Goal: Task Accomplishment & Management: Use online tool/utility

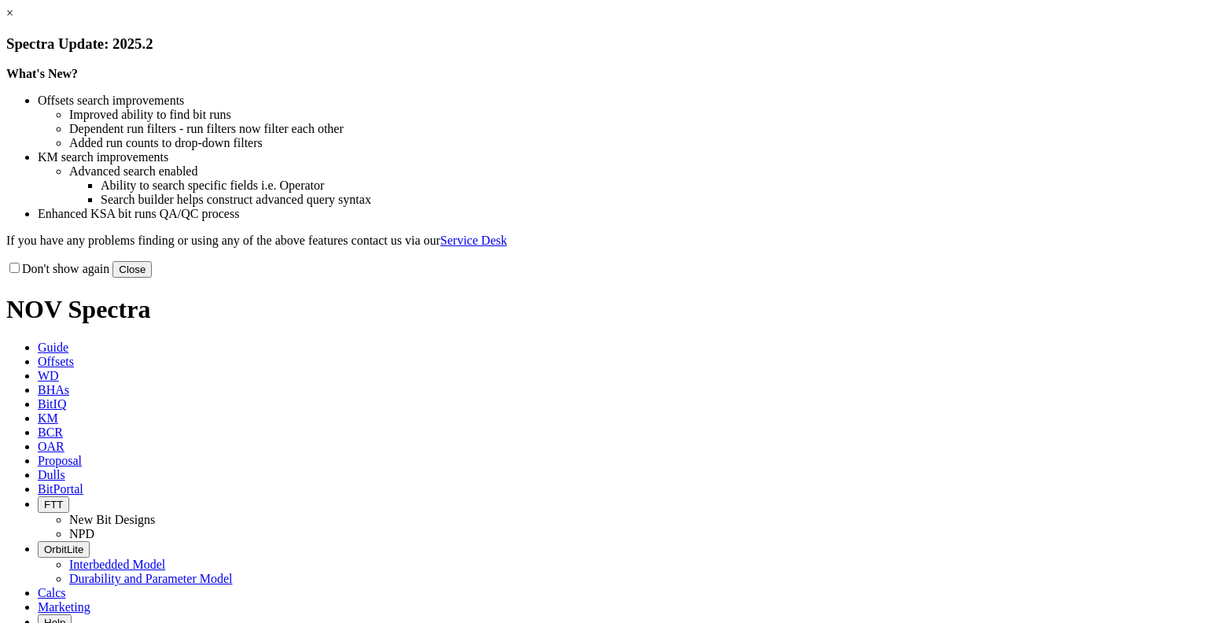
click at [13, 20] on link "×" at bounding box center [9, 12] width 7 height 13
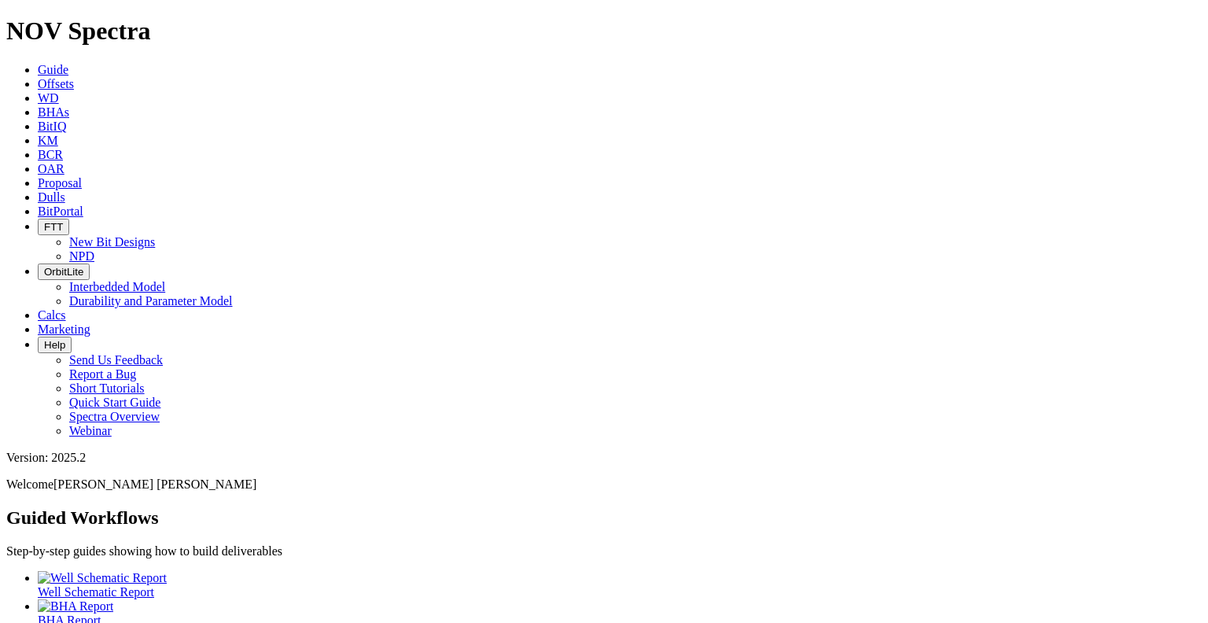
click at [387, 622] on div at bounding box center [620, 635] width 1164 height 14
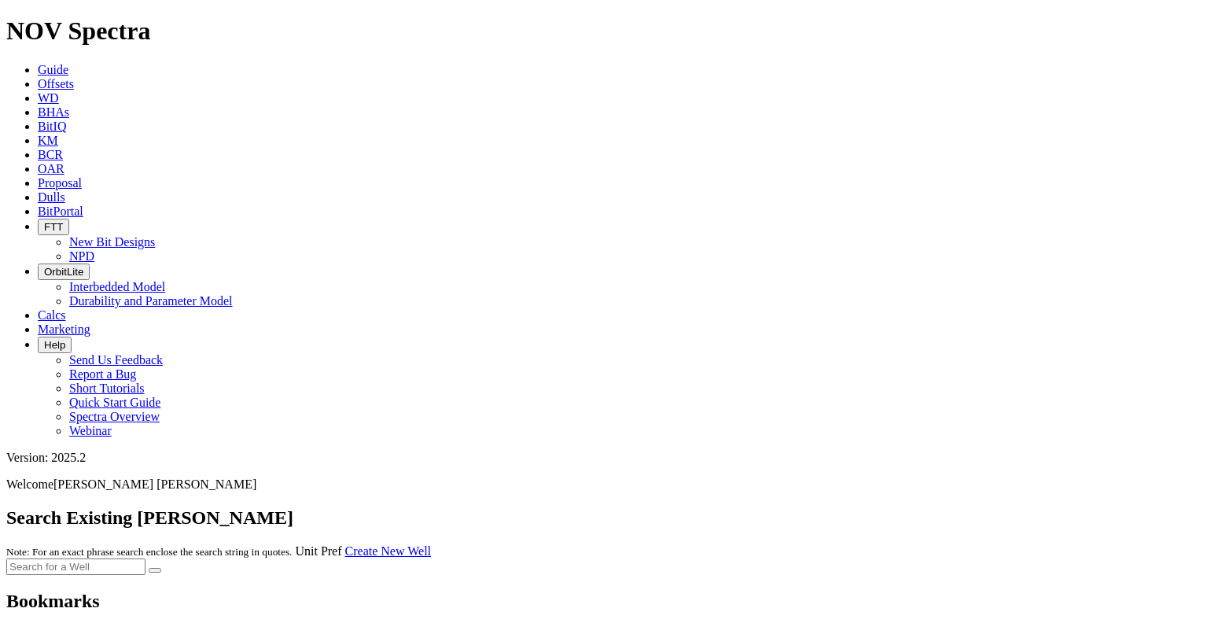
click at [145, 558] on input "text" at bounding box center [75, 566] width 139 height 17
click at [431, 544] on link "Create New Well" at bounding box center [388, 550] width 86 height 13
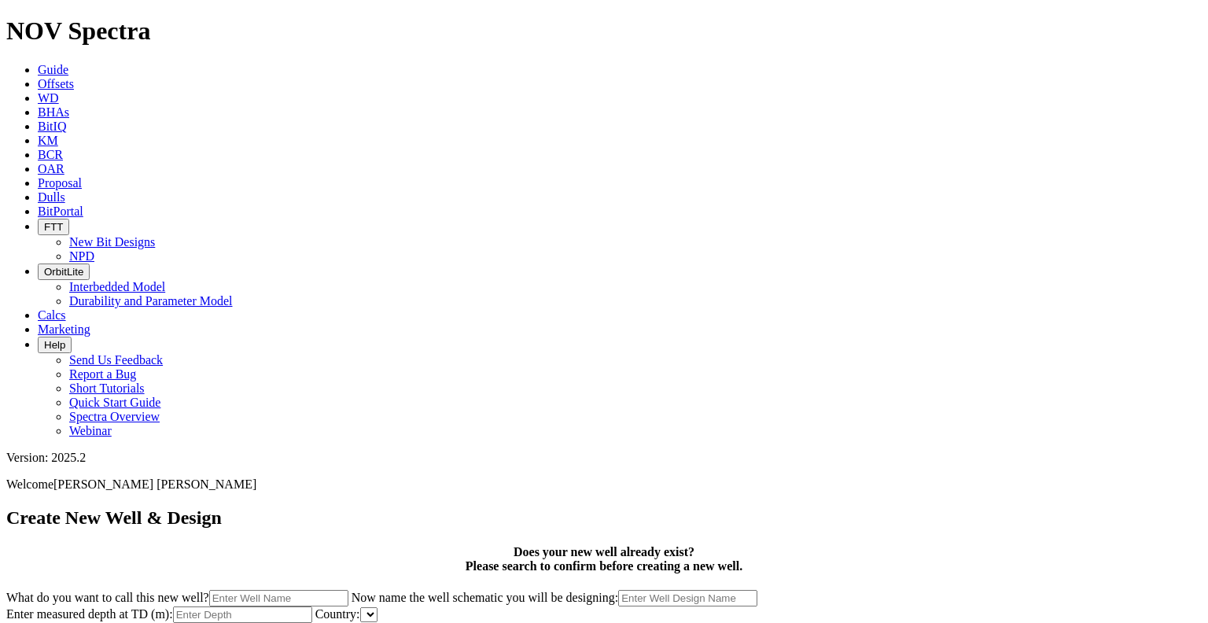
click at [348, 590] on input "What do you want to call this new well?" at bounding box center [278, 598] width 139 height 17
type input "PNA-A"
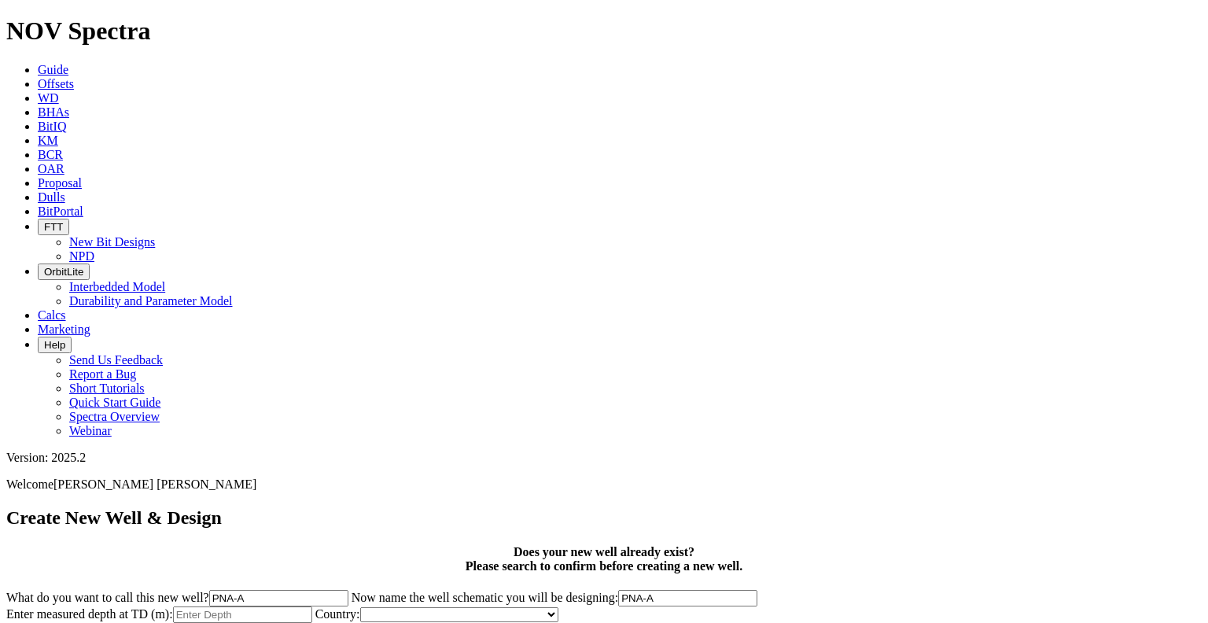
click at [757, 590] on input "PNA-A" at bounding box center [687, 598] width 139 height 17
click at [312, 606] on input "Enter measured depth at TD (m):" at bounding box center [242, 614] width 139 height 17
type input "3300"
click at [558, 607] on select "[GEOGRAPHIC_DATA] [GEOGRAPHIC_DATA] [GEOGRAPHIC_DATA] [GEOGRAPHIC_DATA] [GEOGRA…" at bounding box center [459, 614] width 198 height 15
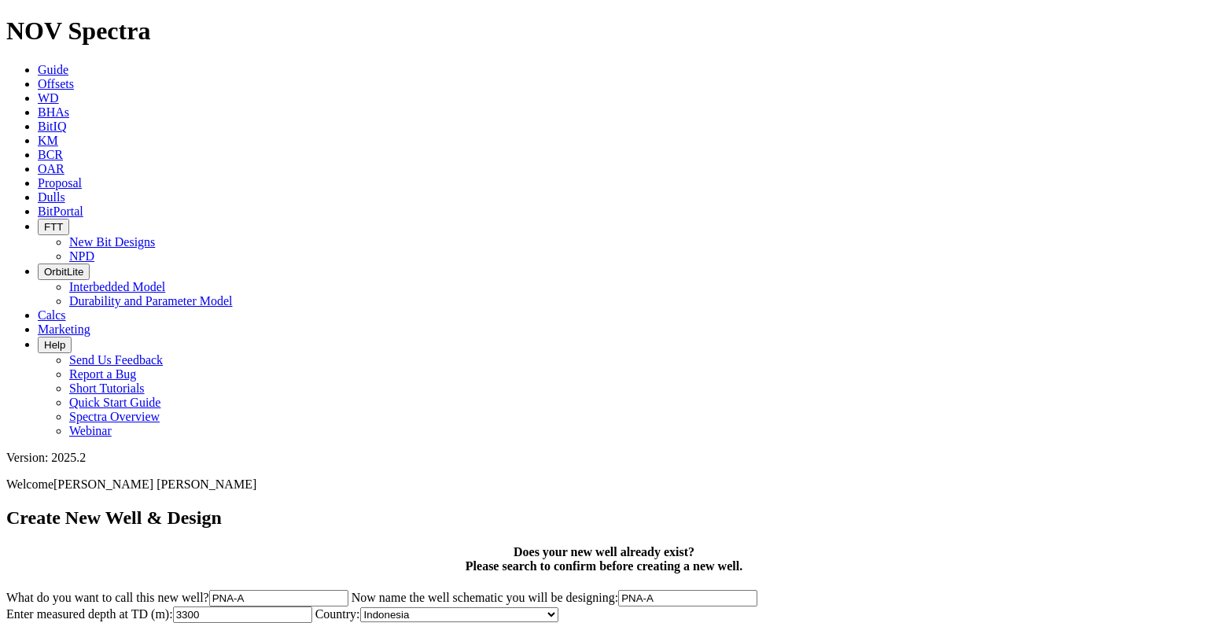
click at [558, 607] on select "[GEOGRAPHIC_DATA] [GEOGRAPHIC_DATA] [GEOGRAPHIC_DATA] [GEOGRAPHIC_DATA] [GEOGRA…" at bounding box center [459, 614] width 198 height 15
select select "object:319"
click at [558, 607] on select "[GEOGRAPHIC_DATA] [GEOGRAPHIC_DATA] [GEOGRAPHIC_DATA] [GEOGRAPHIC_DATA] [GEOGRA…" at bounding box center [459, 614] width 198 height 15
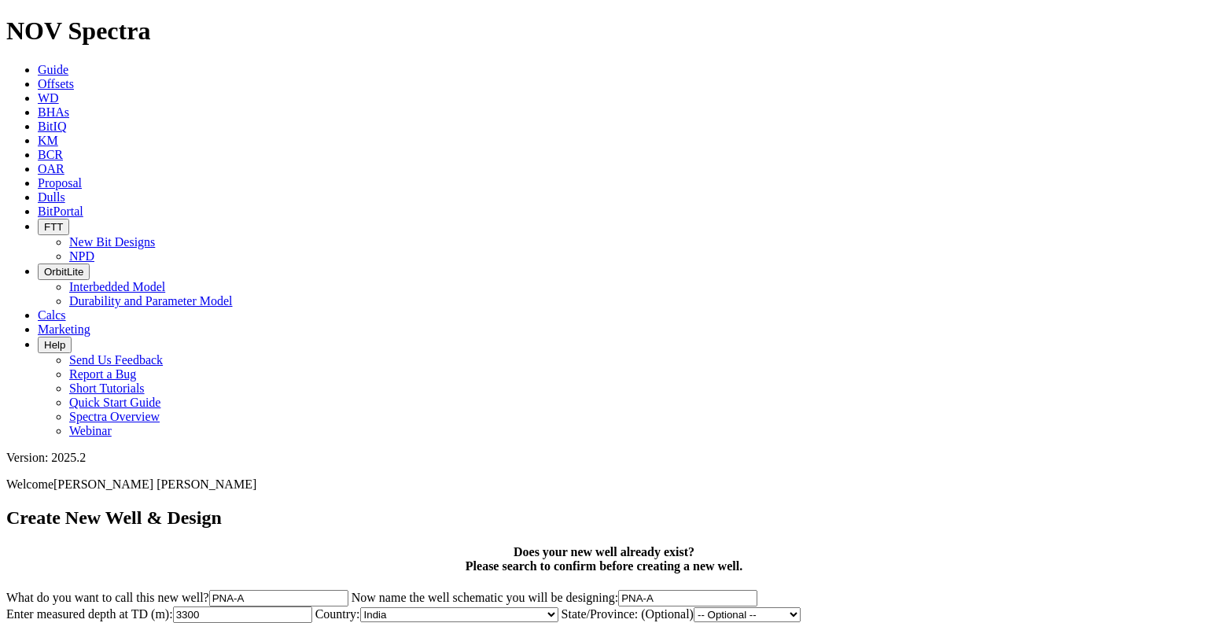
click at [801, 607] on select "-- Optional -- [GEOGRAPHIC_DATA] [GEOGRAPHIC_DATA] [GEOGRAPHIC_DATA] [GEOGRAPHI…" at bounding box center [747, 614] width 107 height 15
select select "object:455"
click at [694, 607] on select "-- Optional -- [GEOGRAPHIC_DATA] [GEOGRAPHIC_DATA] [GEOGRAPHIC_DATA] [GEOGRAPHI…" at bounding box center [747, 614] width 107 height 15
click at [98, 622] on button "Add Well" at bounding box center [71, 631] width 54 height 17
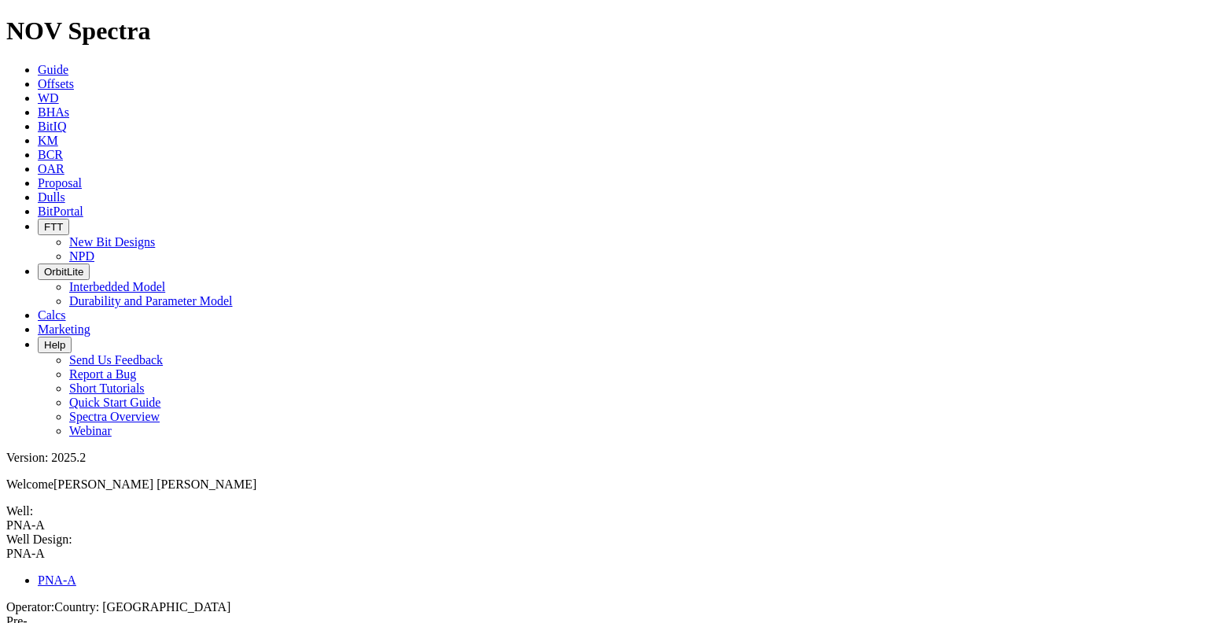
drag, startPoint x: 1001, startPoint y: 350, endPoint x: 981, endPoint y: 355, distance: 20.2
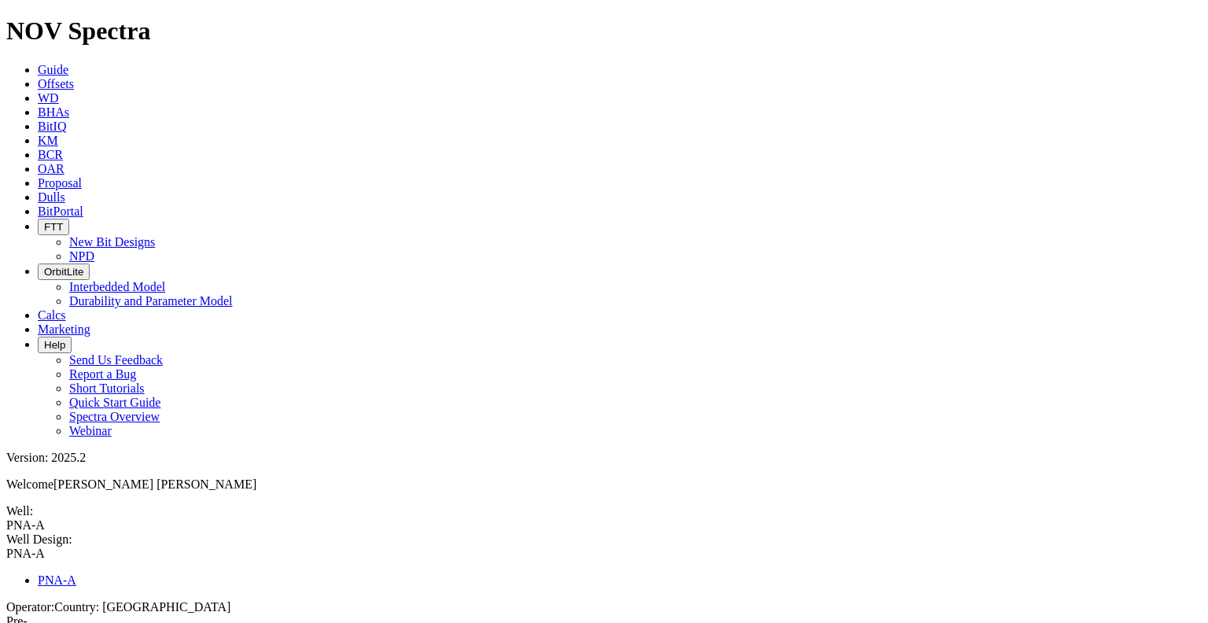
checkbox input "false"
type input "New Formation"
select select "object:576"
type input "416"
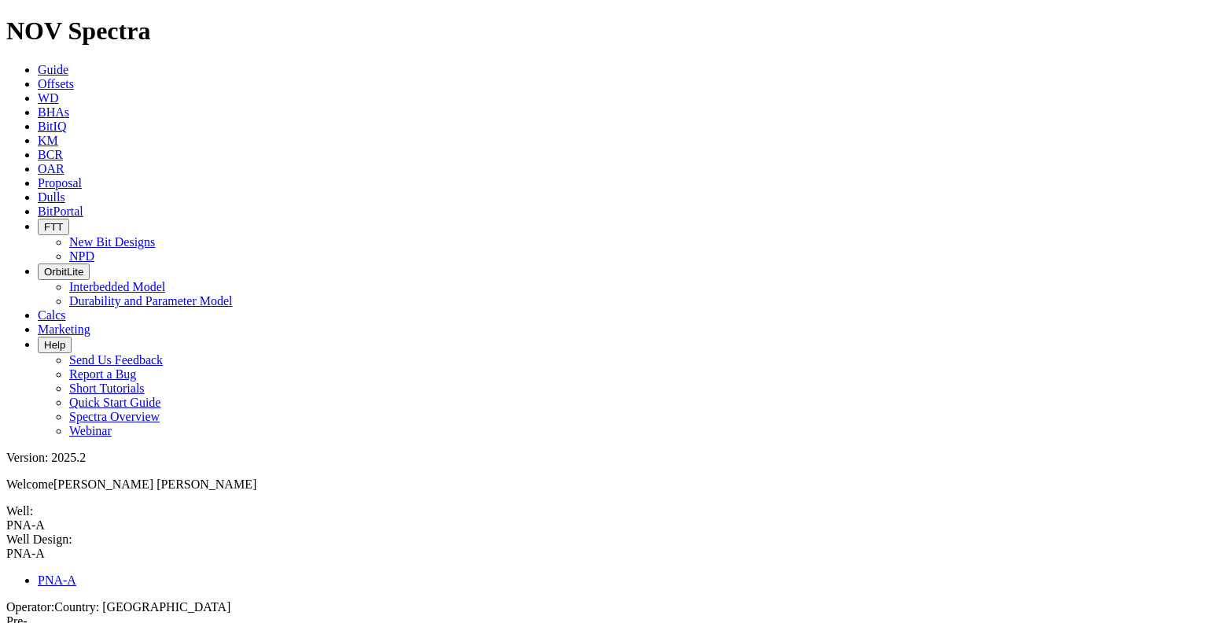
type input "New Formation"
select select "object:576"
type input "416"
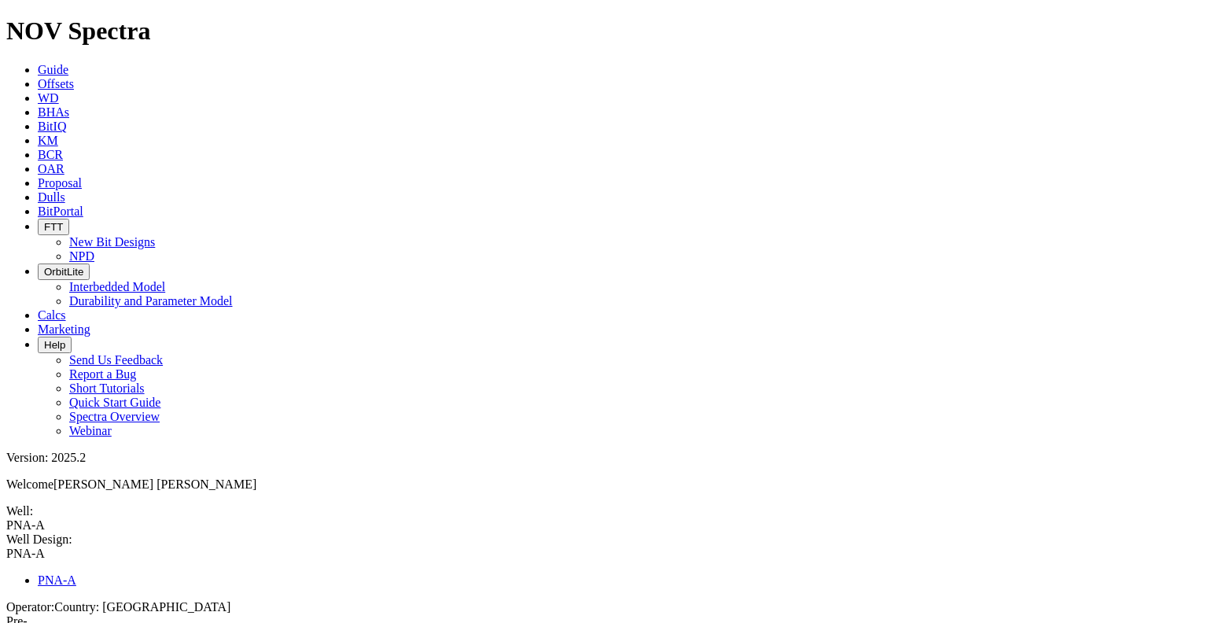
select select "?"
type input "New Formation"
select select "object:576"
drag, startPoint x: 387, startPoint y: 358, endPoint x: 342, endPoint y: 357, distance: 44.8
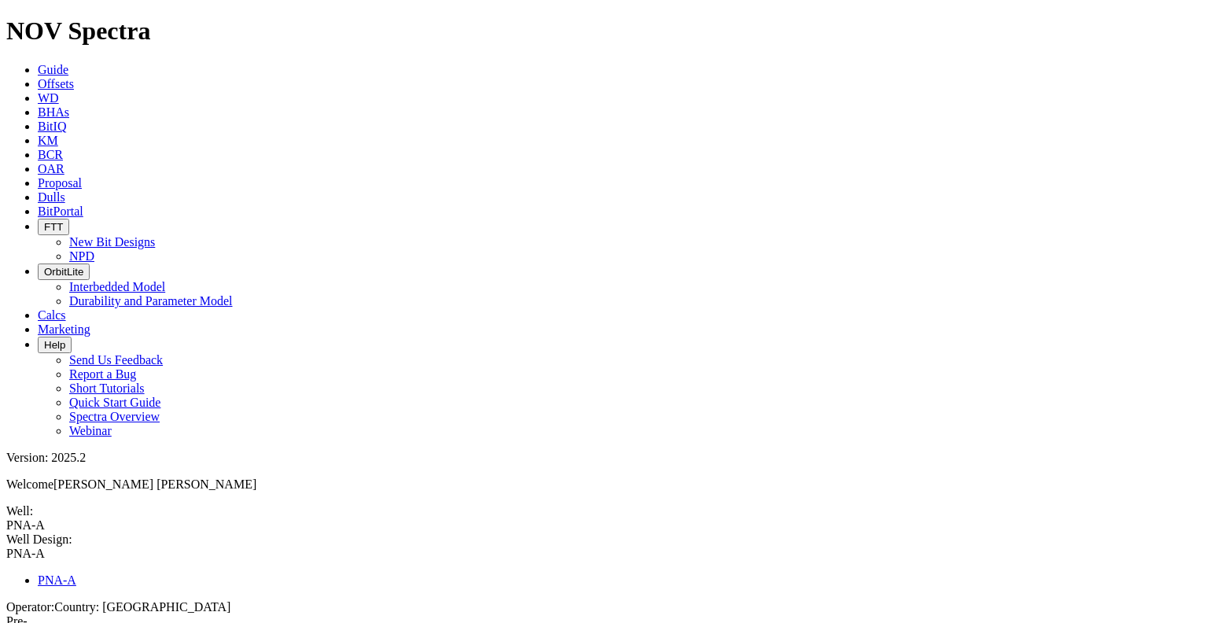
type input "500"
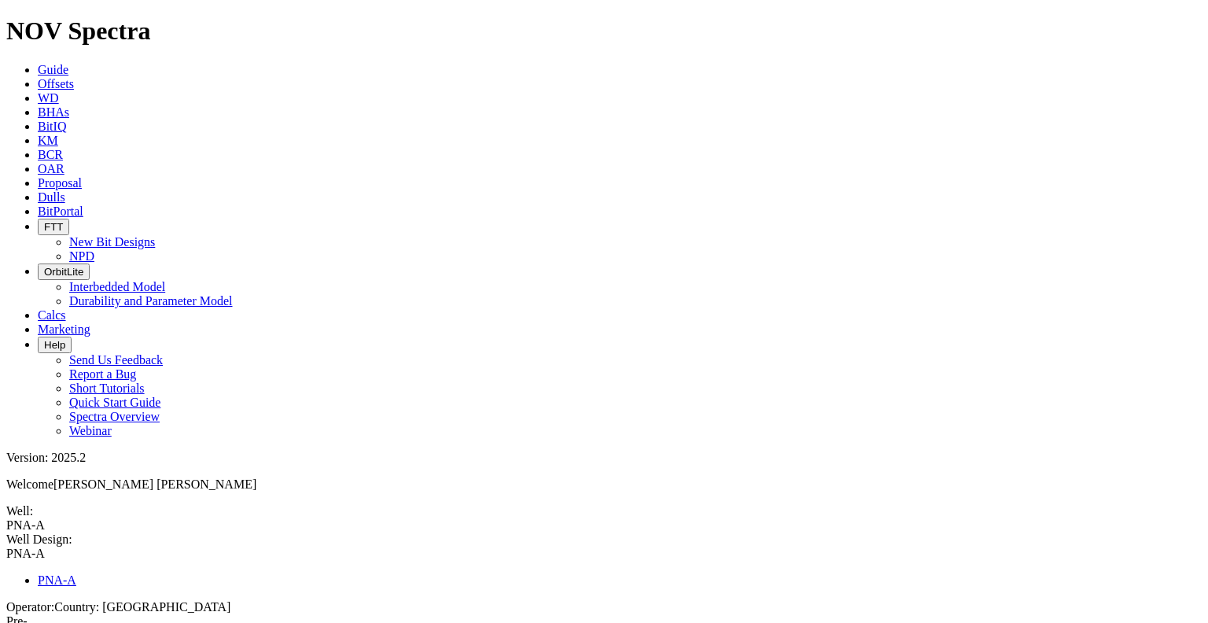
select select "object:579"
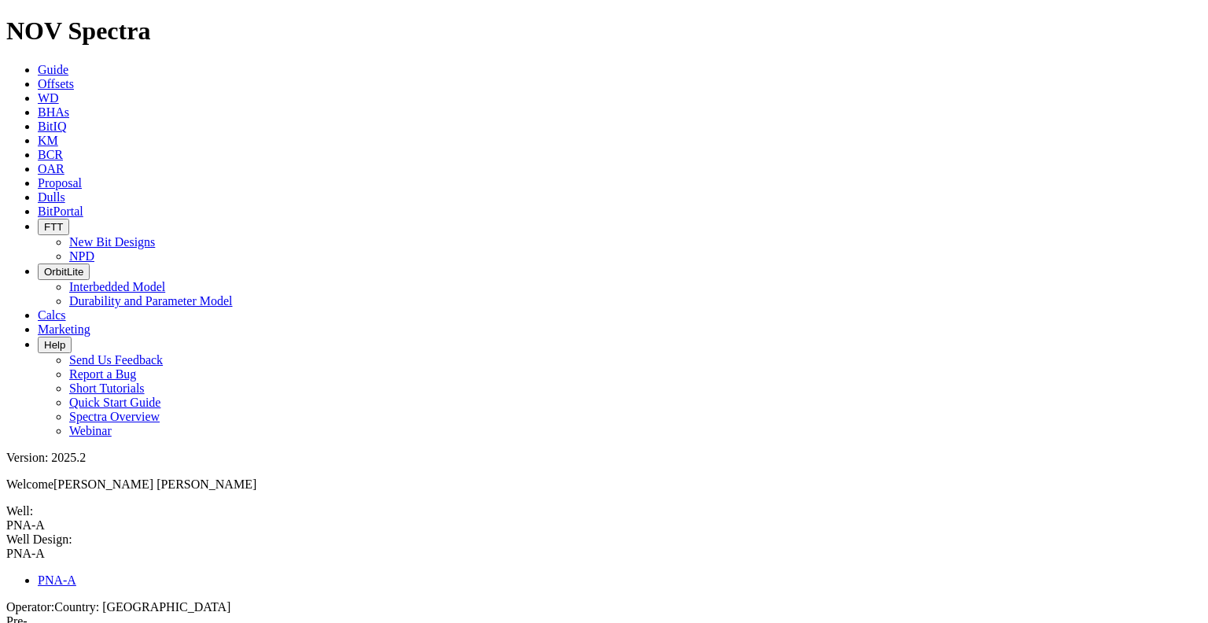
select select "object:568"
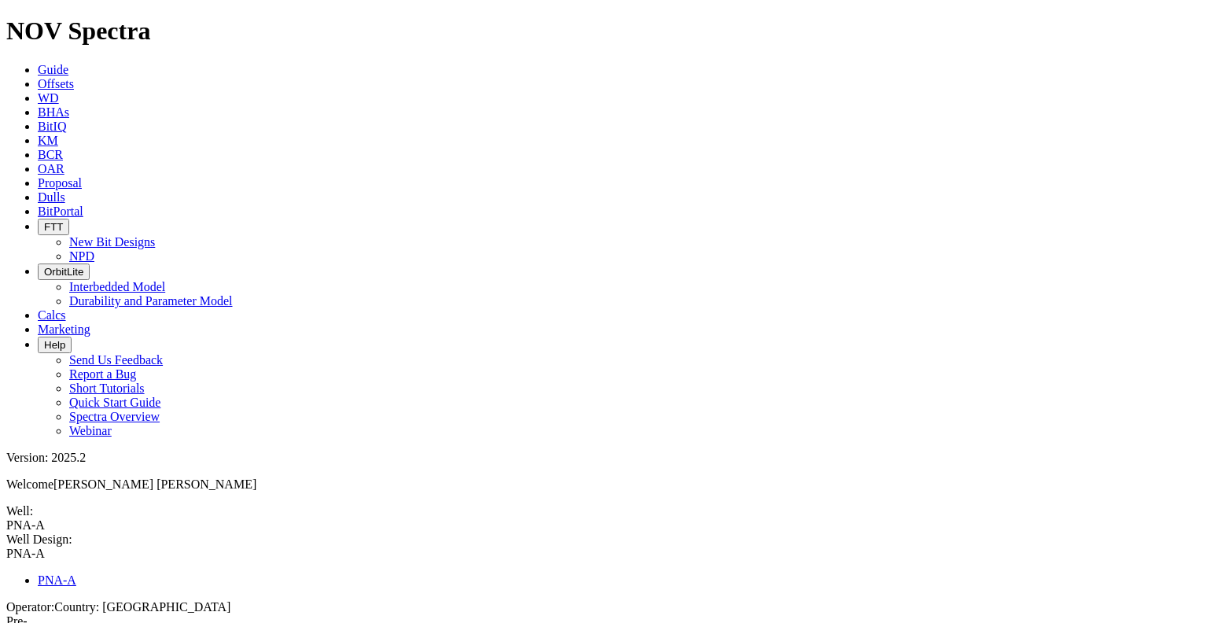
type input "New Formation"
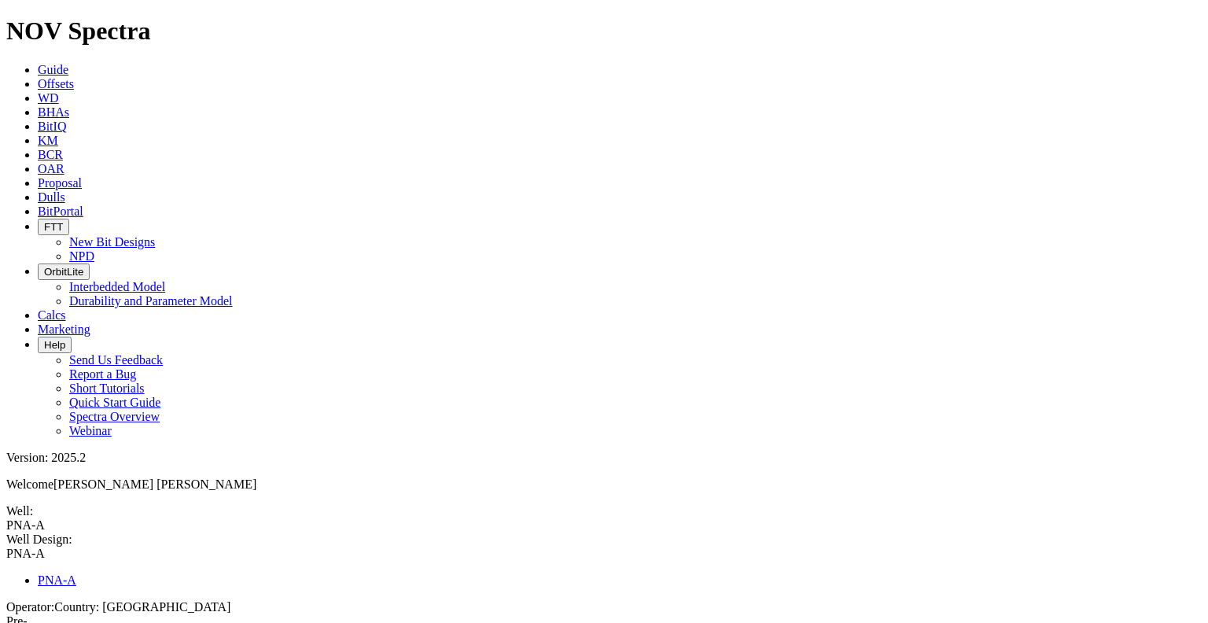
select select "object:576"
drag, startPoint x: 396, startPoint y: 359, endPoint x: 340, endPoint y: 357, distance: 56.6
type input "1900"
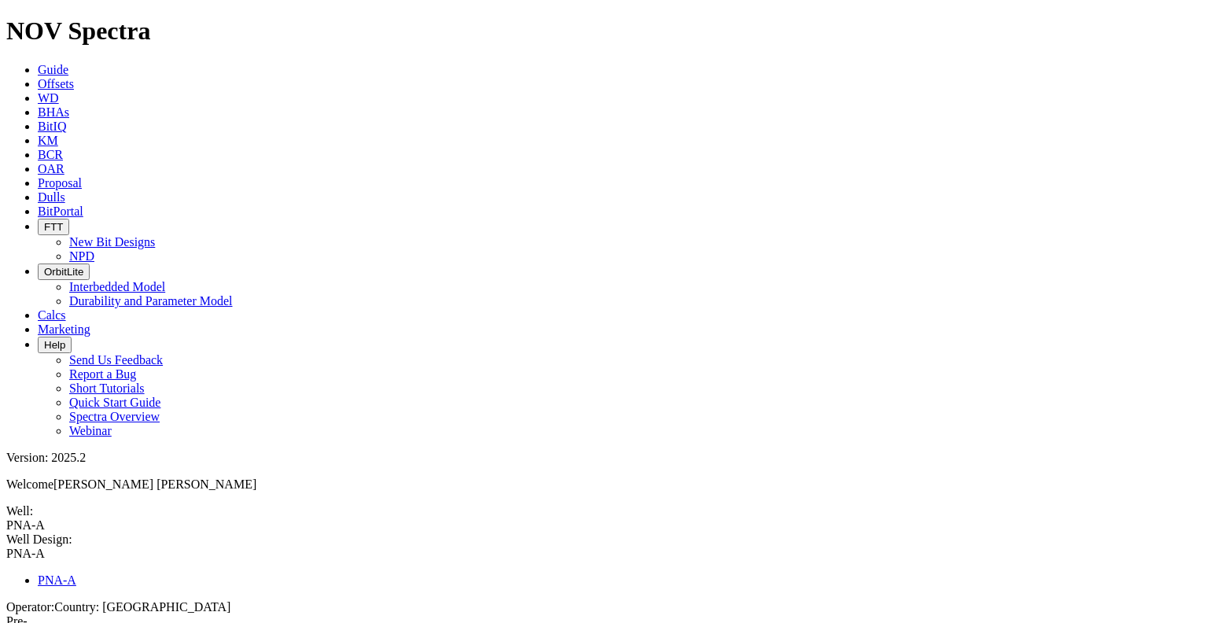
select select "object:613"
select select "object:562"
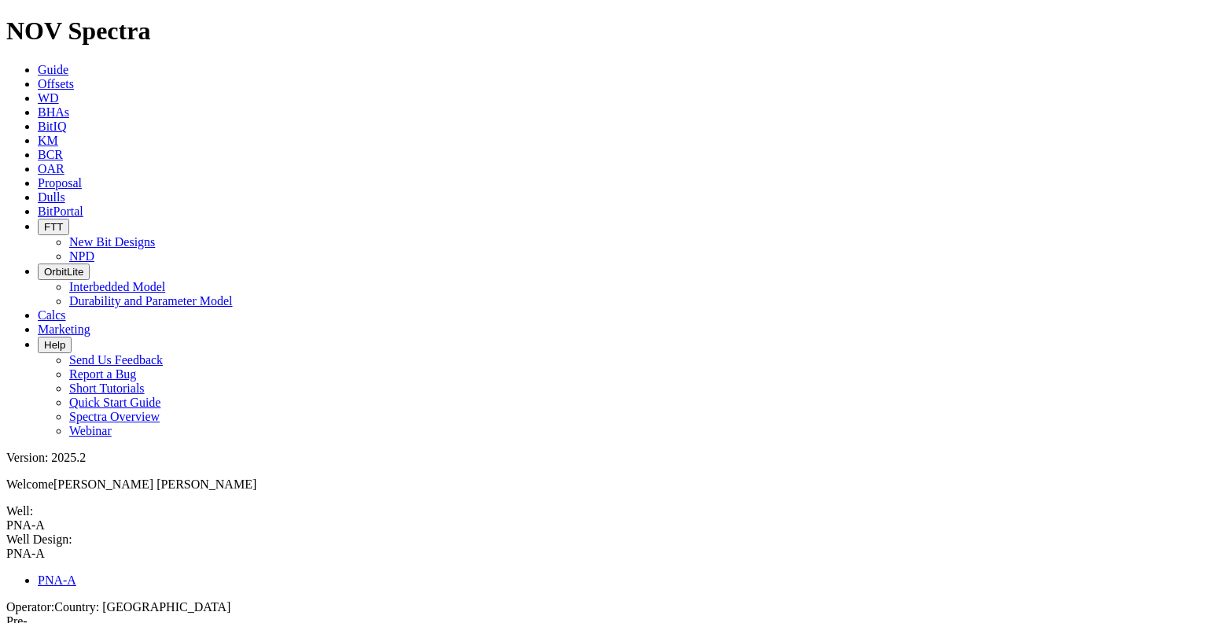
select select "number:3"
type input "0"
type input "515"
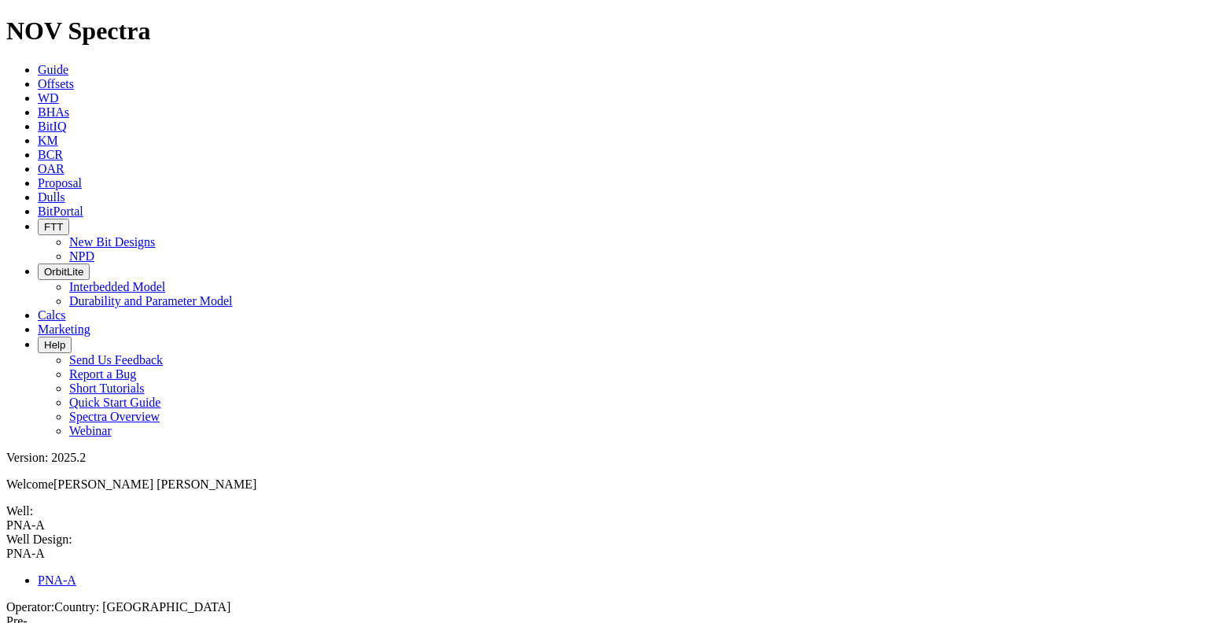
type input "0"
drag, startPoint x: 386, startPoint y: 329, endPoint x: 355, endPoint y: 322, distance: 32.1
type input "500"
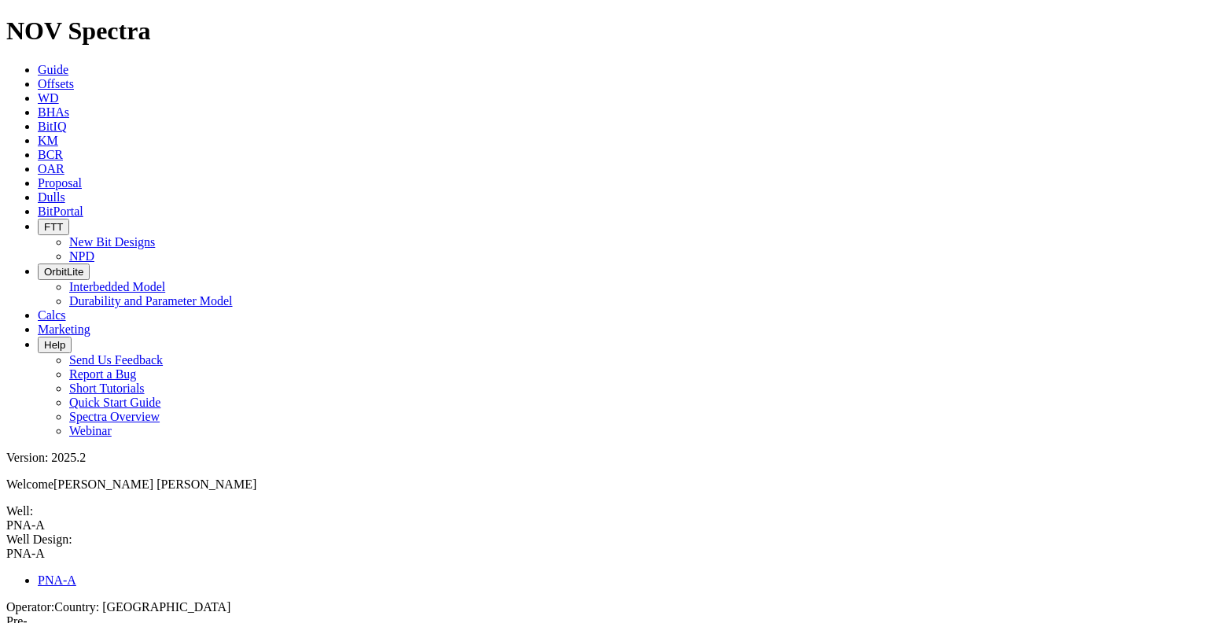
select select "number:13.375"
type input "12.55875"
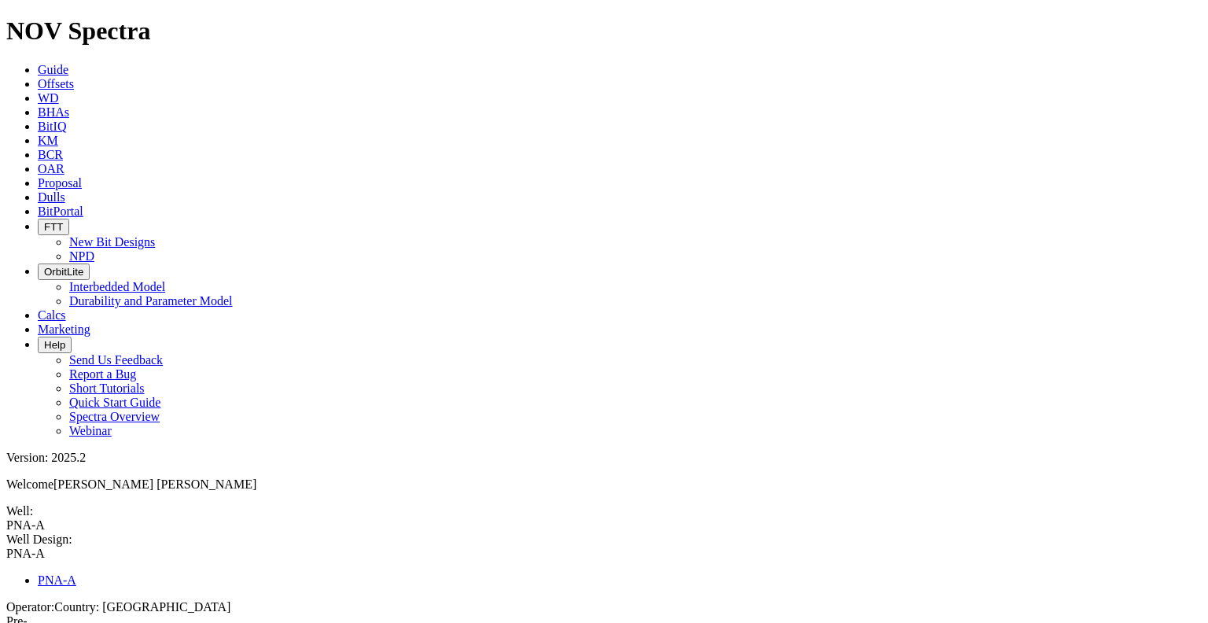
select select "number:12.715"
select select "number:3"
type input "0"
type input "1899"
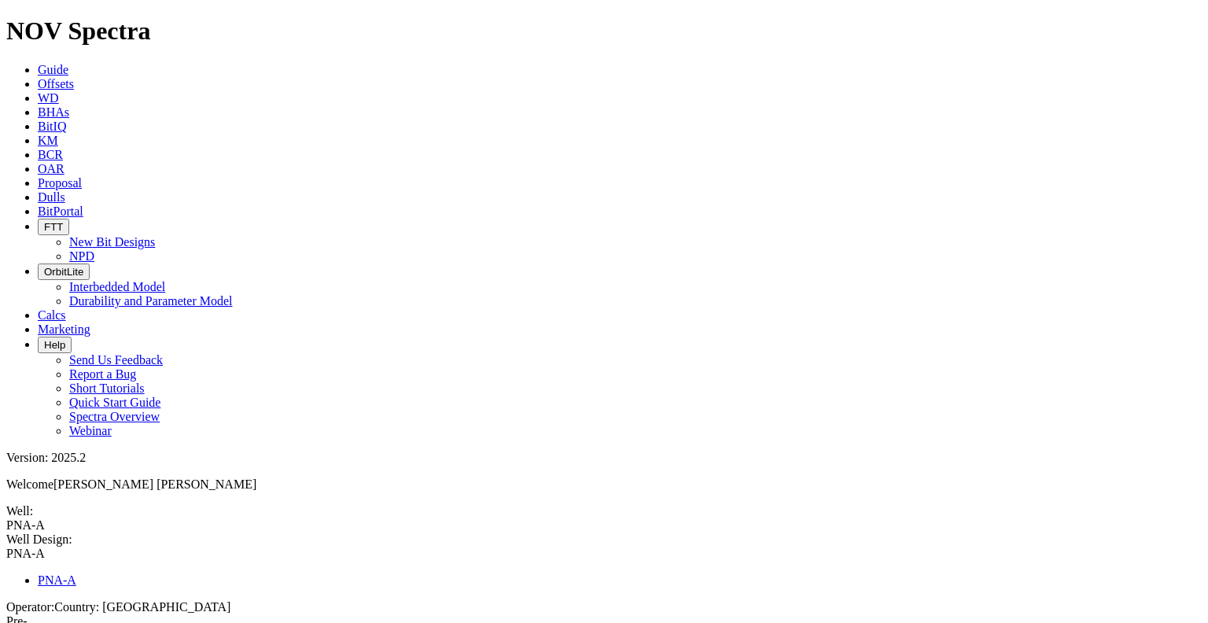
type input "0"
drag, startPoint x: 350, startPoint y: 319, endPoint x: 329, endPoint y: 319, distance: 21.2
type input "1900"
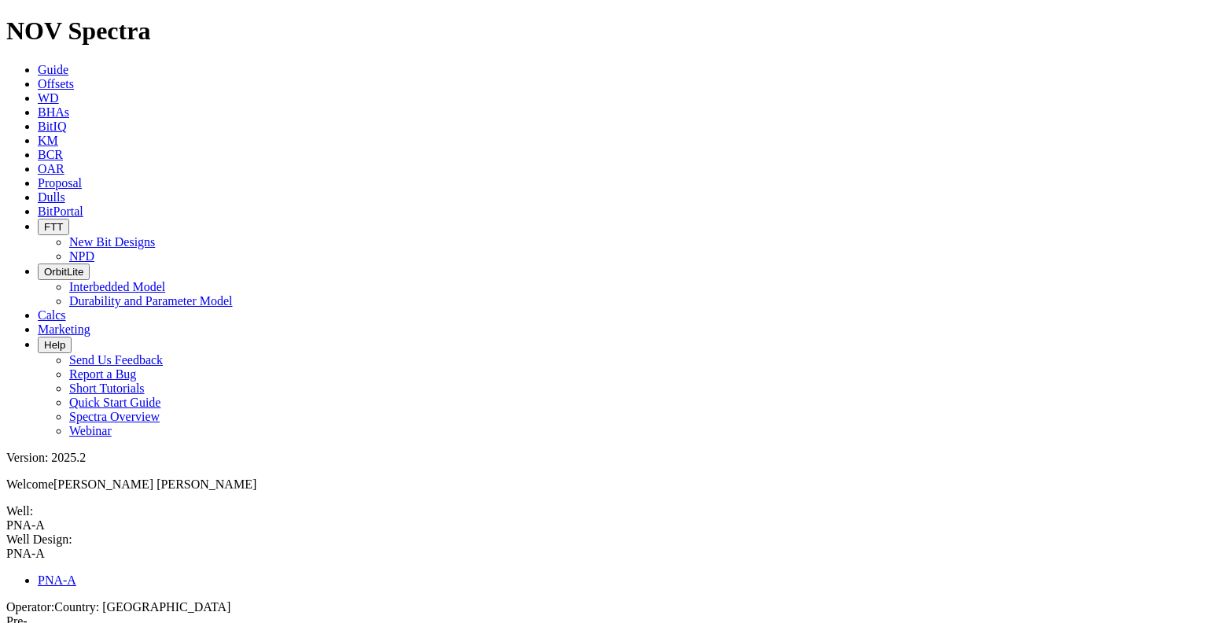
select select "number:9.625"
type input "8.90675"
select select "number:9.063"
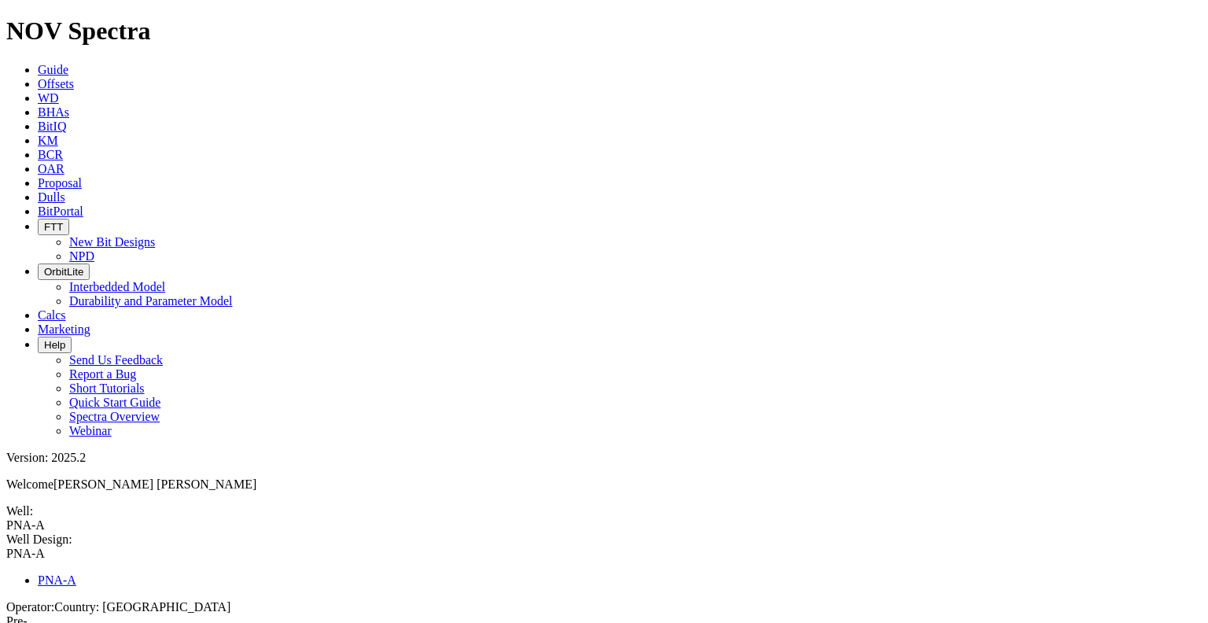
type input "904"
type input "0"
drag, startPoint x: 384, startPoint y: 222, endPoint x: 354, endPoint y: 219, distance: 30.0
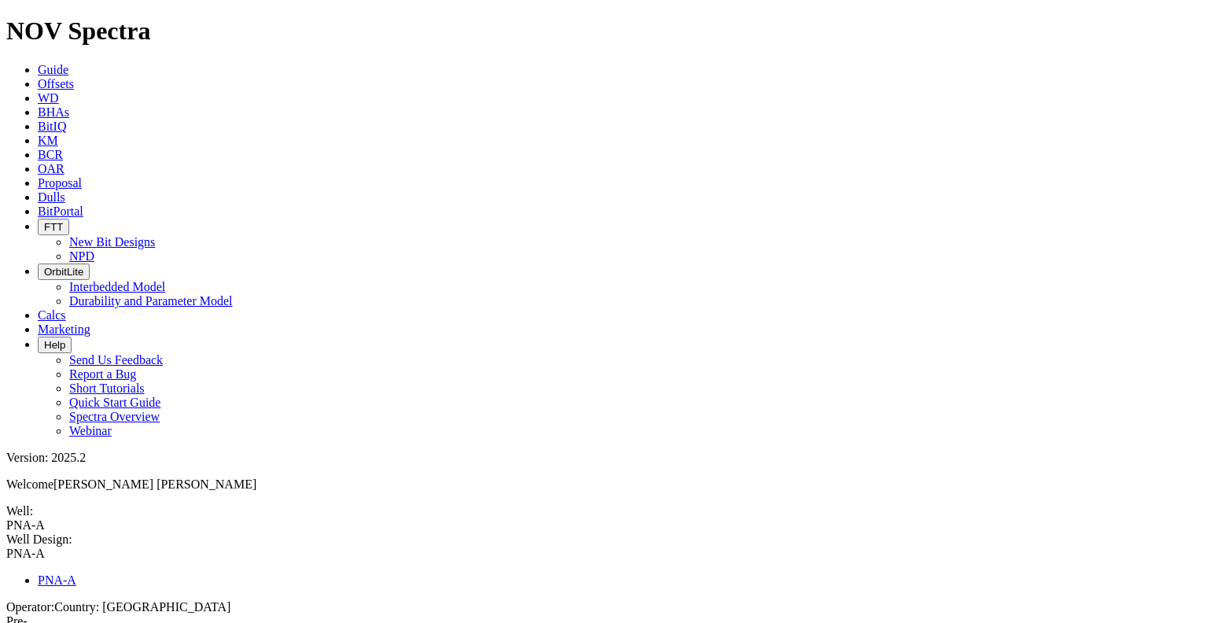
type input "1900"
radio input "true"
select select "object:629"
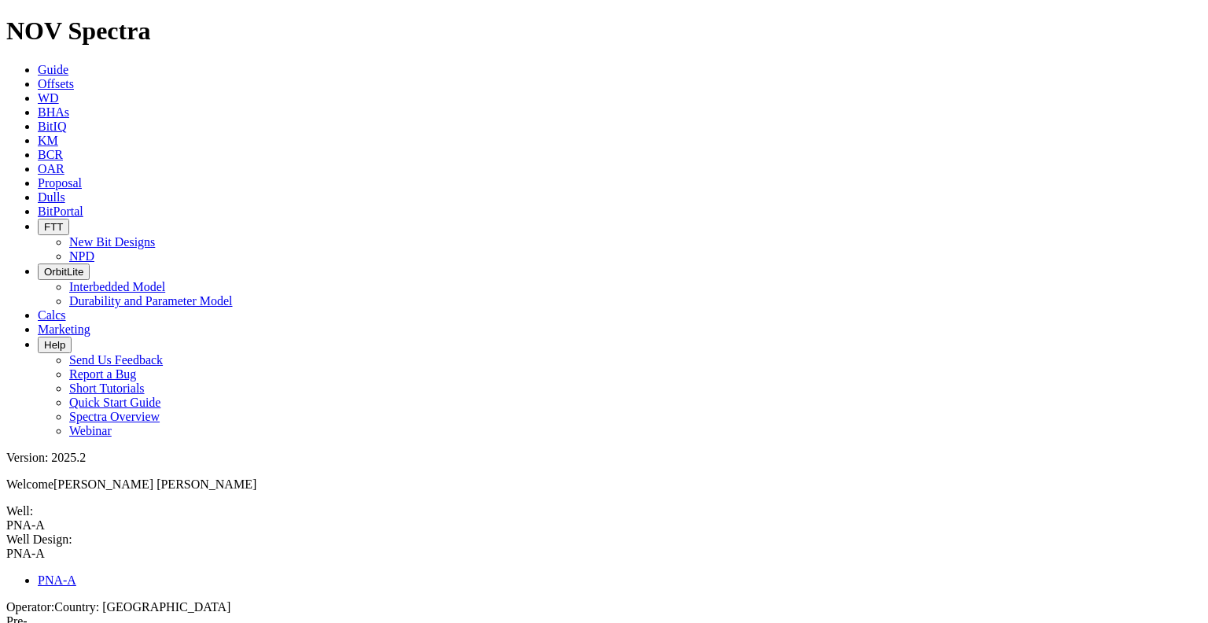
type input "10.4"
type input "367"
type input "0"
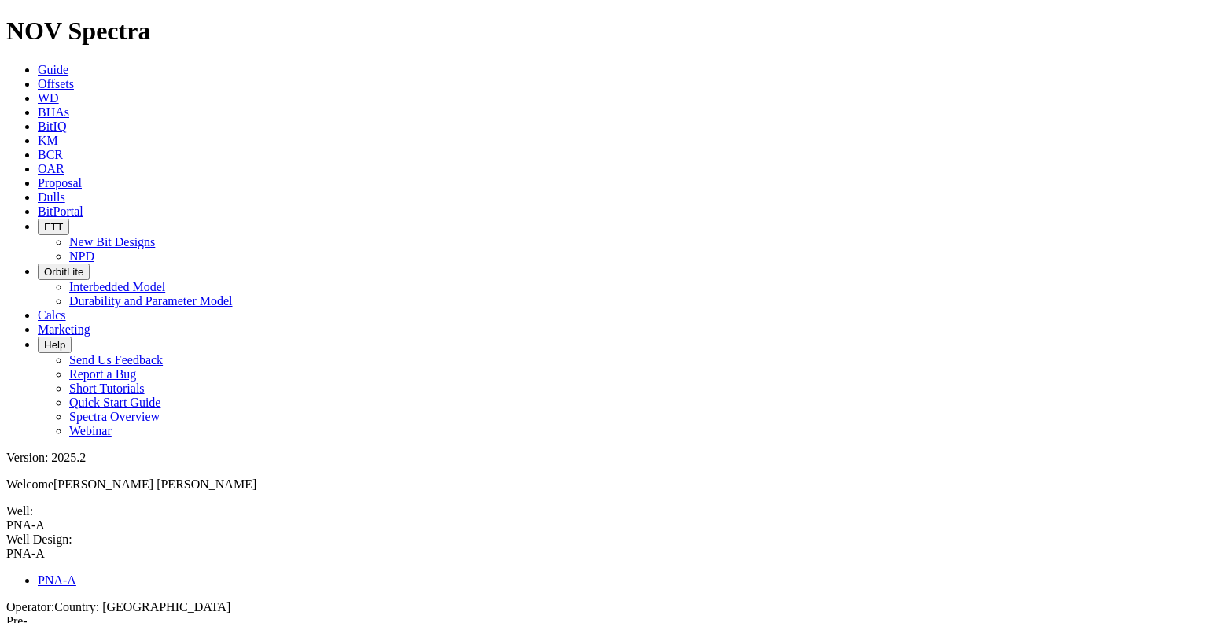
type input "9"
drag, startPoint x: 390, startPoint y: 219, endPoint x: 349, endPoint y: 216, distance: 41.0
type input "500"
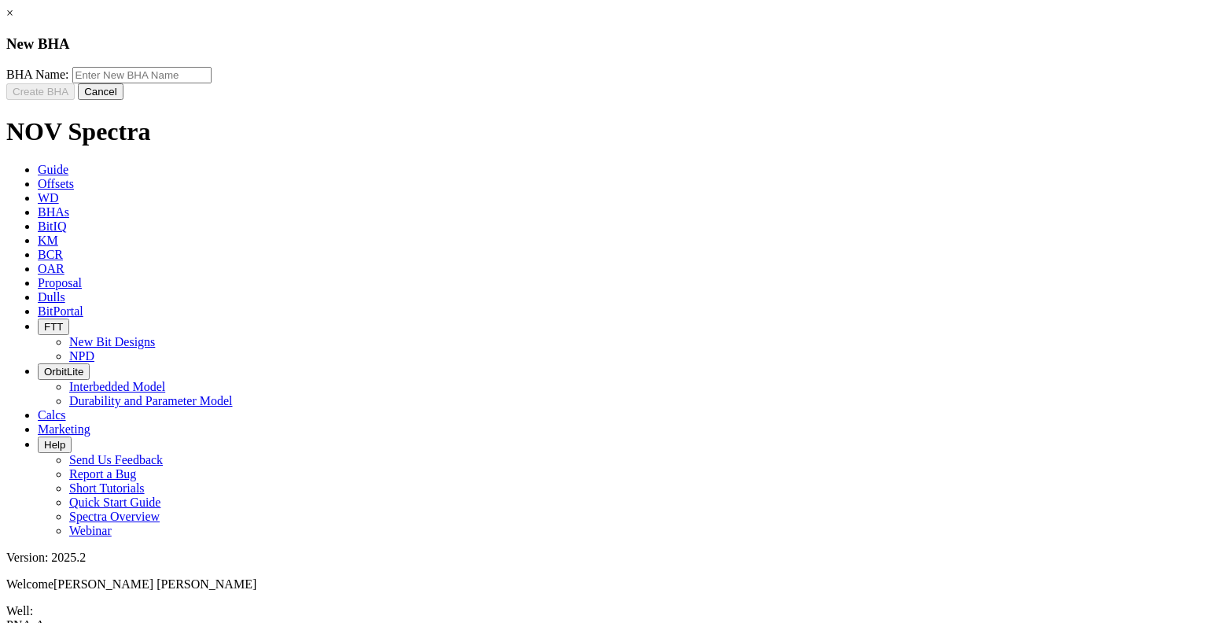
click at [212, 83] on input "text" at bounding box center [141, 75] width 139 height 17
type input "PNA-A"
click at [75, 100] on button "Create BHA" at bounding box center [40, 91] width 68 height 17
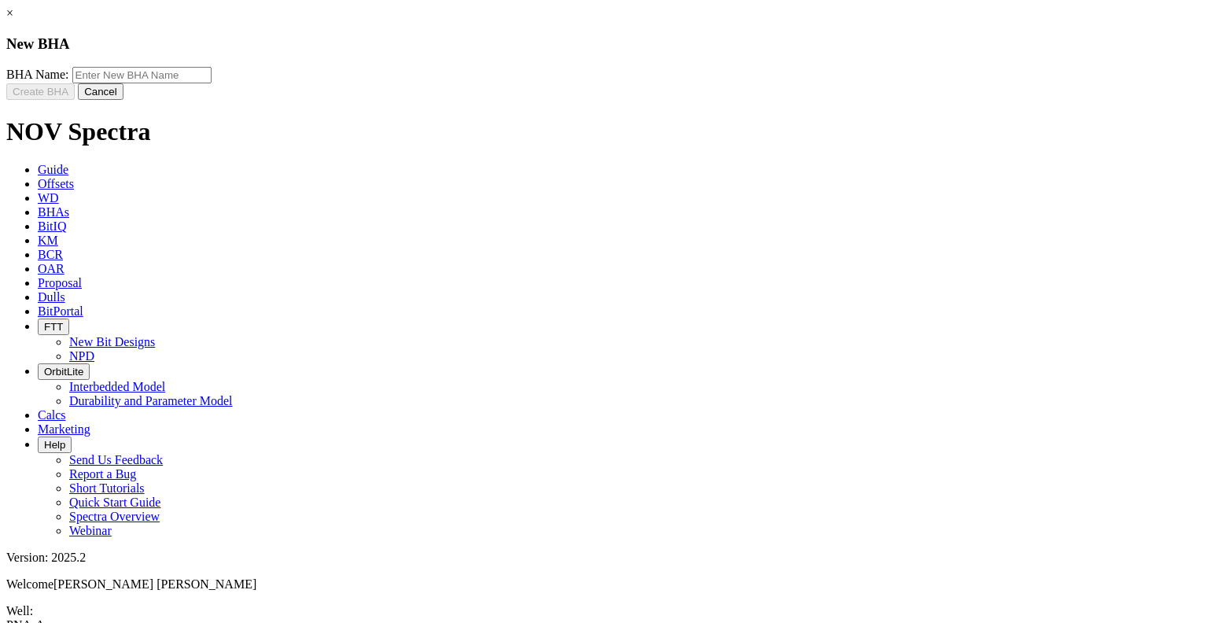
click at [212, 83] on input "text" at bounding box center [141, 75] width 139 height 17
type input "PNA-A"
click at [75, 100] on button "Create BHA" at bounding box center [40, 91] width 68 height 17
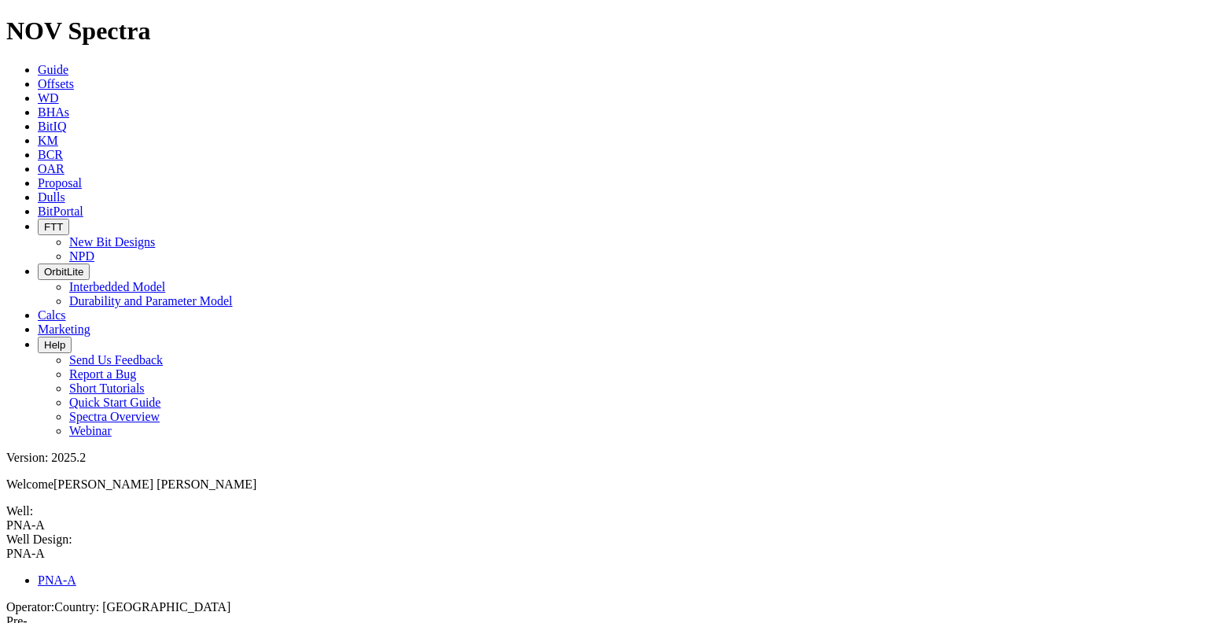
click at [6, 547] on icon at bounding box center [6, 547] width 0 height 0
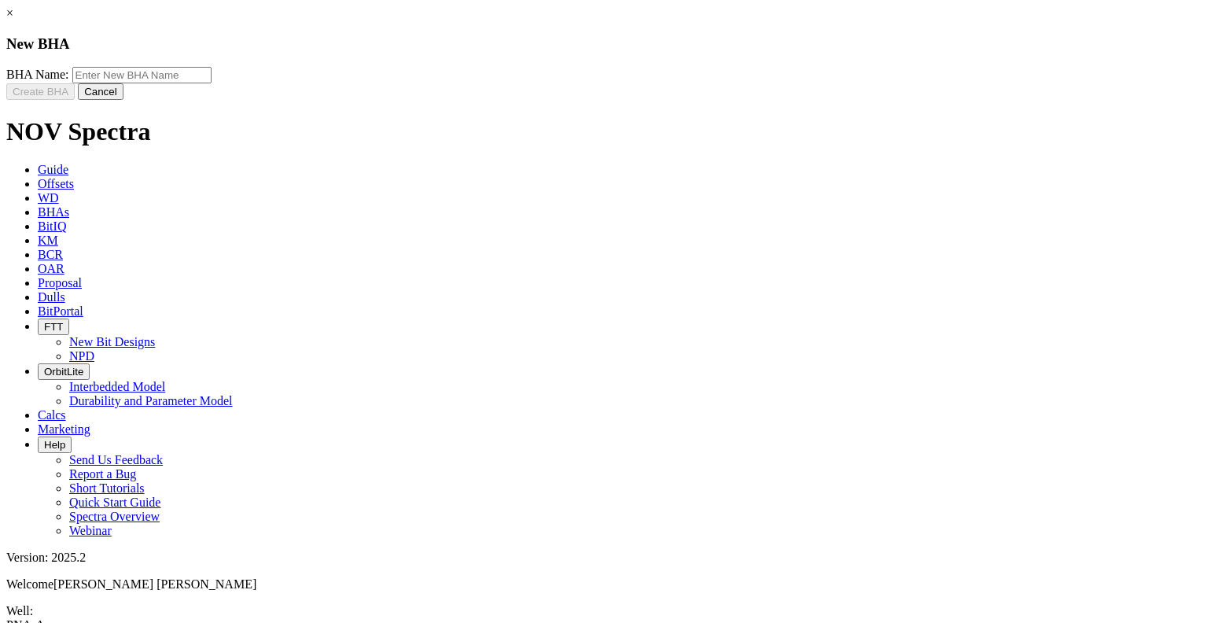
click at [13, 20] on link "×" at bounding box center [9, 12] width 7 height 13
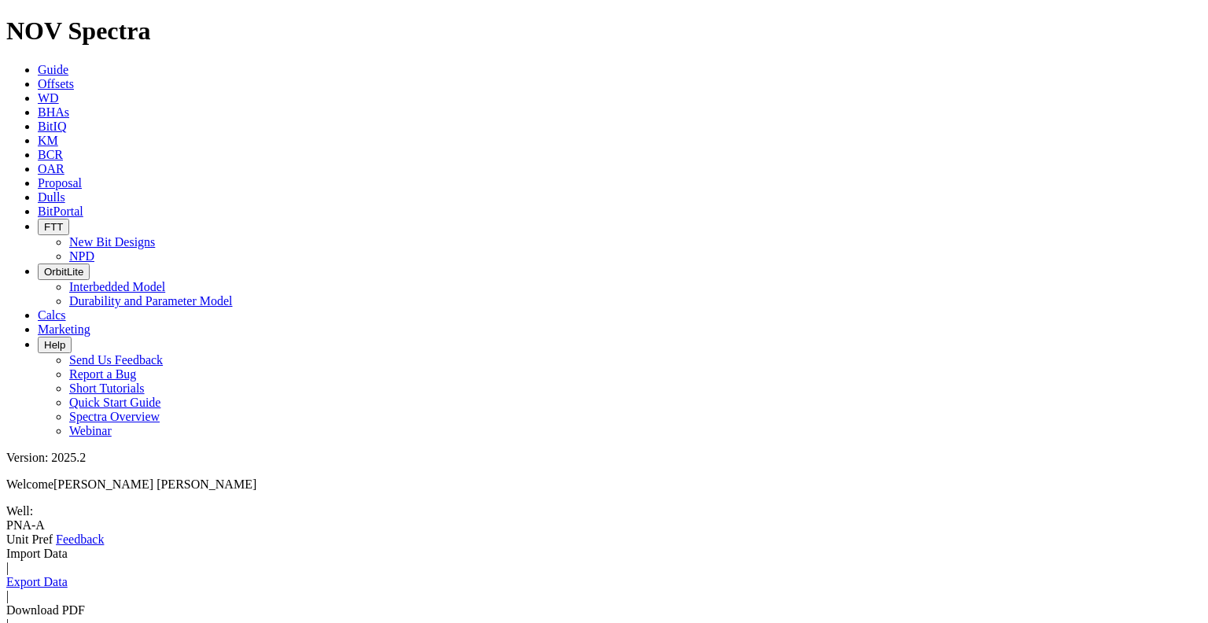
click at [6, 547] on span at bounding box center [6, 547] width 0 height 0
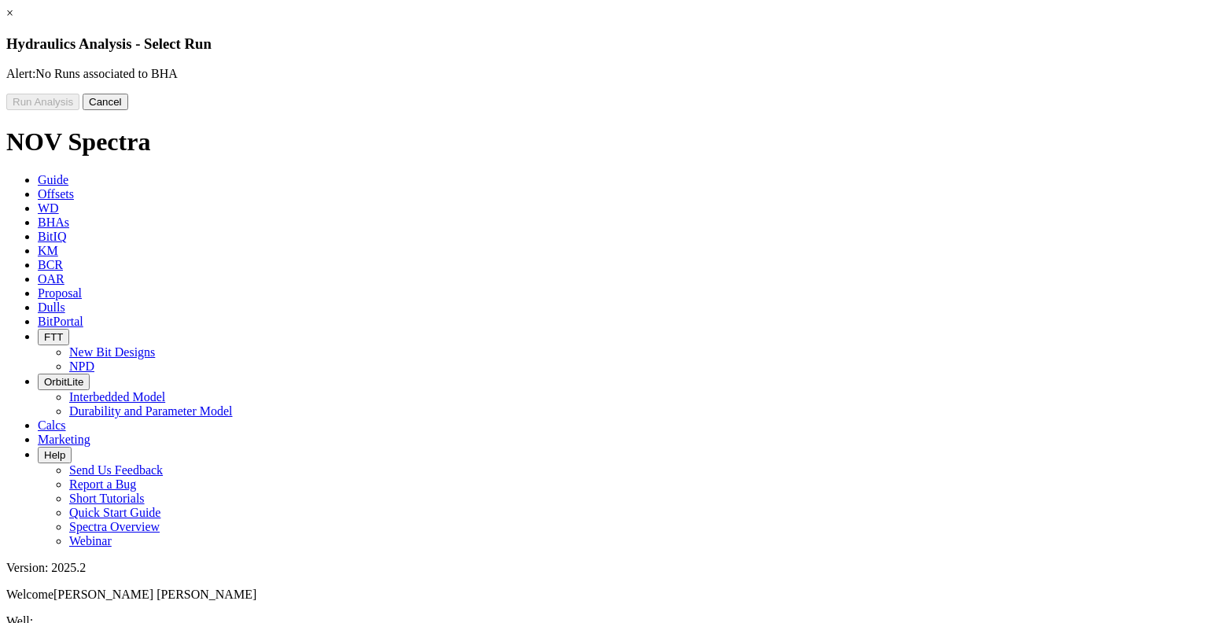
click at [13, 20] on link "×" at bounding box center [9, 12] width 7 height 13
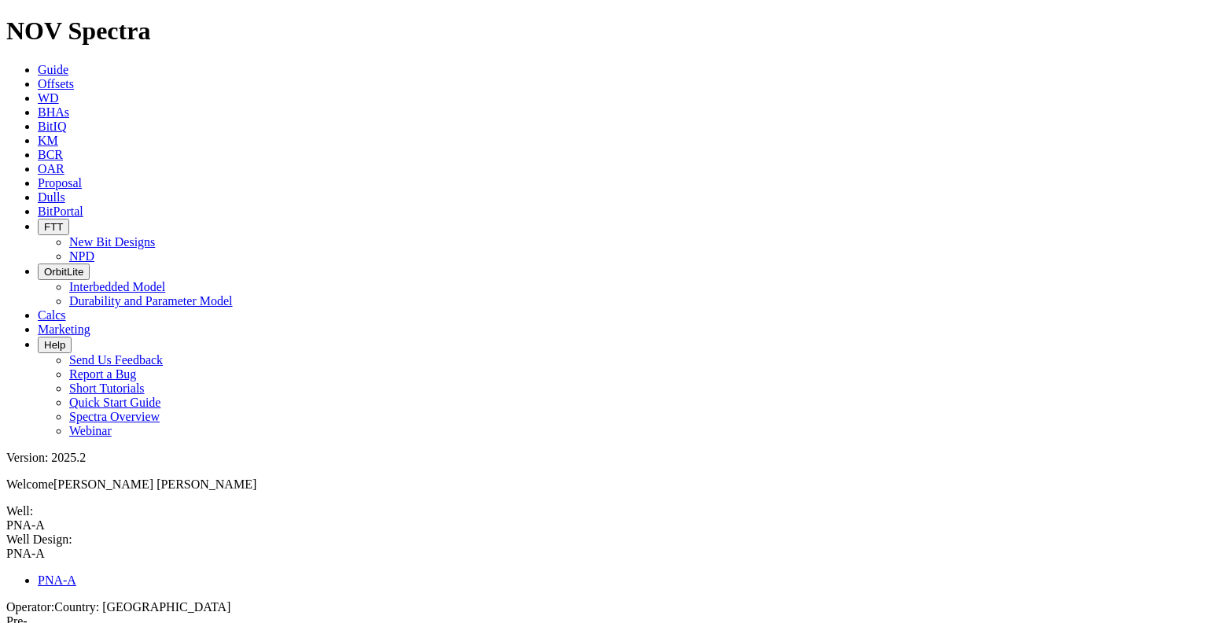
type input "PNA-A"
click at [252, 547] on div "PNA-A PNA-A" at bounding box center [603, 554] width 1195 height 14
click at [214, 532] on span "Well Design: PNA-A PNA-A PNA-A" at bounding box center [603, 560] width 1195 height 57
click at [6, 561] on link at bounding box center [6, 561] width 0 height 0
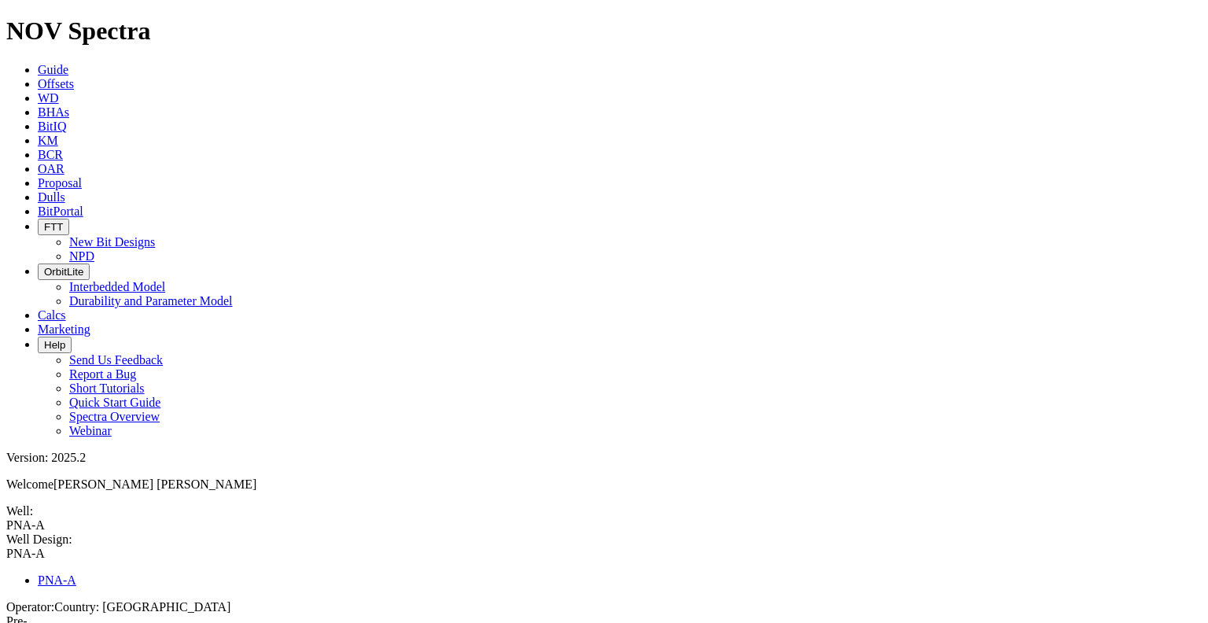
click at [38, 105] on icon at bounding box center [38, 111] width 0 height 13
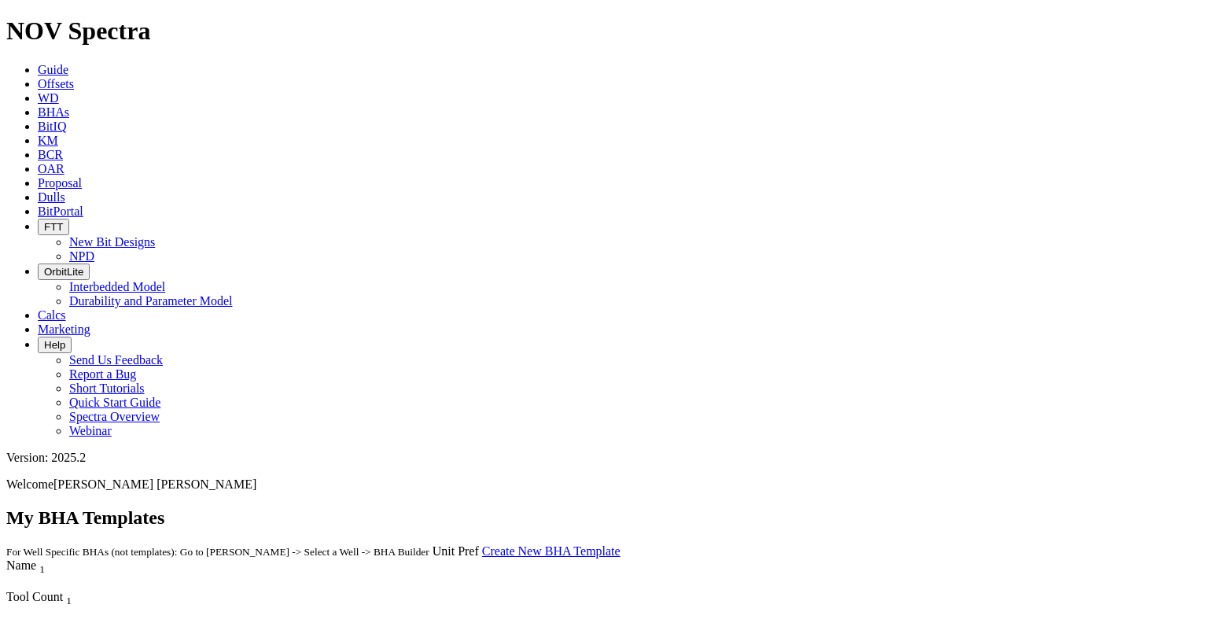
click at [620, 544] on link "Create New BHA Template" at bounding box center [551, 550] width 138 height 13
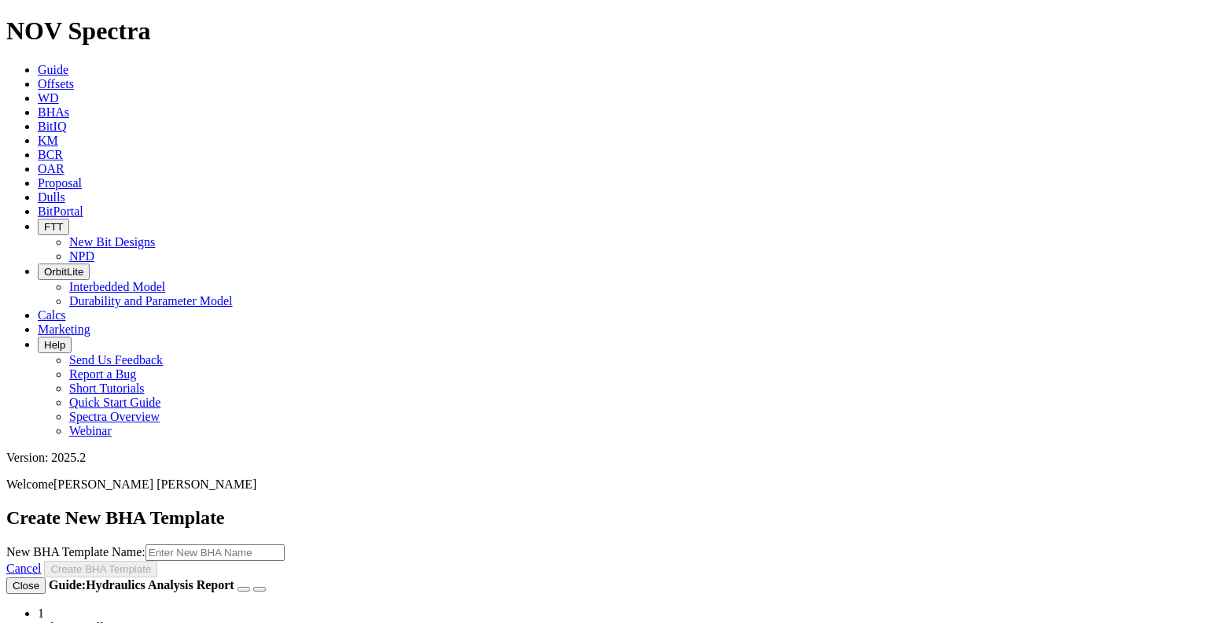
click at [41, 562] on link "Cancel" at bounding box center [23, 568] width 35 height 13
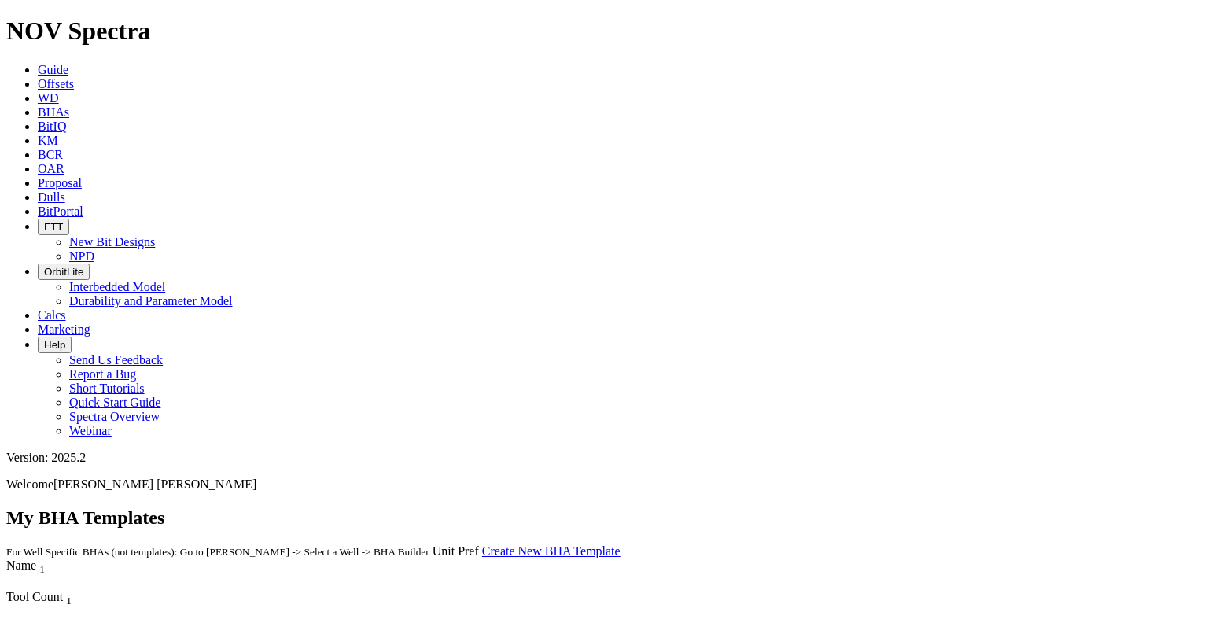
drag, startPoint x: 601, startPoint y: 125, endPoint x: 610, endPoint y: 118, distance: 11.8
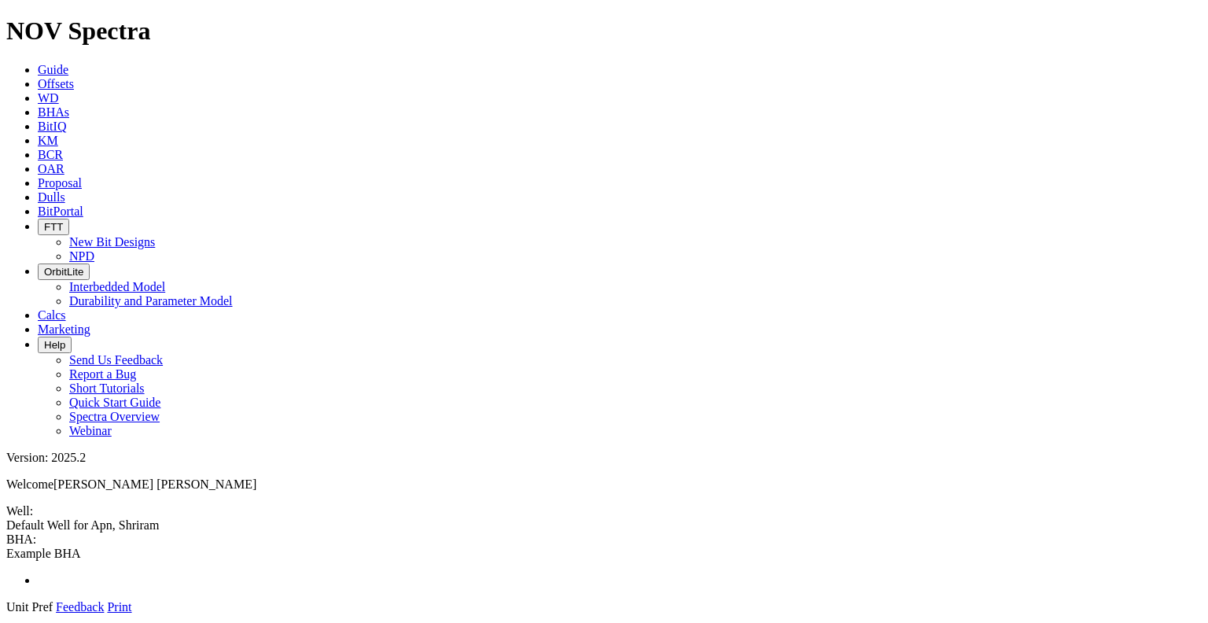
type input "Example BHA"
click at [299, 547] on div "Example BHA Example BHA" at bounding box center [603, 555] width 1195 height 17
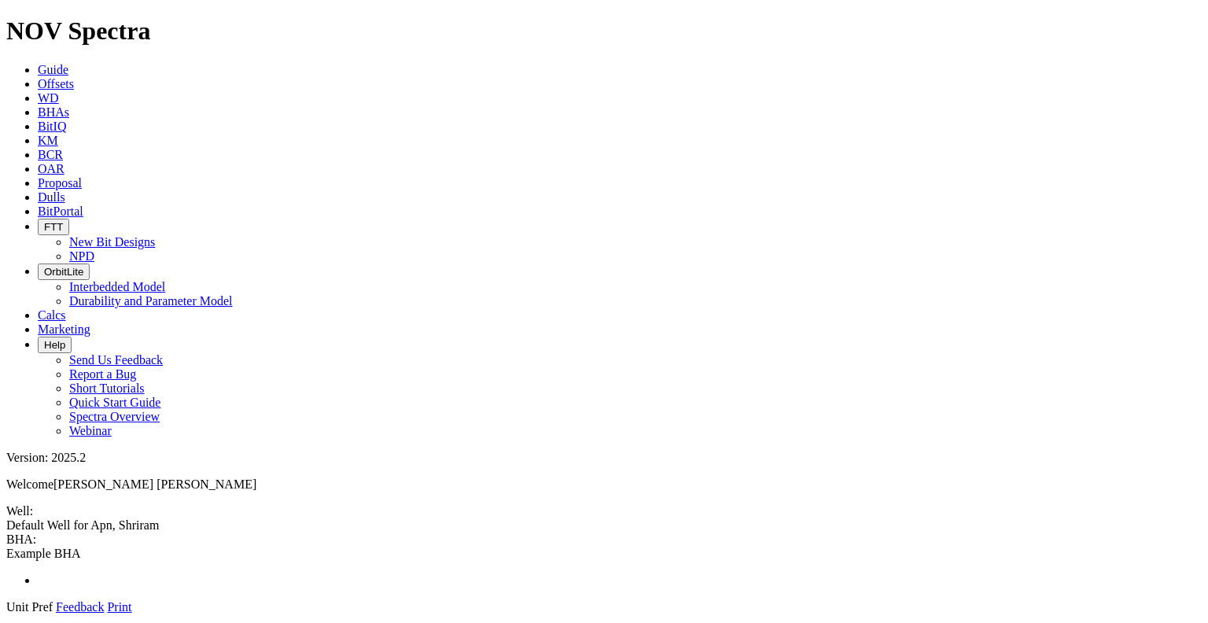
click at [74, 77] on span "Offsets" at bounding box center [56, 83] width 36 height 13
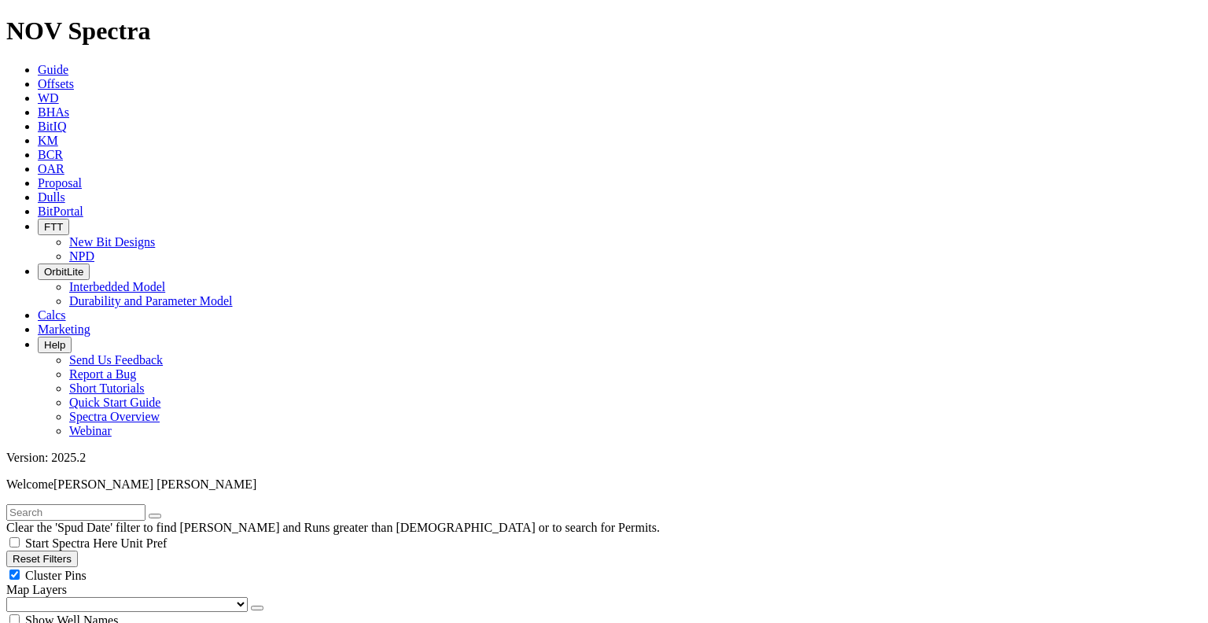
click at [69, 105] on span "BHAs" at bounding box center [53, 111] width 31 height 13
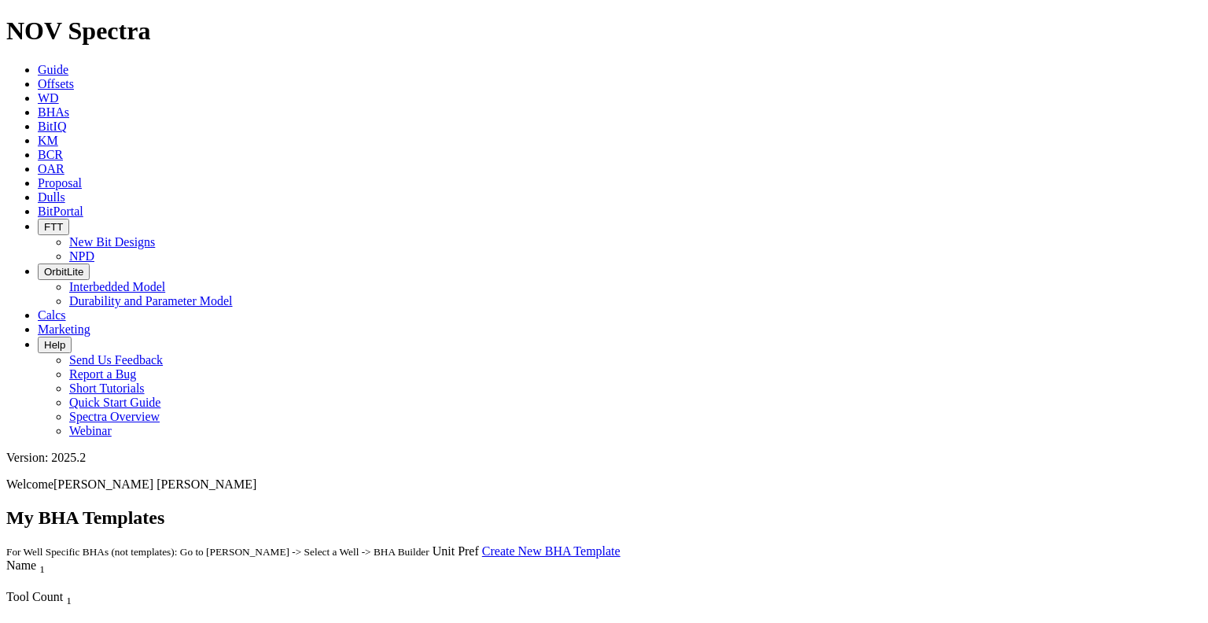
click at [66, 120] on link "BitIQ" at bounding box center [52, 126] width 28 height 13
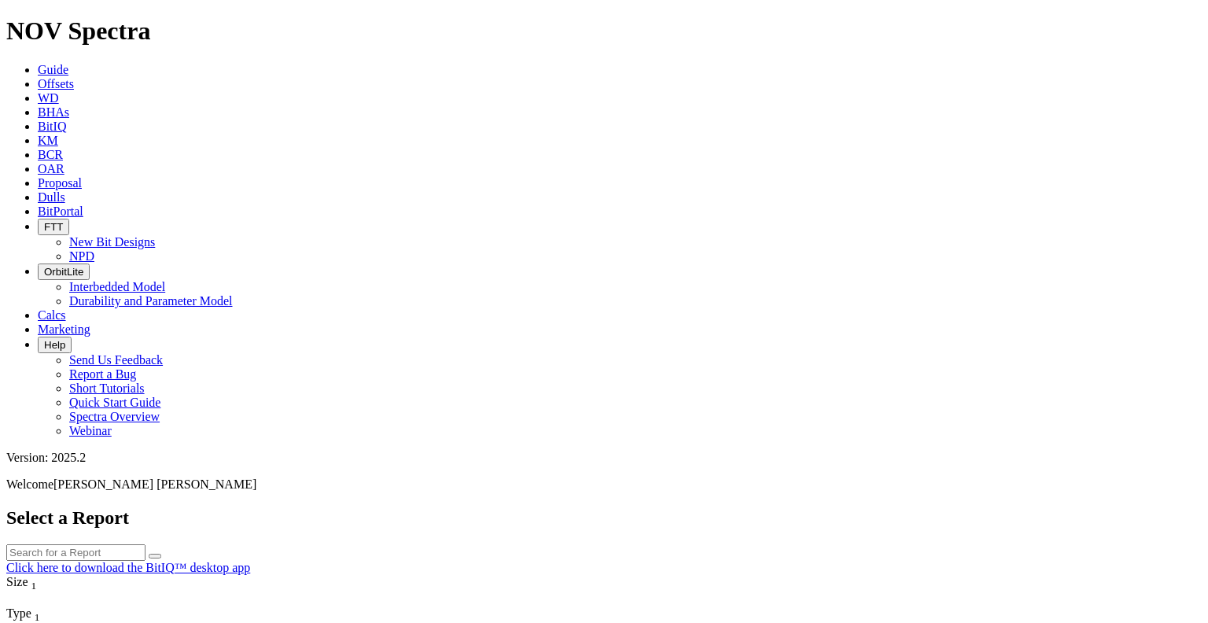
click at [59, 91] on span "WD" at bounding box center [48, 97] width 21 height 13
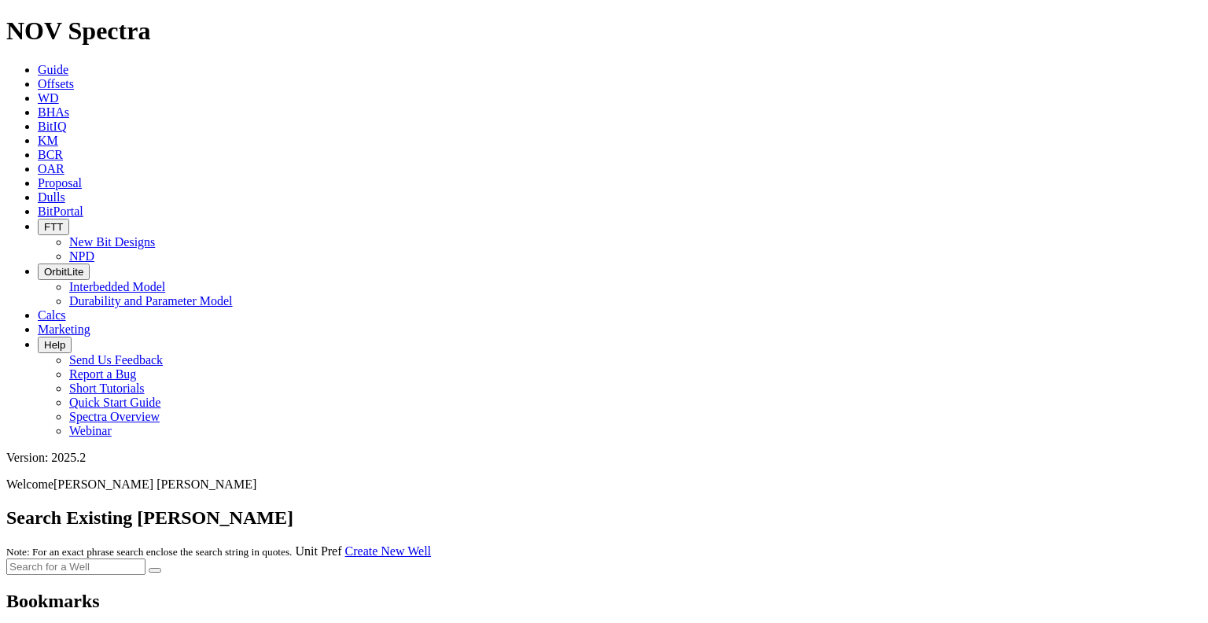
click at [74, 77] on span "Offsets" at bounding box center [56, 83] width 36 height 13
click at [68, 63] on span "Guide" at bounding box center [53, 69] width 31 height 13
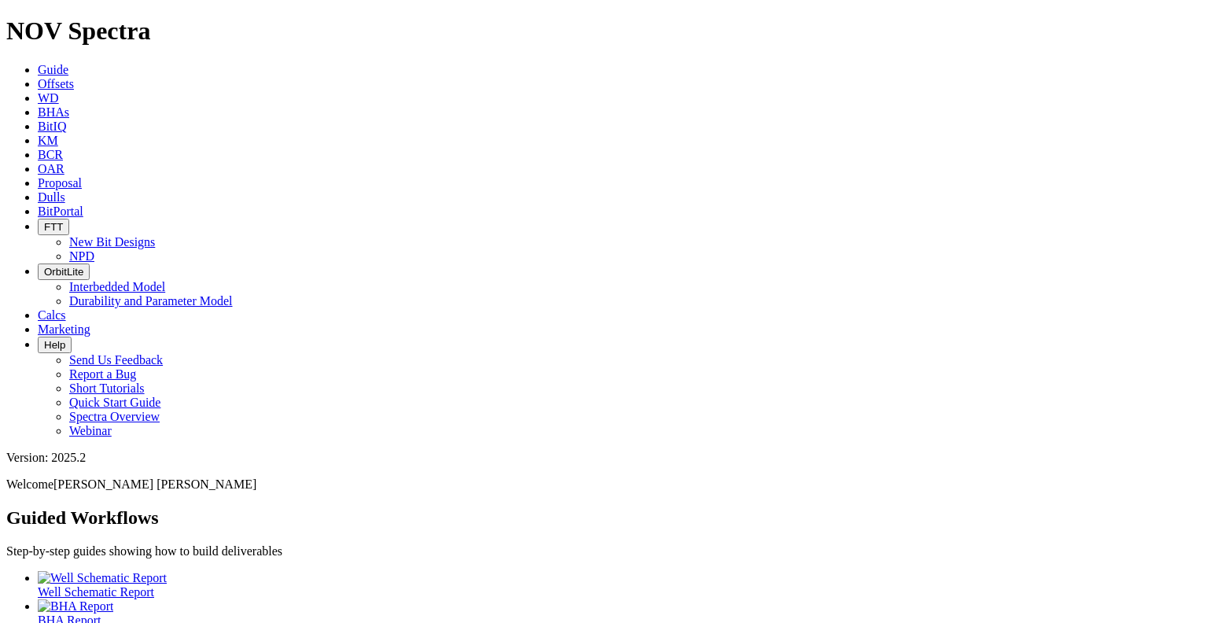
click at [69, 105] on span "BHAs" at bounding box center [53, 111] width 31 height 13
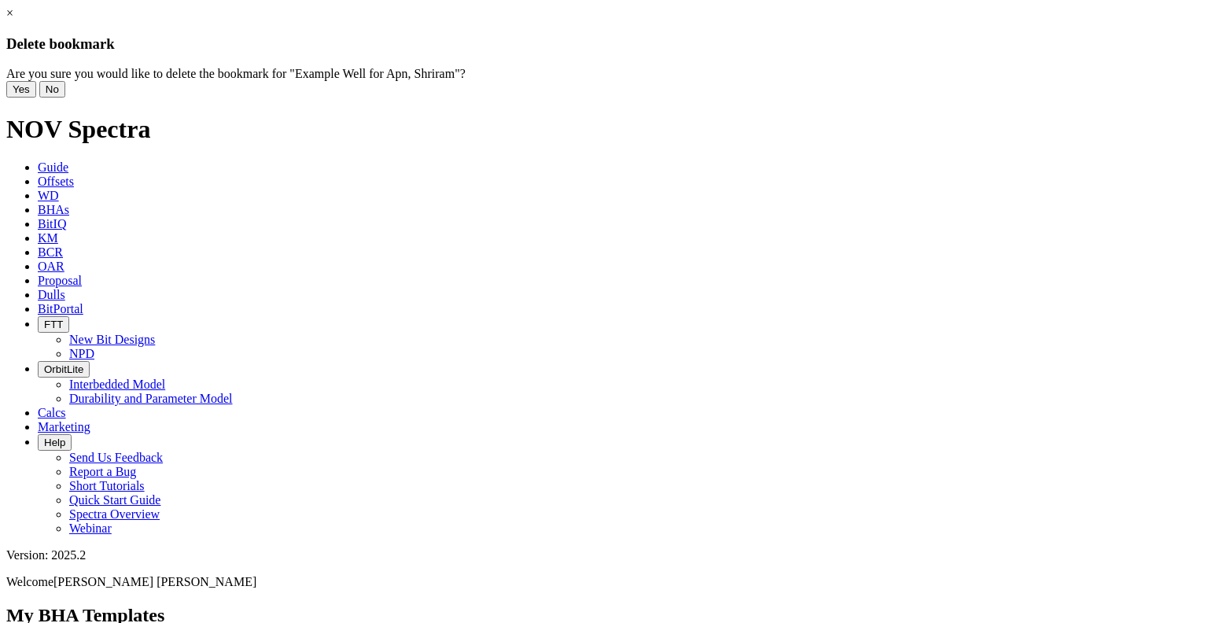
click at [36, 98] on button "Yes" at bounding box center [21, 89] width 30 height 17
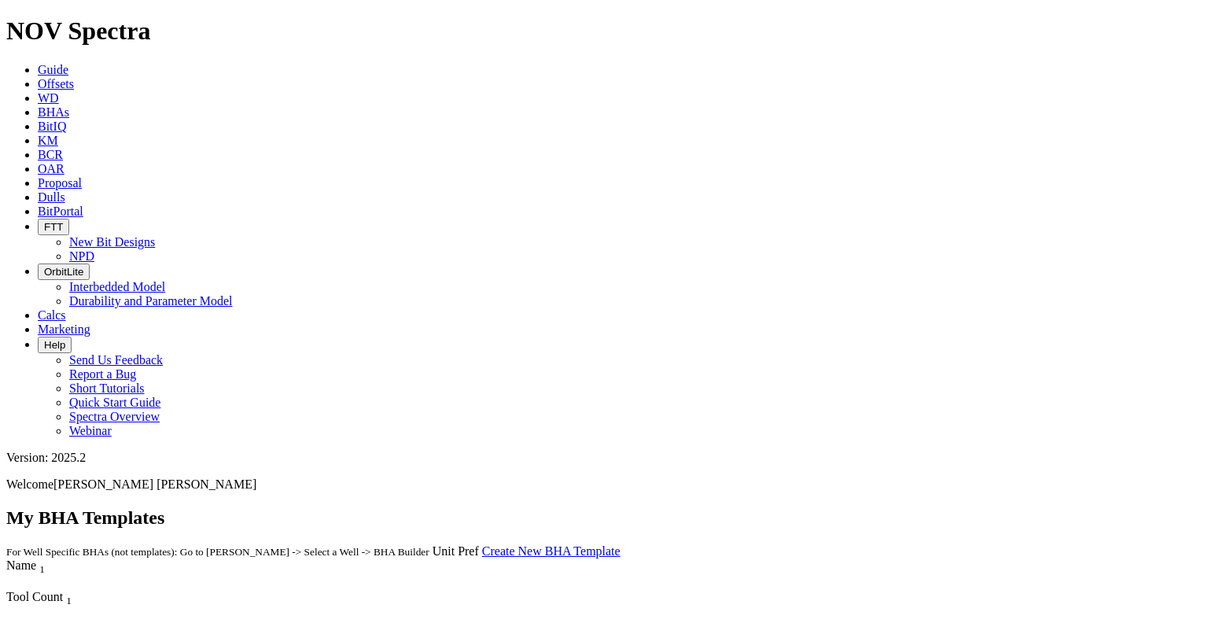
click at [591, 590] on div "Tool Count 1" at bounding box center [298, 598] width 584 height 17
click at [9, 576] on icon "Column Menu" at bounding box center [7, 582] width 3 height 13
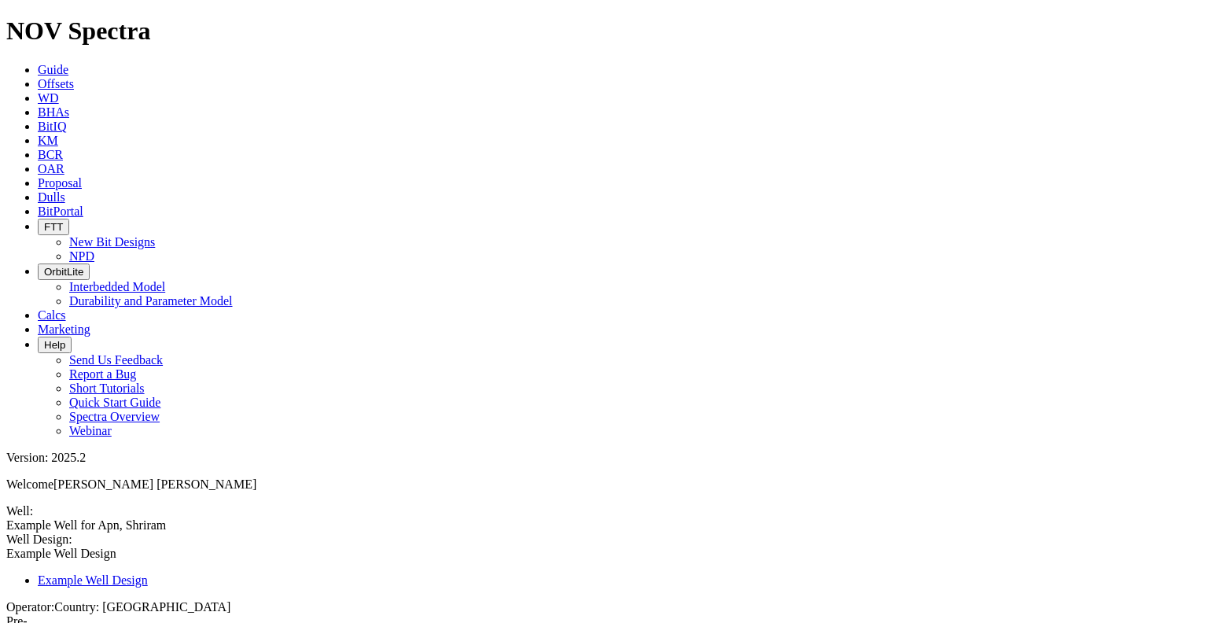
click at [6, 561] on link at bounding box center [6, 561] width 0 height 0
click at [68, 63] on link "Guide" at bounding box center [53, 69] width 31 height 13
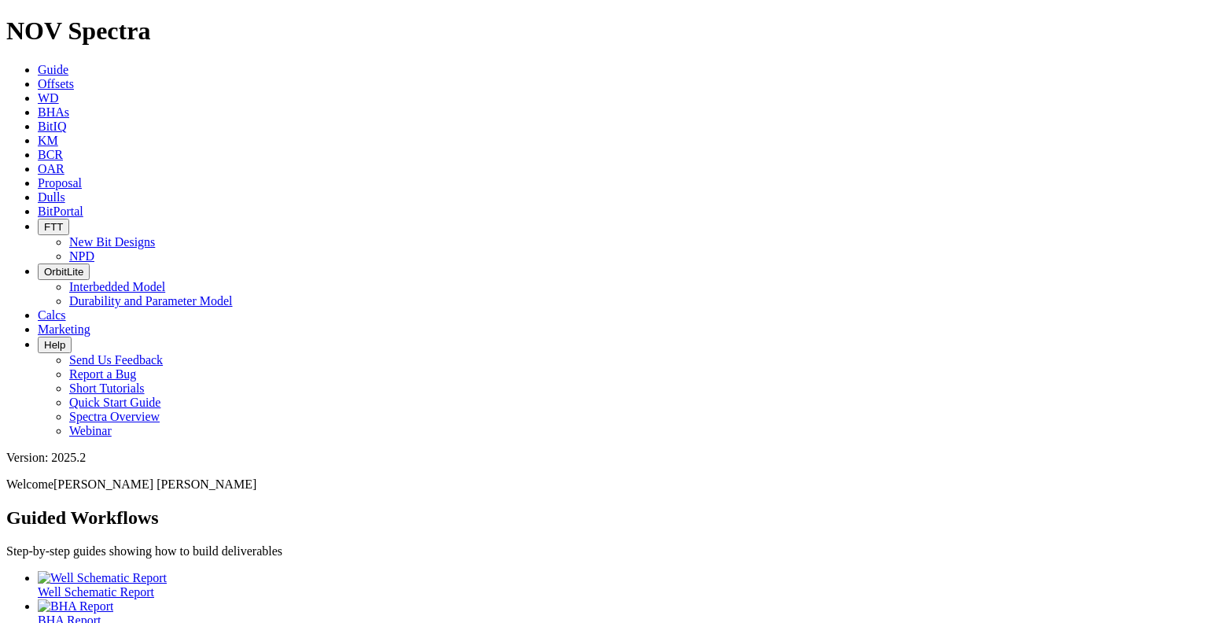
click at [384, 622] on div at bounding box center [620, 635] width 1164 height 14
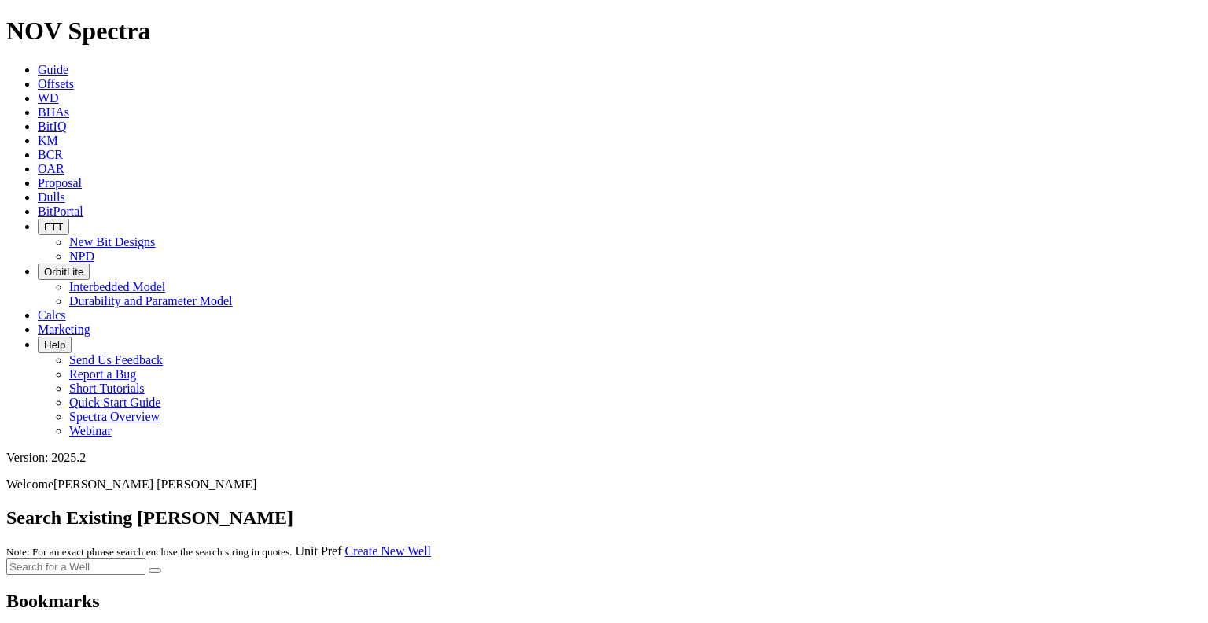
click at [145, 558] on input "text" at bounding box center [75, 566] width 139 height 17
type input "pna"
click at [149, 568] on button "submit" at bounding box center [155, 570] width 13 height 5
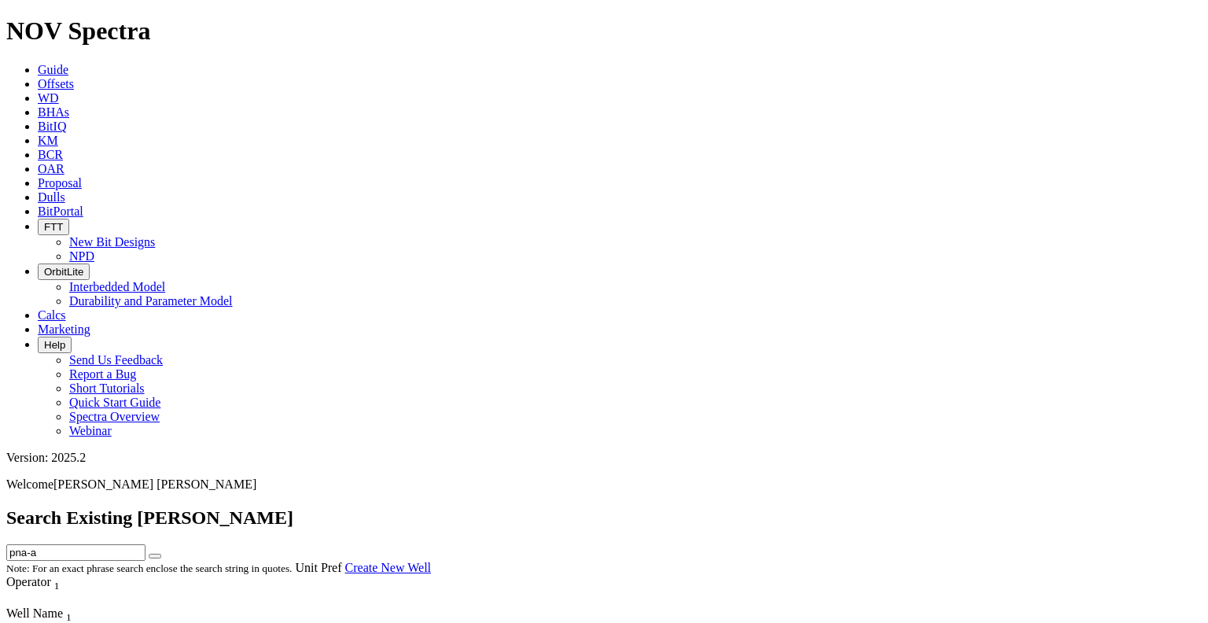
click at [149, 554] on button "submit" at bounding box center [155, 556] width 13 height 5
drag, startPoint x: 389, startPoint y: 71, endPoint x: 319, endPoint y: 65, distance: 70.2
click at [319, 507] on div "Search Existing [PERSON_NAME] pna-a Note: For an exact phrase search enclose th…" at bounding box center [603, 541] width 1195 height 68
type input "PNA-A"
click at [149, 554] on button "submit" at bounding box center [155, 556] width 13 height 5
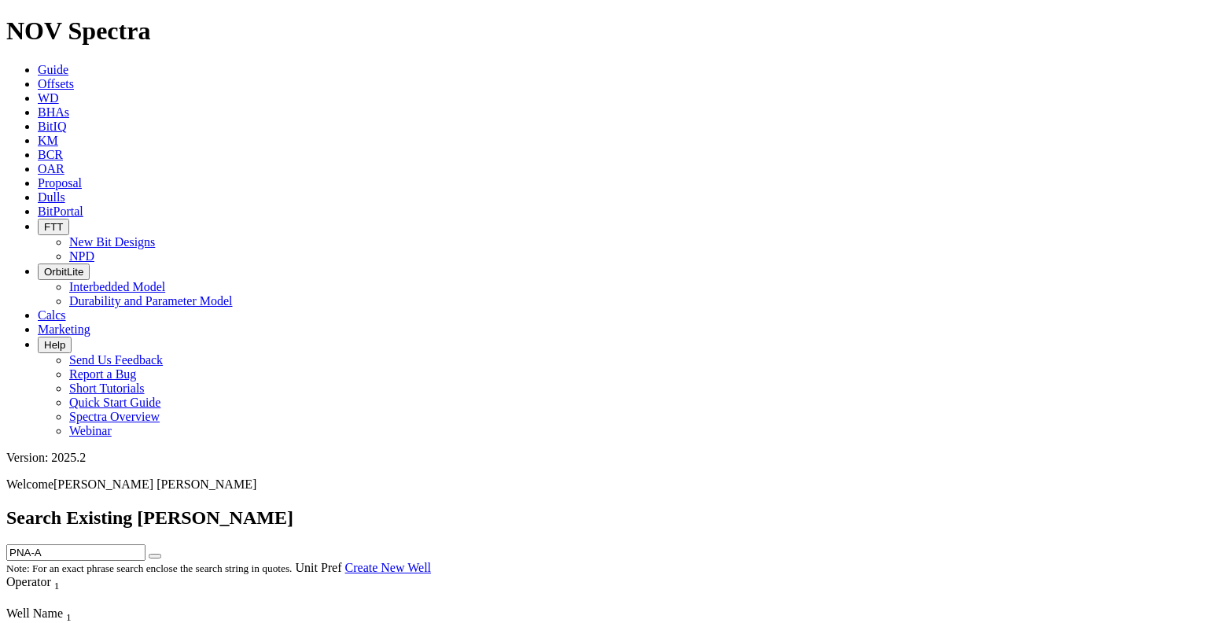
click at [161, 554] on button "submit" at bounding box center [155, 556] width 13 height 5
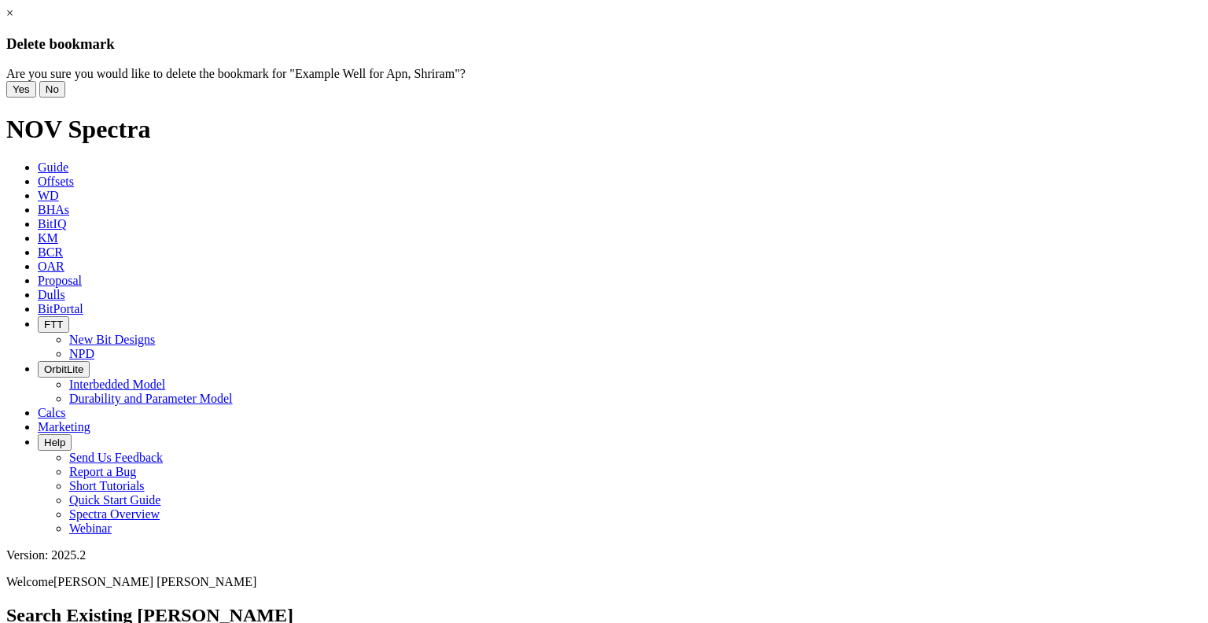
click at [36, 98] on button "Yes" at bounding box center [21, 89] width 30 height 17
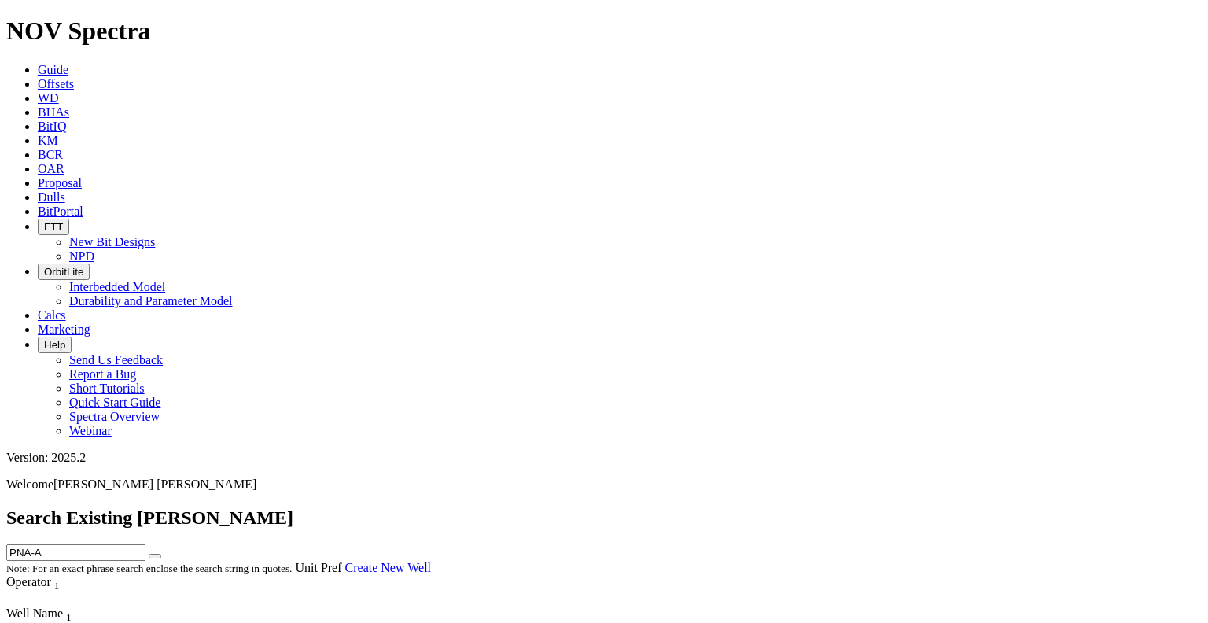
click at [69, 105] on span "BHAs" at bounding box center [53, 111] width 31 height 13
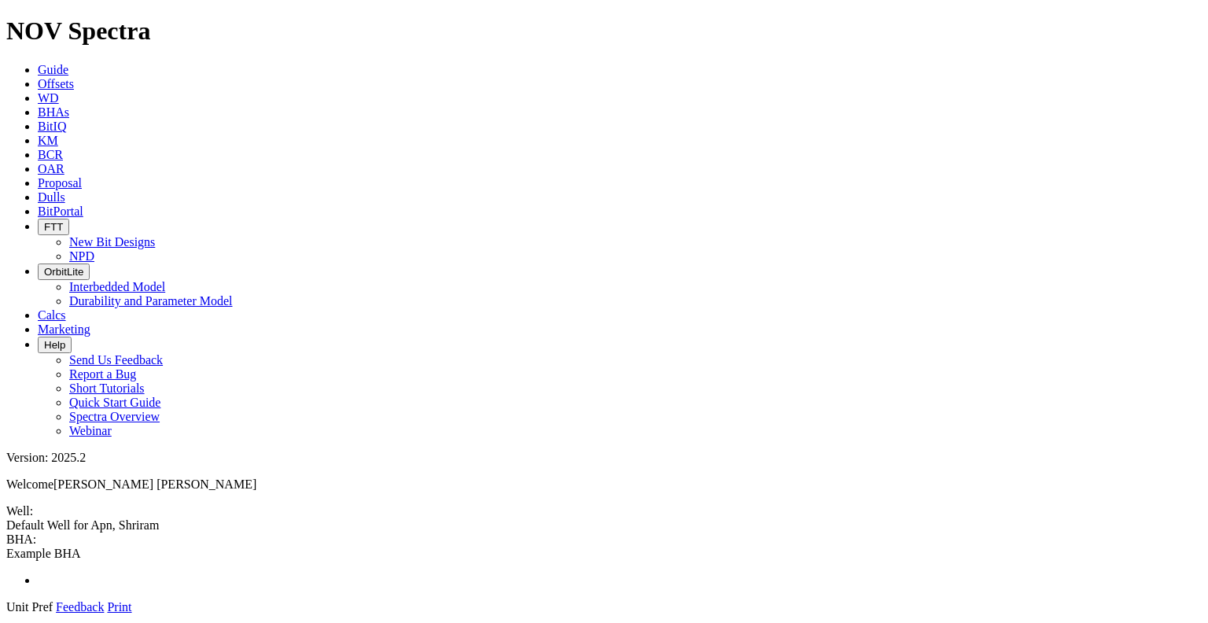
click at [6, 614] on icon at bounding box center [6, 614] width 0 height 0
click at [69, 105] on span "BHAs" at bounding box center [53, 111] width 31 height 13
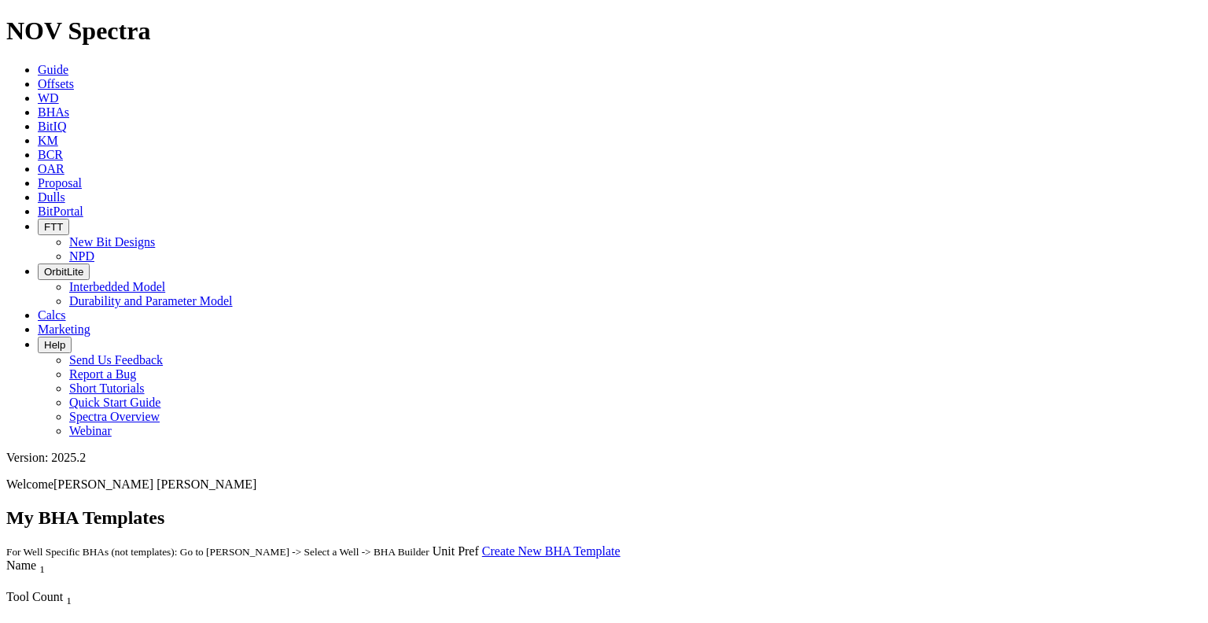
click at [59, 91] on link "WD" at bounding box center [48, 97] width 21 height 13
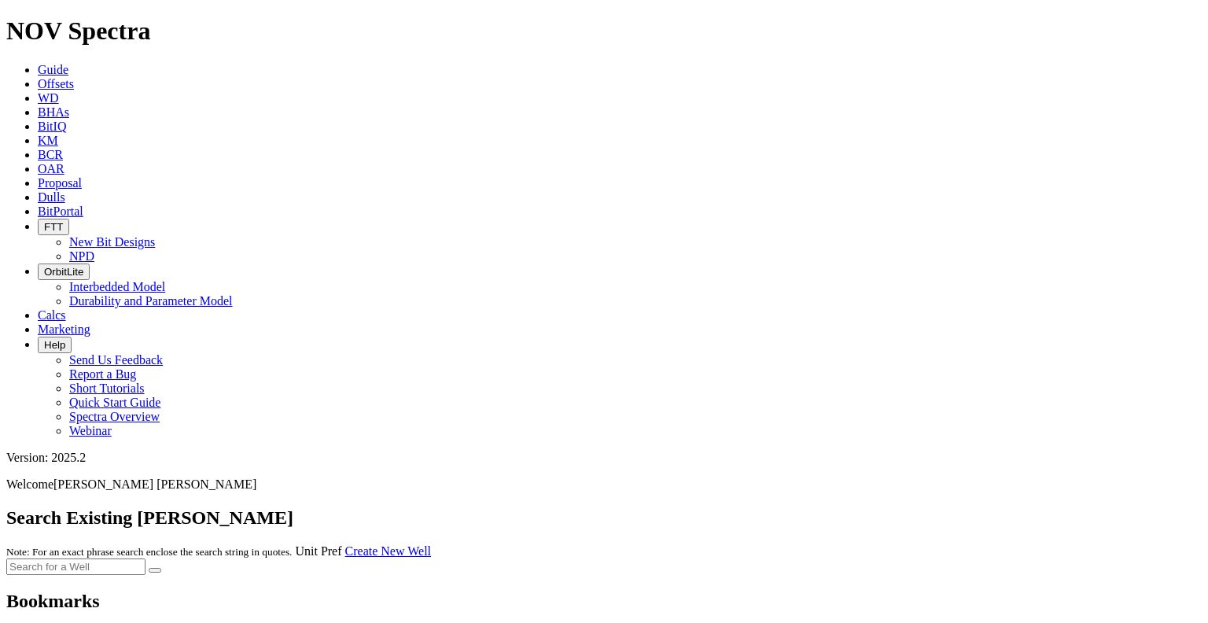
click at [69, 105] on link "BHAs" at bounding box center [53, 111] width 31 height 13
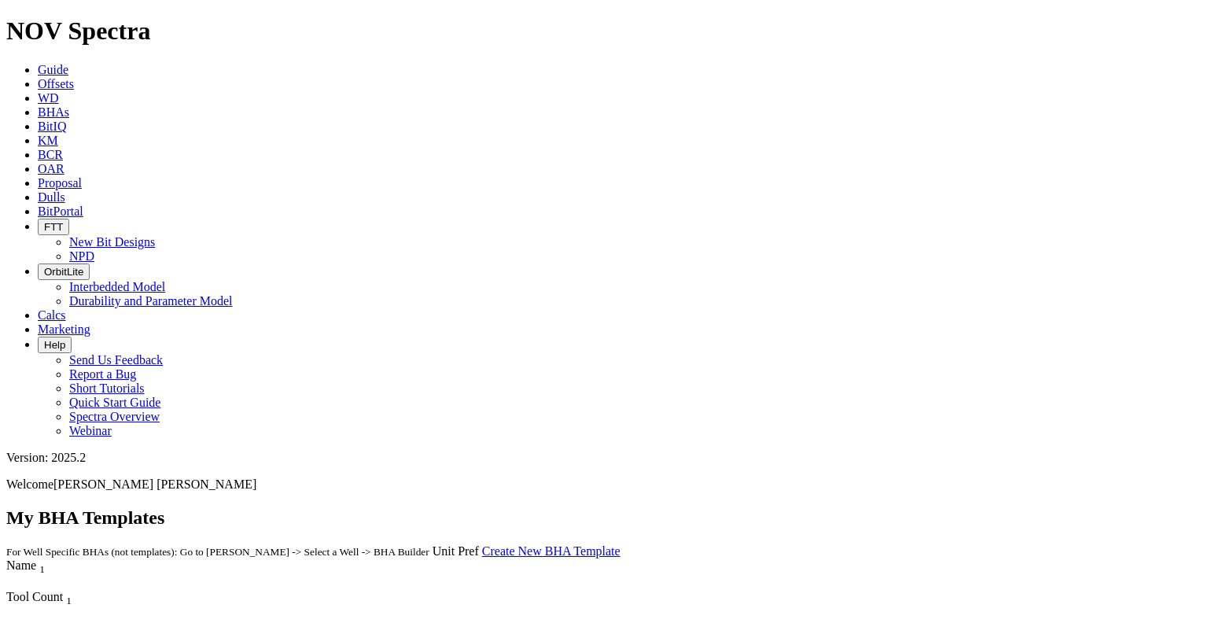
click at [38, 91] on icon at bounding box center [38, 97] width 0 height 13
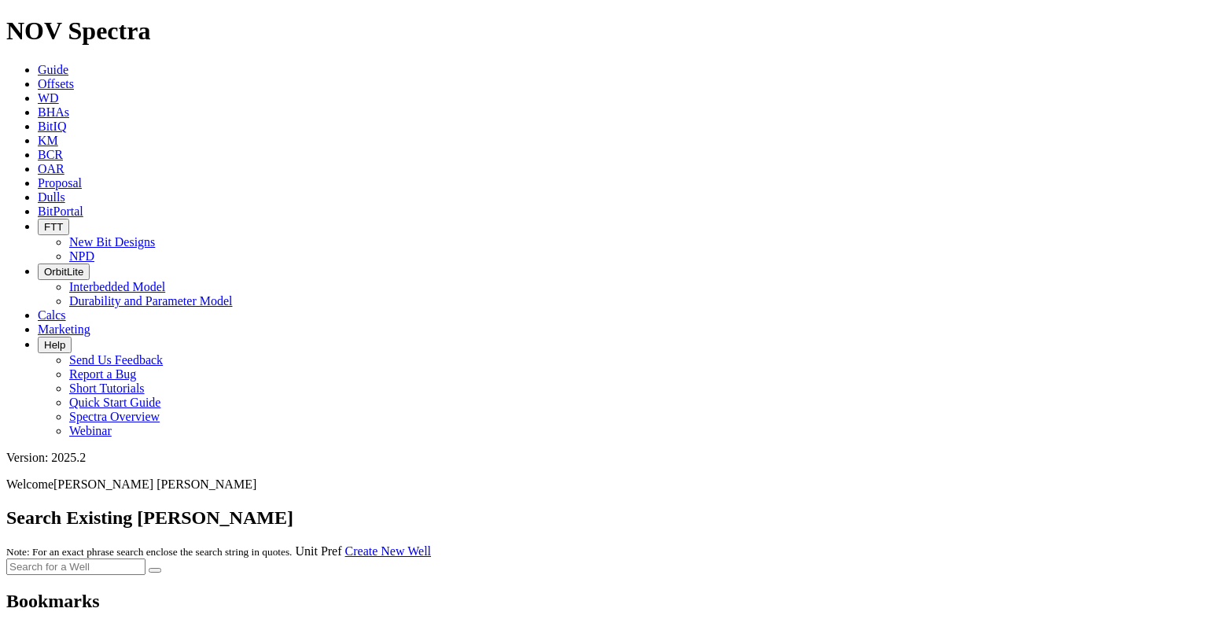
click at [145, 558] on input "text" at bounding box center [75, 566] width 139 height 17
type input "PNA A"
click at [149, 568] on button "submit" at bounding box center [155, 570] width 13 height 5
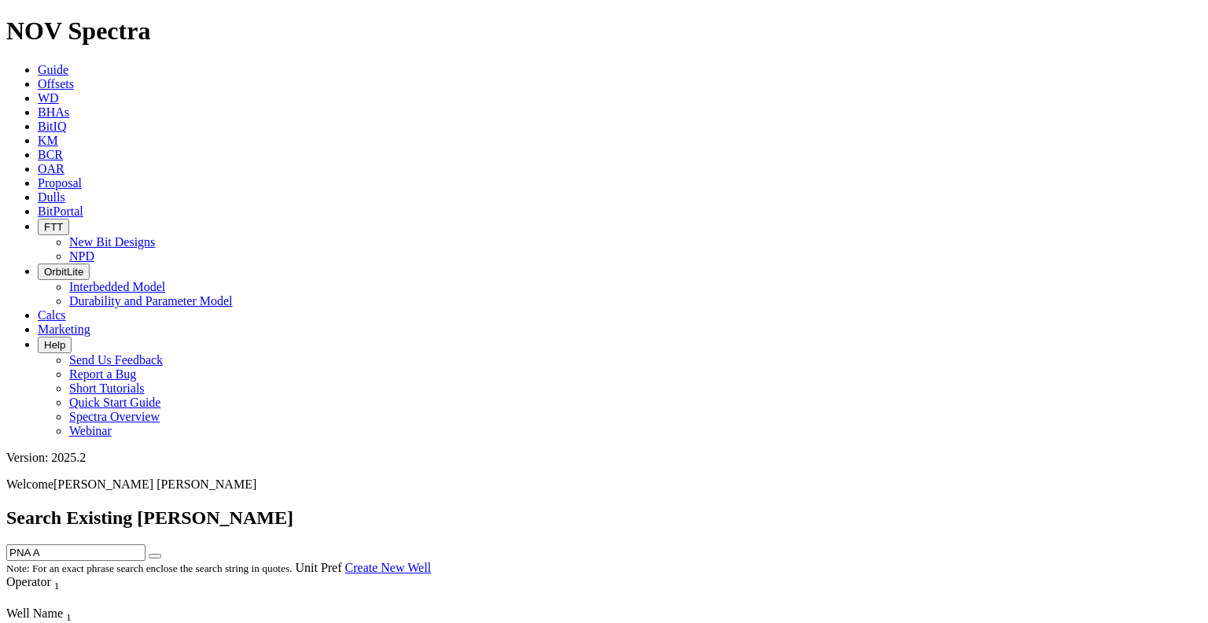
click at [431, 561] on link "Create New Well" at bounding box center [388, 567] width 86 height 13
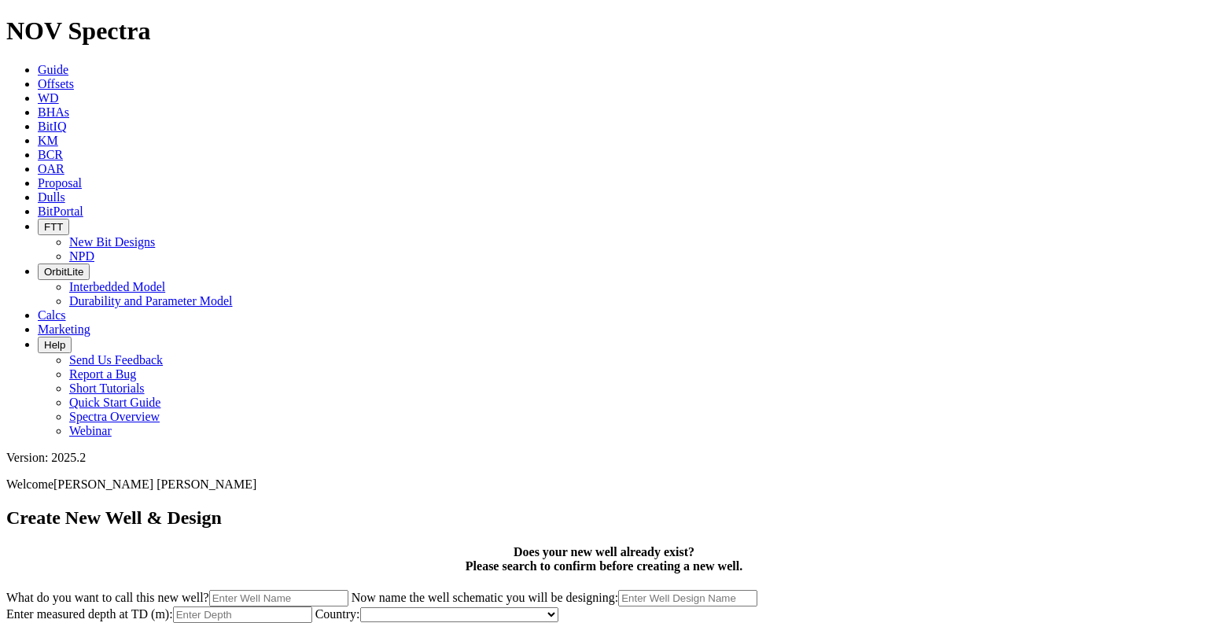
click at [41, 622] on link "Cancel" at bounding box center [23, 630] width 35 height 13
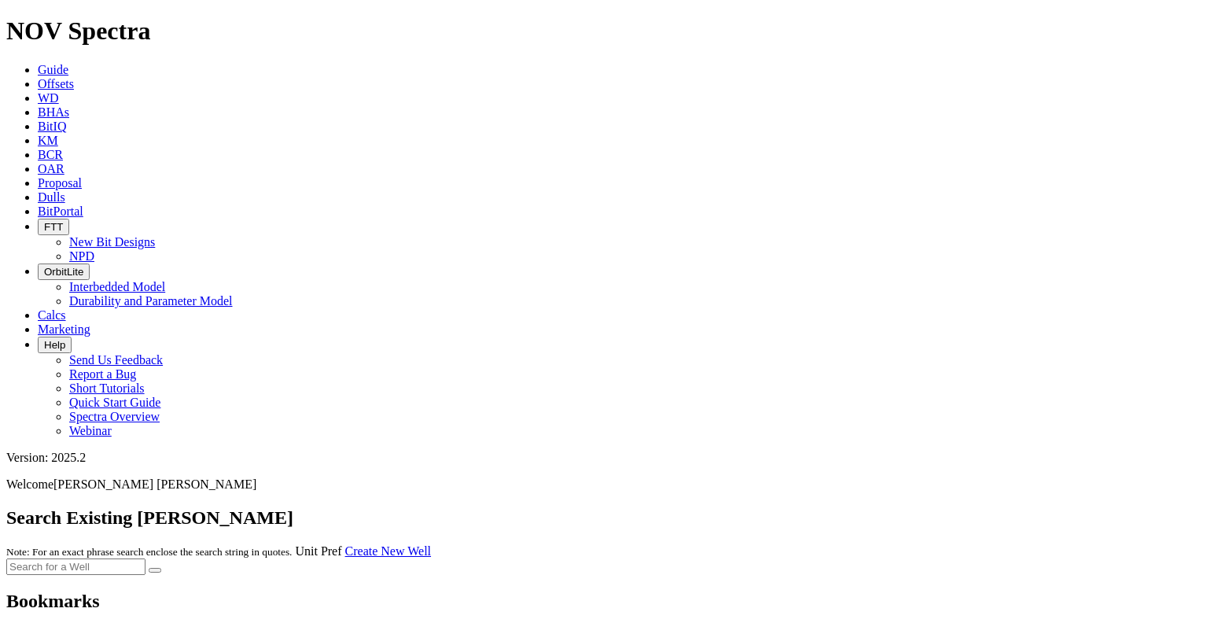
click at [431, 544] on link "Create New Well" at bounding box center [388, 550] width 86 height 13
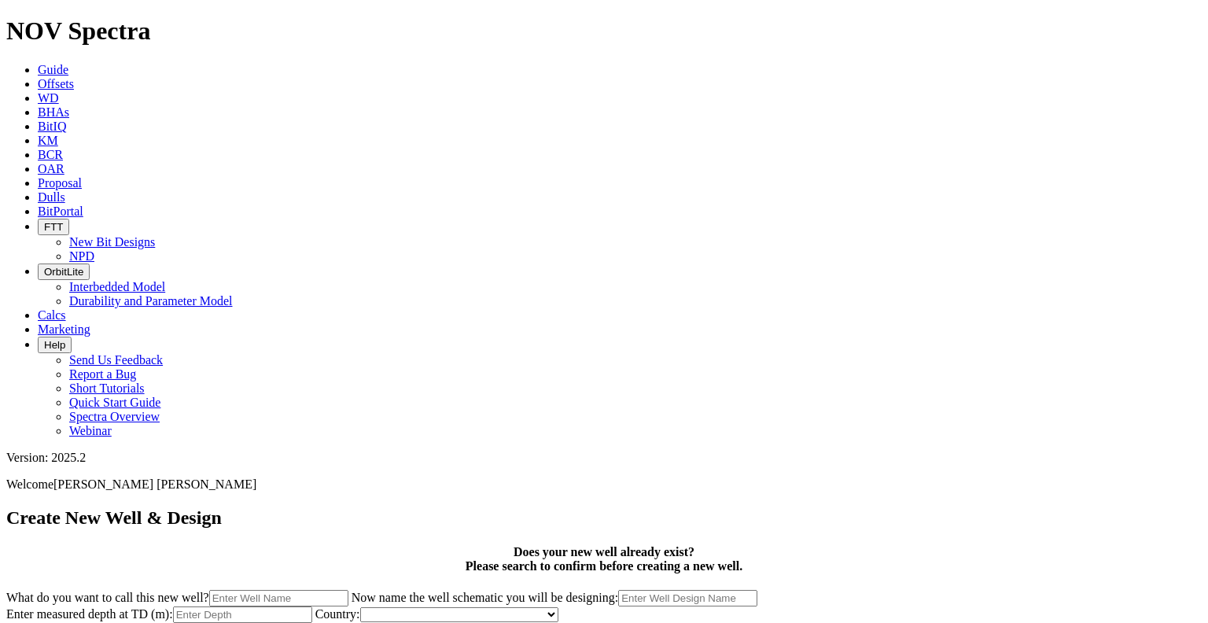
click at [348, 590] on input "What do you want to call this new well?" at bounding box center [278, 598] width 139 height 17
type input "PNA-A"
click at [312, 606] on input "Enter measured depth at TD (m):" at bounding box center [242, 614] width 139 height 17
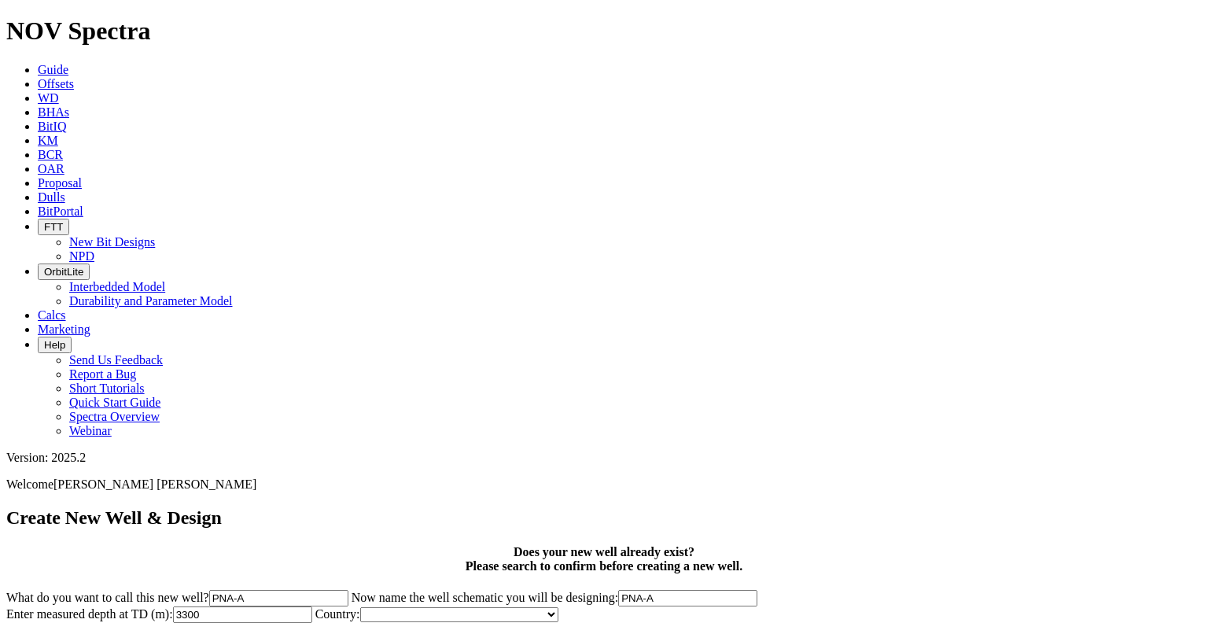
type input "3300"
click at [558, 607] on select "[GEOGRAPHIC_DATA] [GEOGRAPHIC_DATA] [GEOGRAPHIC_DATA] [GEOGRAPHIC_DATA] [GEOGRA…" at bounding box center [459, 614] width 198 height 15
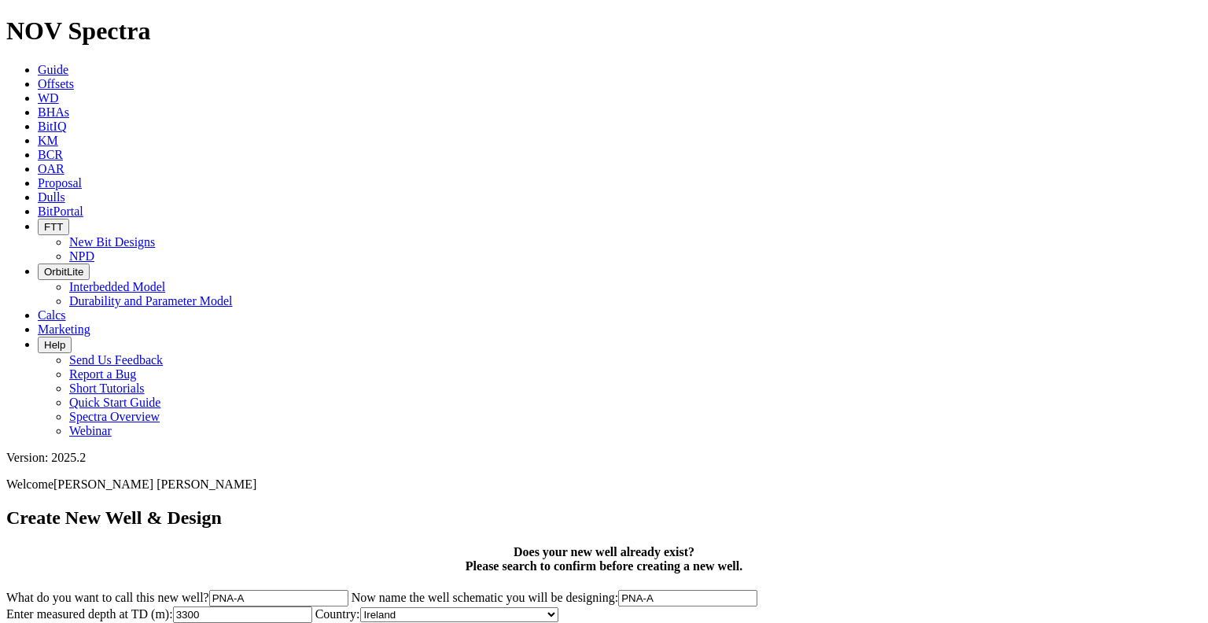
select select "object:3443"
click at [737, 607] on select "-- Optional -- [GEOGRAPHIC_DATA] [GEOGRAPHIC_DATA] [GEOGRAPHIC_DATA] [GEOGRAPHI…" at bounding box center [747, 614] width 107 height 15
click at [694, 607] on select "-- Optional -- [GEOGRAPHIC_DATA] [GEOGRAPHIC_DATA] [GEOGRAPHIC_DATA] [GEOGRAPHI…" at bounding box center [747, 614] width 107 height 15
click at [755, 607] on select "-- Optional -- [GEOGRAPHIC_DATA] [GEOGRAPHIC_DATA] [GEOGRAPHIC_DATA] [GEOGRAPHI…" at bounding box center [747, 614] width 107 height 15
select select "object:3561"
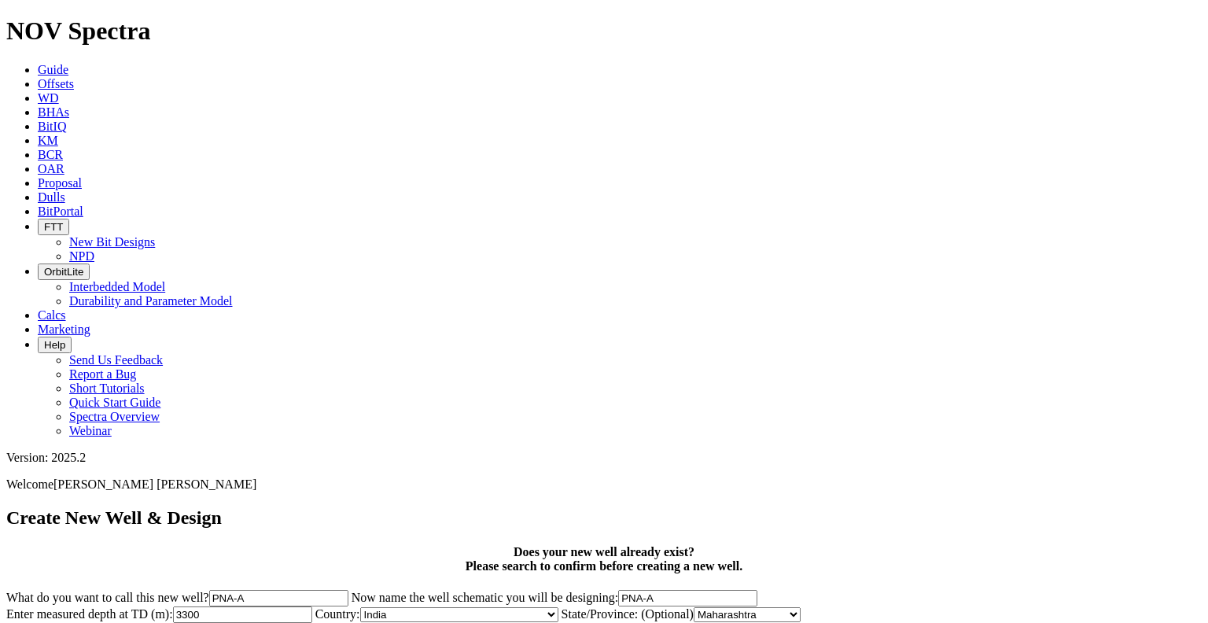
click at [694, 607] on select "-- Optional -- [GEOGRAPHIC_DATA] [GEOGRAPHIC_DATA] [GEOGRAPHIC_DATA] [GEOGRAPHI…" at bounding box center [747, 614] width 107 height 15
click at [900, 607] on select "--- ---" at bounding box center [914, 614] width 28 height 15
click at [98, 622] on button "Add Well" at bounding box center [71, 631] width 54 height 17
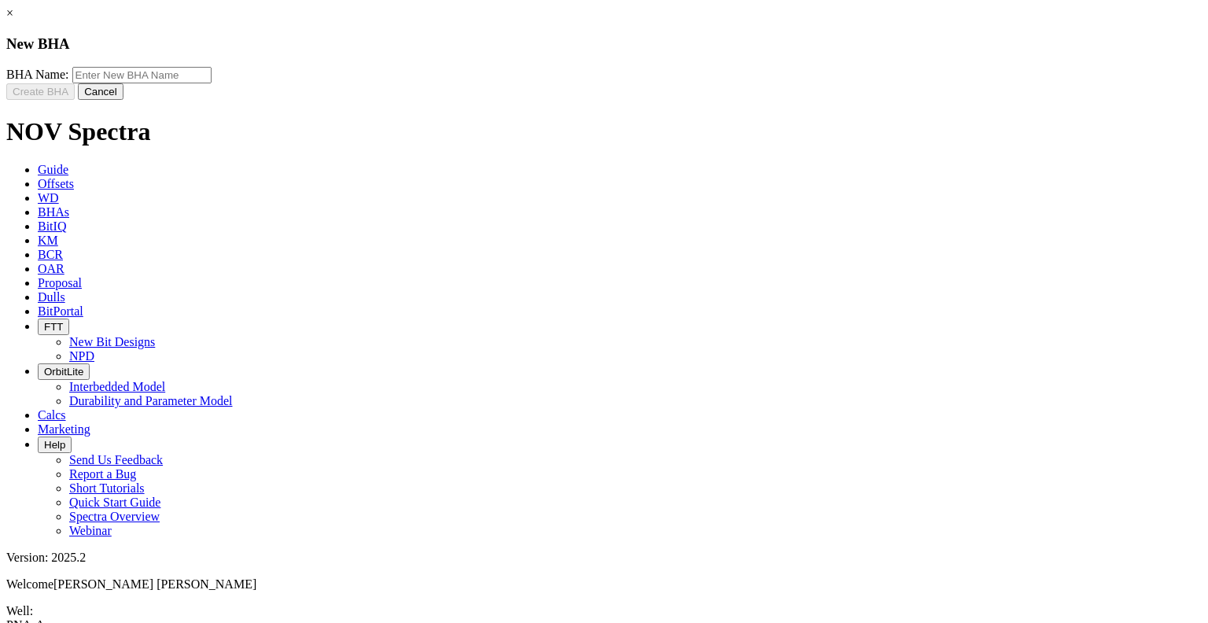
click at [13, 20] on link "×" at bounding box center [9, 12] width 7 height 13
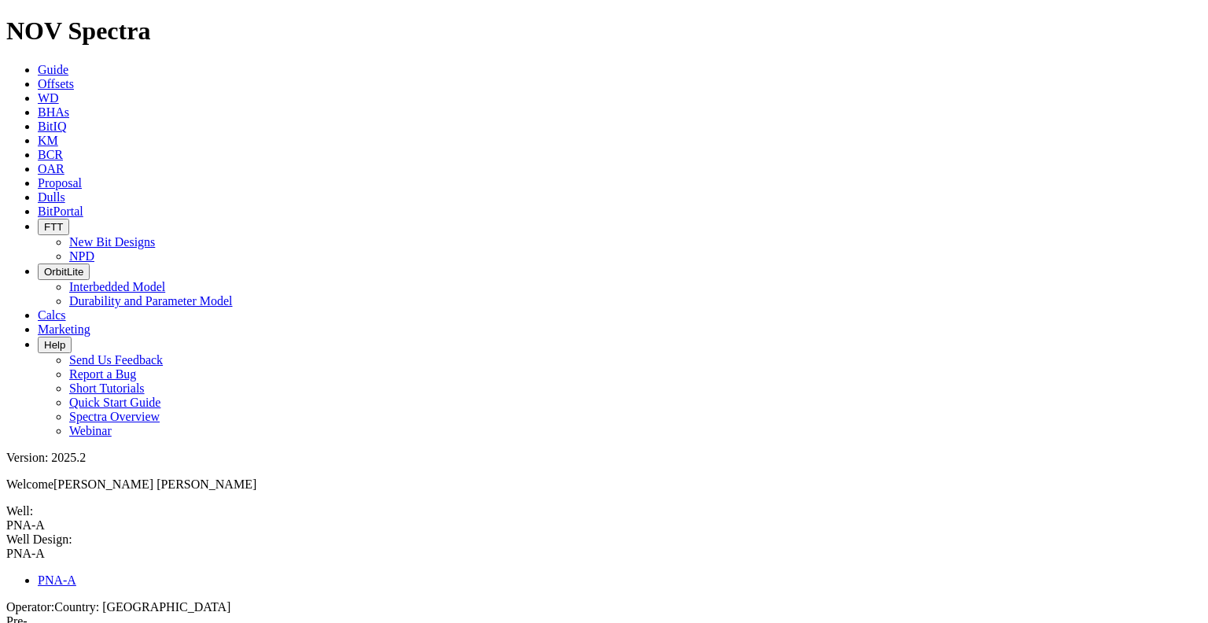
type input "New Formation"
select select "object:576"
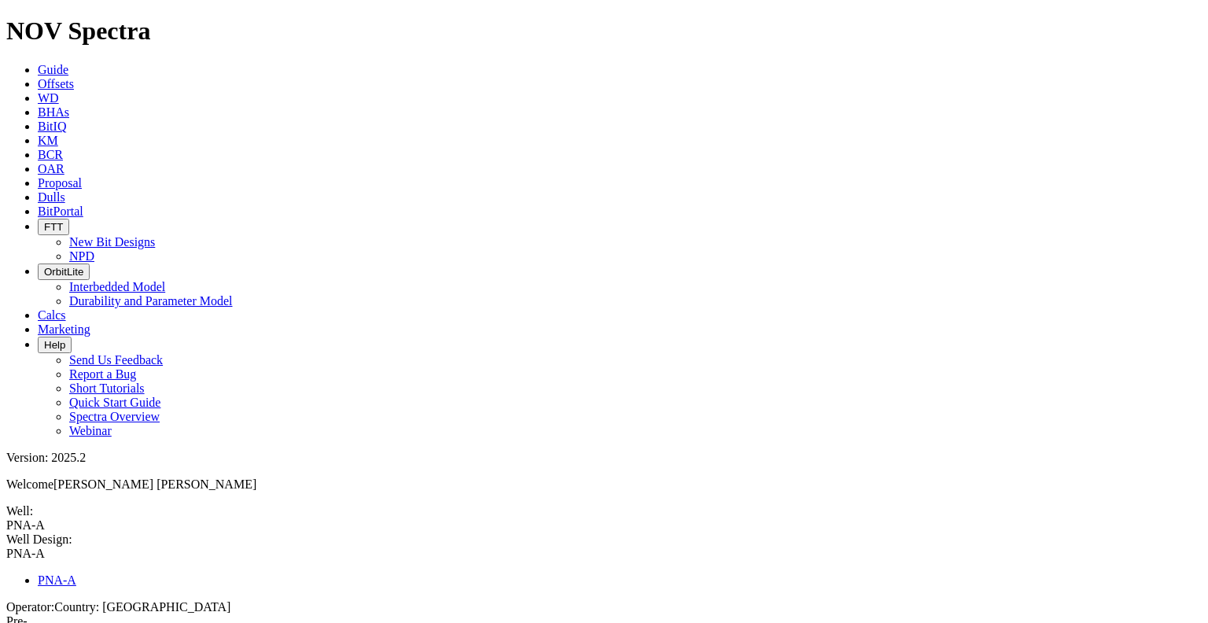
drag, startPoint x: 383, startPoint y: 357, endPoint x: 337, endPoint y: 355, distance: 46.4
type input "500"
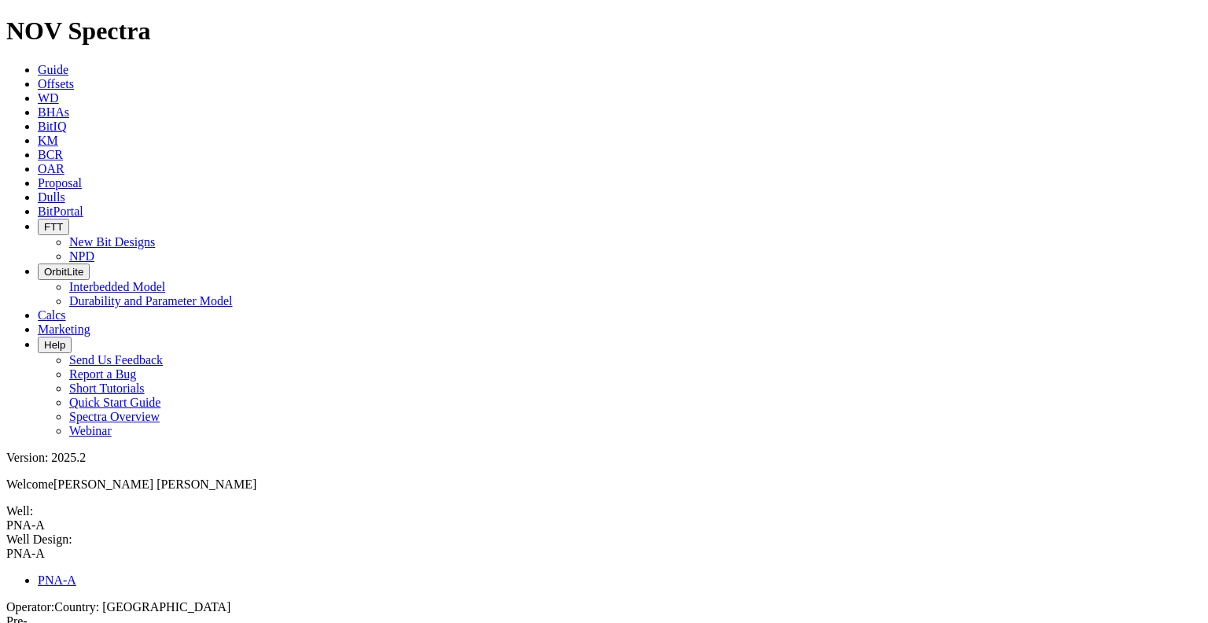
select select "object:568"
select select "?"
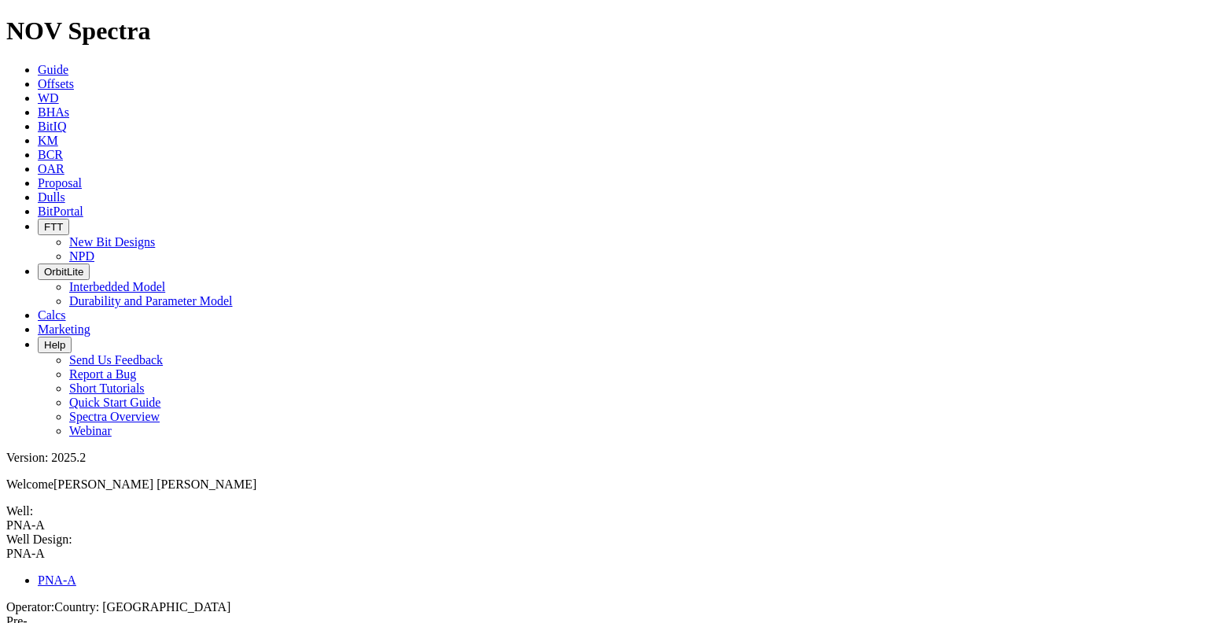
select select "?"
type input "New Formation"
select select "object:576"
drag, startPoint x: 396, startPoint y: 360, endPoint x: 337, endPoint y: 361, distance: 59.8
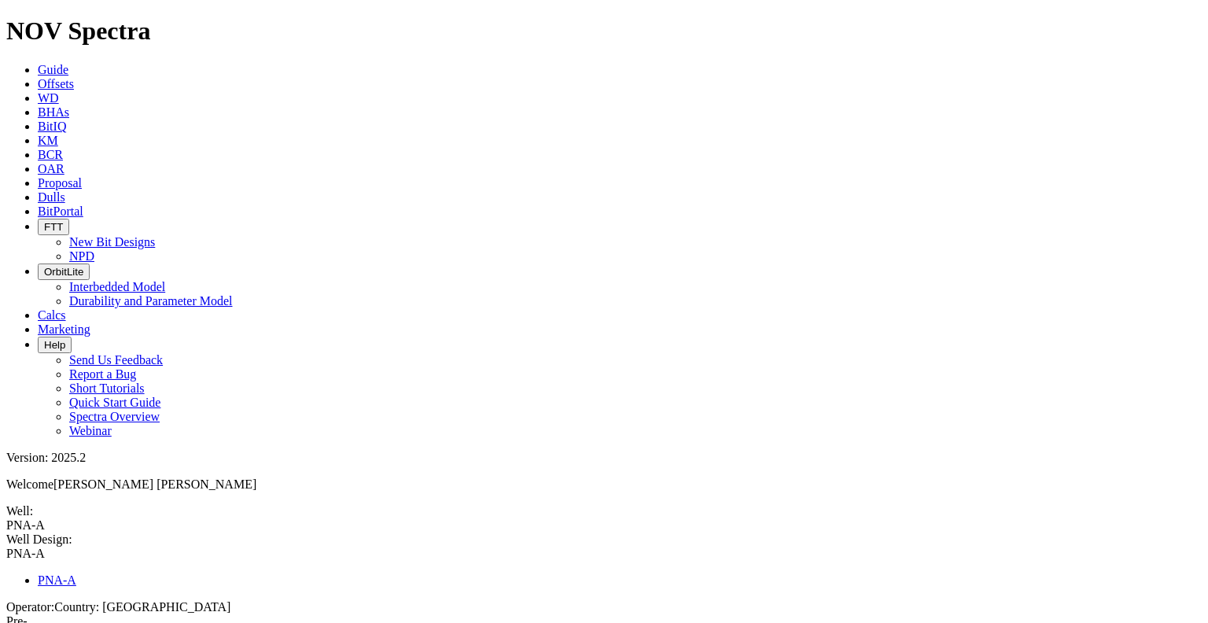
type input "1900"
select select "object:562"
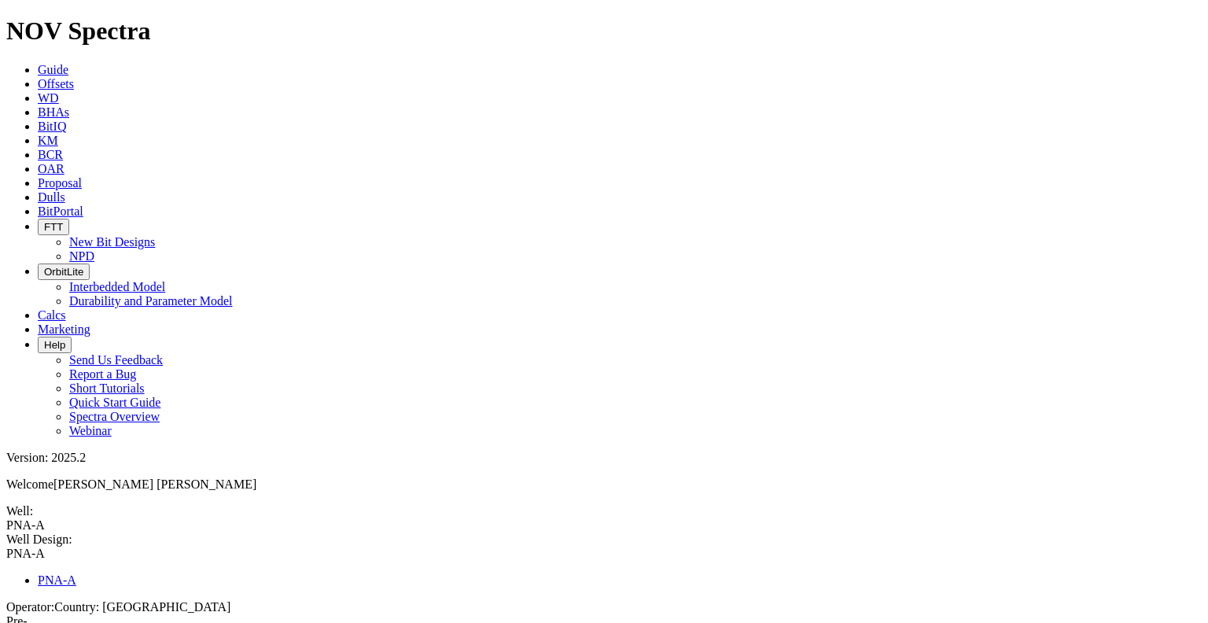
type input "New Formation"
select select "object:576"
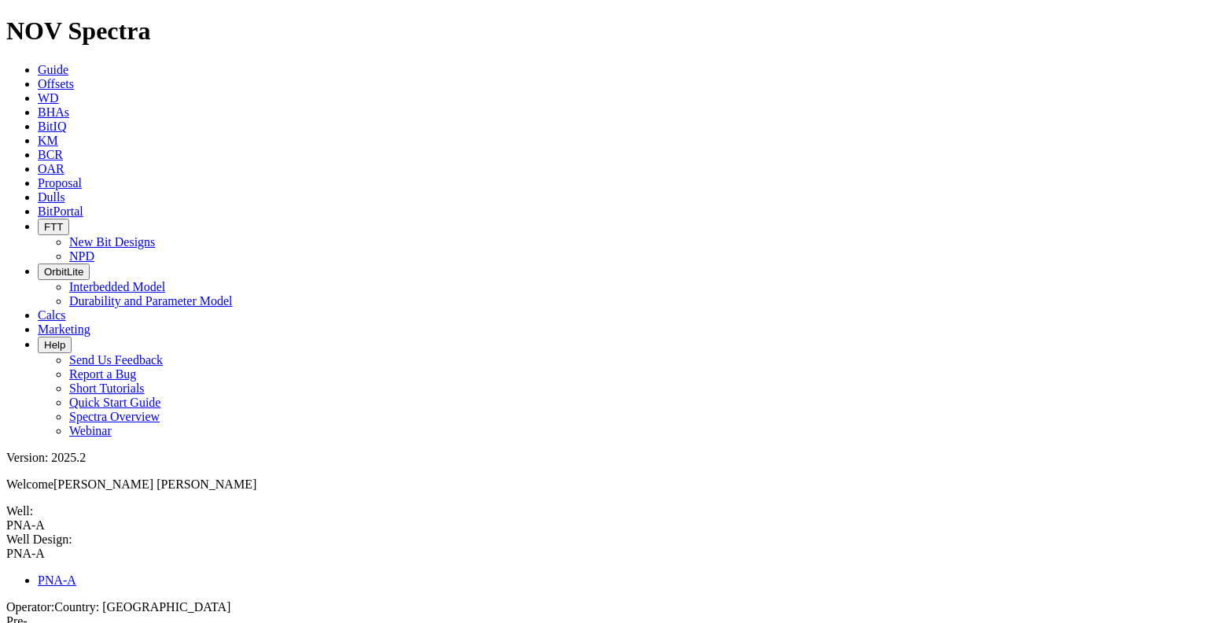
type input "3300"
select select "object:577"
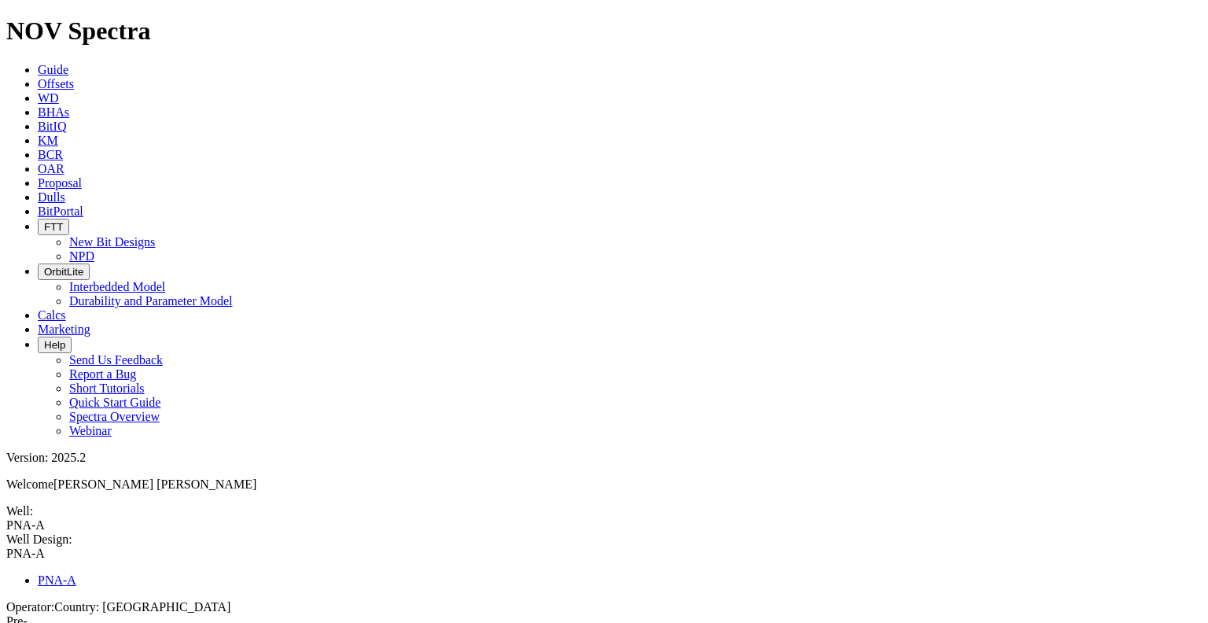
select select "number:3"
type input "0"
type input "438"
type input "0"
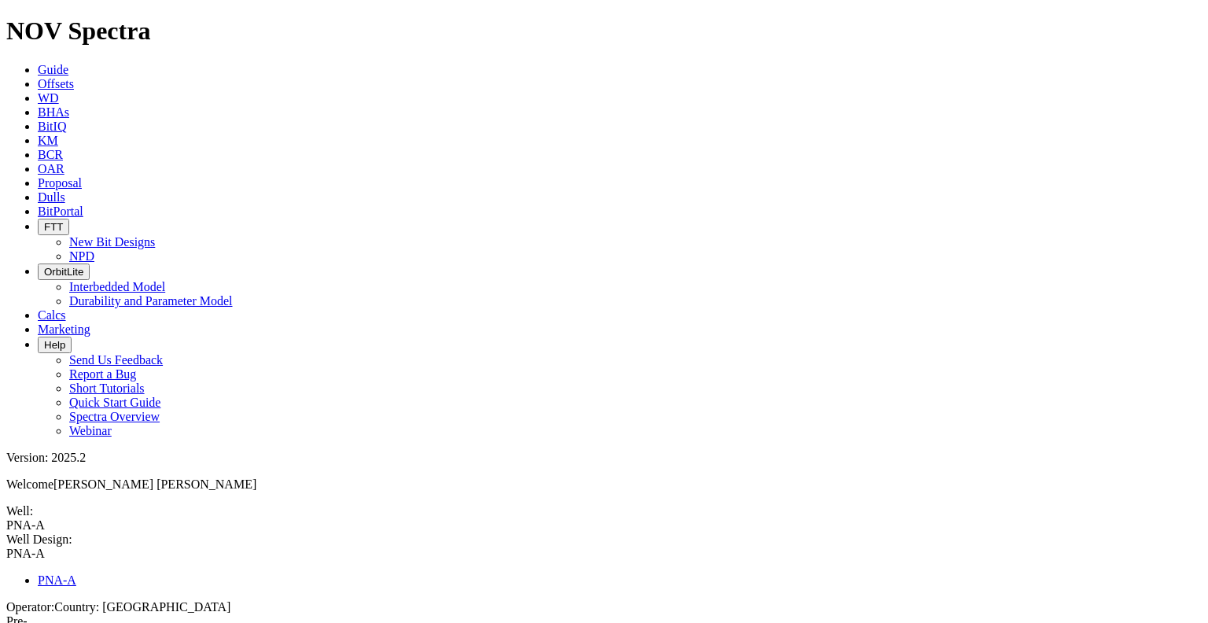
drag, startPoint x: 391, startPoint y: 322, endPoint x: 353, endPoint y: 319, distance: 38.0
type input "500"
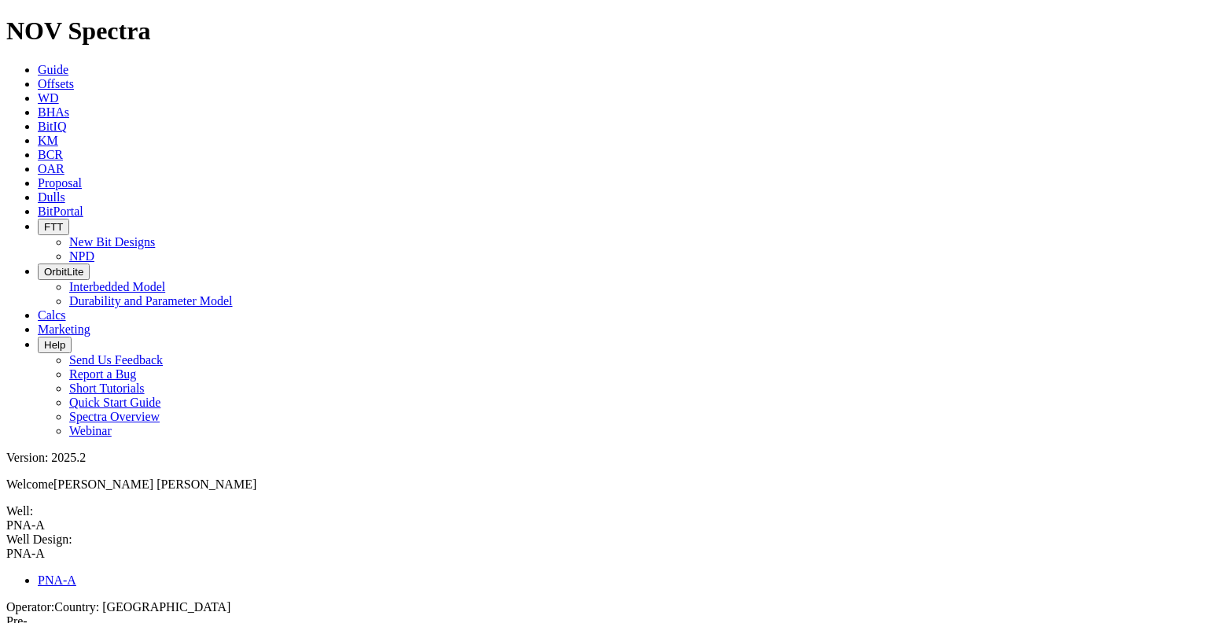
select select "number:13.625"
type input "12.25"
select select "number:12.375"
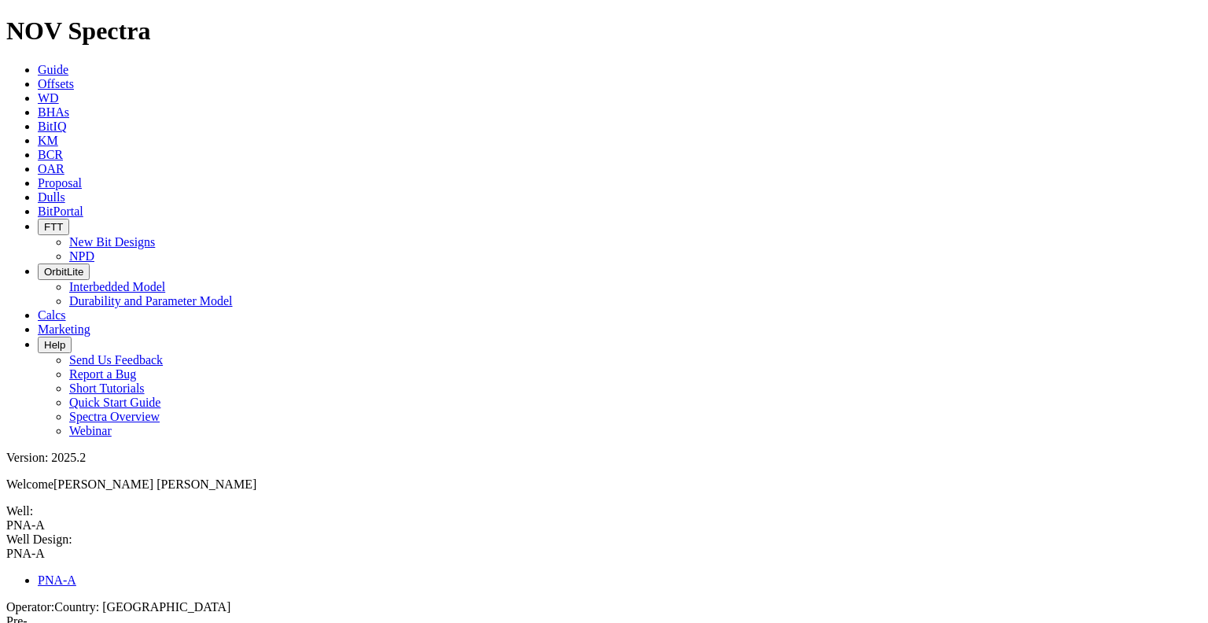
select select "?"
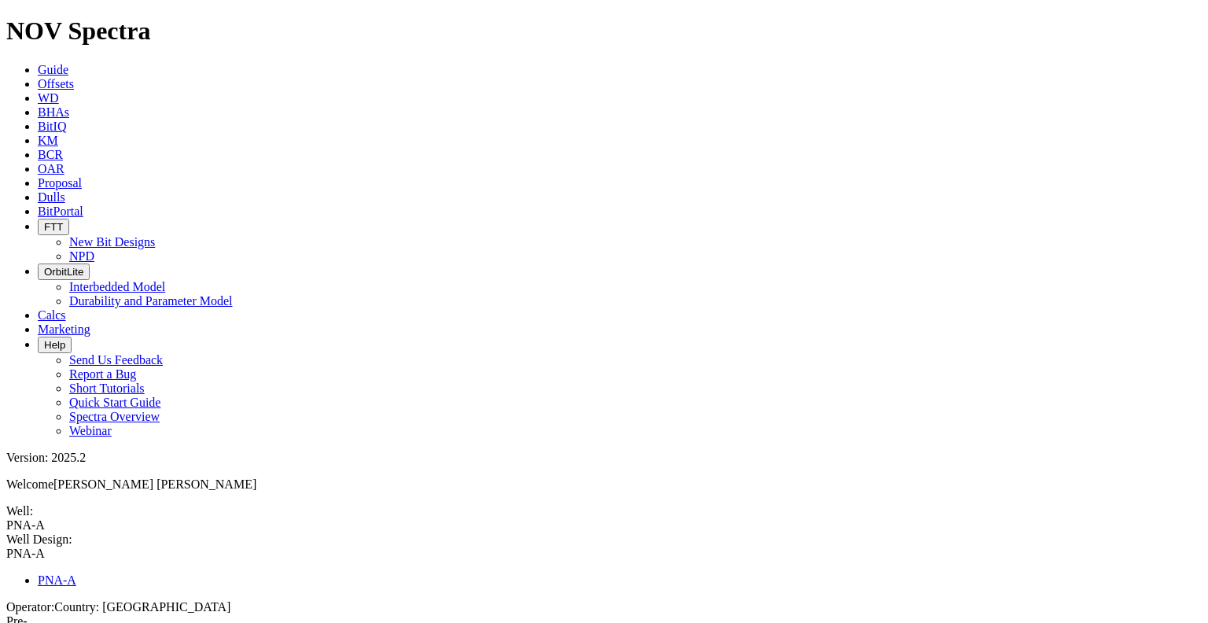
select select "number:3"
type input "0"
type input "1821"
type input "0"
drag, startPoint x: 349, startPoint y: 319, endPoint x: 319, endPoint y: 329, distance: 32.1
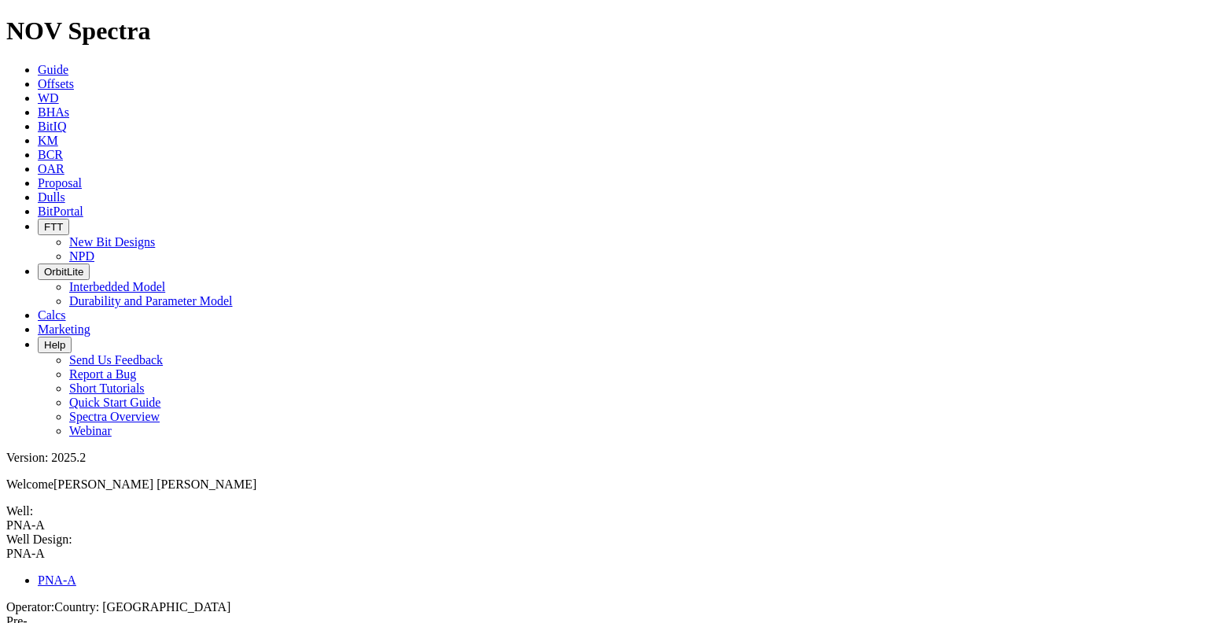
type input "1900"
drag, startPoint x: 390, startPoint y: 285, endPoint x: 336, endPoint y: 282, distance: 54.4
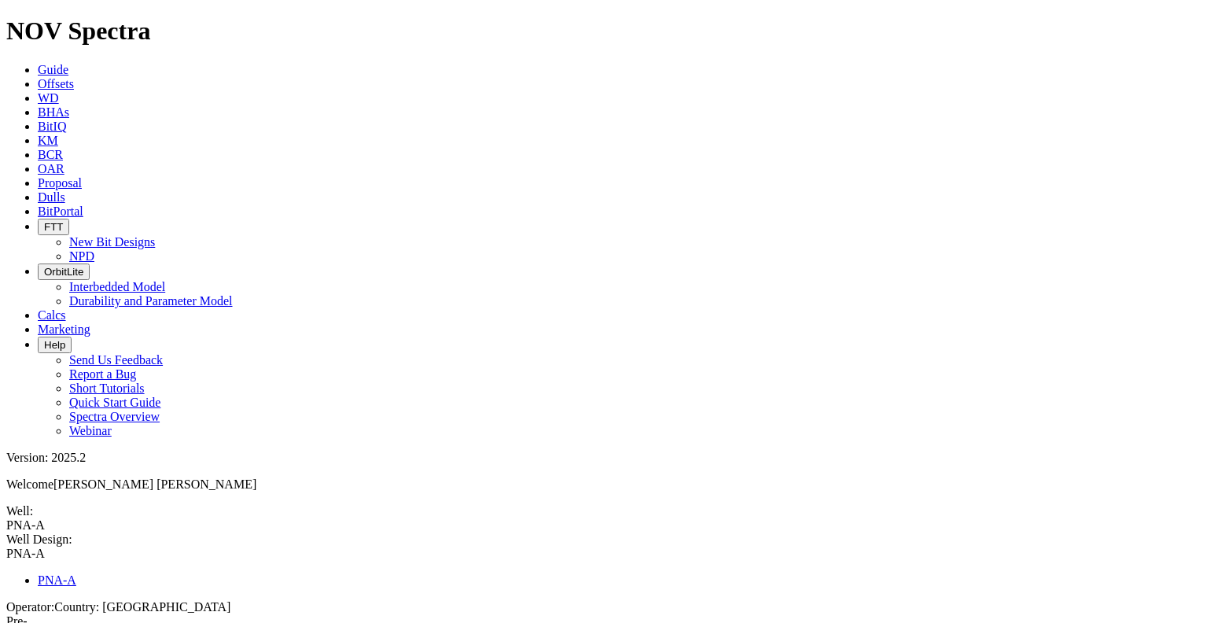
select select "number:9.625"
type input "8.90675"
select select "number:9.063"
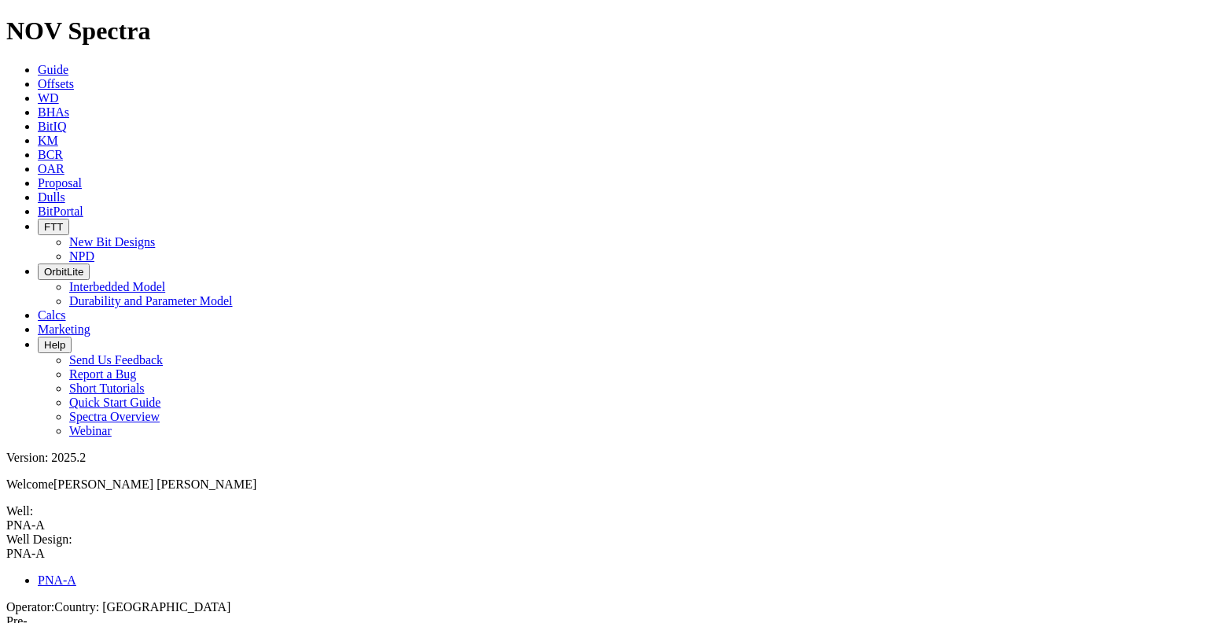
type input "12.25"
select select "?"
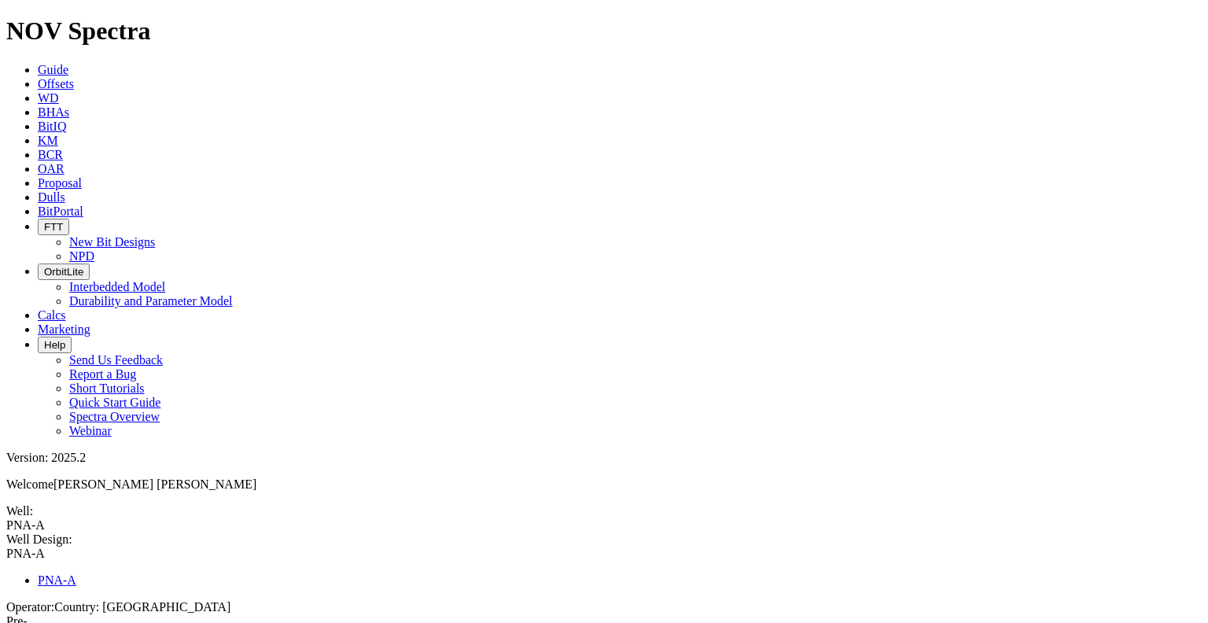
select select "number:3"
type input "0"
type input "500"
select select "number:13.625"
type input "12.25"
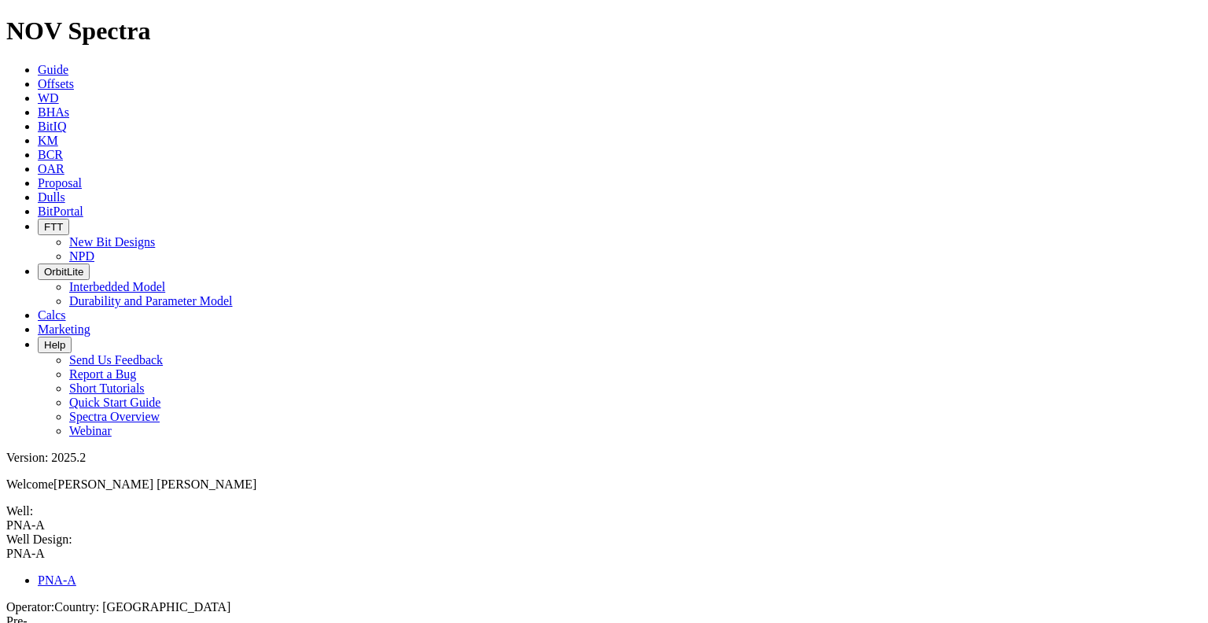
select select "number:12.375"
type input "17.5"
select select "number:3"
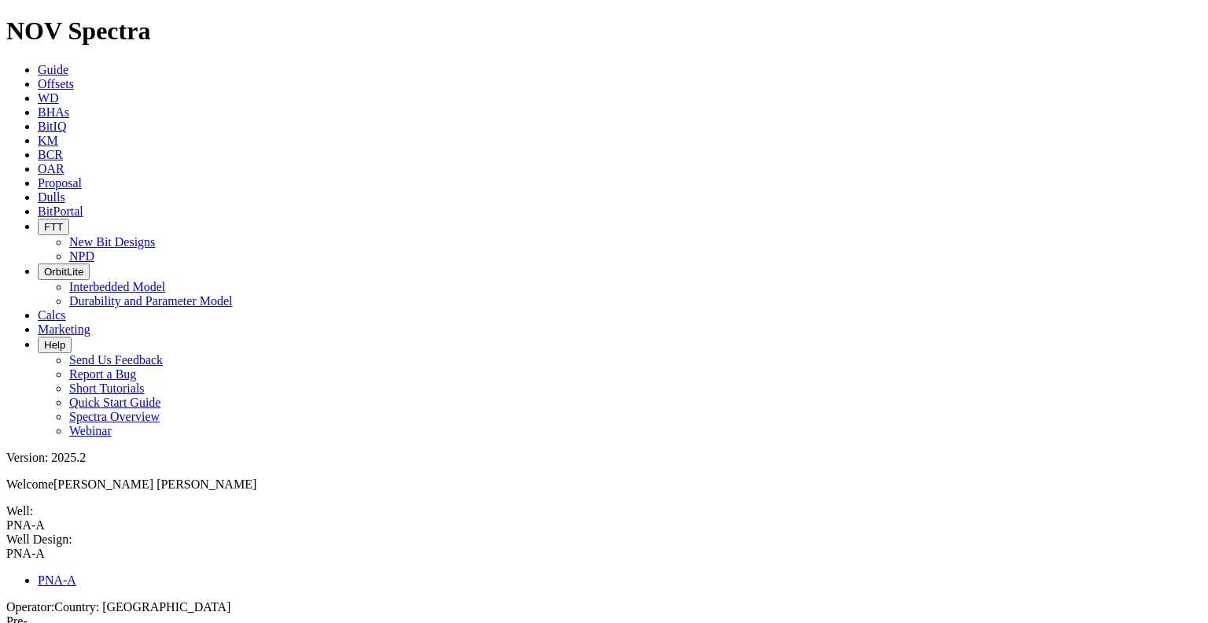
type input "0"
type input "3191"
type input "0"
drag, startPoint x: 396, startPoint y: 331, endPoint x: 346, endPoint y: 322, distance: 51.1
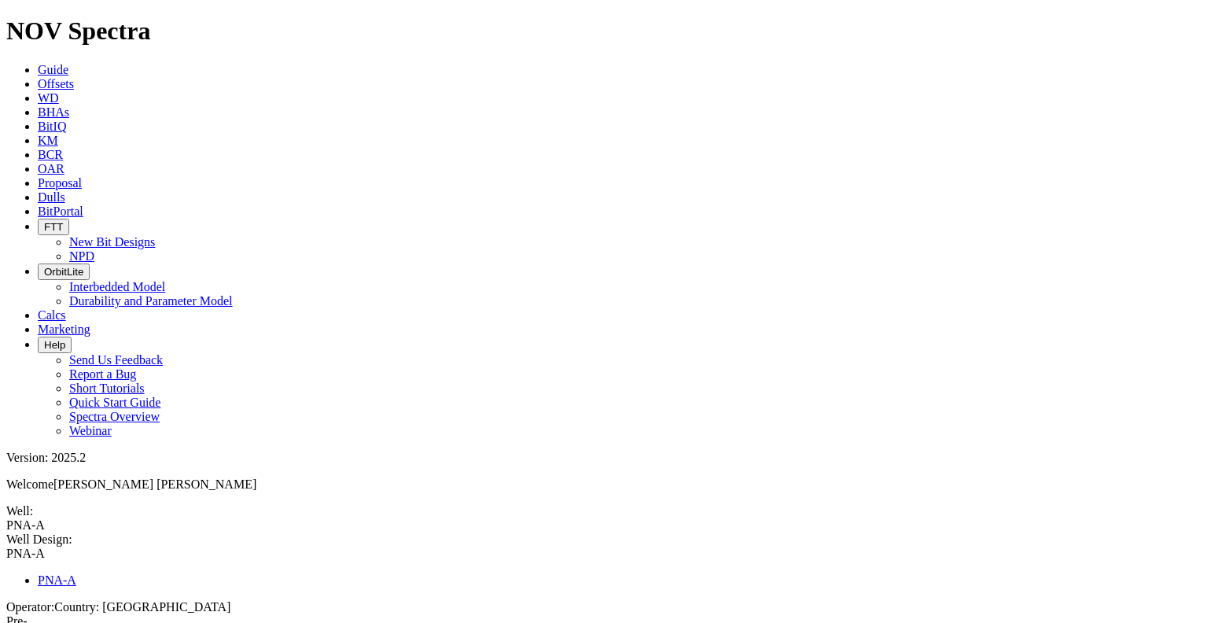
type input "3300"
type input "8.5"
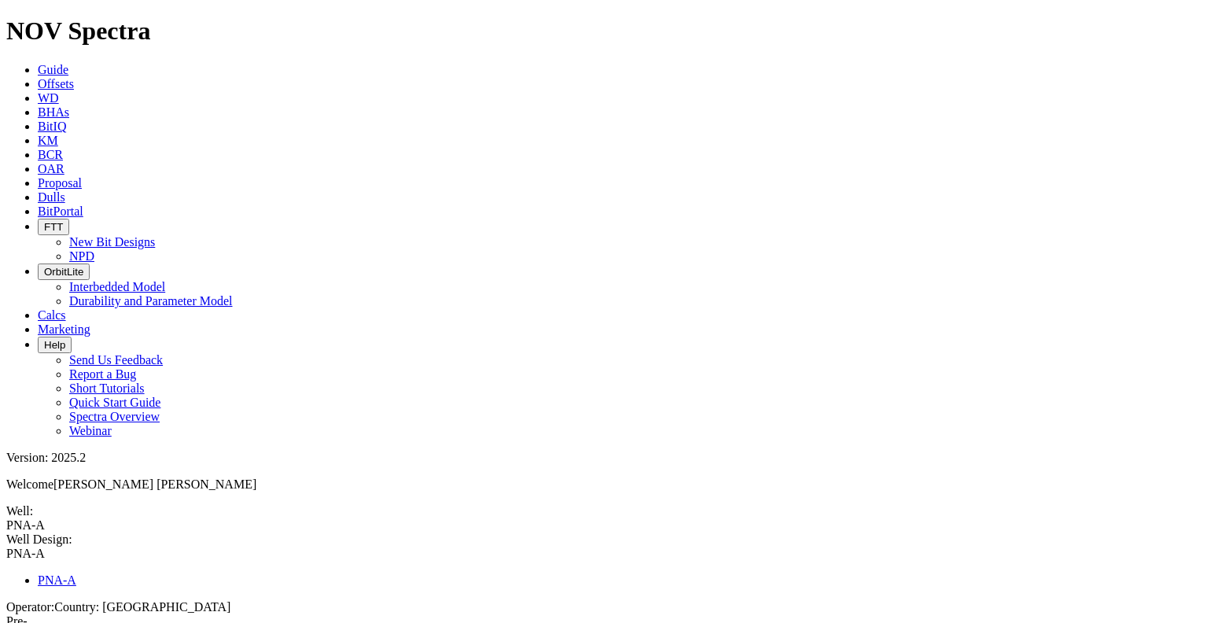
type input "247"
type input "0"
drag, startPoint x: 390, startPoint y: 223, endPoint x: 346, endPoint y: 219, distance: 44.2
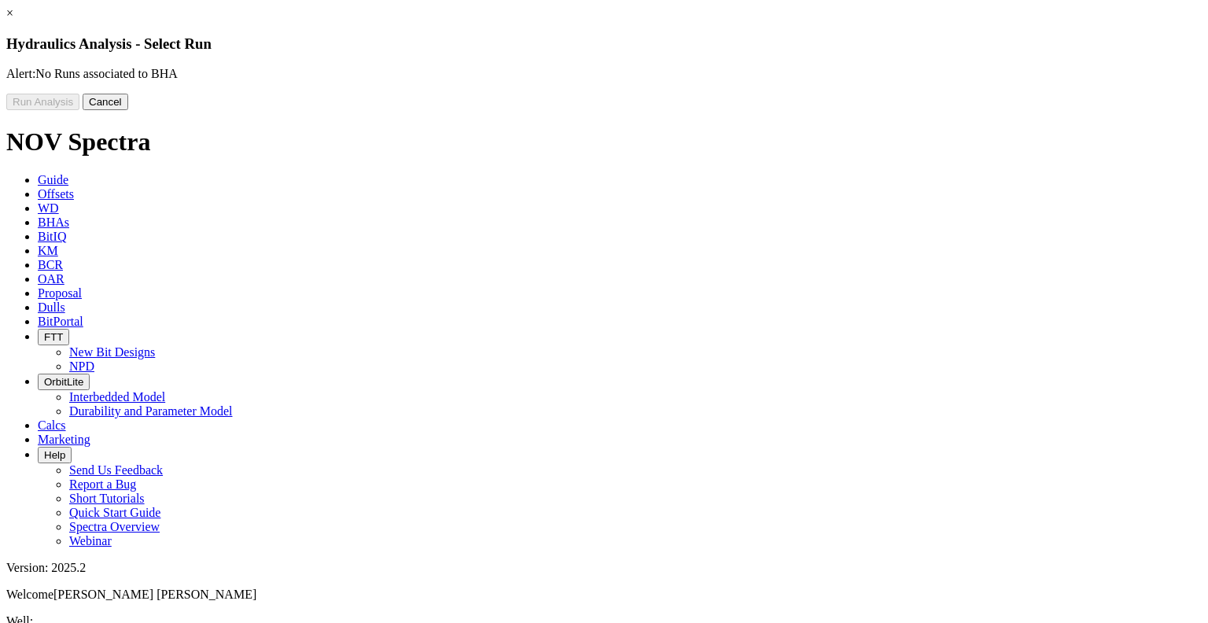
click at [13, 20] on link "×" at bounding box center [9, 12] width 7 height 13
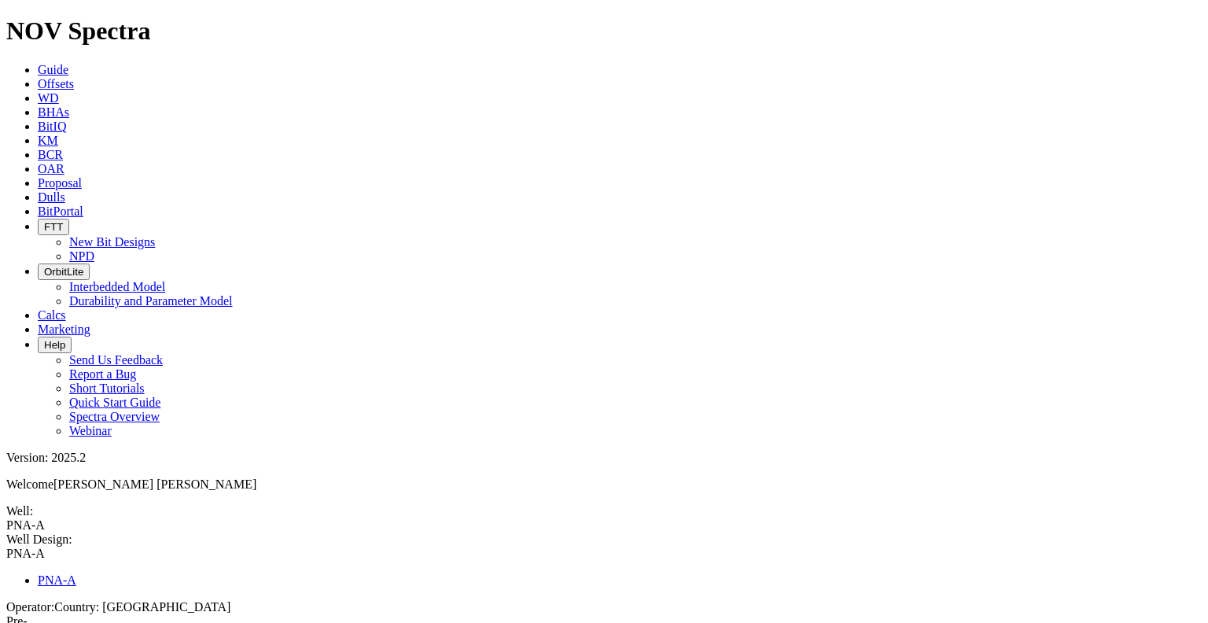
click at [28, 614] on label "Pre-Run" at bounding box center [16, 628] width 21 height 28
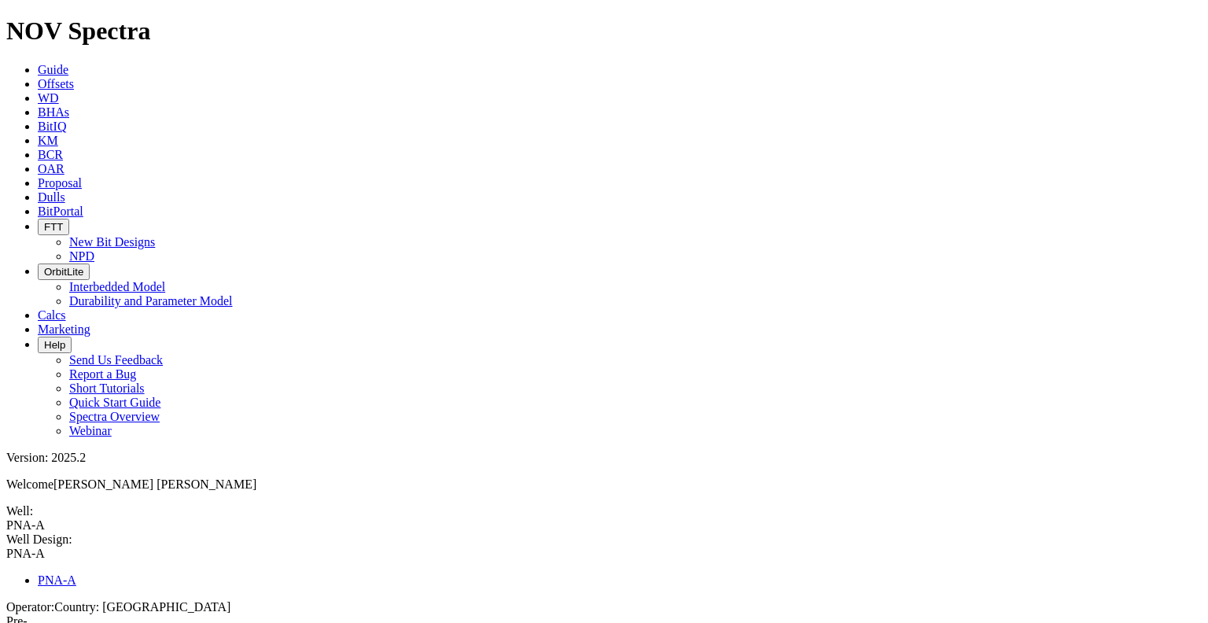
type input "1"
type input "0"
type input "3300"
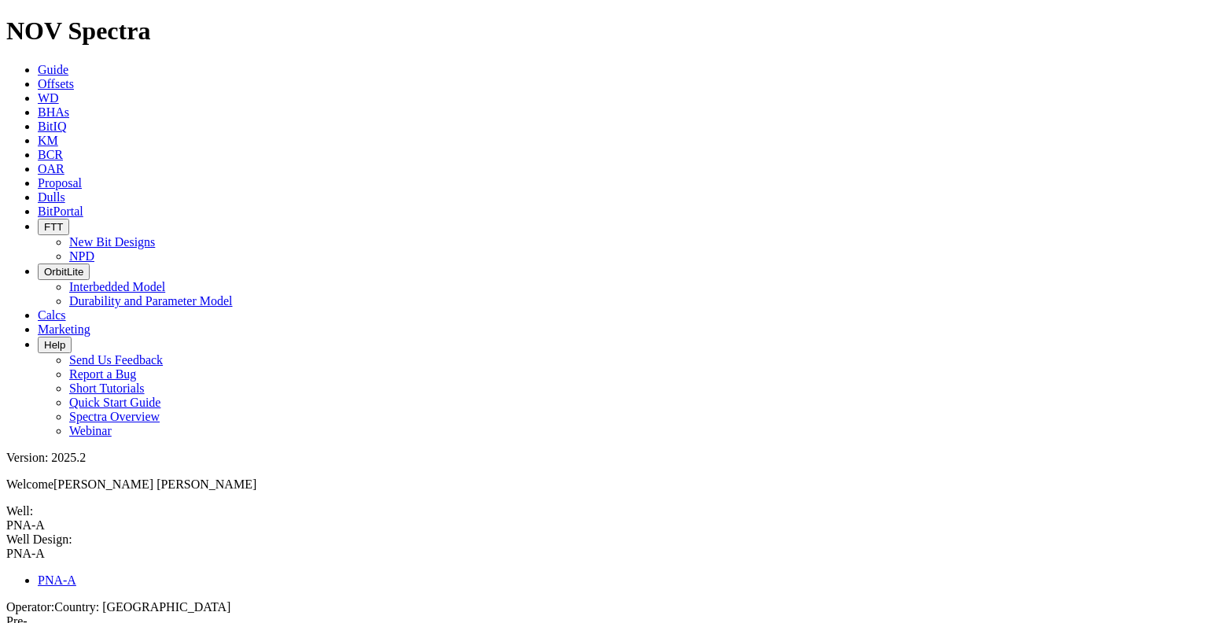
radio input "true"
radio input "false"
drag, startPoint x: 370, startPoint y: 274, endPoint x: 346, endPoint y: 274, distance: 23.6
type input "1900"
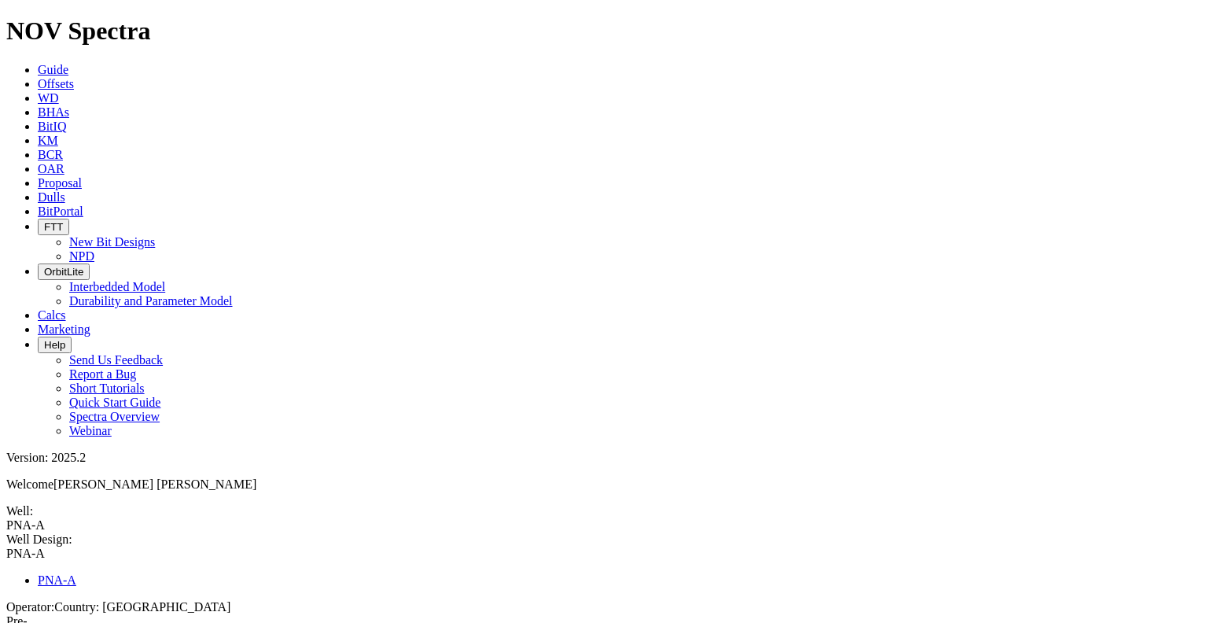
type input "PNA A"
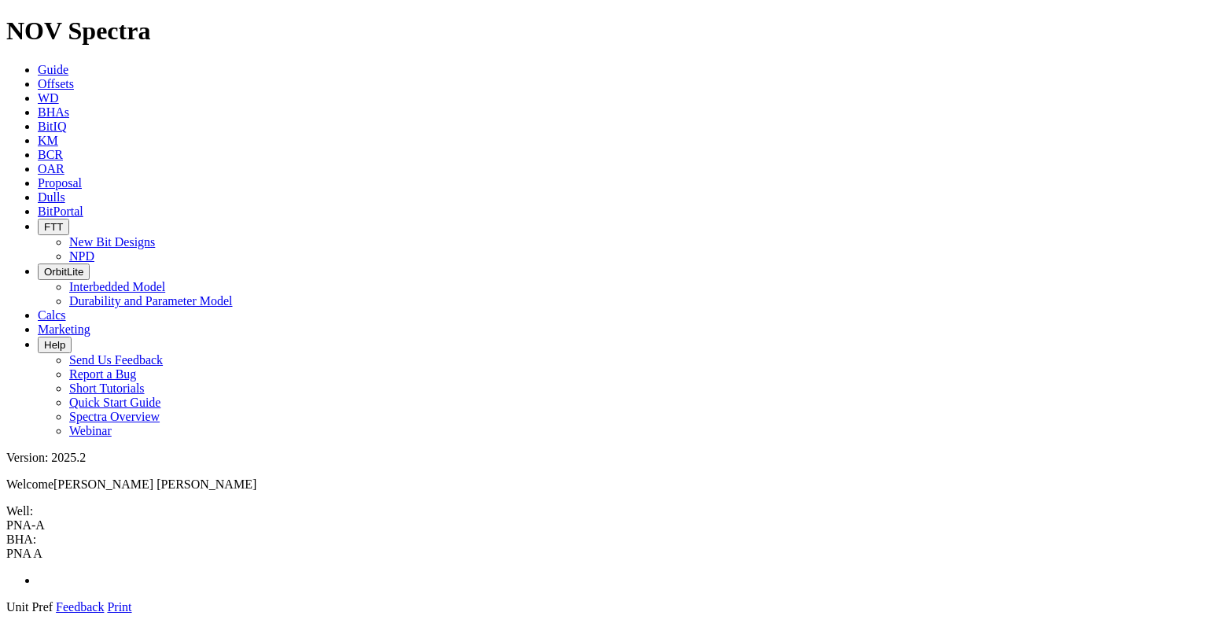
drag, startPoint x: 1000, startPoint y: 533, endPoint x: 587, endPoint y: 510, distance: 414.3
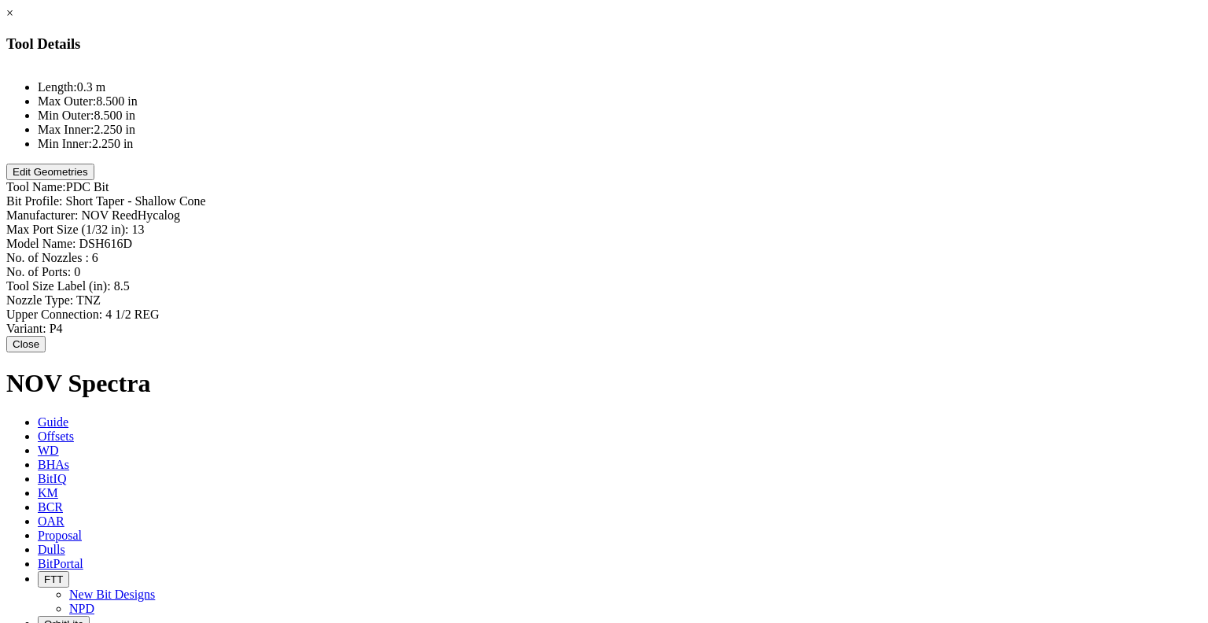
click at [456, 67] on div at bounding box center [603, 67] width 1195 height 0
drag, startPoint x: 440, startPoint y: 80, endPoint x: 528, endPoint y: 68, distance: 89.0
click at [440, 67] on div at bounding box center [603, 67] width 1195 height 0
type input "Short Taper - Shallow Cone"
click at [764, 194] on div "Bit Profile: Short Taper - Shallow Cone Short Taper - Shallow Cone" at bounding box center [603, 202] width 1195 height 17
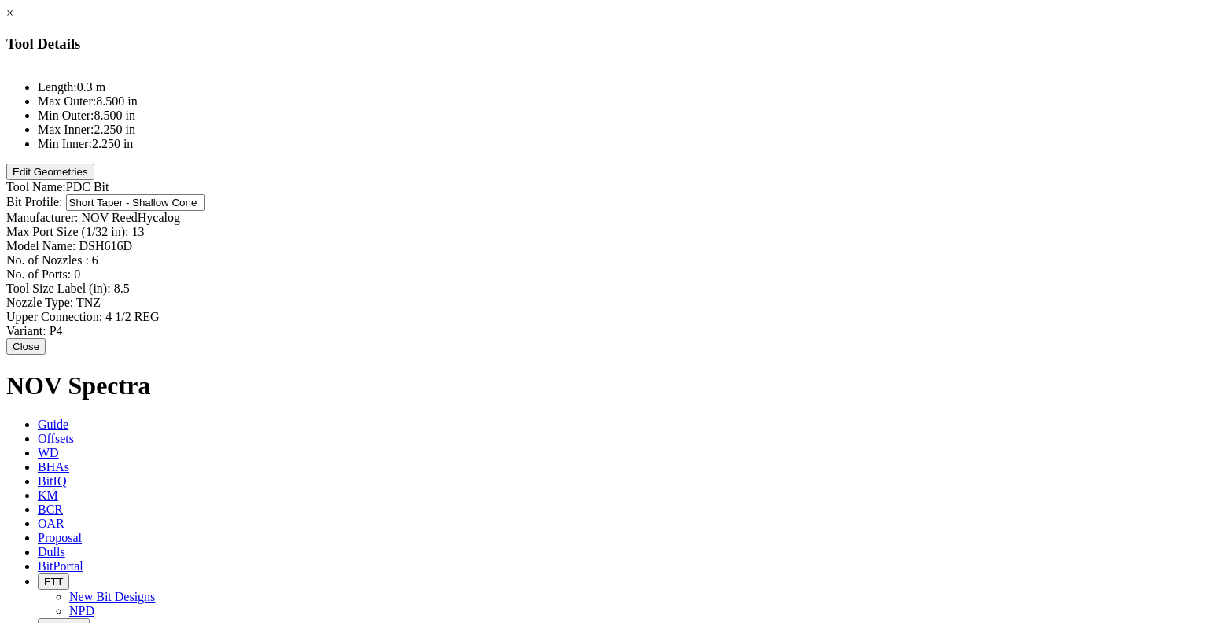
click at [205, 194] on input "Short Taper - Shallow Cone" at bounding box center [135, 202] width 139 height 17
type input "13"
click at [761, 194] on div "Bit Profile: Short Taper - Shallow Cone Short Taper - Shallow Cone Manufacturer…" at bounding box center [603, 266] width 1195 height 144
click at [791, 237] on div "Model Name: DSH616D DSH616D" at bounding box center [603, 245] width 1195 height 17
type input "c"
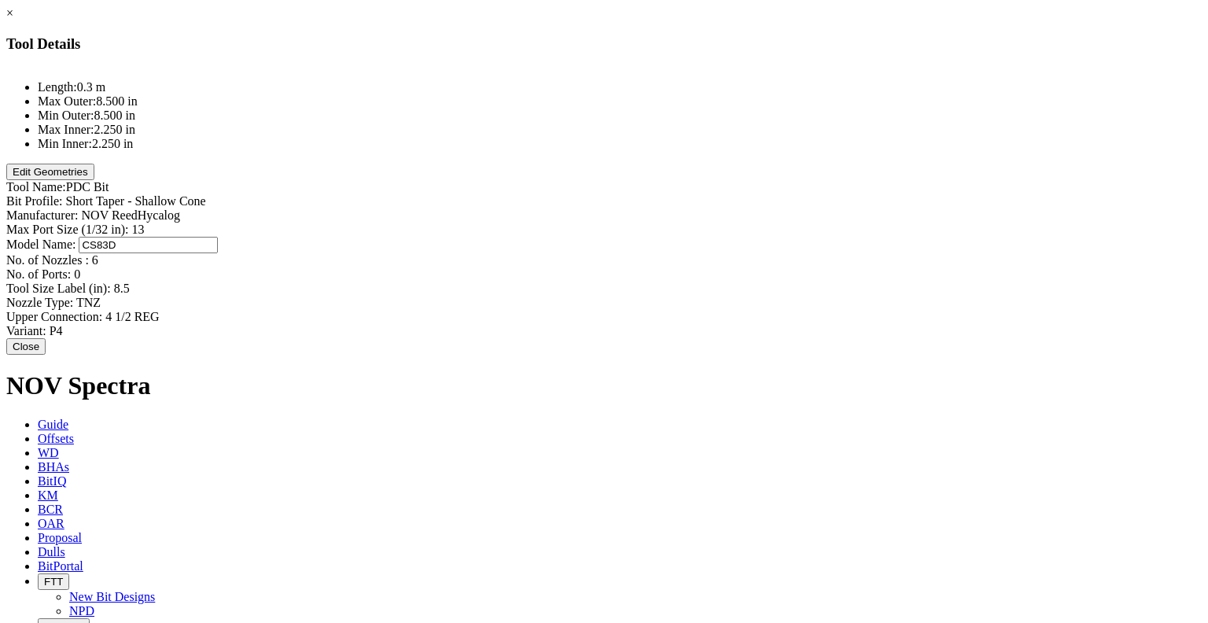
type input "CS83DM"
click at [765, 267] on div "No. of Ports: 0 0" at bounding box center [603, 274] width 1195 height 14
type input "6"
click at [46, 338] on button "Close" at bounding box center [25, 346] width 39 height 17
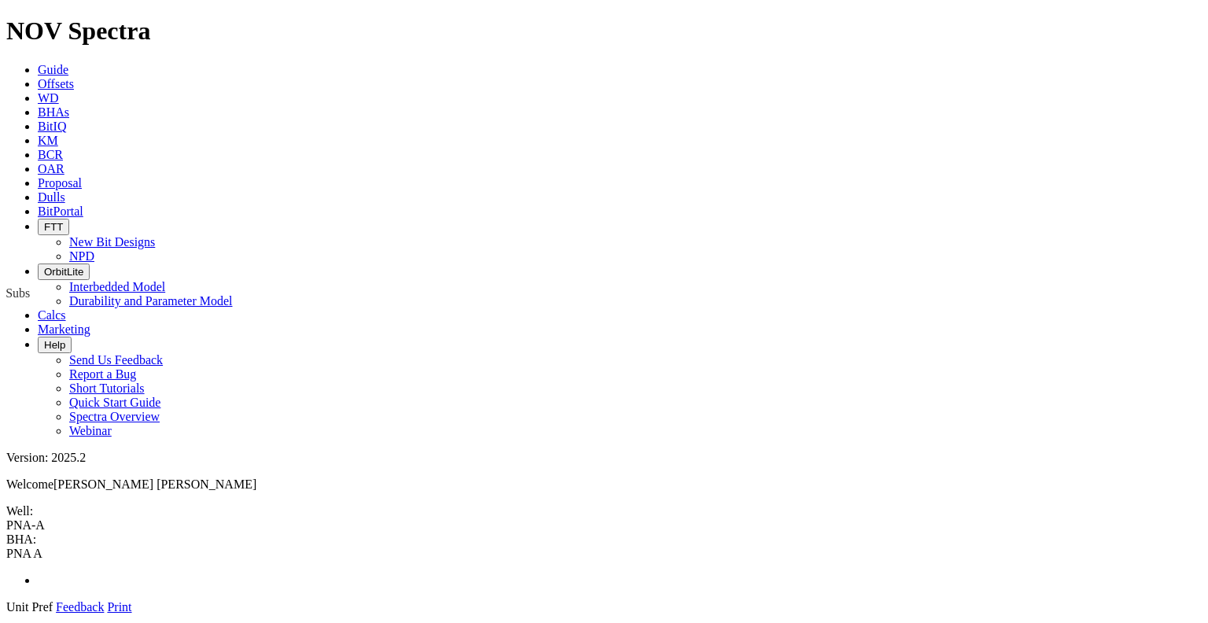
drag, startPoint x: 1060, startPoint y: 374, endPoint x: 590, endPoint y: 431, distance: 473.7
drag, startPoint x: 999, startPoint y: 382, endPoint x: 576, endPoint y: 127, distance: 494.3
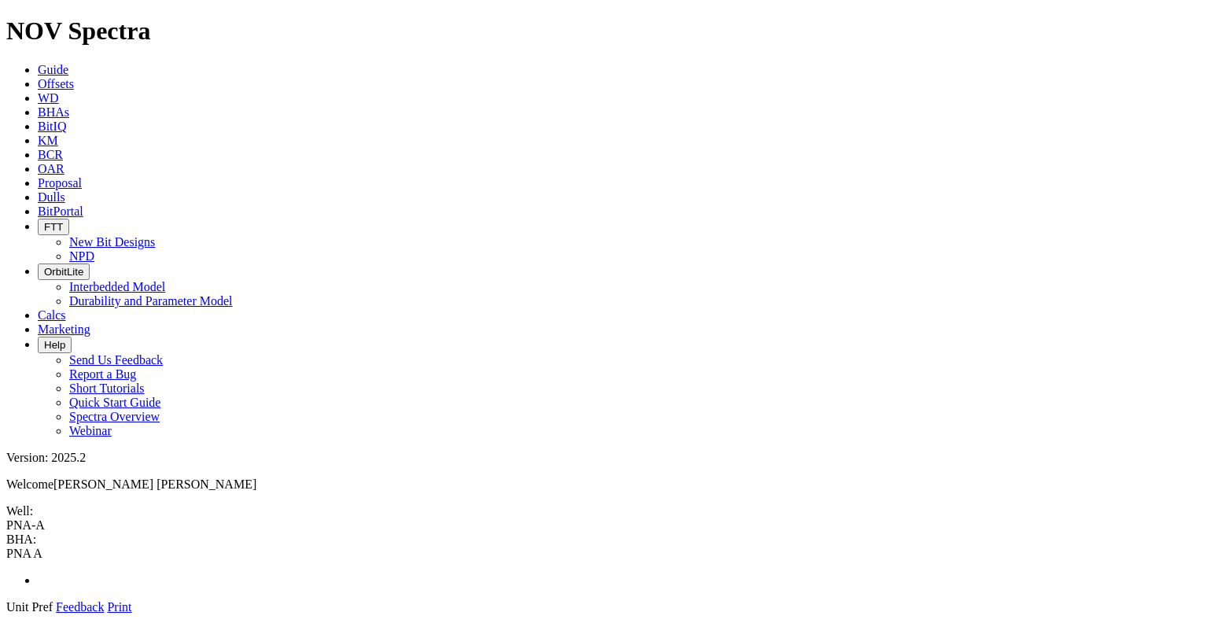
drag, startPoint x: 1055, startPoint y: 317, endPoint x: 569, endPoint y: 110, distance: 528.2
drag, startPoint x: 1042, startPoint y: 315, endPoint x: 557, endPoint y: 130, distance: 519.5
drag, startPoint x: 1003, startPoint y: 376, endPoint x: 576, endPoint y: 94, distance: 512.1
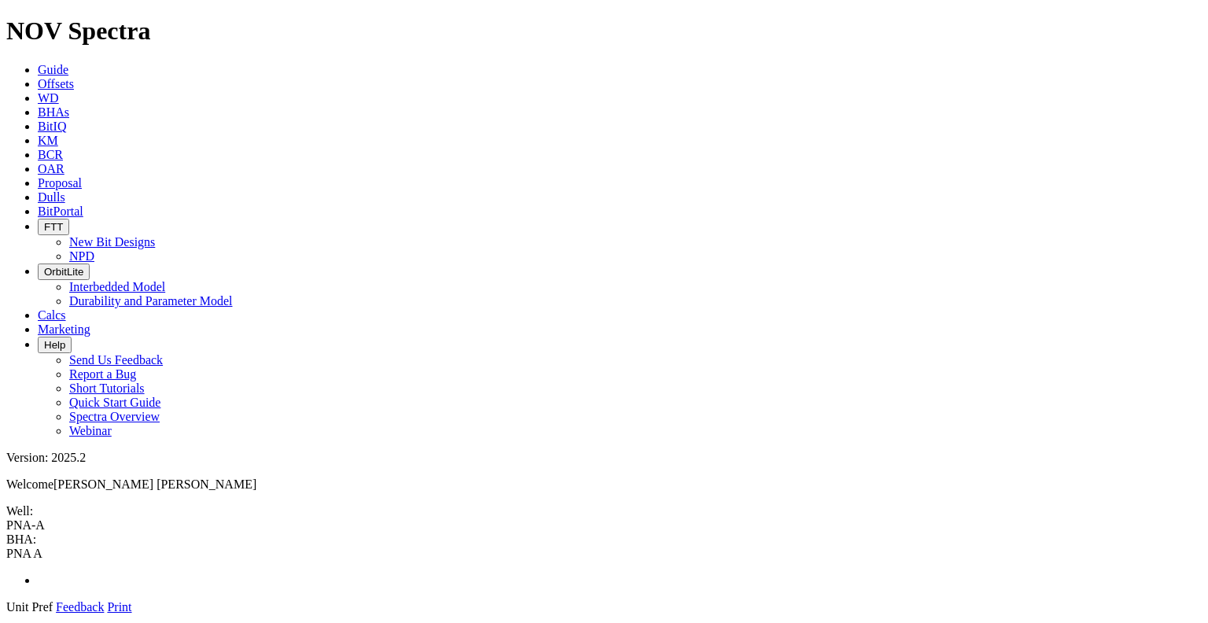
drag, startPoint x: 1000, startPoint y: 385, endPoint x: 575, endPoint y: 121, distance: 499.8
drag, startPoint x: 996, startPoint y: 379, endPoint x: 569, endPoint y: 96, distance: 512.4
drag, startPoint x: 997, startPoint y: 378, endPoint x: 576, endPoint y: 112, distance: 498.8
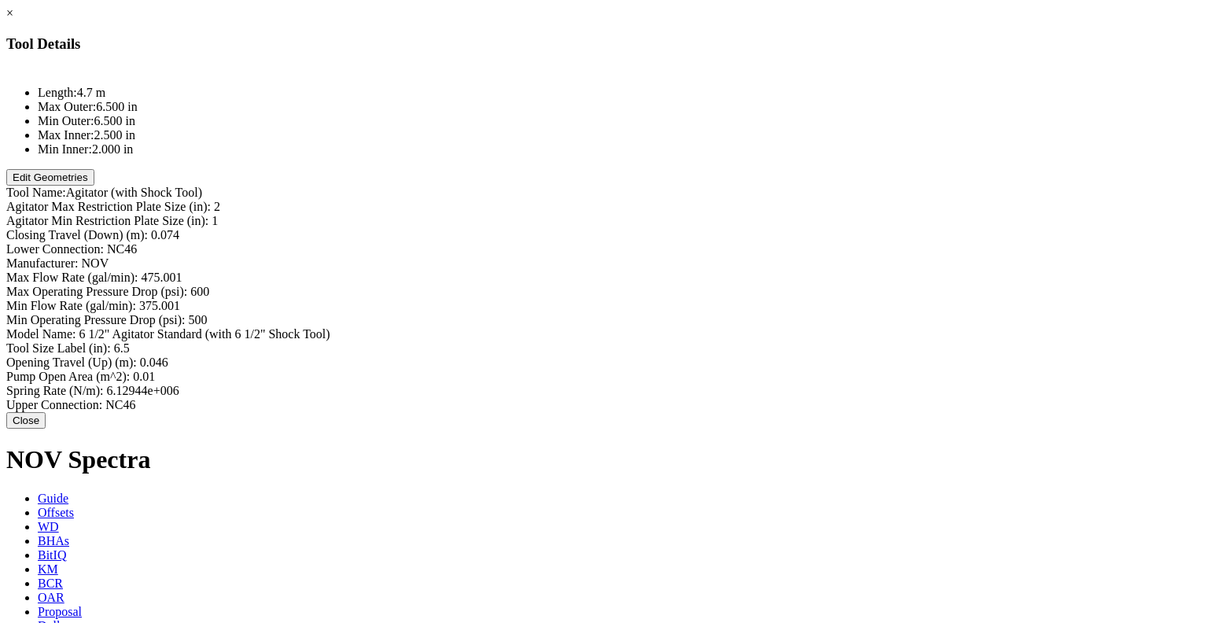
click at [13, 20] on link "×" at bounding box center [9, 12] width 7 height 13
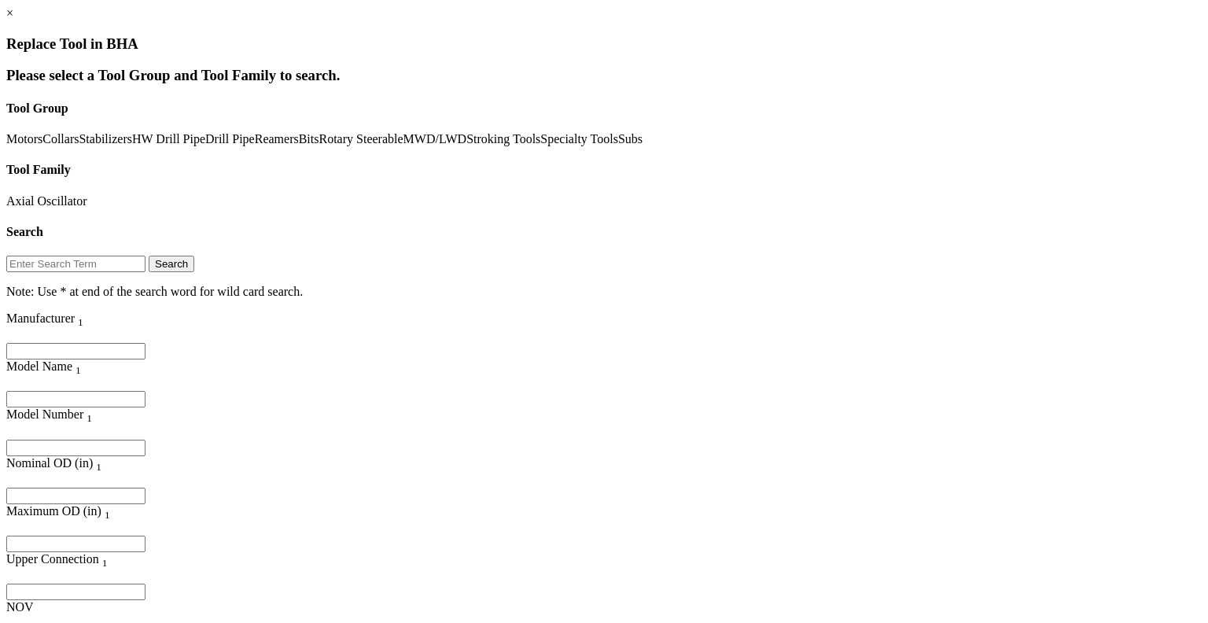
click at [145, 256] on input "text" at bounding box center [75, 264] width 139 height 17
type input "XO"
click at [618, 145] on link "Subs" at bounding box center [630, 138] width 24 height 13
click at [57, 194] on link "Crossover" at bounding box center [31, 200] width 51 height 13
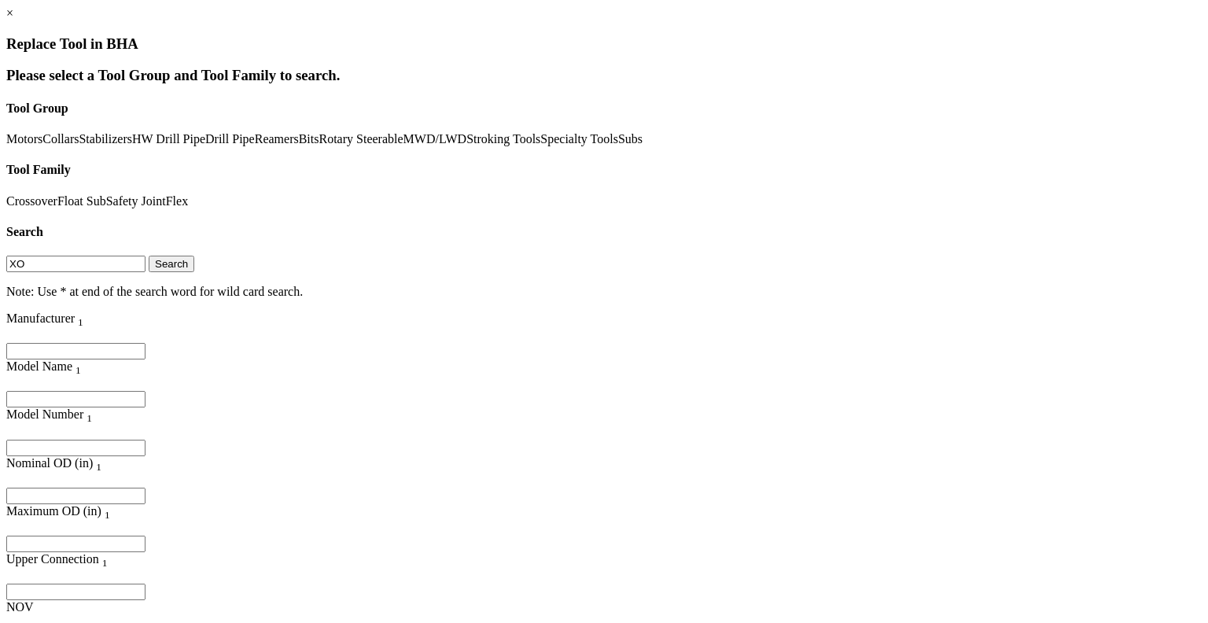
click at [194, 256] on button "Search" at bounding box center [172, 264] width 46 height 17
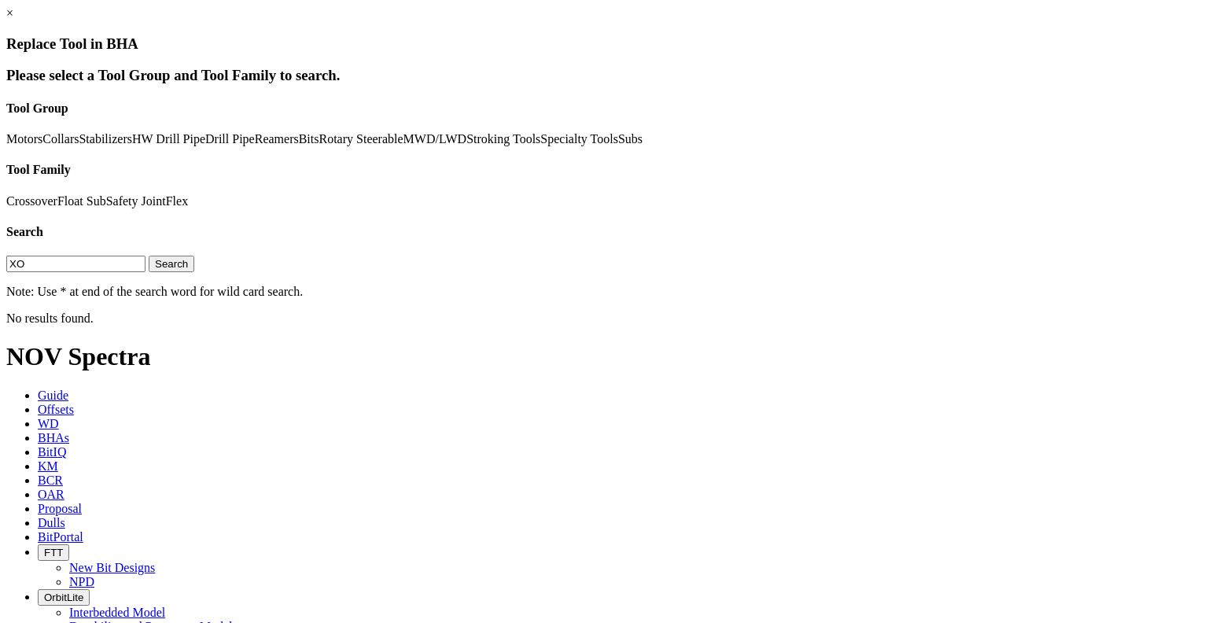
click at [57, 194] on link "Crossover" at bounding box center [31, 200] width 51 height 13
click at [13, 20] on link "×" at bounding box center [9, 12] width 7 height 13
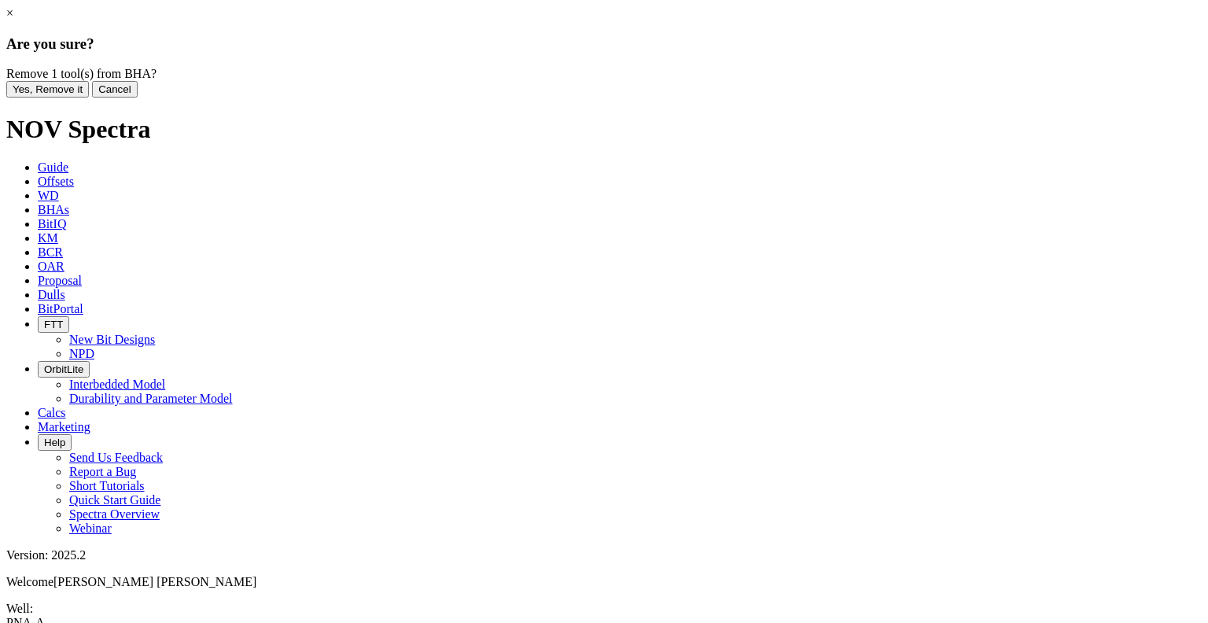
click at [89, 98] on button "Yes, Remove it" at bounding box center [47, 89] width 83 height 17
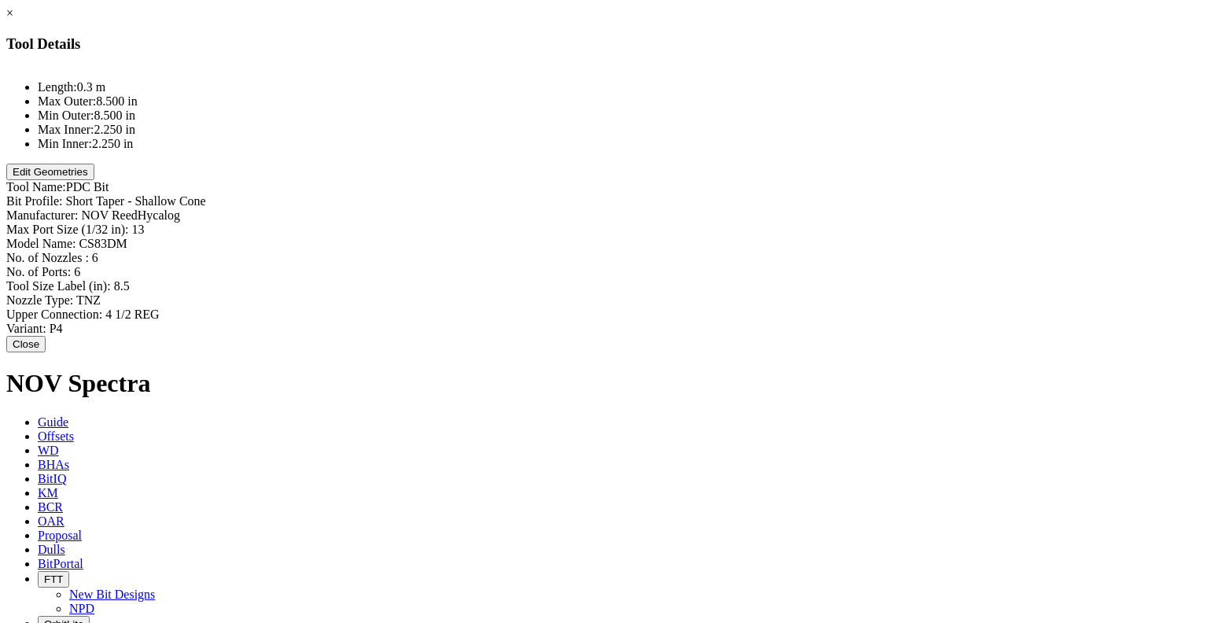
click at [13, 20] on link "×" at bounding box center [9, 12] width 7 height 13
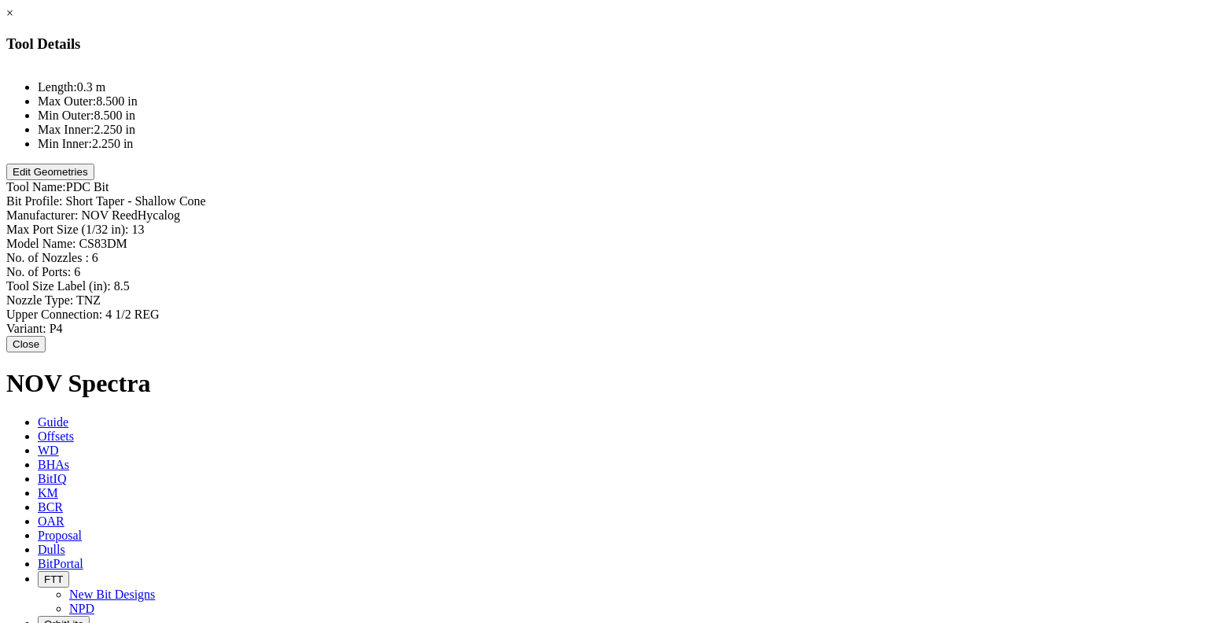
click at [438, 94] on li "Length: 0.3 m" at bounding box center [620, 87] width 1164 height 14
click at [437, 94] on li "Length: 0.3 m" at bounding box center [620, 87] width 1164 height 14
click at [94, 180] on button "Edit Geometries" at bounding box center [50, 172] width 88 height 17
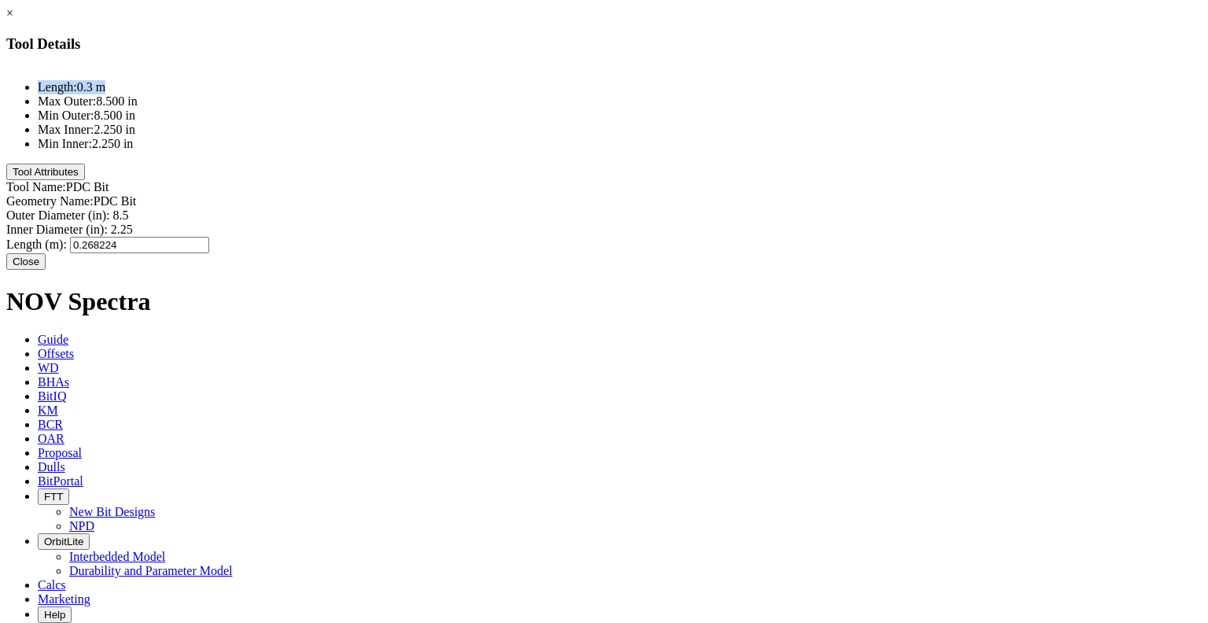
click at [786, 237] on div "Length (m): 0.268224 0.268224" at bounding box center [603, 245] width 1195 height 17
type input "0.23"
click at [46, 270] on button "Close" at bounding box center [25, 261] width 39 height 17
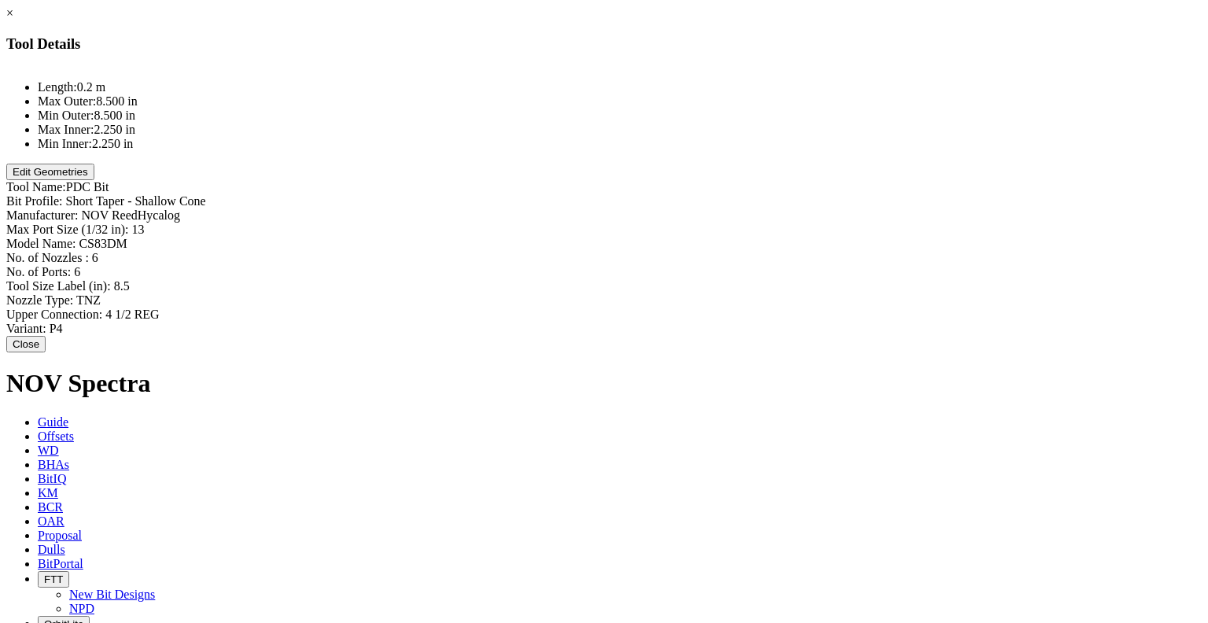
click at [46, 336] on button "Close" at bounding box center [25, 344] width 39 height 17
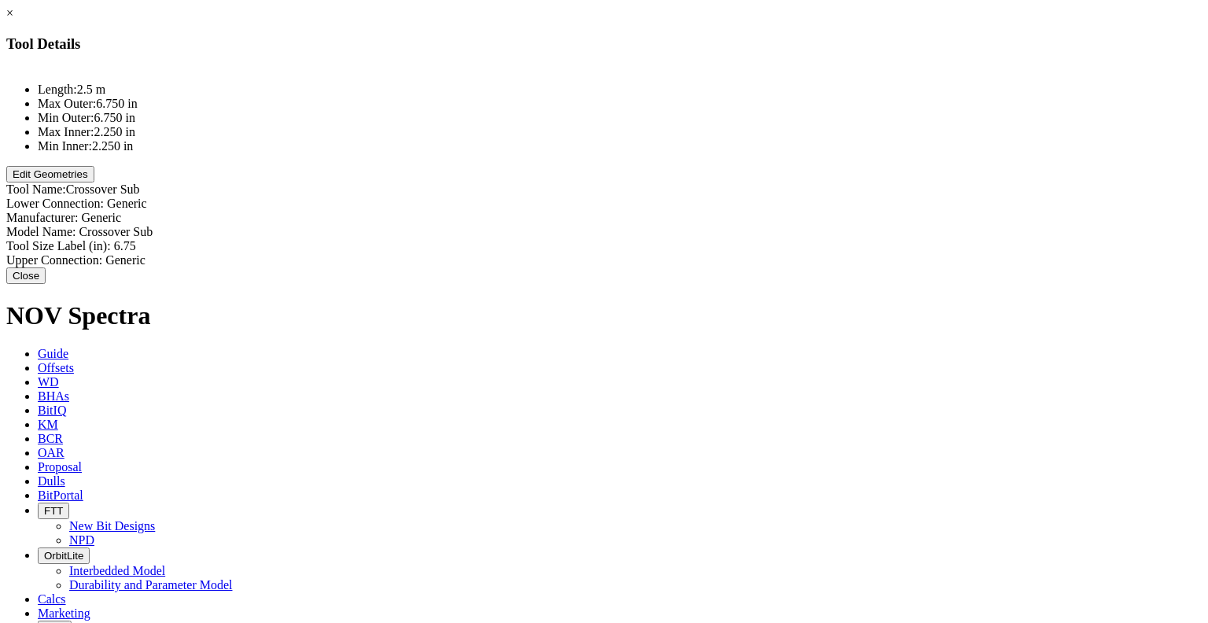
click at [94, 182] on button "Edit Geometries" at bounding box center [50, 174] width 88 height 17
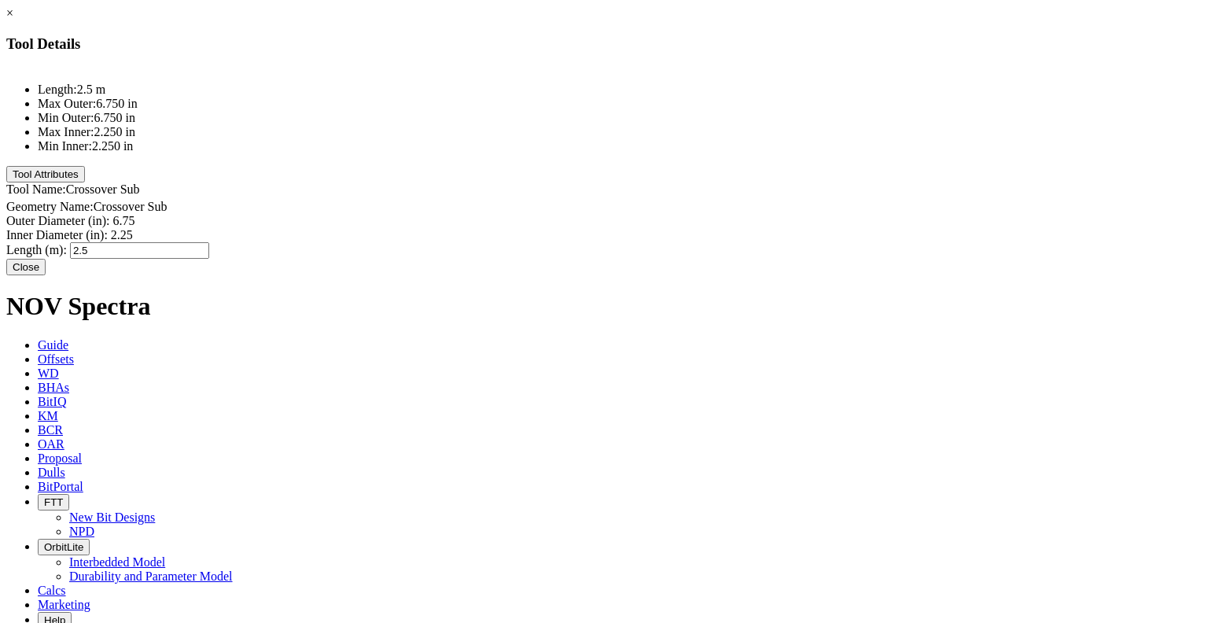
click at [768, 242] on div "Length (m): 2.5 2.5" at bounding box center [603, 250] width 1195 height 17
type input "0.92"
click at [85, 182] on button "Tool Attributes" at bounding box center [45, 174] width 79 height 17
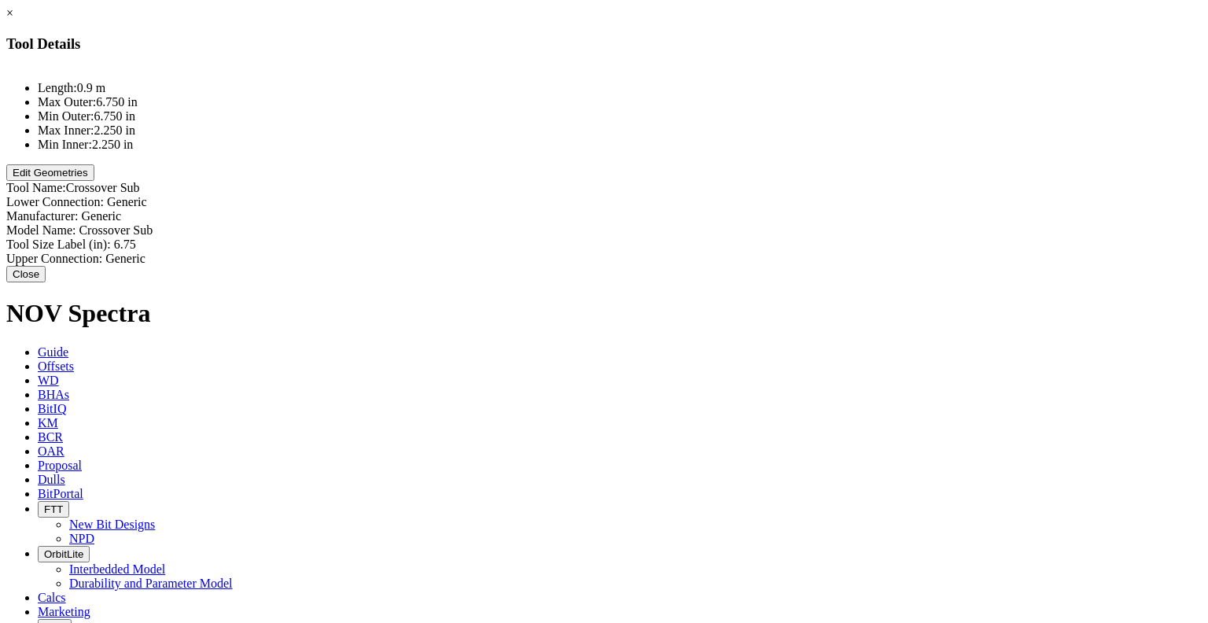
click at [46, 266] on button "Close" at bounding box center [25, 274] width 39 height 17
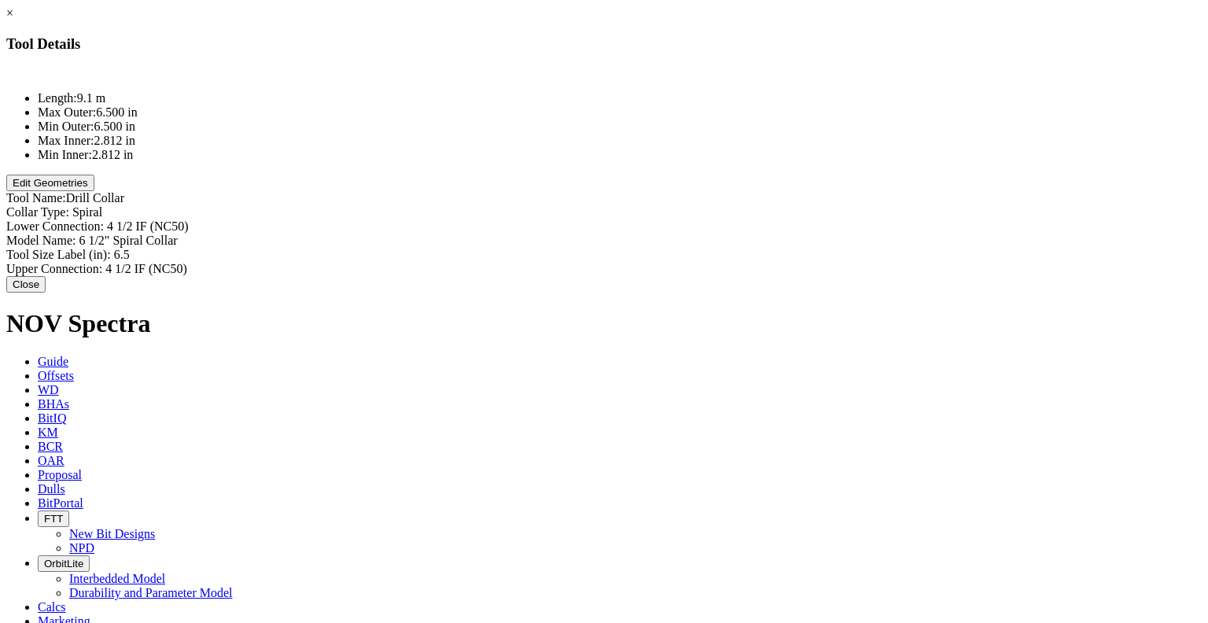
click at [94, 191] on button "Edit Geometries" at bounding box center [50, 183] width 88 height 17
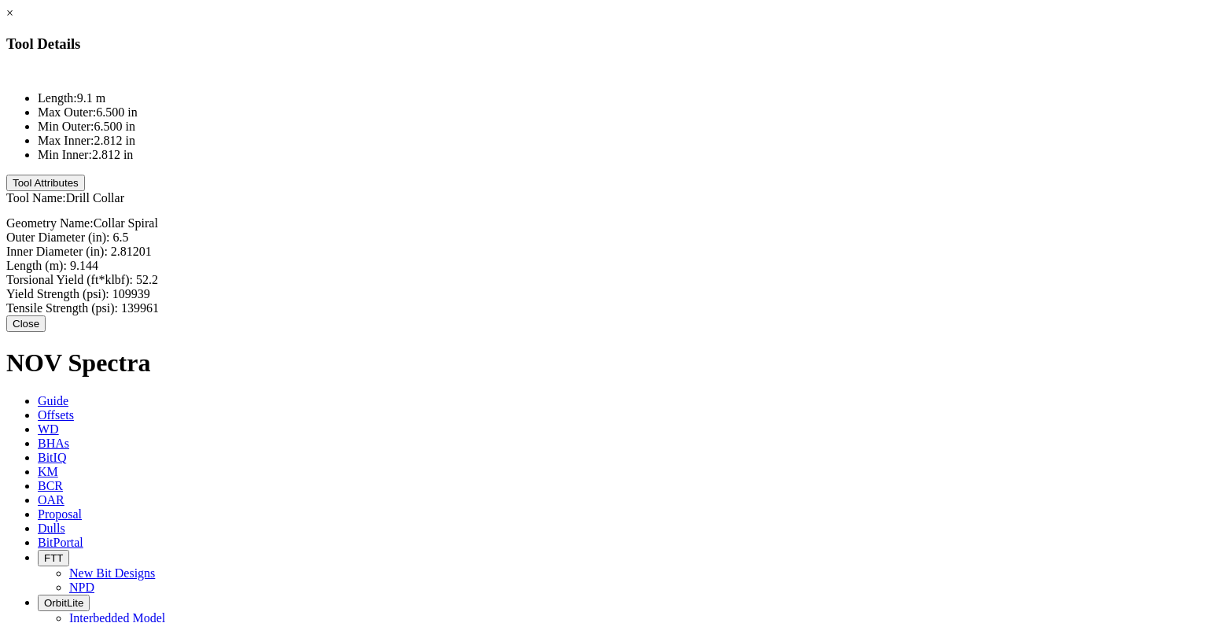
click at [768, 259] on div "Length (m): 9.144 9.144" at bounding box center [603, 266] width 1195 height 14
type input "17.86"
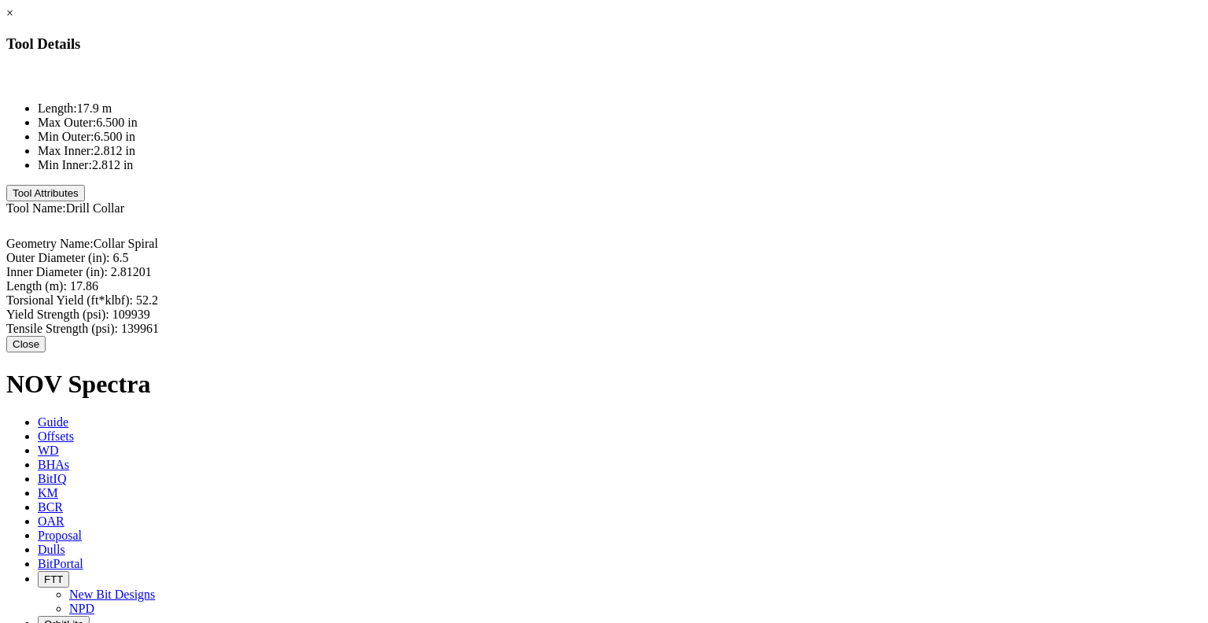
click at [46, 336] on button "Close" at bounding box center [25, 344] width 39 height 17
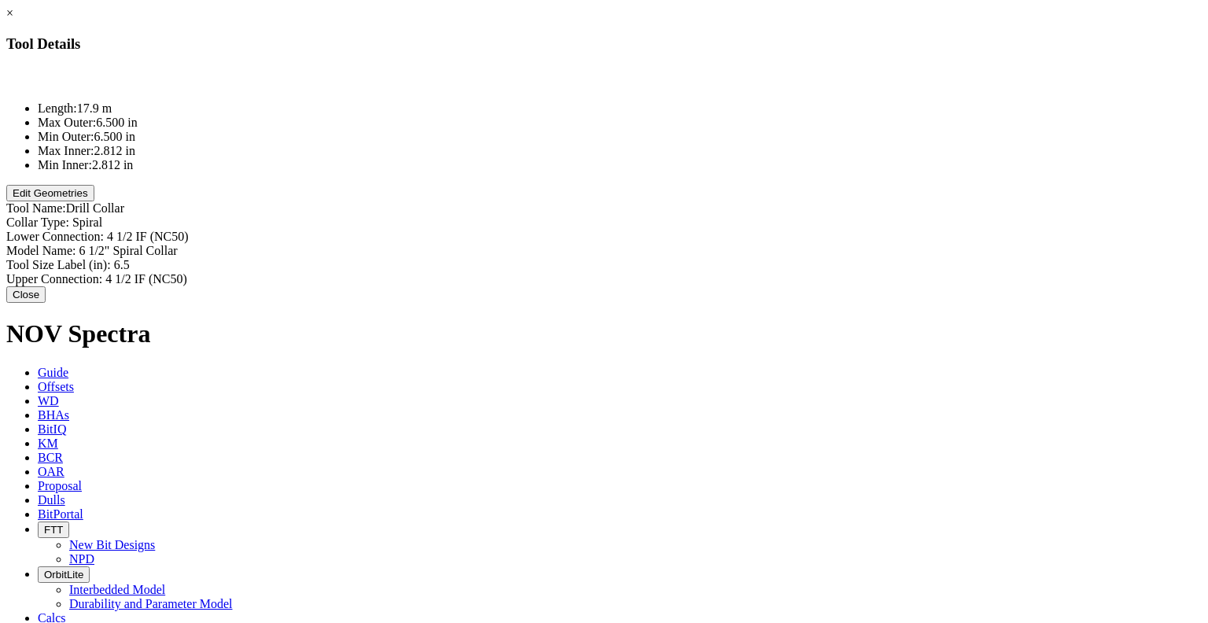
click at [46, 286] on button "Close" at bounding box center [25, 294] width 39 height 17
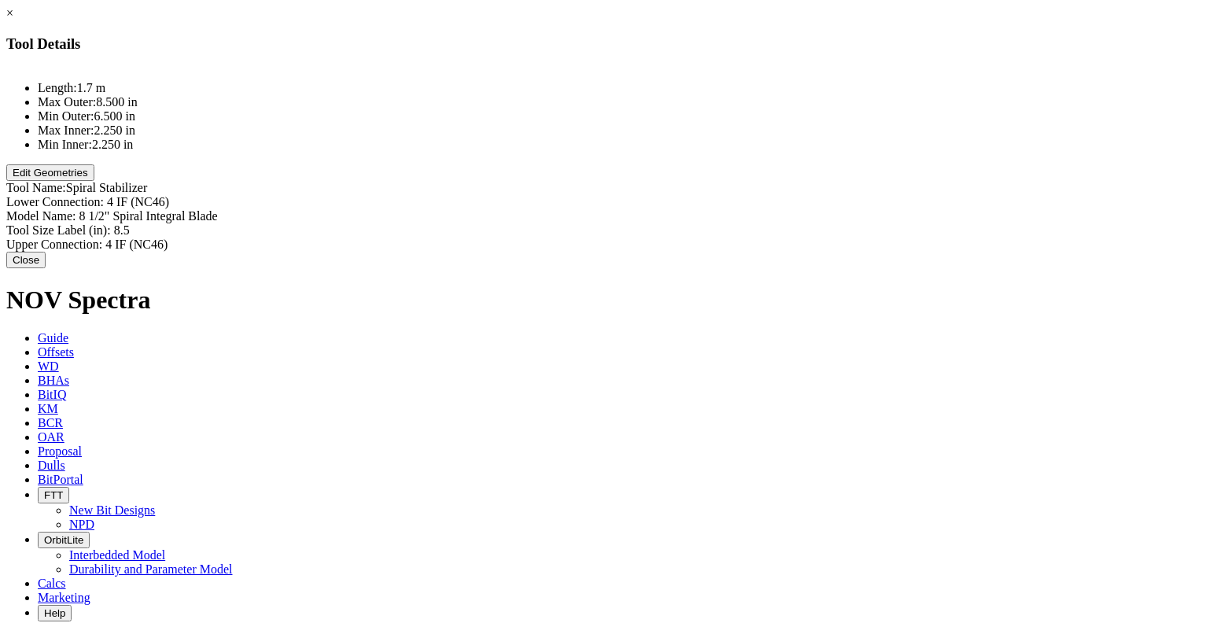
click at [94, 181] on button "Edit Geometries" at bounding box center [50, 172] width 88 height 17
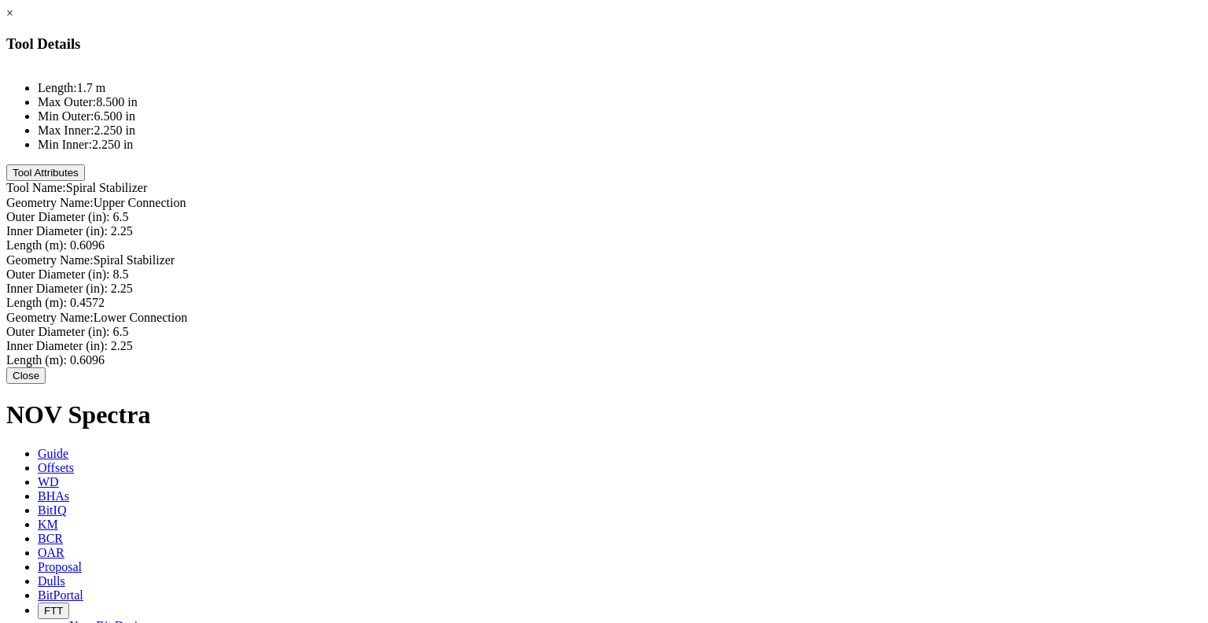
click at [761, 267] on div "Outer Diameter (in): 8.5 8.5" at bounding box center [603, 274] width 1195 height 14
type input "8.5"
click at [445, 95] on li "Length: 1.7 m" at bounding box center [620, 88] width 1164 height 14
click at [85, 181] on button "Tool Attributes" at bounding box center [45, 172] width 79 height 17
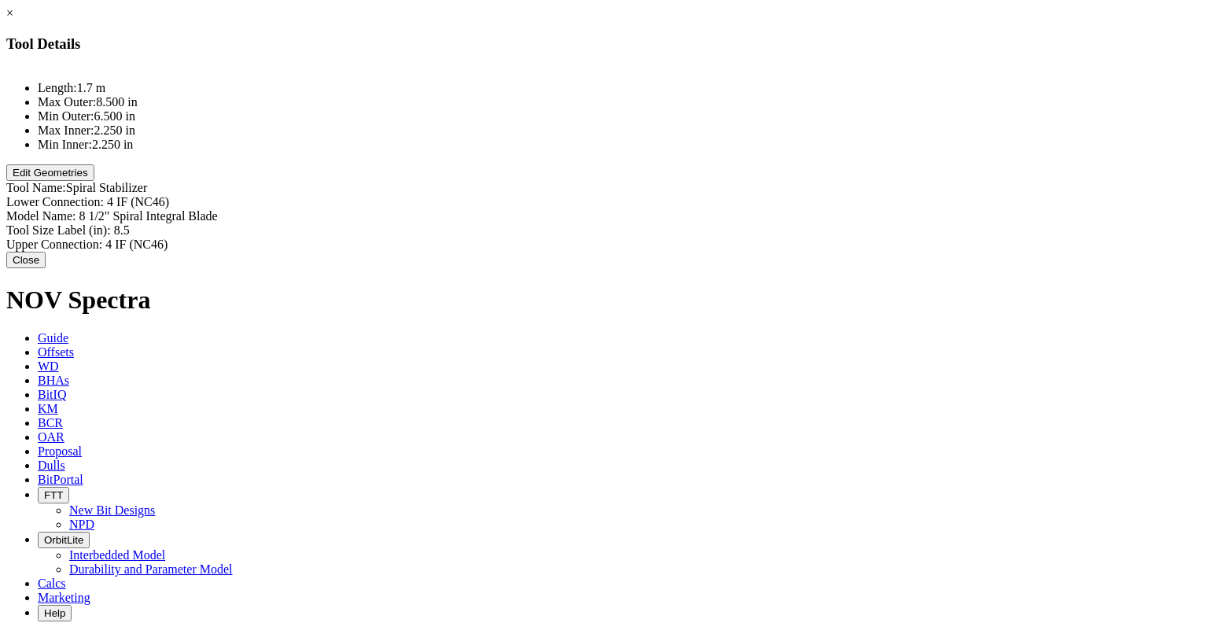
click at [94, 181] on button "Edit Geometries" at bounding box center [50, 172] width 88 height 17
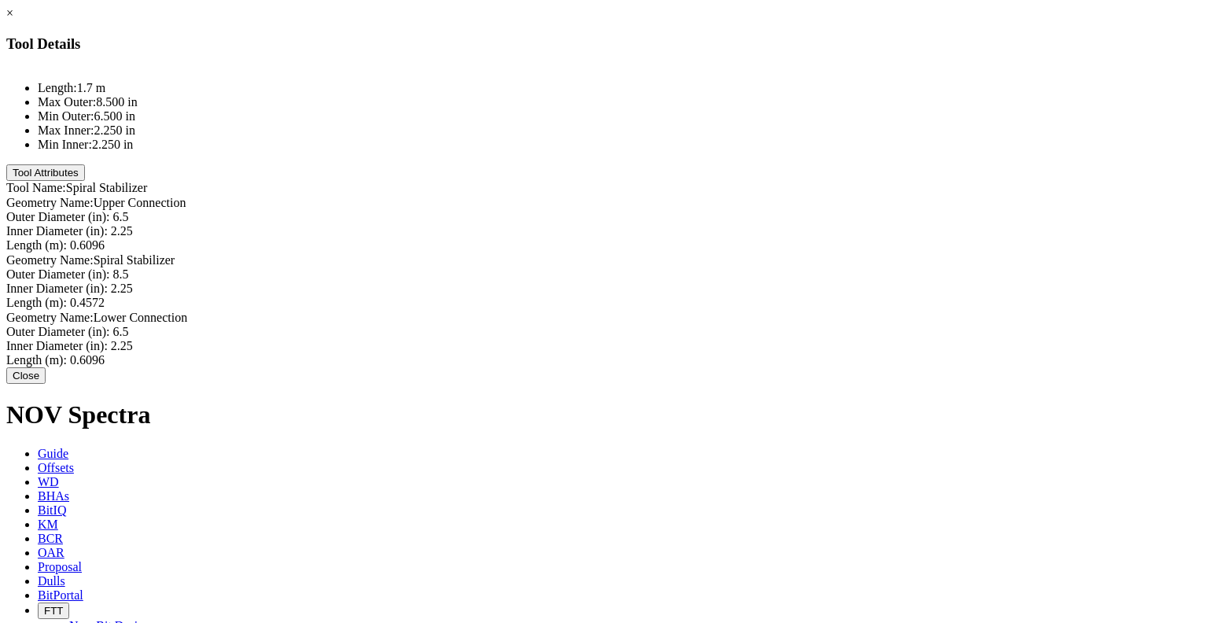
click at [764, 238] on div "Length (m): 0.6096 0.6096" at bounding box center [603, 245] width 1195 height 14
type input "0.47"
click at [773, 298] on div "Length (m): 0.4572 0.4572" at bounding box center [603, 305] width 1195 height 14
type input "0.47"
click at [767, 355] on div "Length (m): 0.6096 0.6096" at bounding box center [603, 362] width 1195 height 14
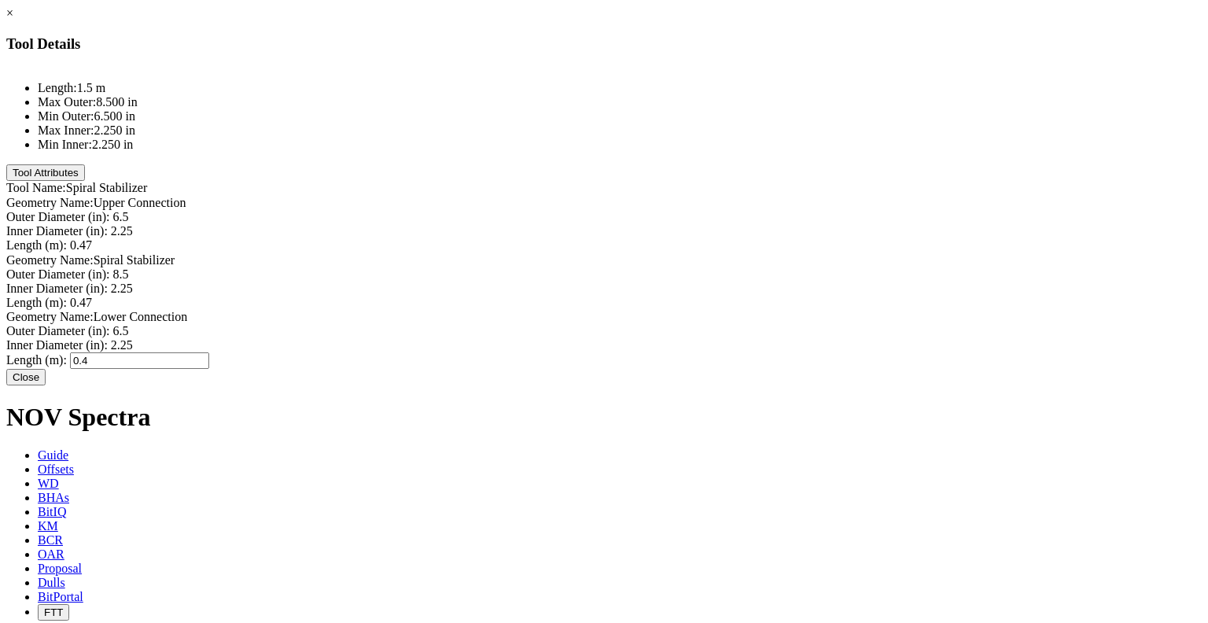
type input "0.47"
click at [46, 383] on button "Close" at bounding box center [25, 377] width 39 height 17
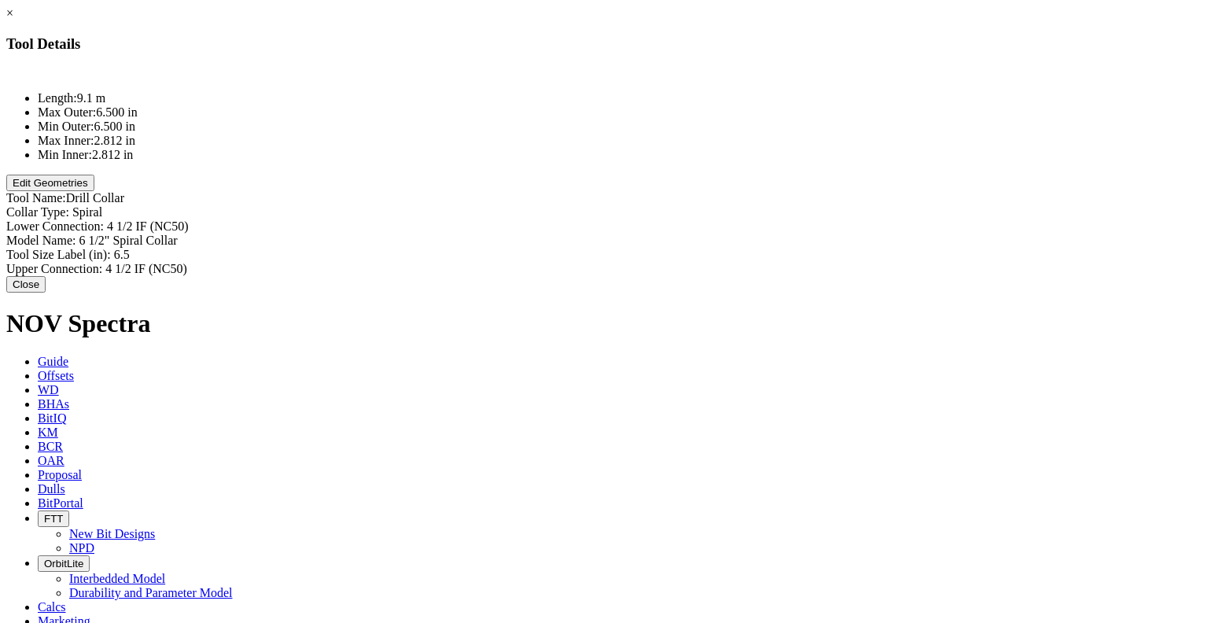
click at [94, 191] on button "Edit Geometries" at bounding box center [50, 183] width 88 height 17
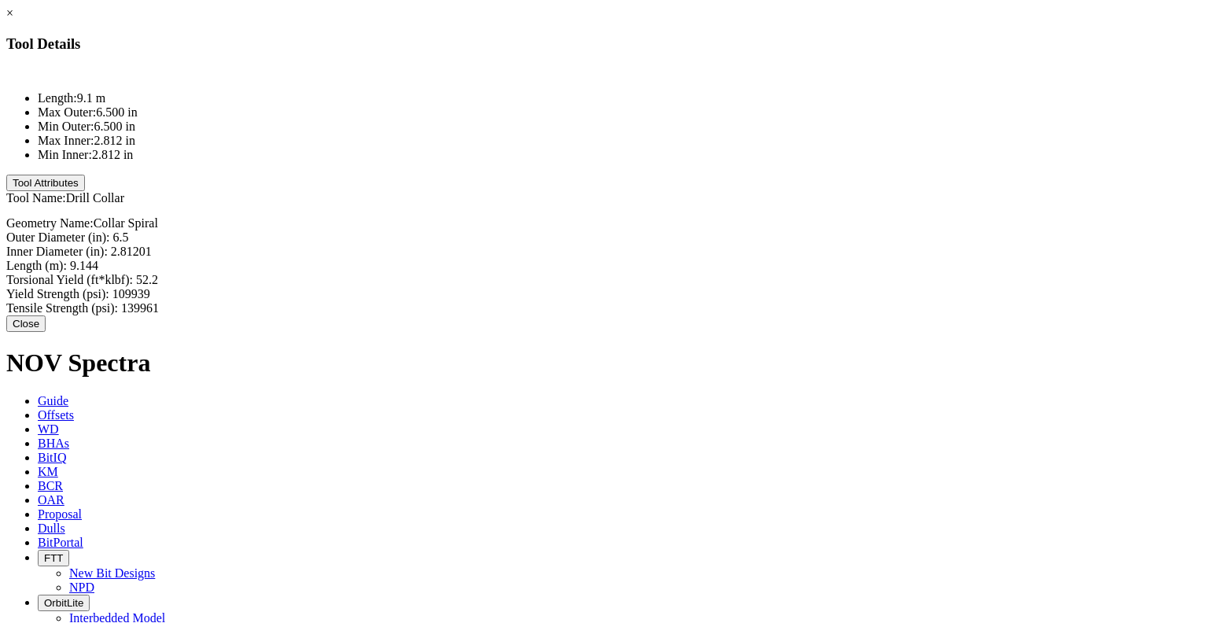
click at [770, 259] on div "Length (m): 9.144 9.144" at bounding box center [603, 266] width 1195 height 14
type input "62.75"
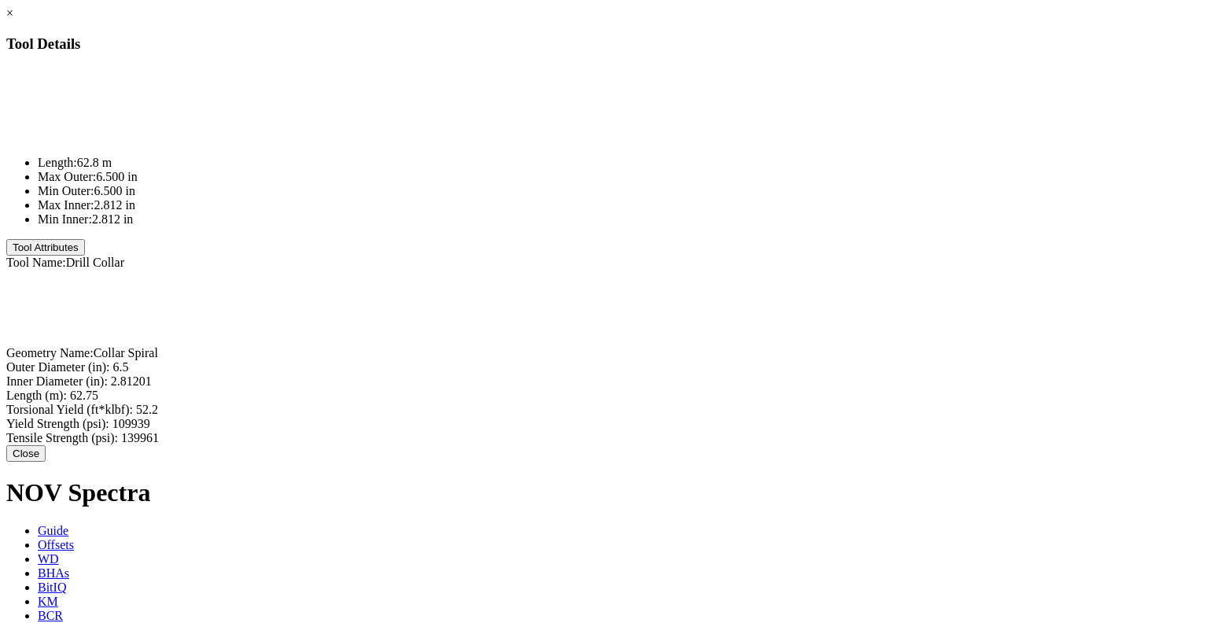
click at [805, 288] on div "× Tool Details Length: 62.8 m Max Outer: 6.500 in Min Outer: 6.500 in Max Inner…" at bounding box center [603, 233] width 1195 height 455
click at [46, 445] on button "Close" at bounding box center [25, 453] width 39 height 17
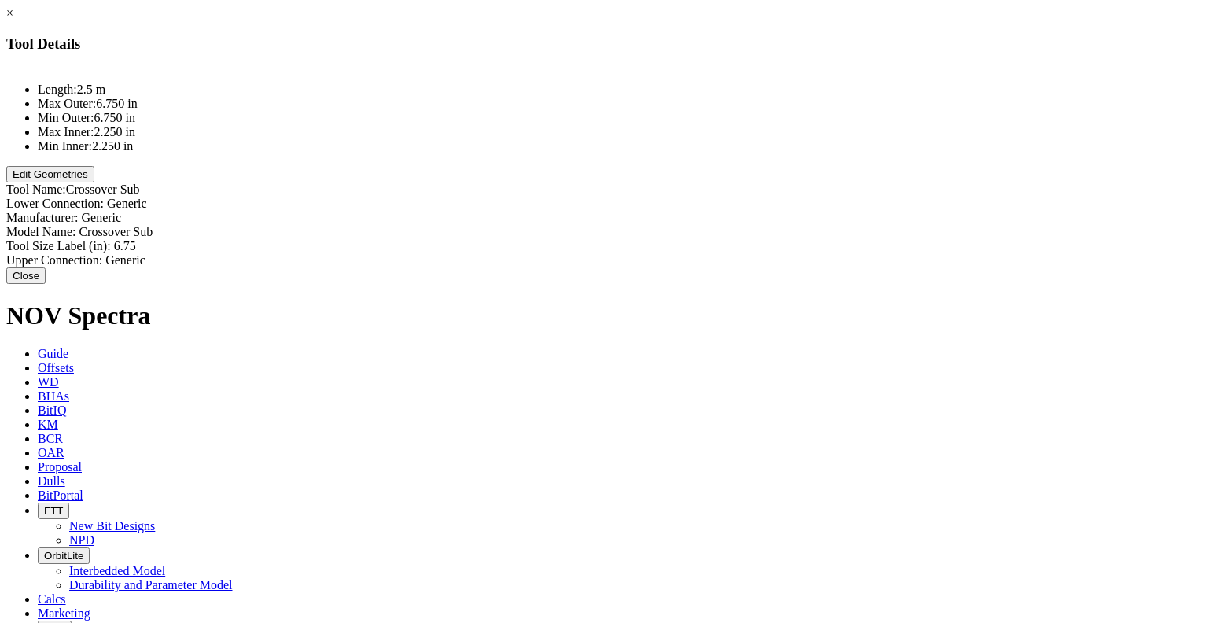
click at [94, 182] on button "Edit Geometries" at bounding box center [50, 174] width 88 height 17
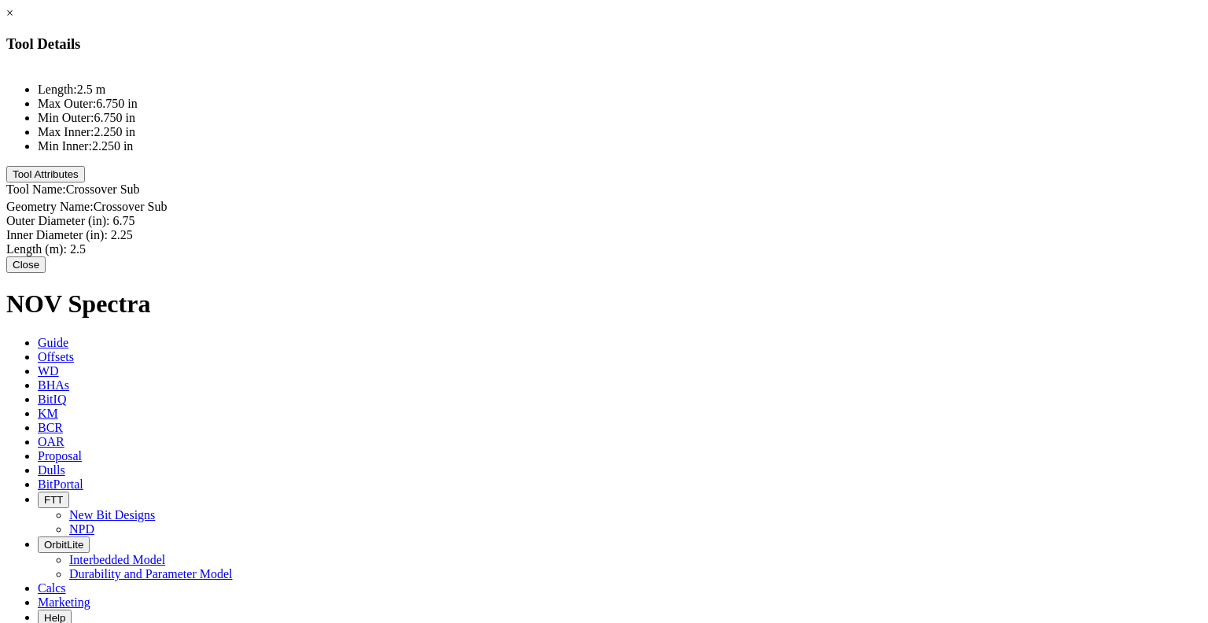
click at [758, 242] on div "Length (m): 2.5 2.5" at bounding box center [603, 249] width 1195 height 14
type input "0.81"
click at [46, 260] on button "Close" at bounding box center [25, 267] width 39 height 17
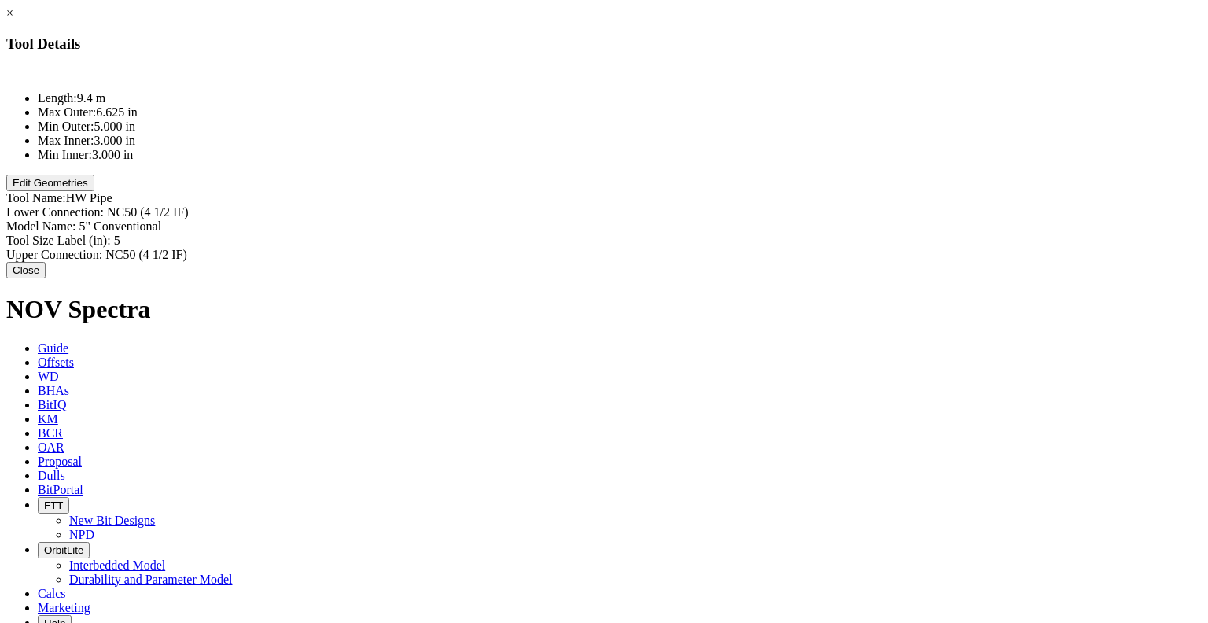
click at [94, 191] on button "Edit Geometries" at bounding box center [50, 183] width 88 height 17
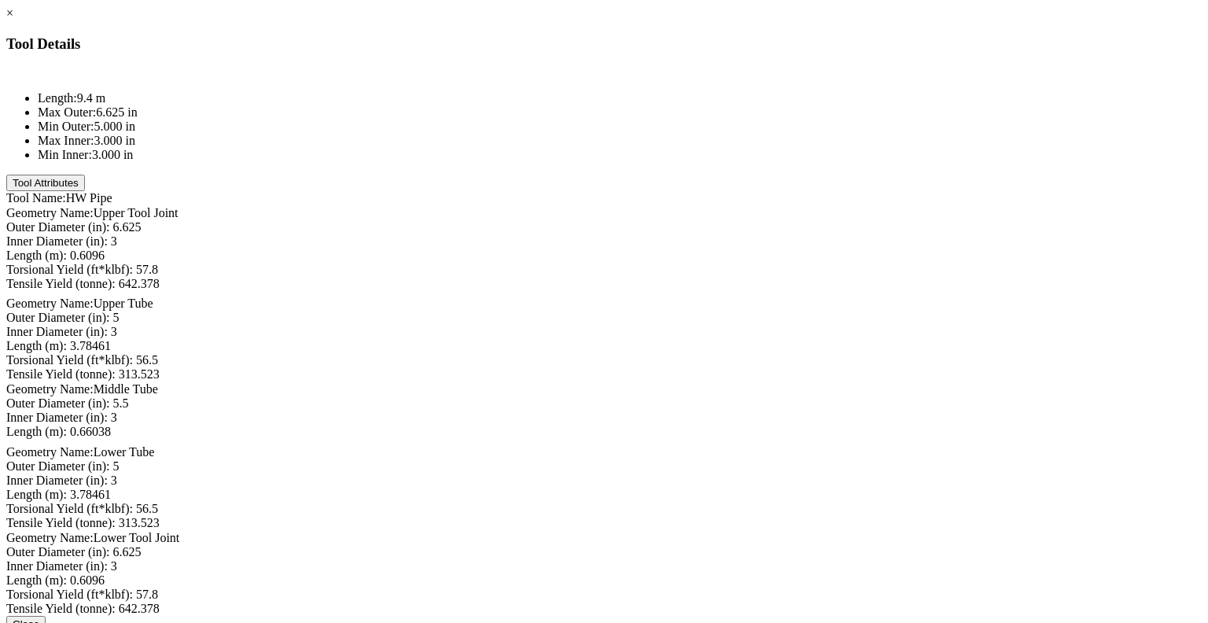
scroll to position [0, 0]
click at [443, 78] on div at bounding box center [603, 72] width 1195 height 11
click at [430, 105] on li "Length: 9.4 m" at bounding box center [620, 98] width 1164 height 14
click at [429, 105] on li "Length: 9.4 m" at bounding box center [620, 98] width 1164 height 14
click at [85, 191] on button "Tool Attributes" at bounding box center [45, 183] width 79 height 17
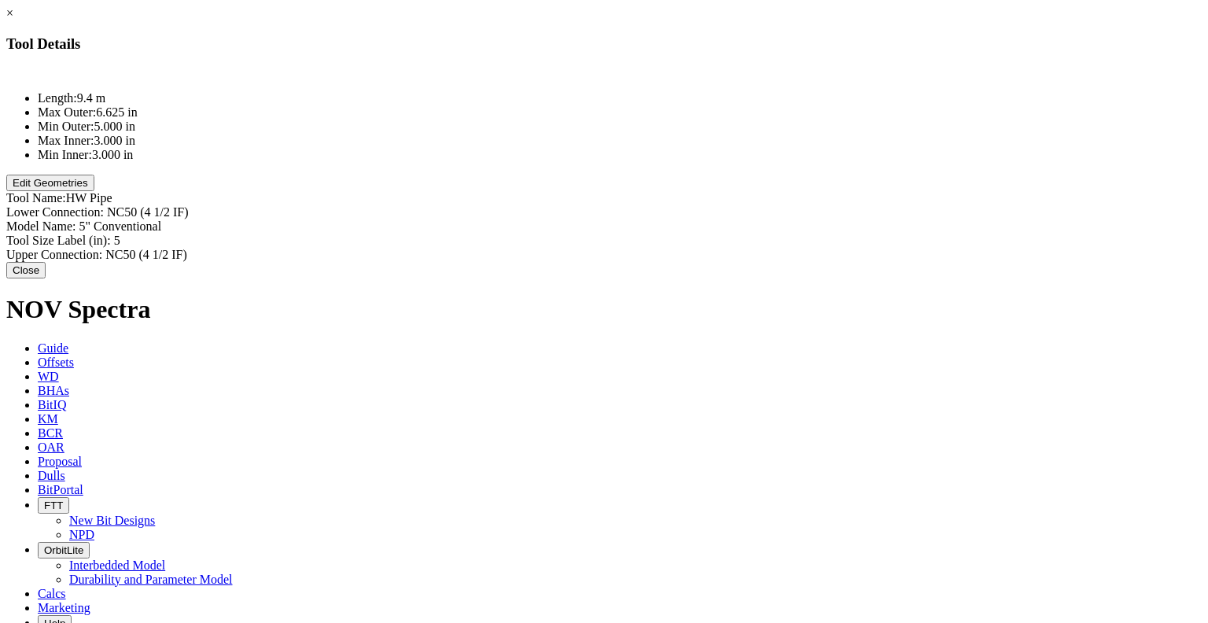
click at [94, 191] on button "Edit Geometries" at bounding box center [50, 183] width 88 height 17
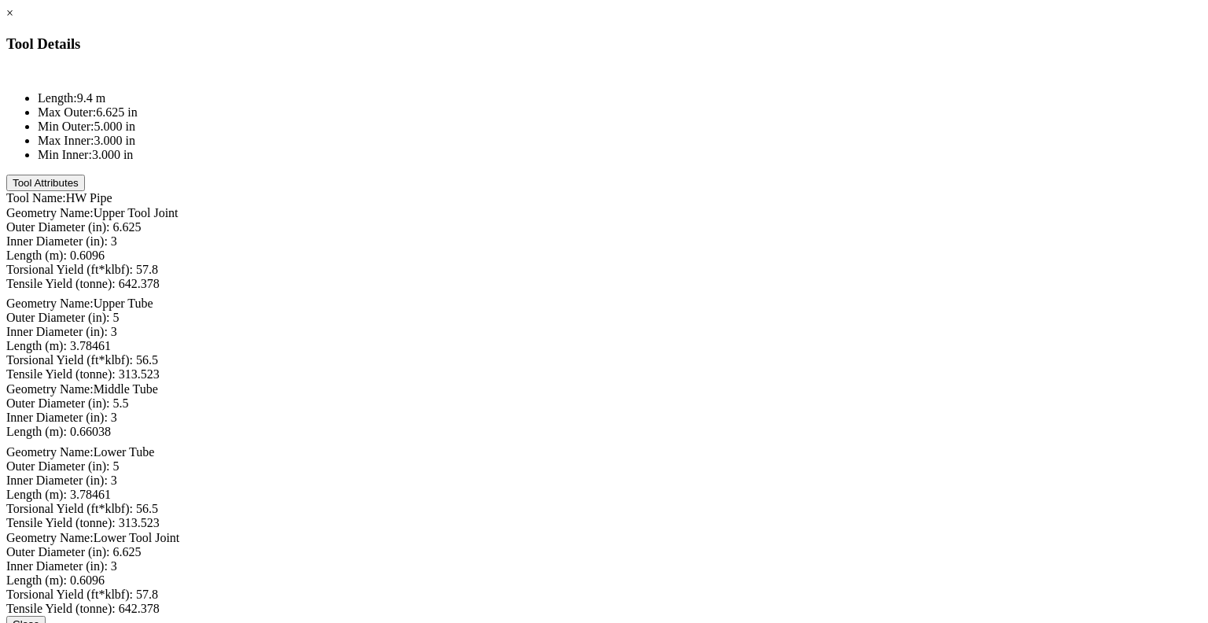
scroll to position [6, 0]
click at [85, 191] on button "Tool Attributes" at bounding box center [45, 183] width 79 height 17
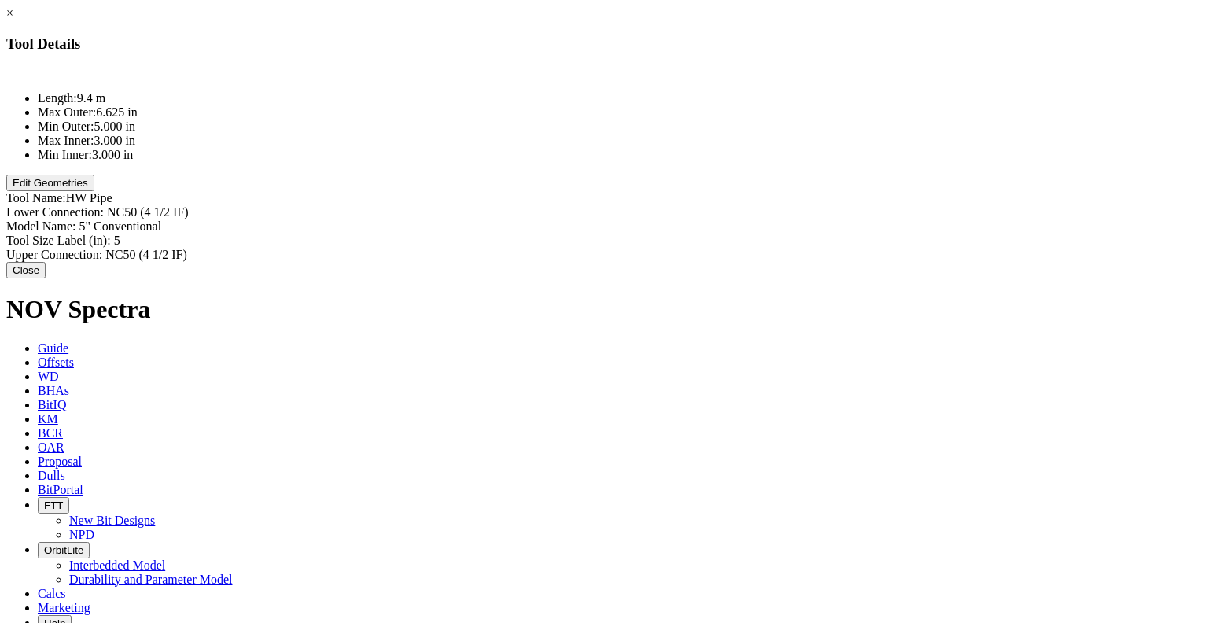
click at [94, 191] on button "Edit Geometries" at bounding box center [50, 183] width 88 height 17
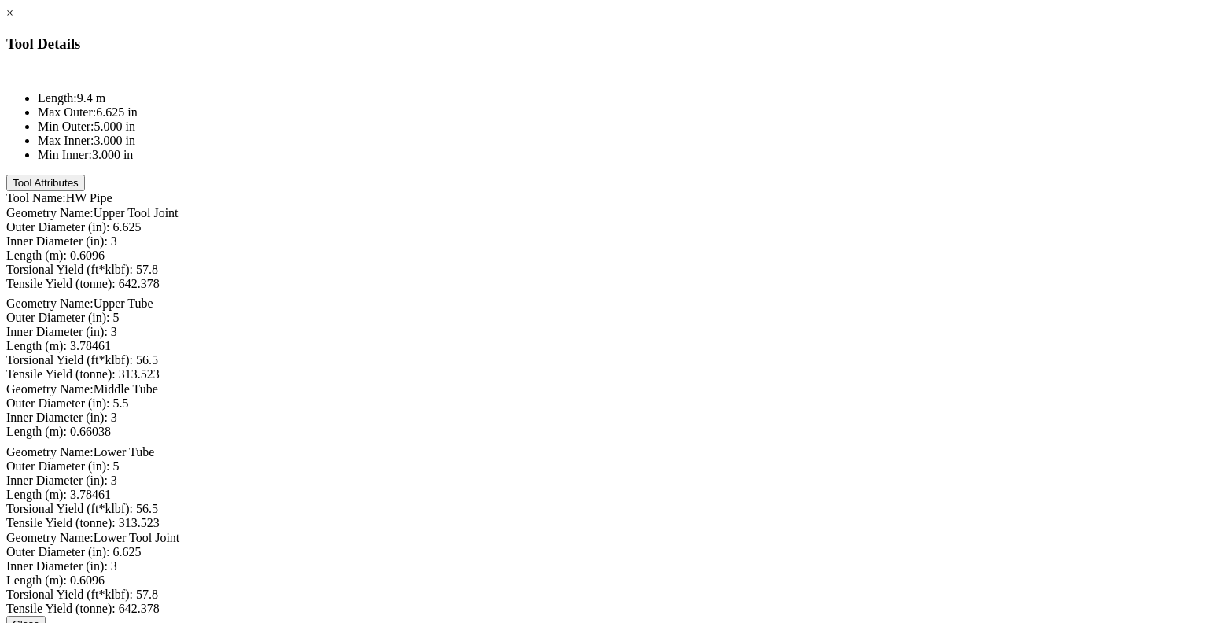
click at [748, 249] on div "Length (m): 0.6096 0.6096" at bounding box center [603, 256] width 1195 height 14
type input "1.84"
click at [764, 341] on div "Length (m): 3.78461" at bounding box center [603, 348] width 1195 height 14
type input "1.84"
click at [752, 444] on div "Length (m): 0.66038" at bounding box center [603, 437] width 1195 height 14
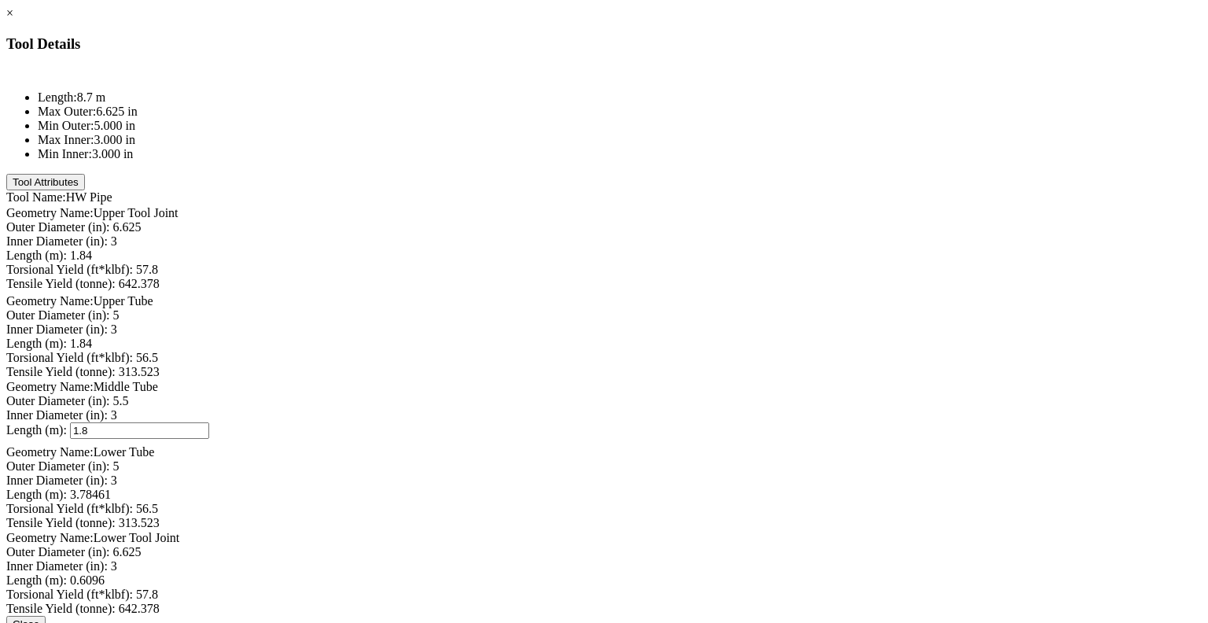
type input "1.84"
click at [764, 488] on div "Length (m): 3.78461" at bounding box center [603, 495] width 1195 height 14
type input "1.84"
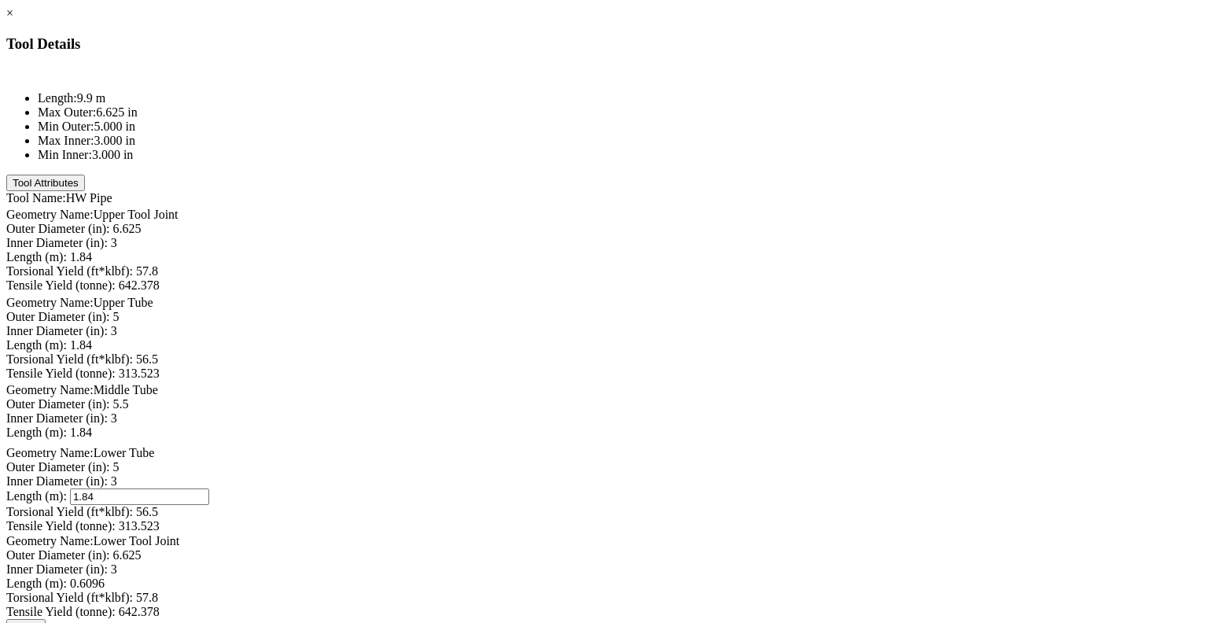
click at [761, 576] on div "Length (m): 0.6096" at bounding box center [603, 583] width 1195 height 14
type input "1.84"
click at [46, 613] on button "Close" at bounding box center [25, 621] width 39 height 17
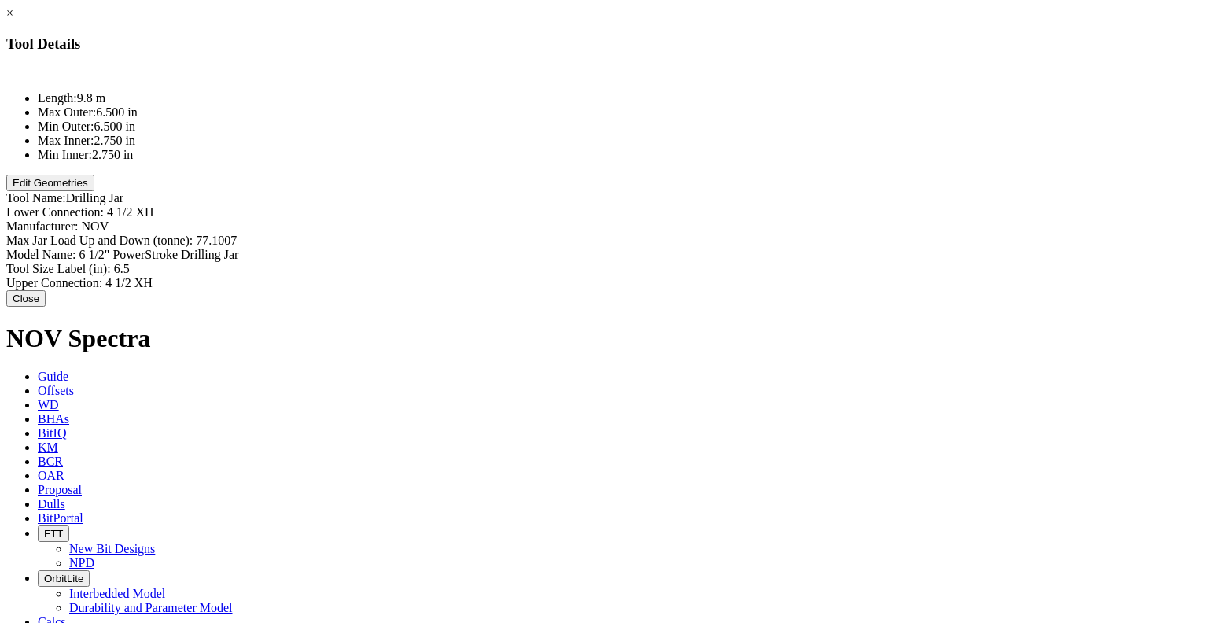
click at [94, 191] on button "Edit Geometries" at bounding box center [50, 183] width 88 height 17
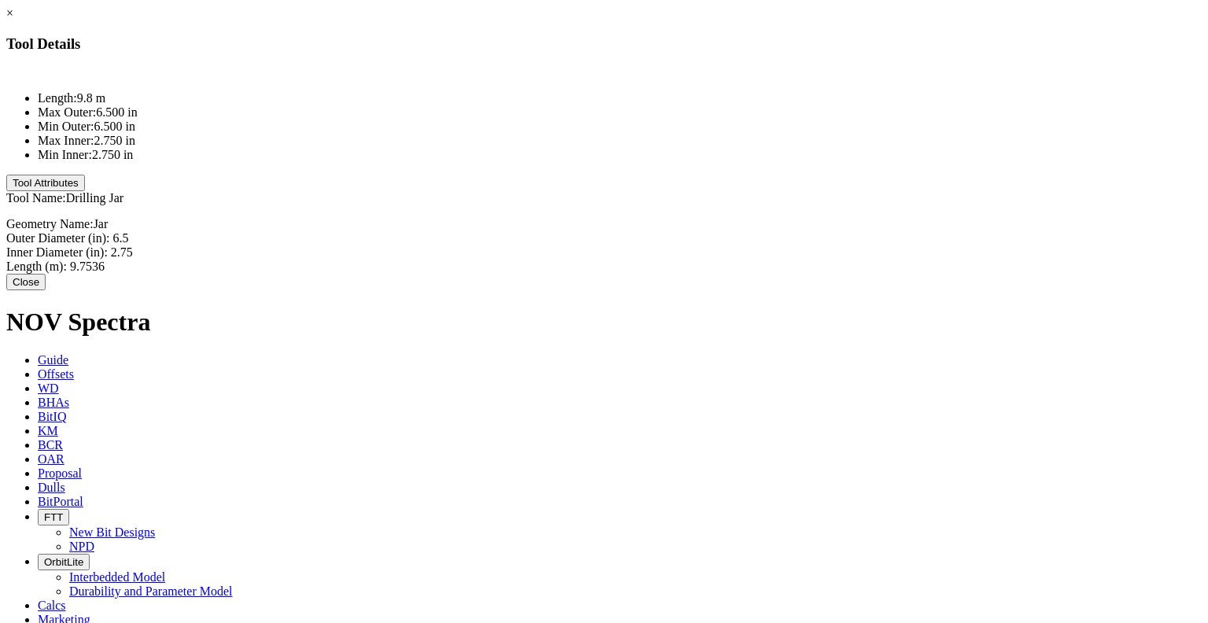
click at [779, 260] on div "Length (m): 9.7536 9.7536" at bounding box center [603, 267] width 1195 height 14
type input "9.51"
click at [46, 274] on button "Close" at bounding box center [25, 282] width 39 height 17
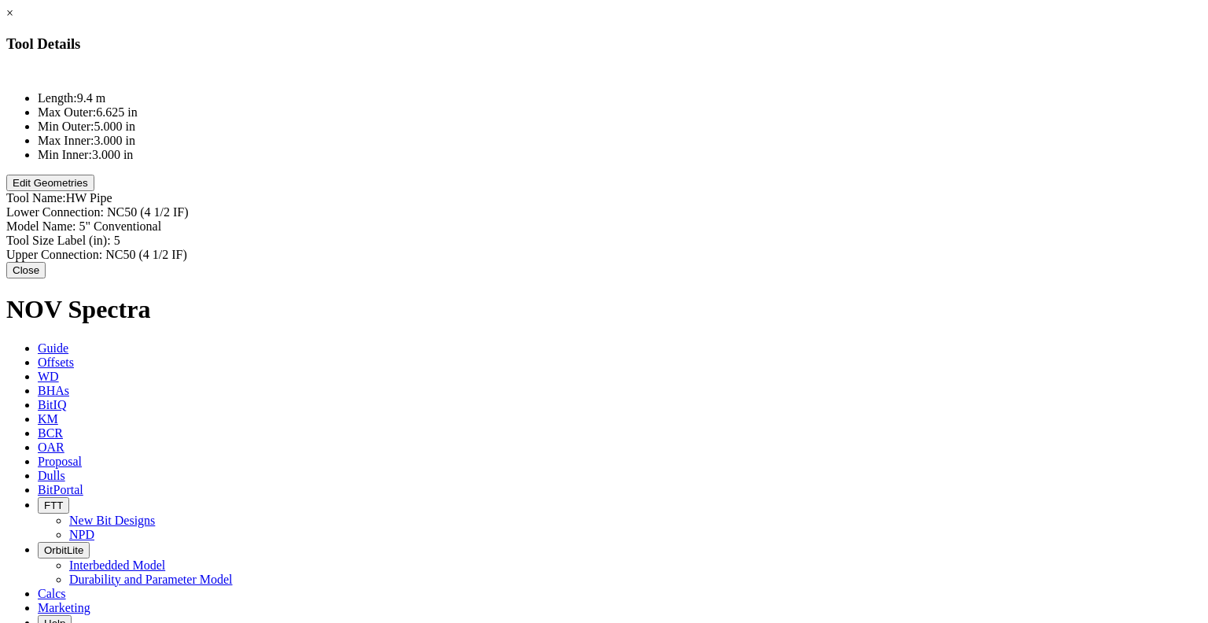
click at [94, 191] on button "Edit Geometries" at bounding box center [50, 183] width 88 height 17
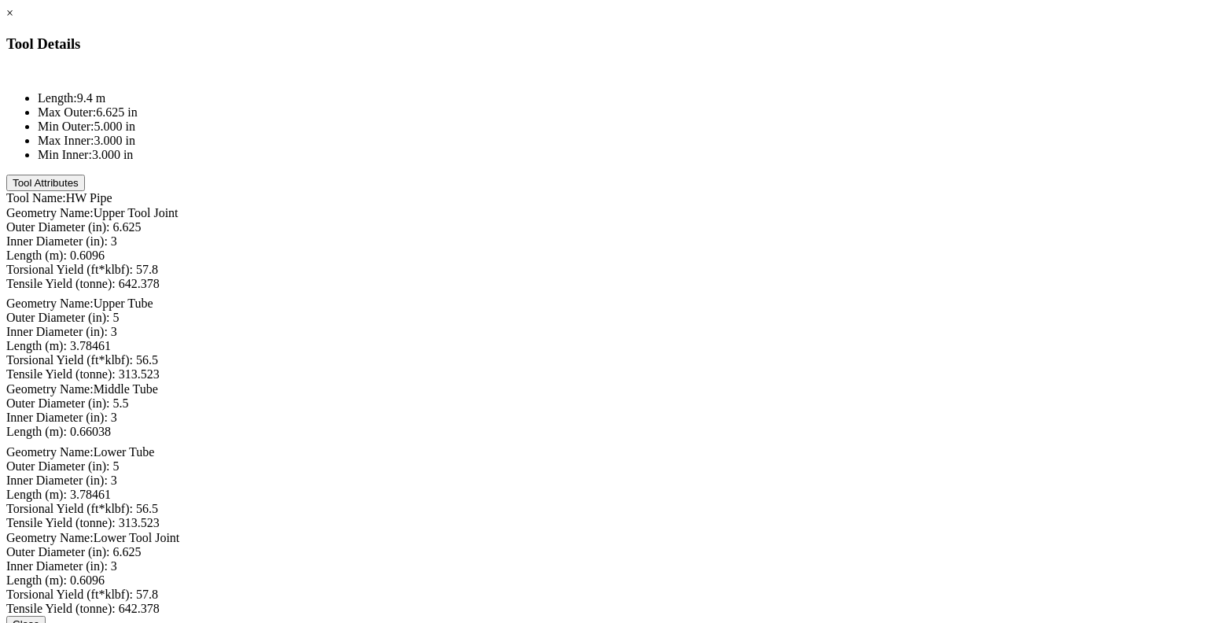
scroll to position [0, 0]
click at [762, 249] on div "Length (m): 0.6096 0.6096" at bounding box center [603, 256] width 1195 height 14
type input "1.86"
click at [759, 341] on div "Length (m): 3.78461" at bounding box center [603, 348] width 1195 height 14
type input "1.86"
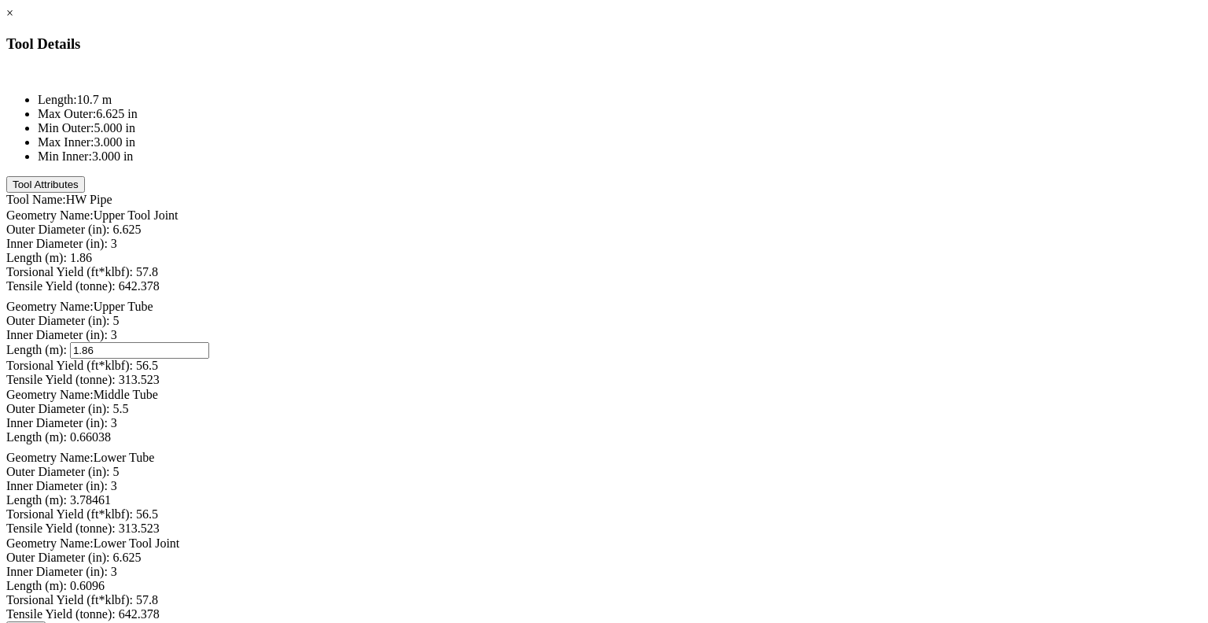
click at [757, 444] on div "Length (m): 0.66038" at bounding box center [603, 437] width 1195 height 14
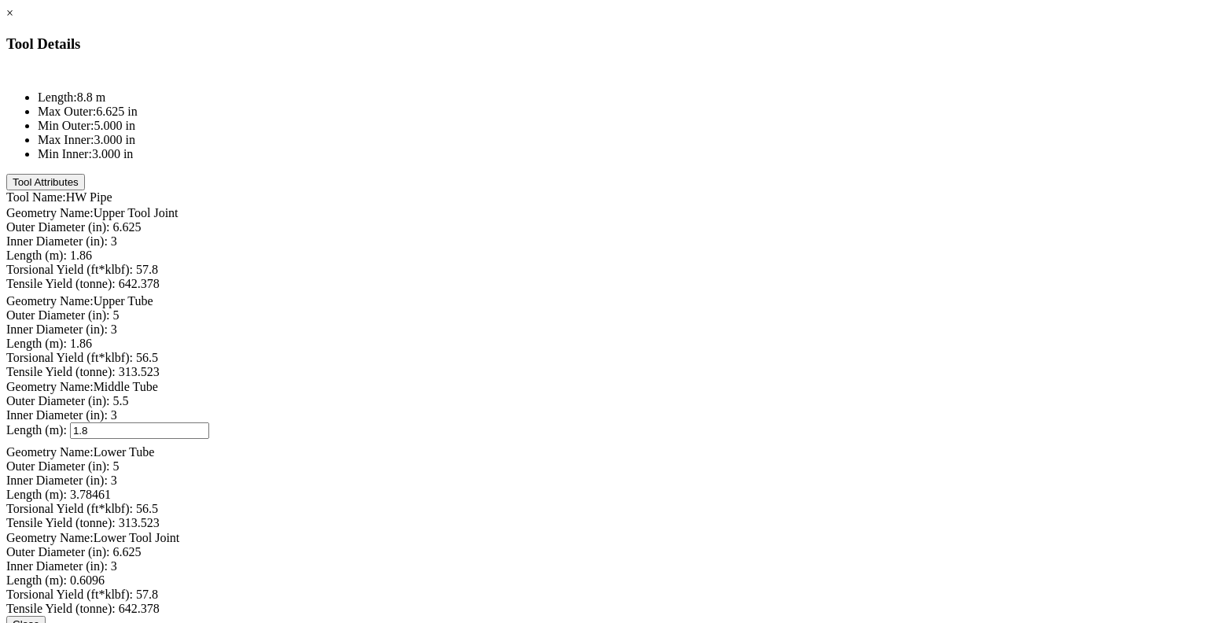
type input "1.86"
click at [758, 488] on div "Length (m): 3.78461" at bounding box center [603, 495] width 1195 height 14
type input "1.86"
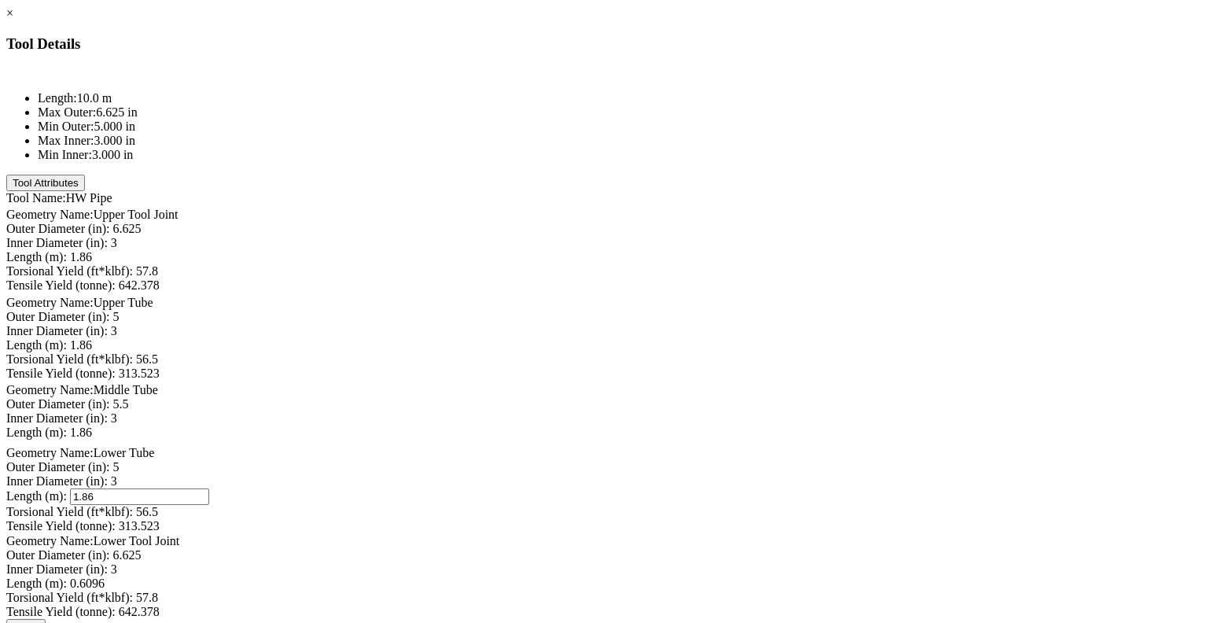
click at [780, 576] on div "Length (m): 0.6096" at bounding box center [603, 583] width 1195 height 14
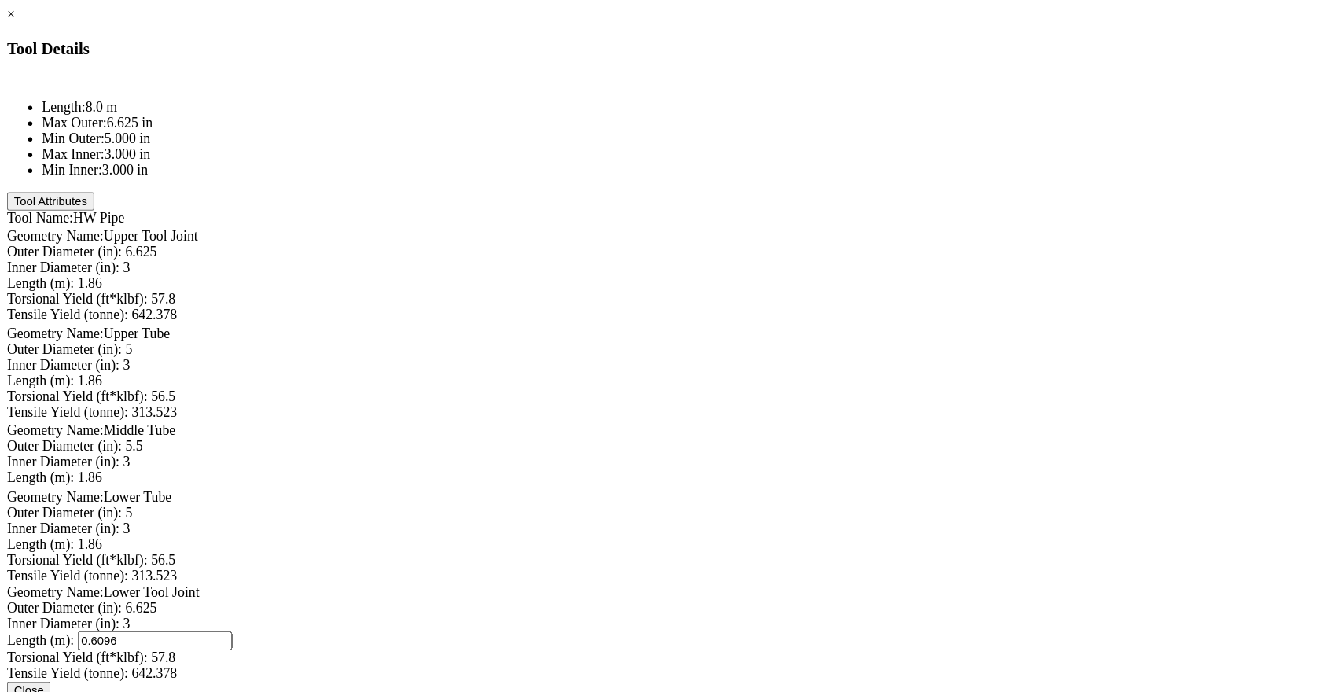
scroll to position [213, 0]
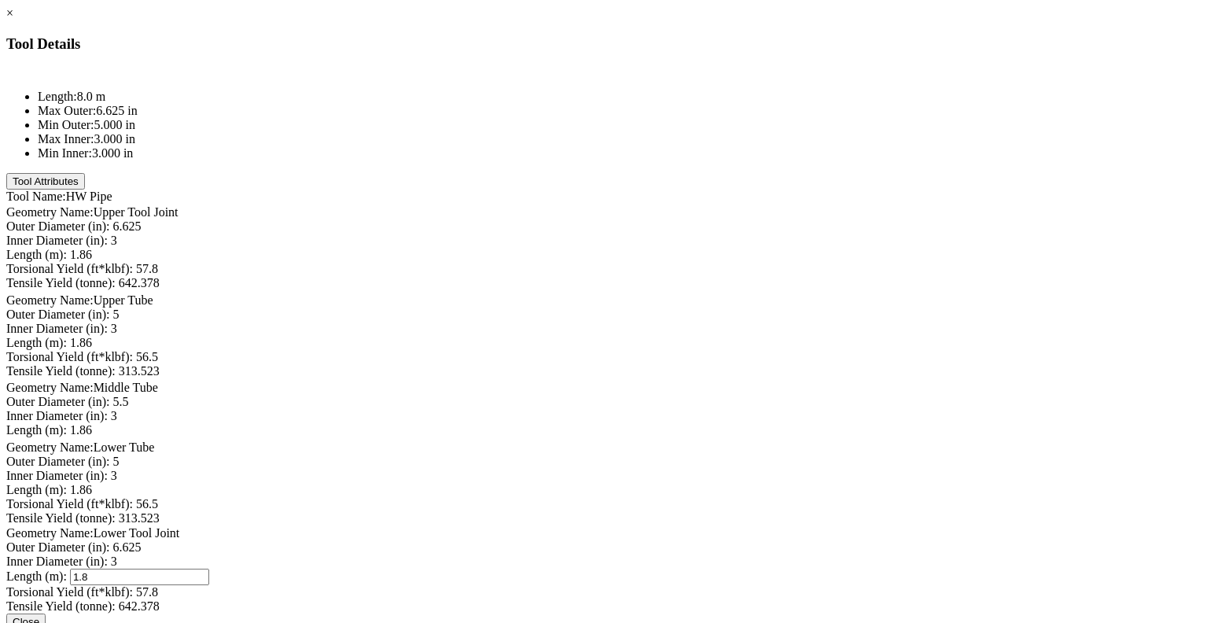
type input "1.86"
click at [46, 613] on button "Close" at bounding box center [25, 621] width 39 height 17
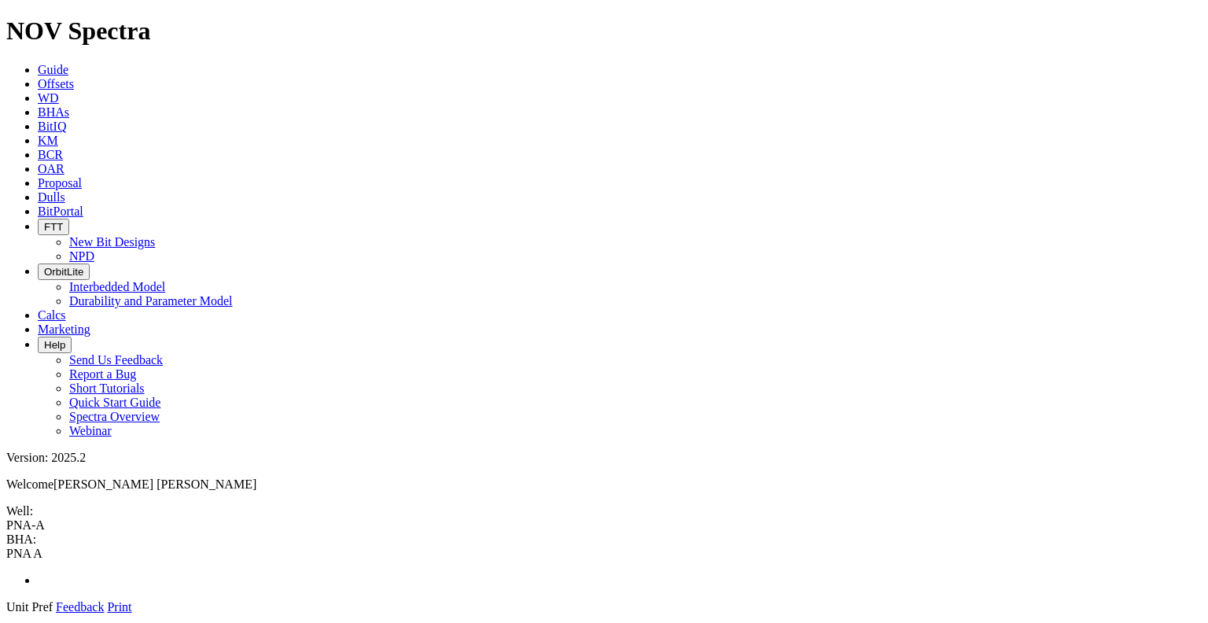
drag, startPoint x: 491, startPoint y: 166, endPoint x: 466, endPoint y: 159, distance: 25.4
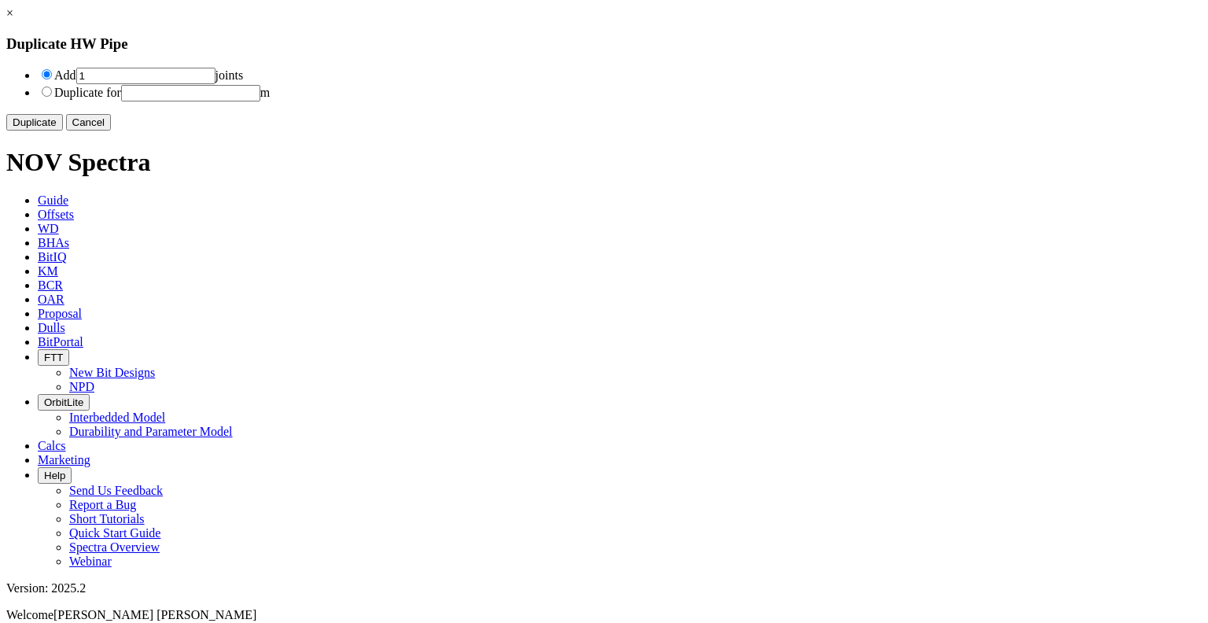
drag, startPoint x: 444, startPoint y: 76, endPoint x: 422, endPoint y: 74, distance: 22.1
click at [215, 74] on input "1" at bounding box center [145, 76] width 139 height 17
type input "15"
click at [63, 131] on button "Duplicate" at bounding box center [34, 122] width 57 height 17
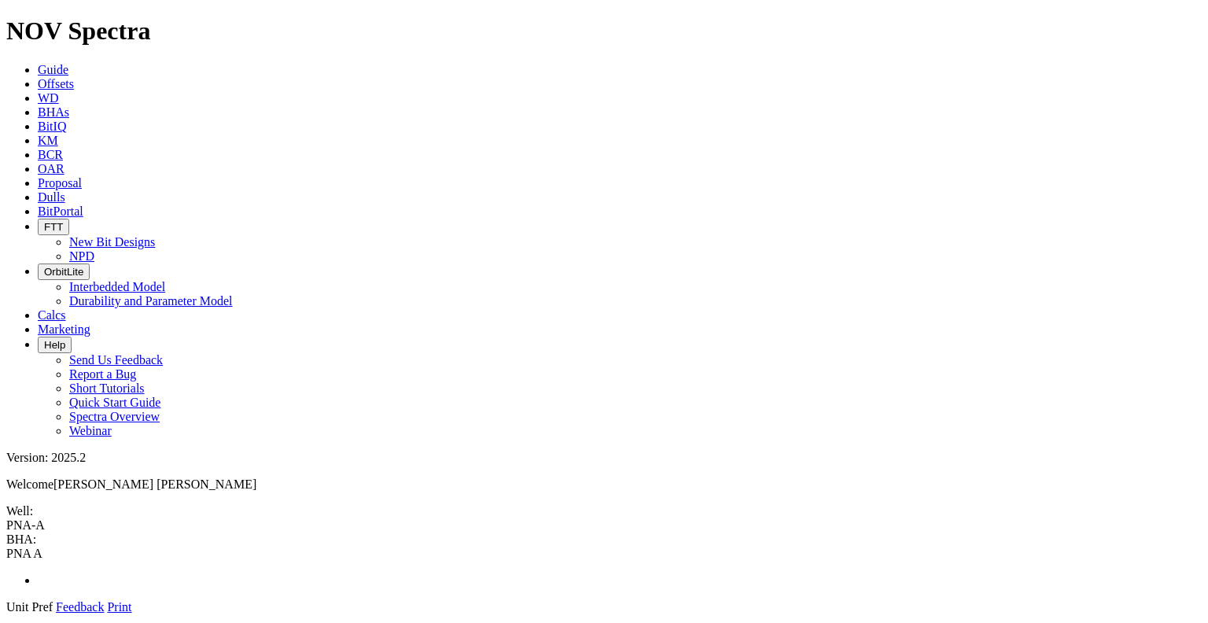
drag, startPoint x: 484, startPoint y: 131, endPoint x: 464, endPoint y: 131, distance: 20.4
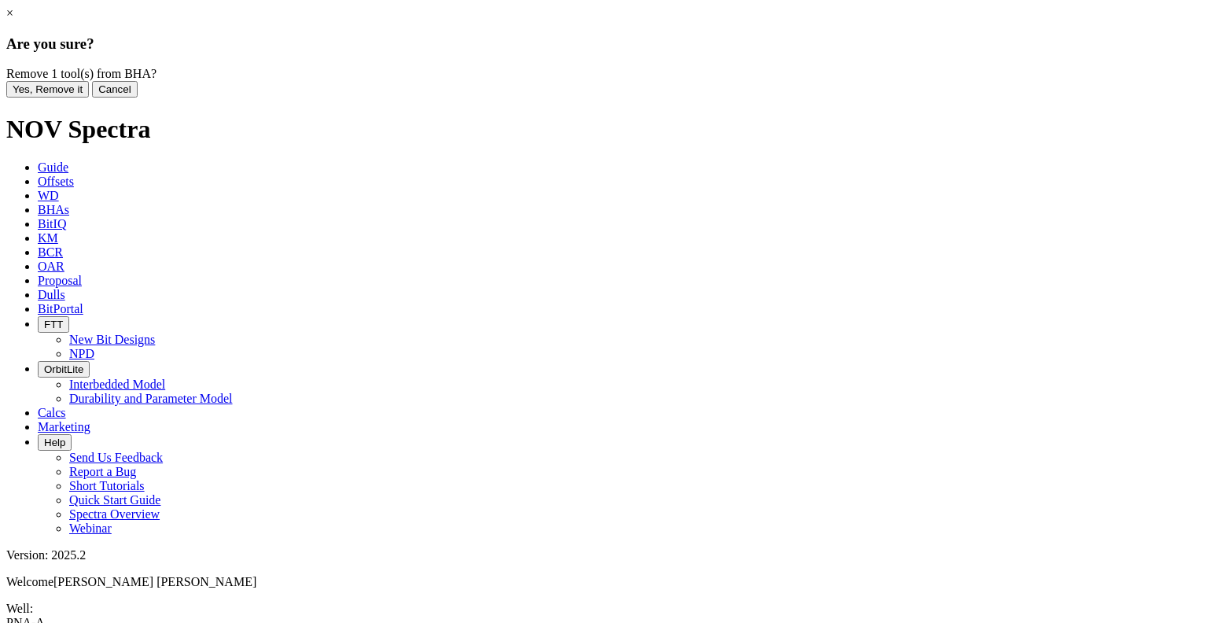
click at [89, 98] on button "Yes, Remove it" at bounding box center [47, 89] width 83 height 17
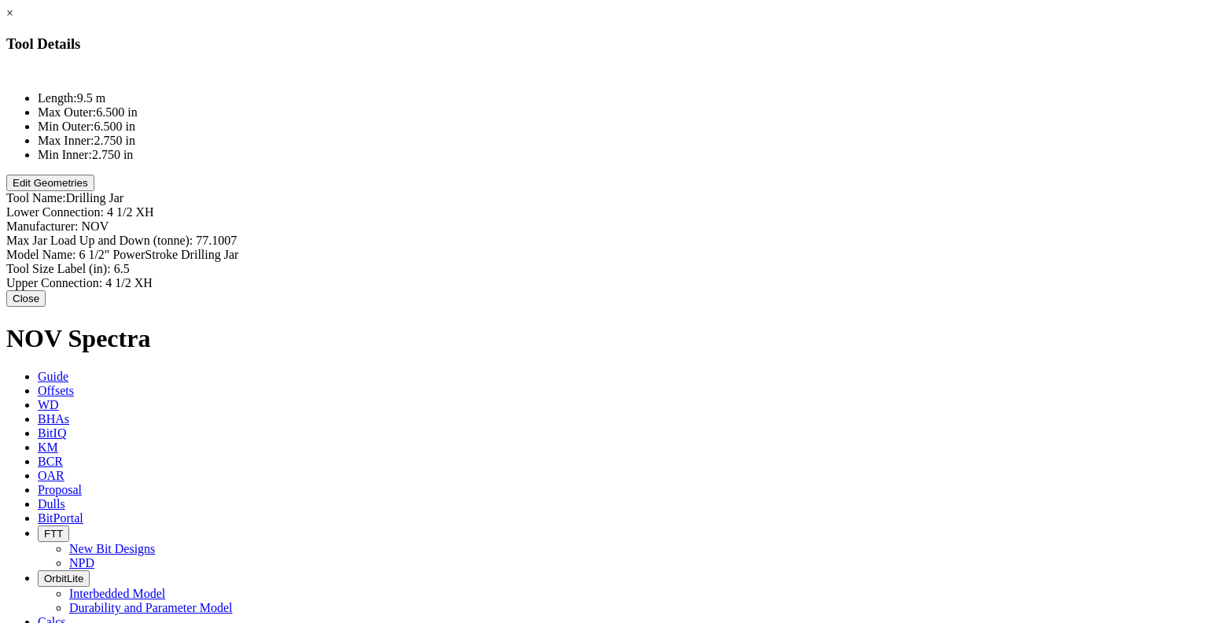
click at [13, 20] on link "×" at bounding box center [9, 12] width 7 height 13
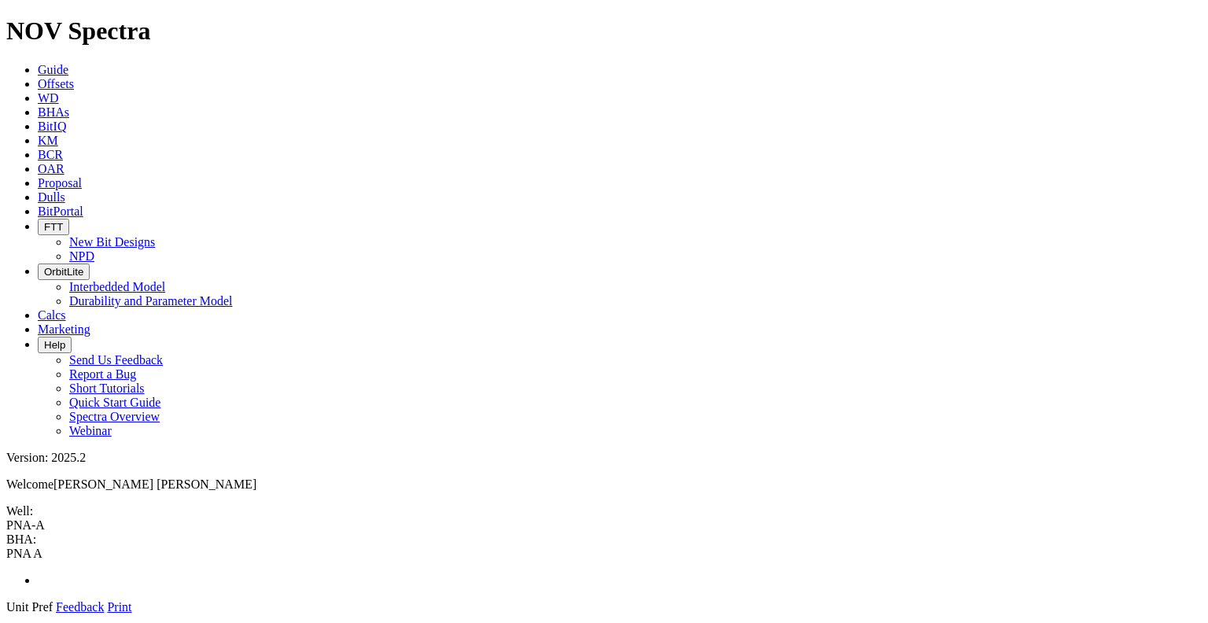
click at [131, 600] on link "Print" at bounding box center [119, 606] width 24 height 13
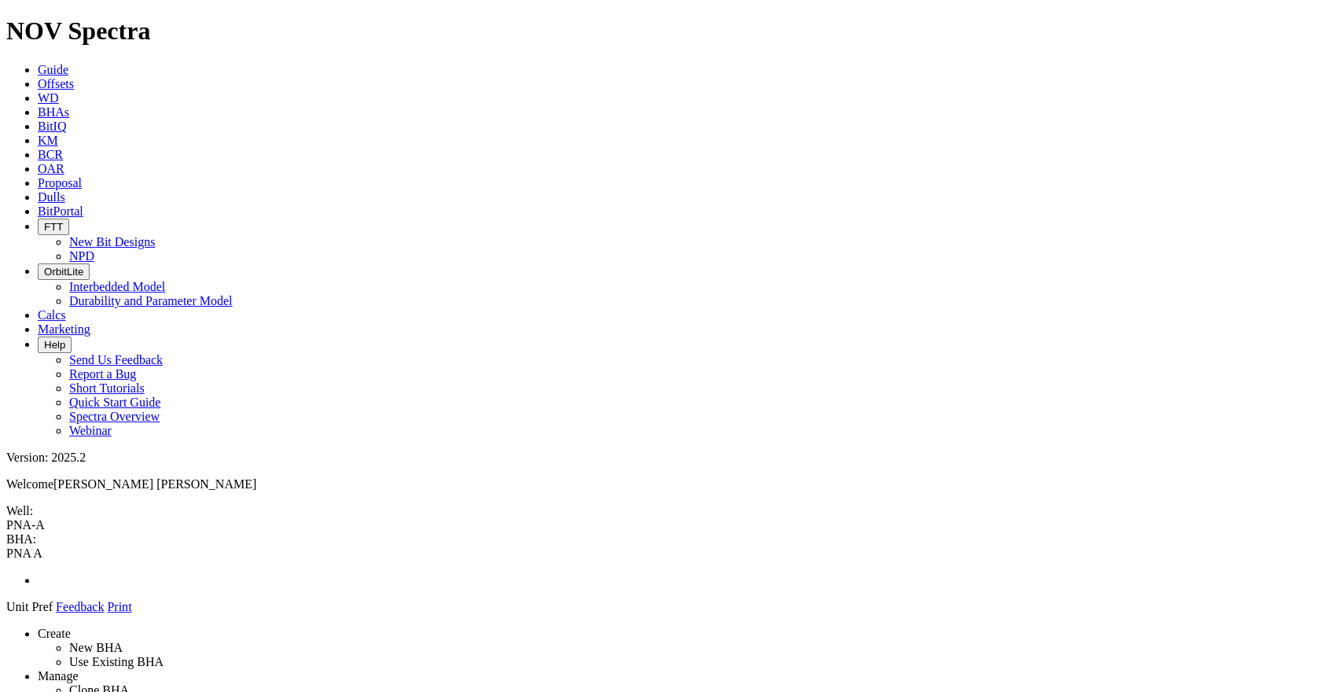
click at [59, 91] on link "WD" at bounding box center [48, 97] width 21 height 13
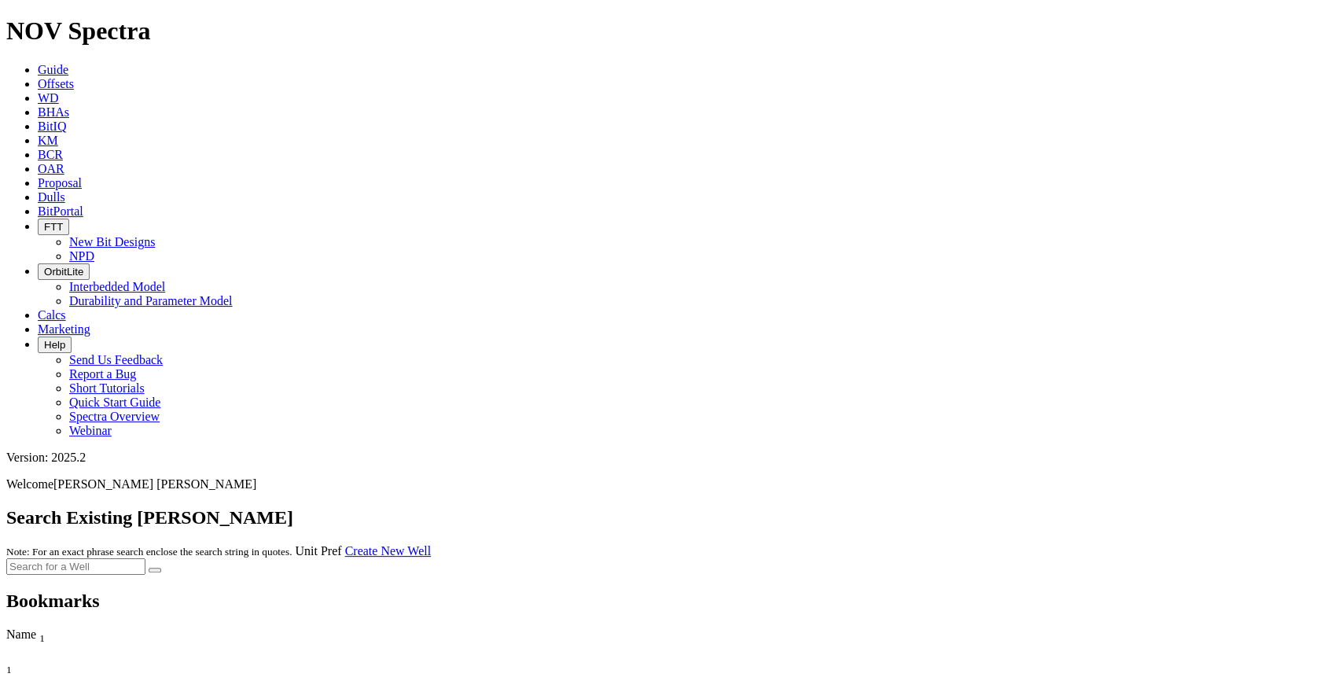
click at [69, 105] on link "BHAs" at bounding box center [53, 111] width 31 height 13
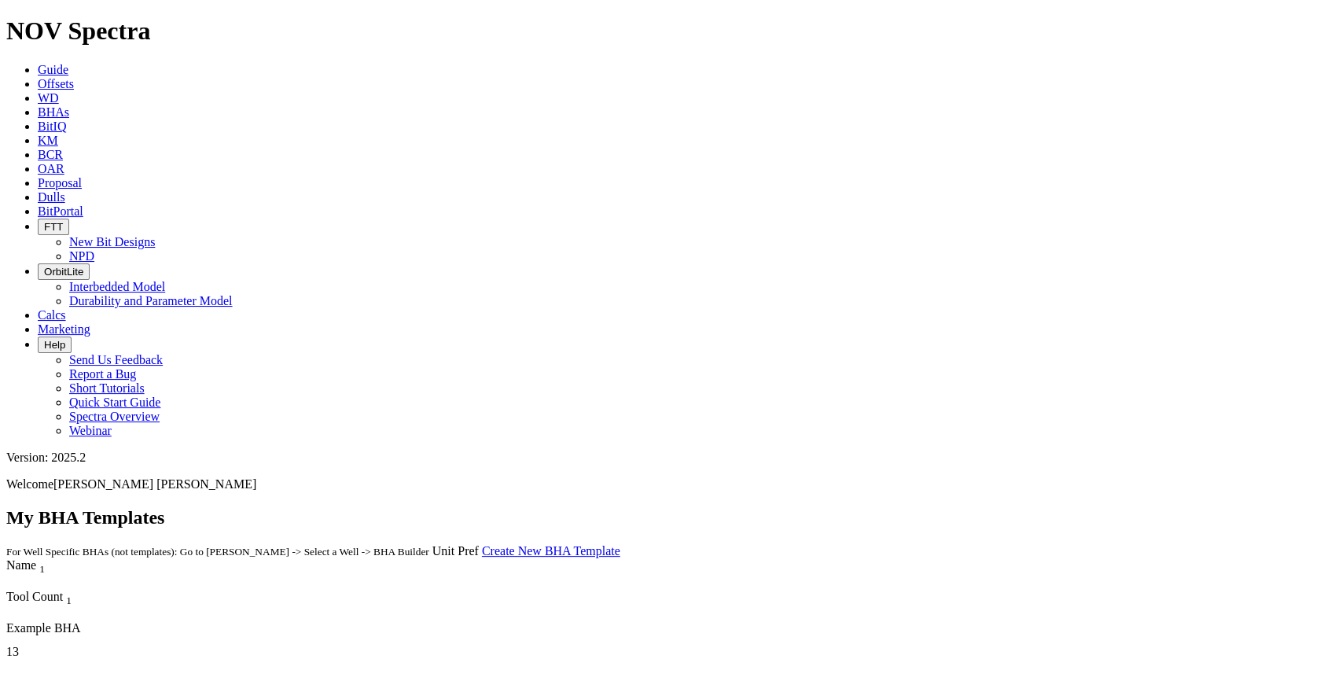
click at [59, 91] on link "WD" at bounding box center [48, 97] width 21 height 13
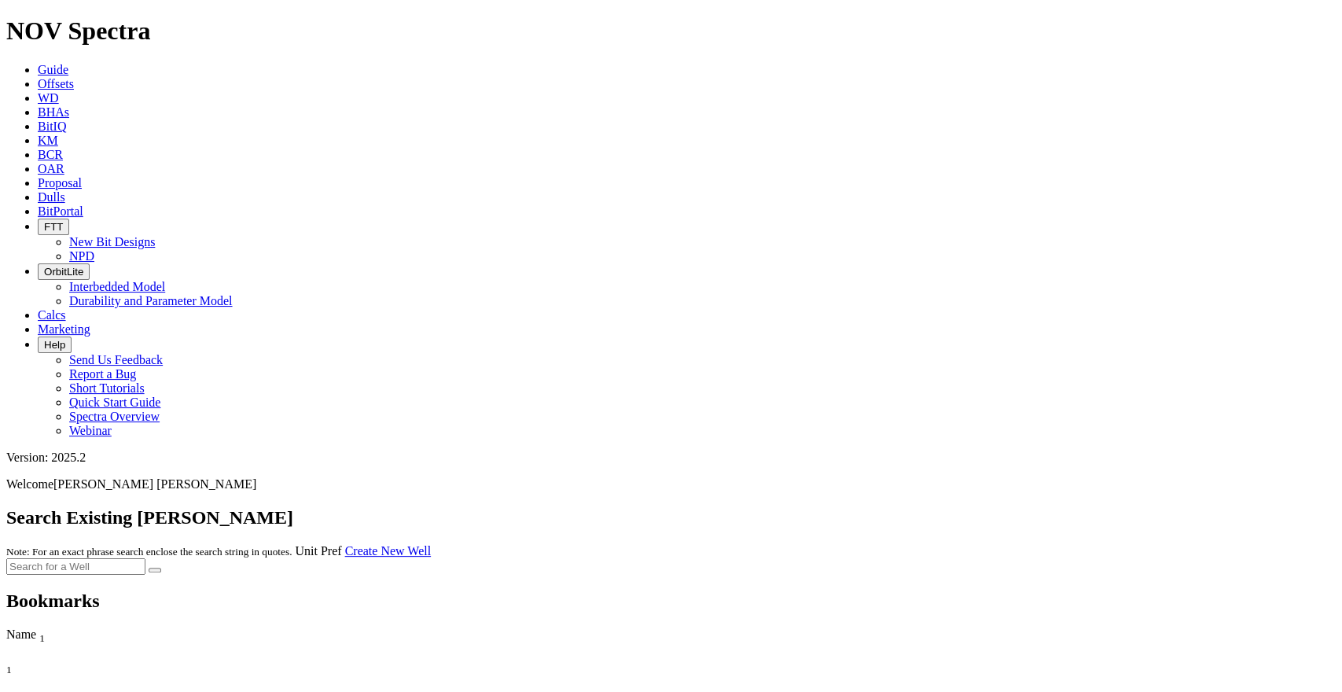
click at [145, 558] on input "text" at bounding box center [75, 566] width 139 height 17
type input "PNA"
click at [149, 568] on button "submit" at bounding box center [155, 570] width 13 height 5
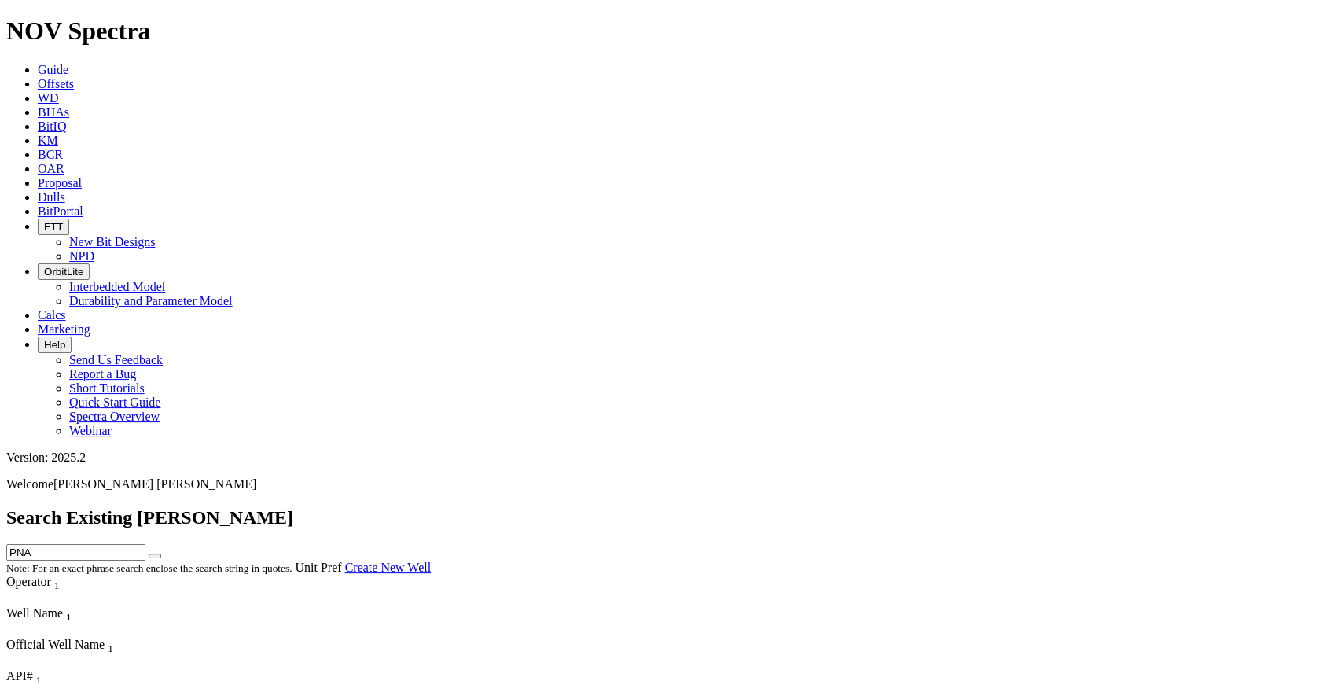
click at [69, 105] on link "BHAs" at bounding box center [53, 111] width 31 height 13
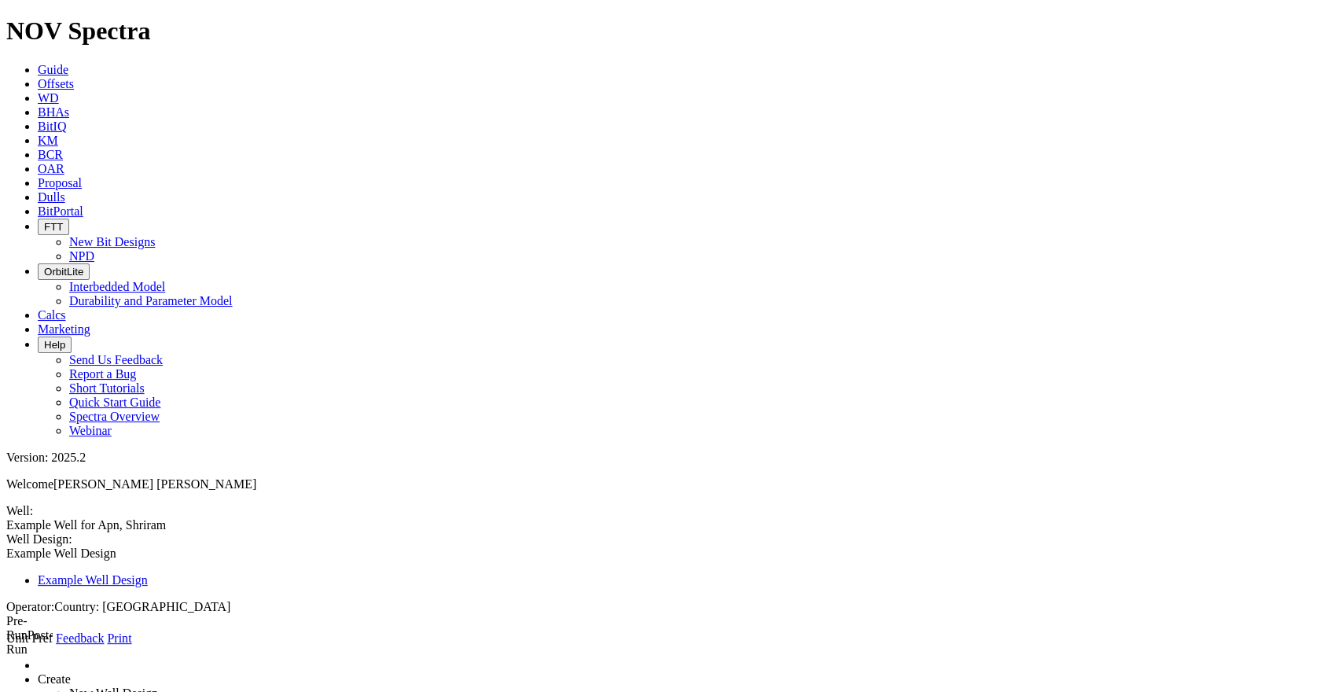
click at [69, 105] on span "BHAs" at bounding box center [53, 111] width 31 height 13
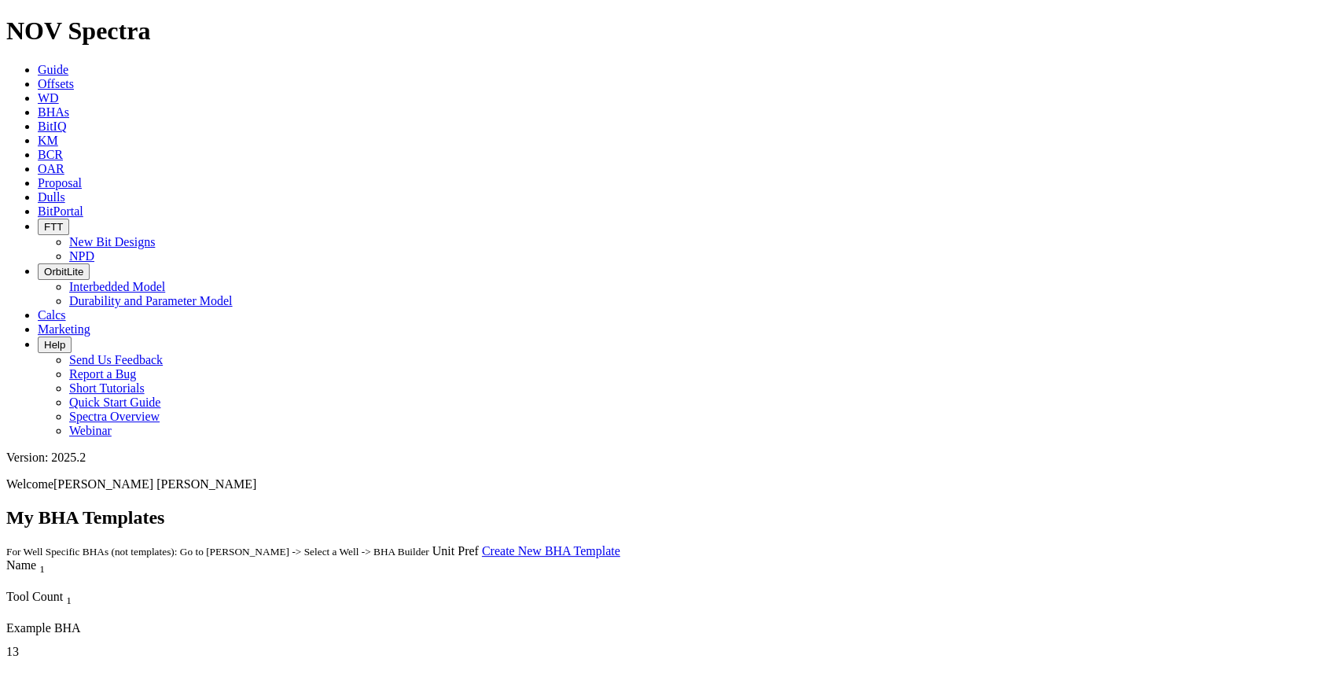
click at [66, 120] on span "BitIQ" at bounding box center [52, 126] width 28 height 13
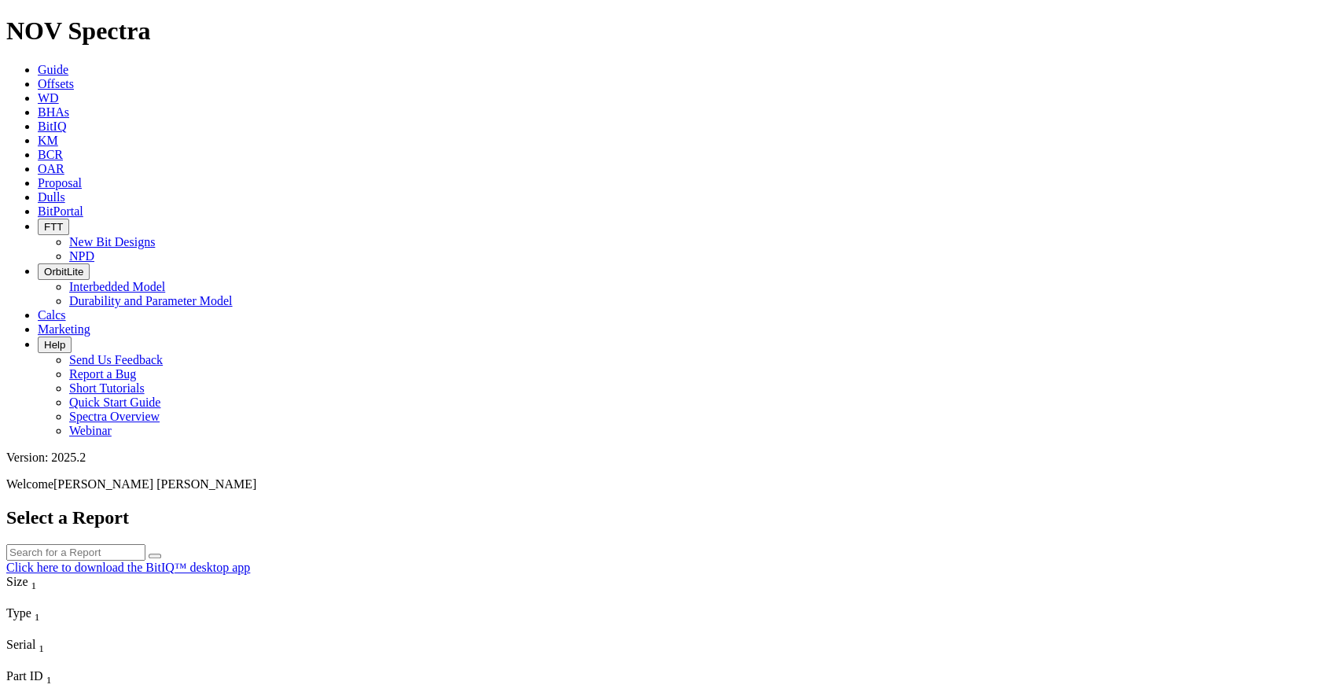
click at [68, 63] on link "Guide" at bounding box center [53, 69] width 31 height 13
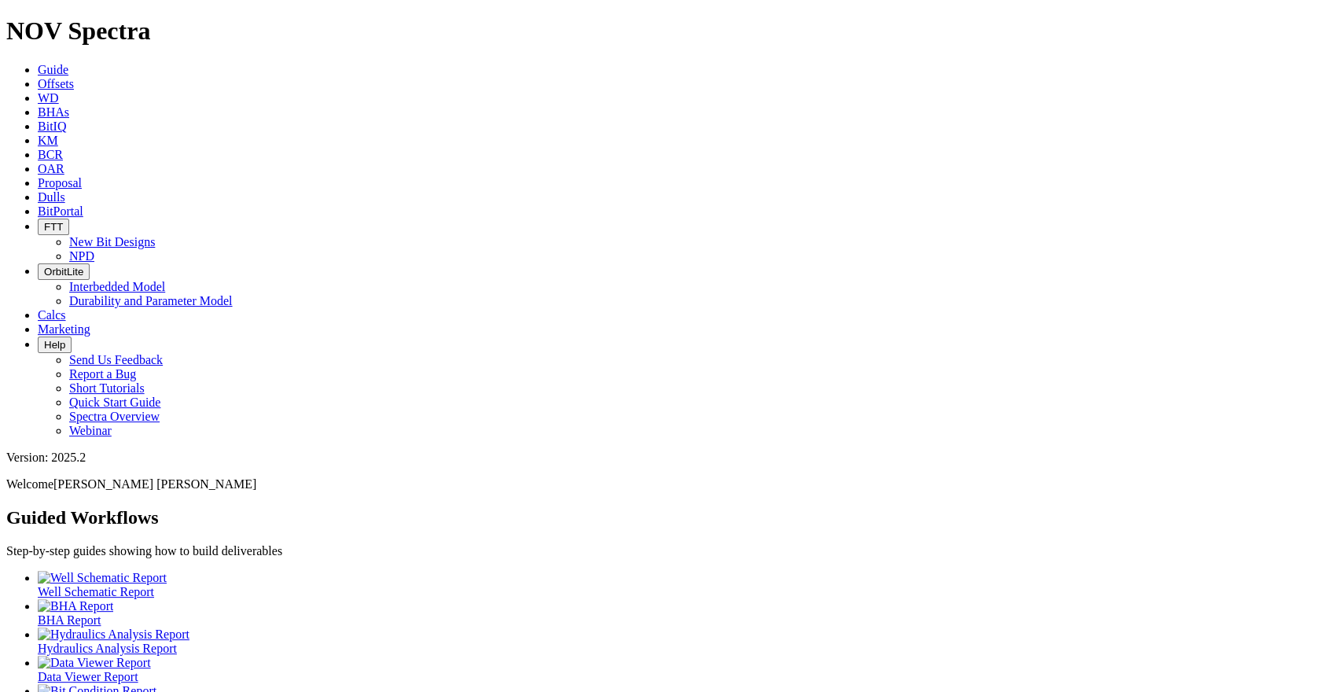
click at [38, 91] on icon at bounding box center [38, 97] width 0 height 13
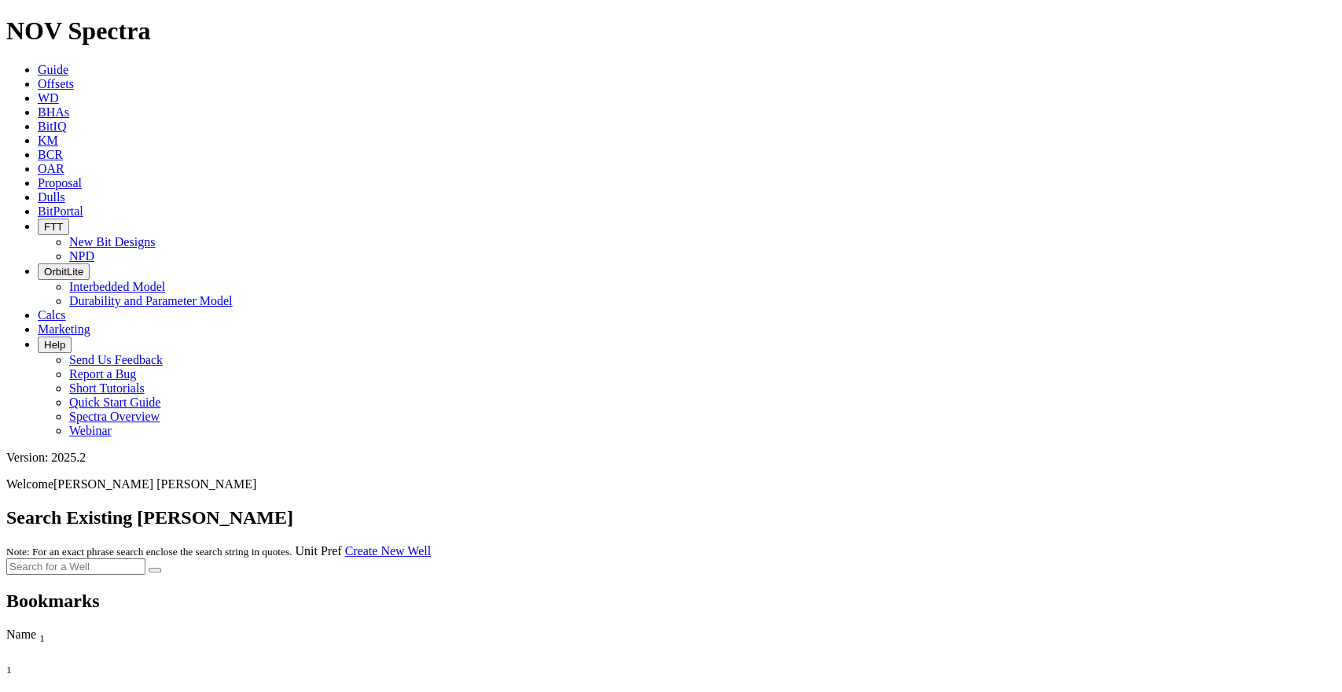
click at [145, 558] on input "text" at bounding box center [75, 566] width 139 height 17
click at [431, 544] on link "Create New Well" at bounding box center [388, 550] width 86 height 13
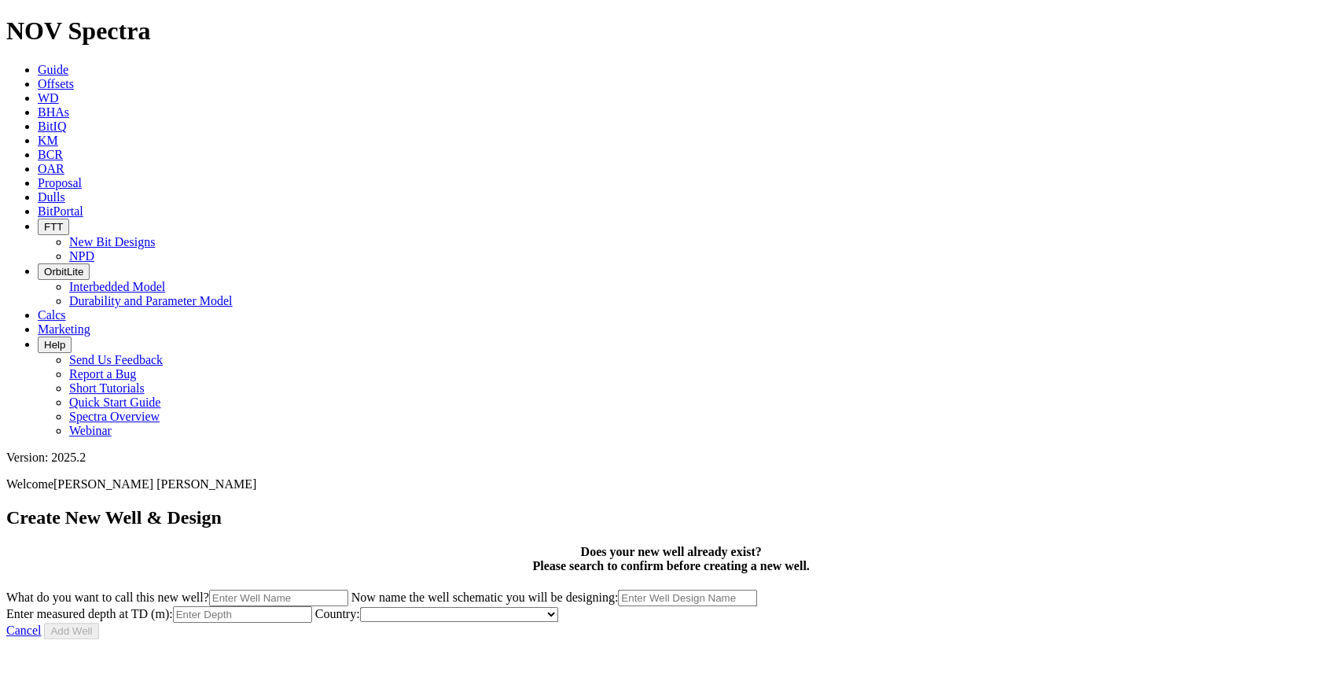
click at [41, 622] on link "Cancel" at bounding box center [23, 630] width 35 height 13
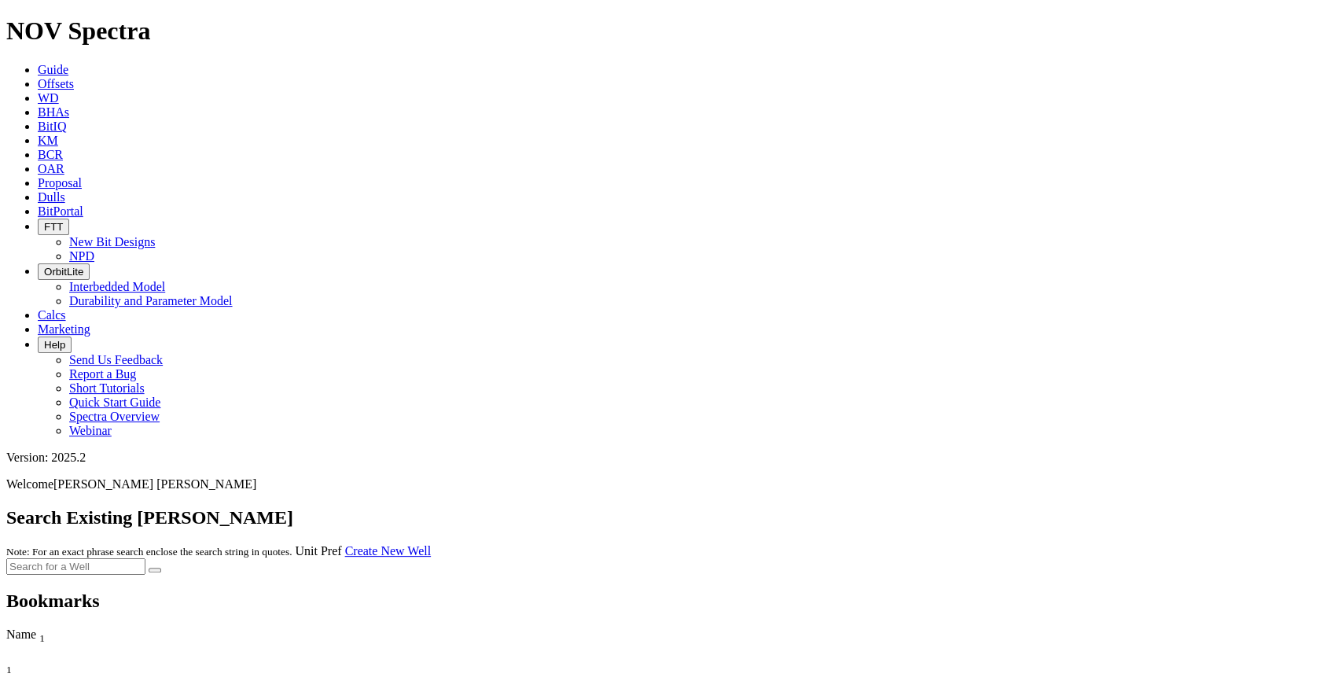
click at [69, 105] on span "BHAs" at bounding box center [53, 111] width 31 height 13
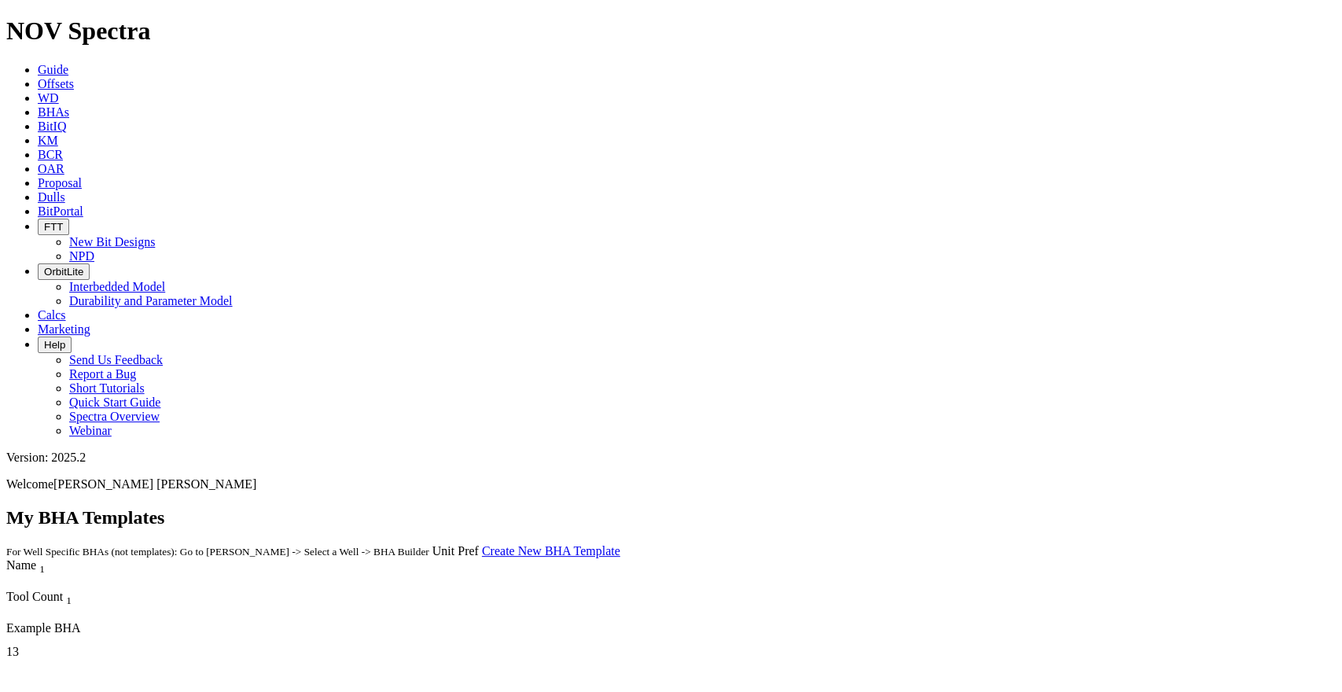
click at [66, 120] on span "BitIQ" at bounding box center [52, 126] width 28 height 13
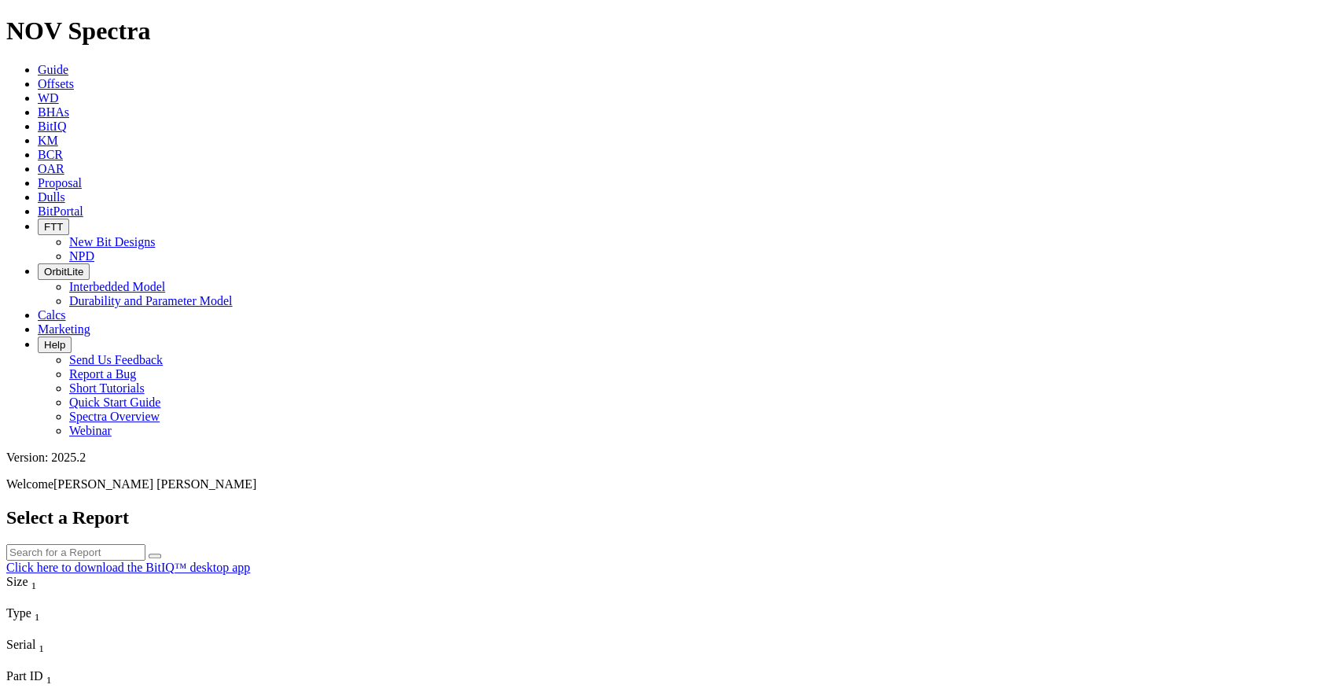
click at [69, 105] on span "BHAs" at bounding box center [53, 111] width 31 height 13
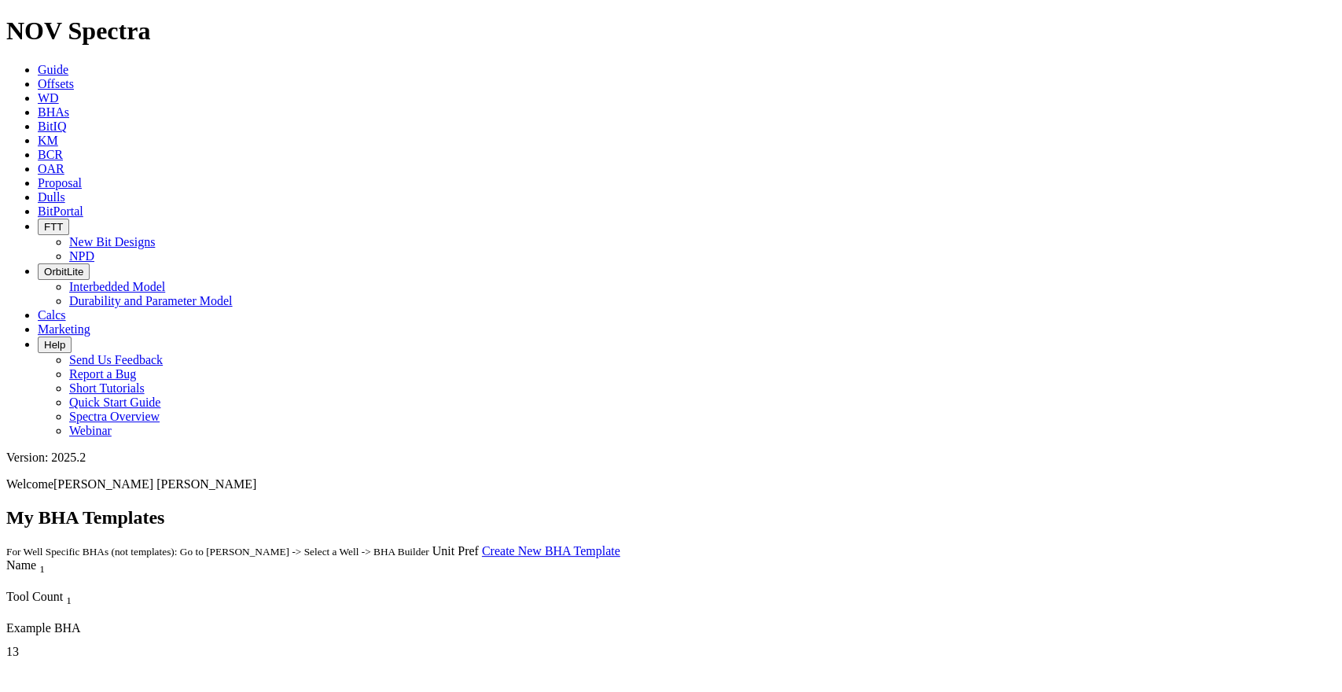
click at [59, 91] on link "WD" at bounding box center [48, 97] width 21 height 13
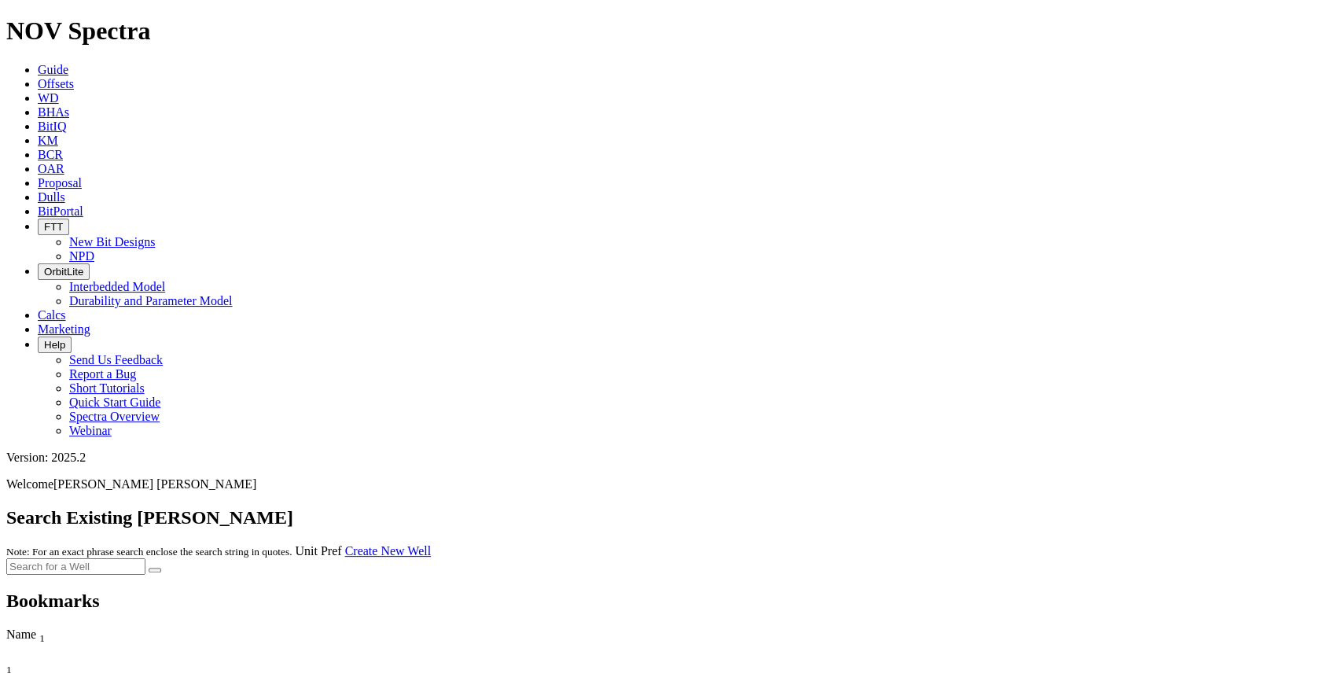
click at [145, 558] on input "text" at bounding box center [75, 566] width 139 height 17
type input "PNa"
click at [149, 568] on button "submit" at bounding box center [155, 570] width 13 height 5
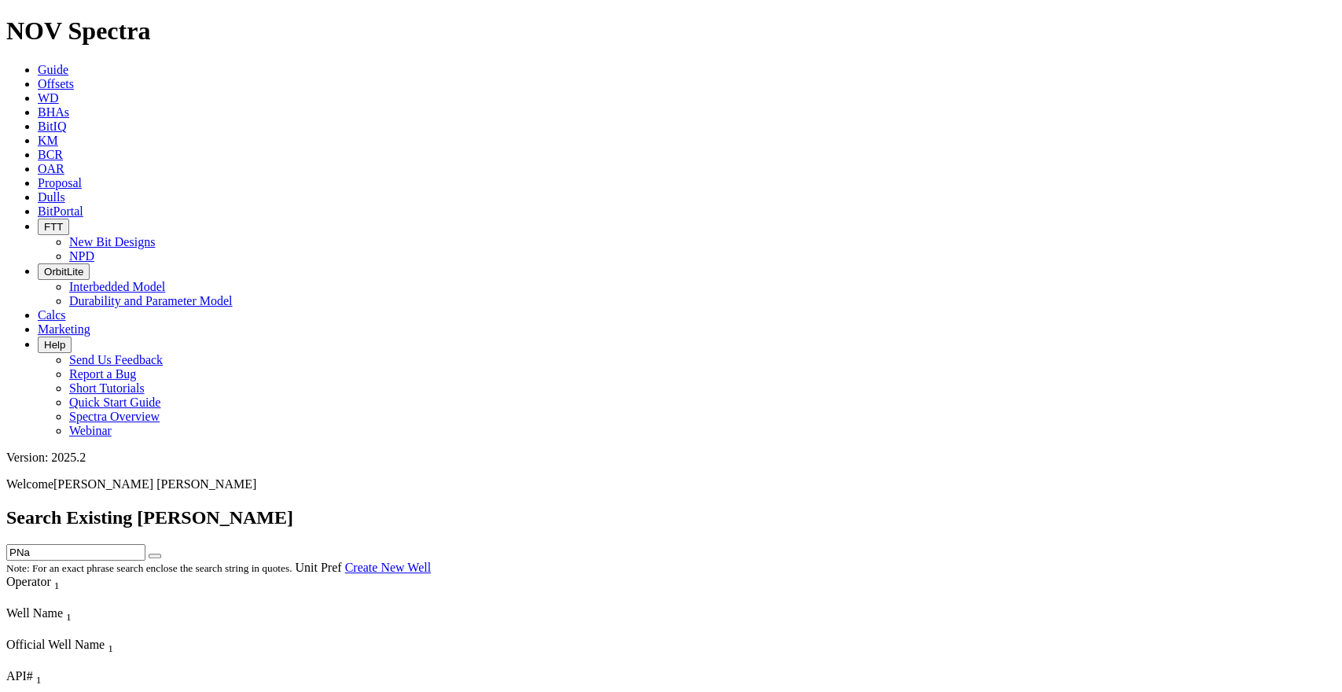
click at [74, 77] on link "Offsets" at bounding box center [56, 83] width 36 height 13
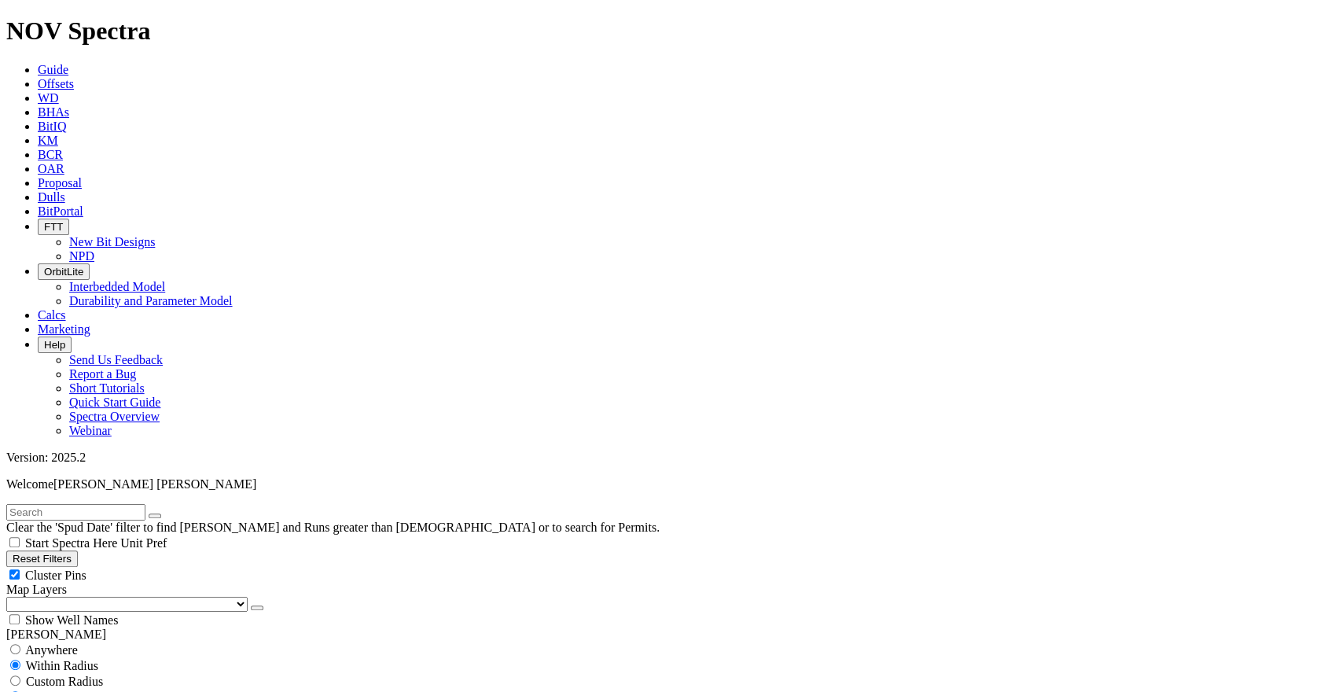
click at [68, 63] on span "Guide" at bounding box center [53, 69] width 31 height 13
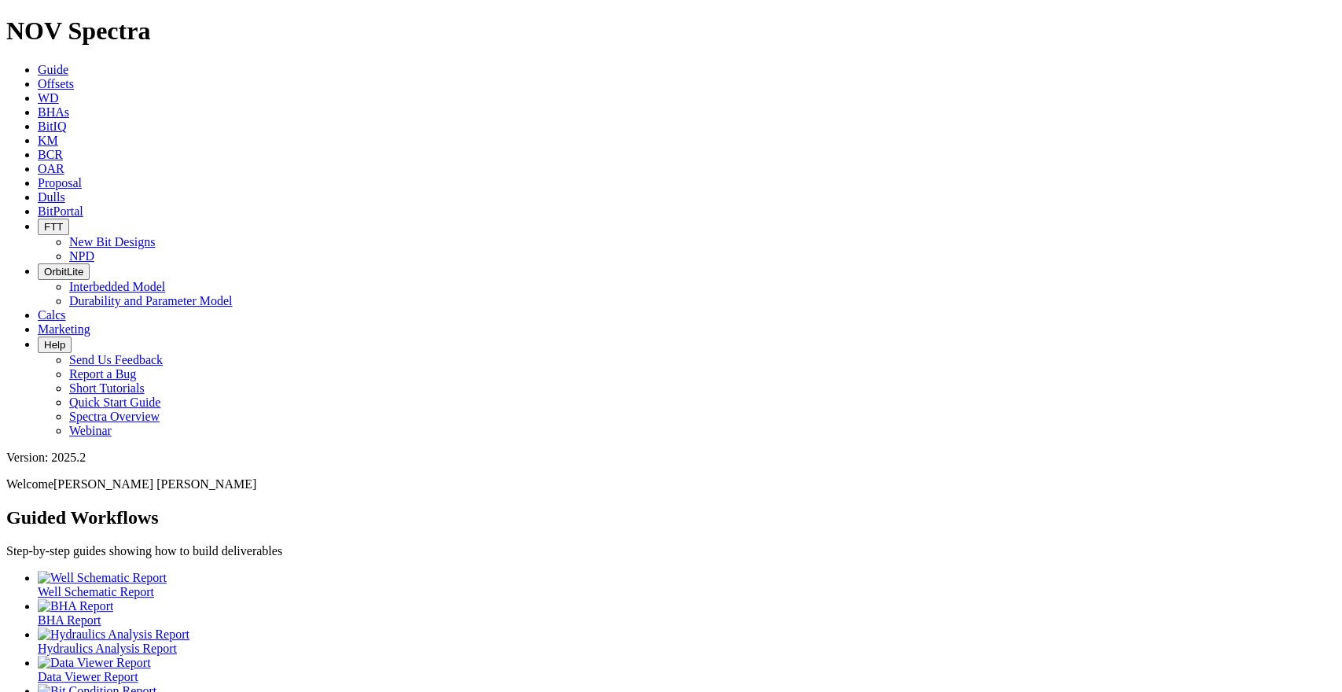
click at [357, 622] on div at bounding box center [687, 635] width 1298 height 14
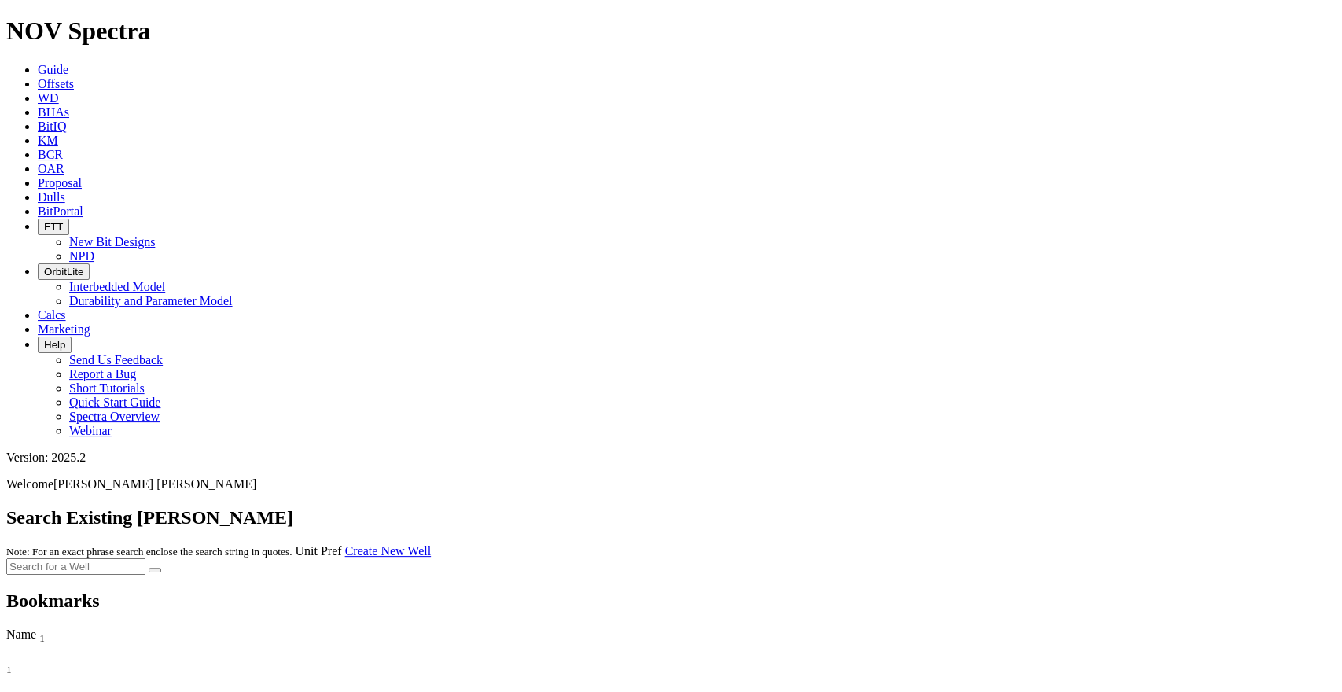
click at [145, 558] on input "text" at bounding box center [75, 566] width 139 height 17
click at [155, 570] on icon "submit" at bounding box center [155, 570] width 0 height 0
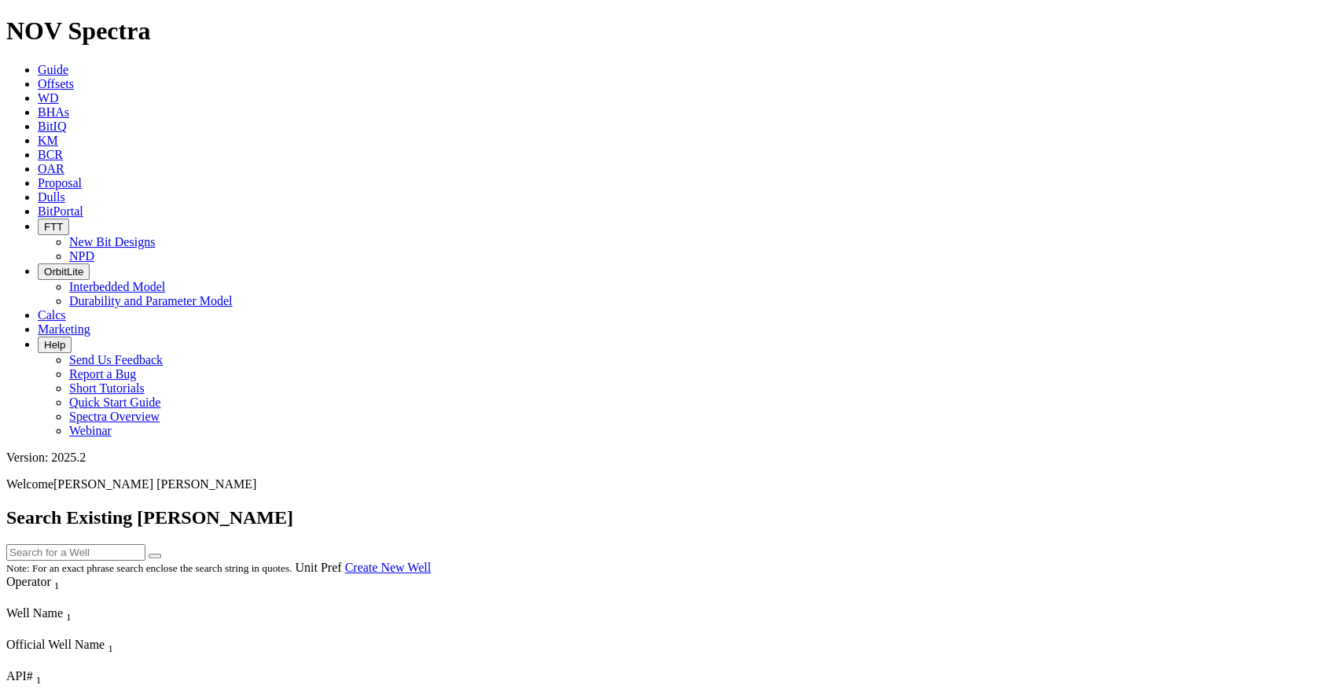
click at [38, 105] on icon at bounding box center [38, 111] width 0 height 13
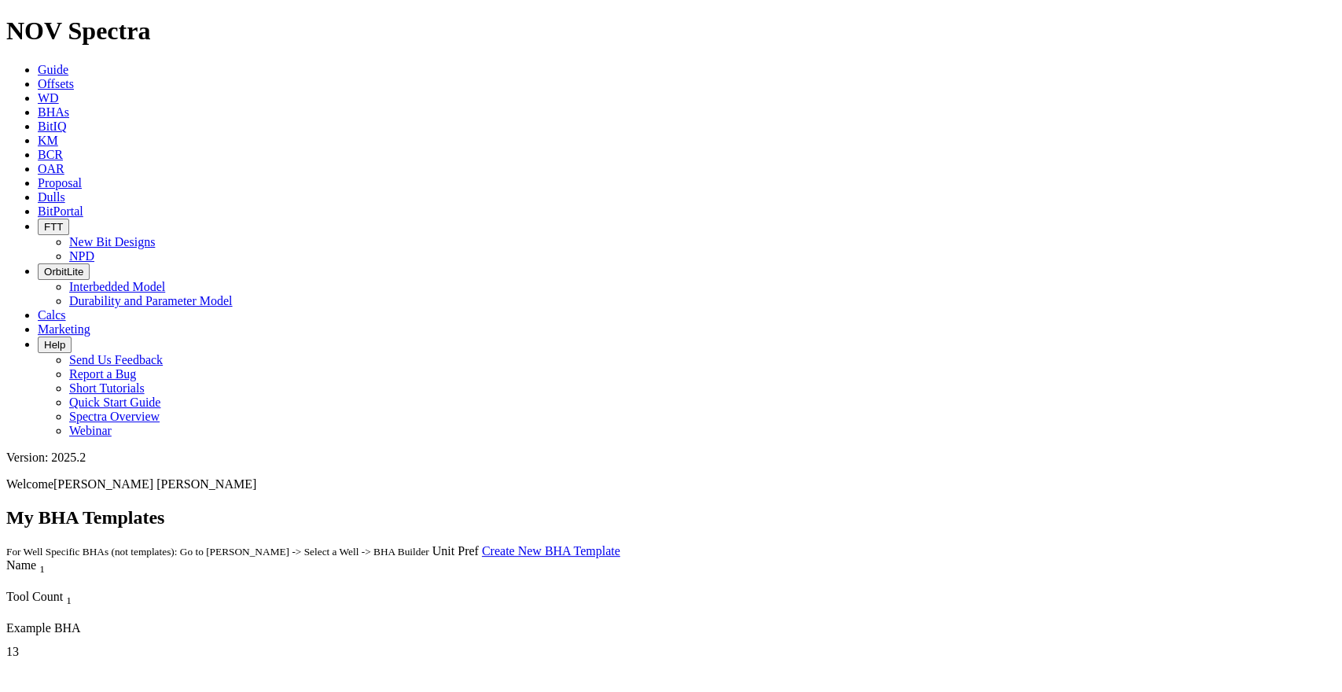
click at [59, 91] on link "WD" at bounding box center [48, 97] width 21 height 13
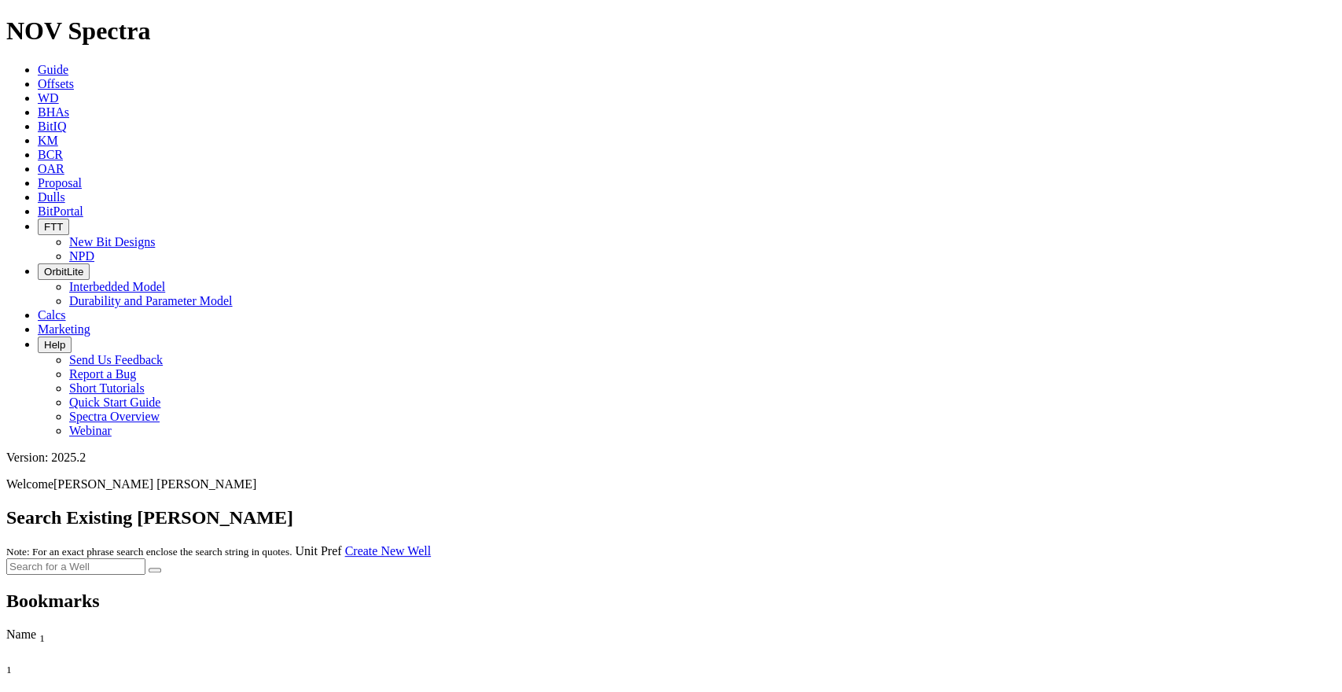
click at [145, 558] on input "text" at bounding box center [75, 566] width 139 height 17
type input "k"
type input "mday"
click at [149, 568] on button "submit" at bounding box center [155, 570] width 13 height 5
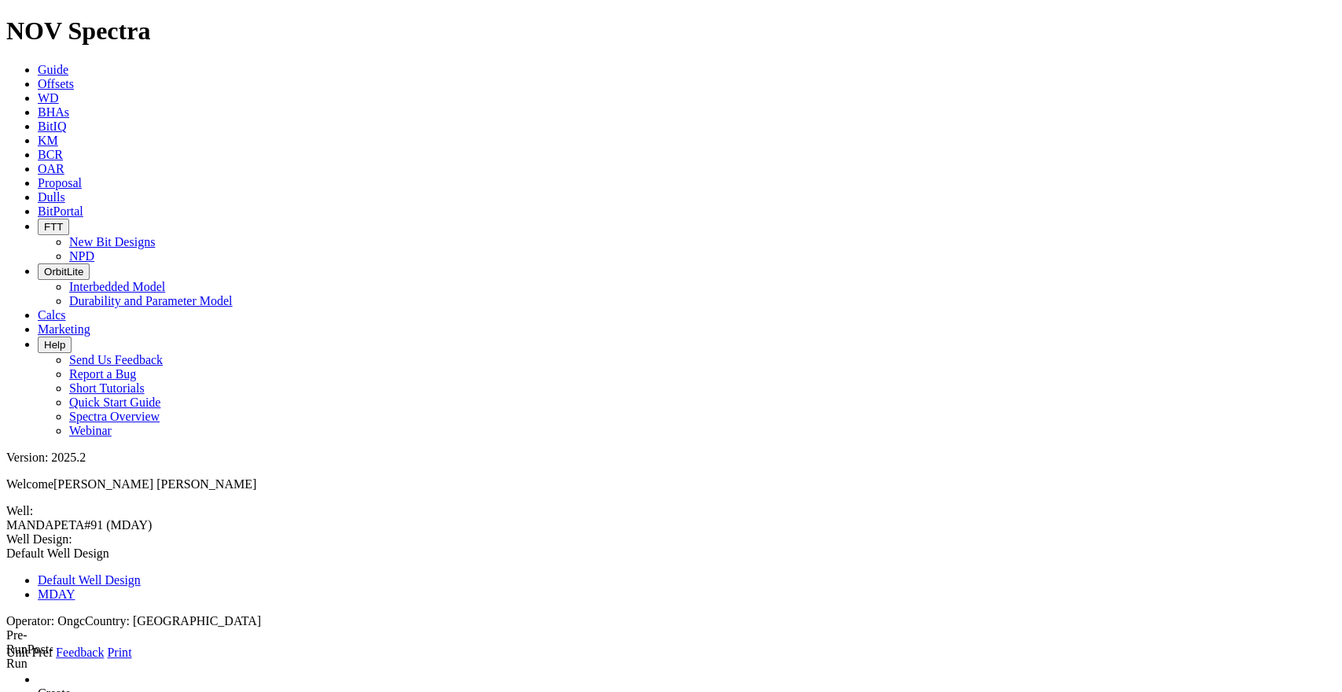
click at [6, 622] on span at bounding box center [6, 660] width 0 height 0
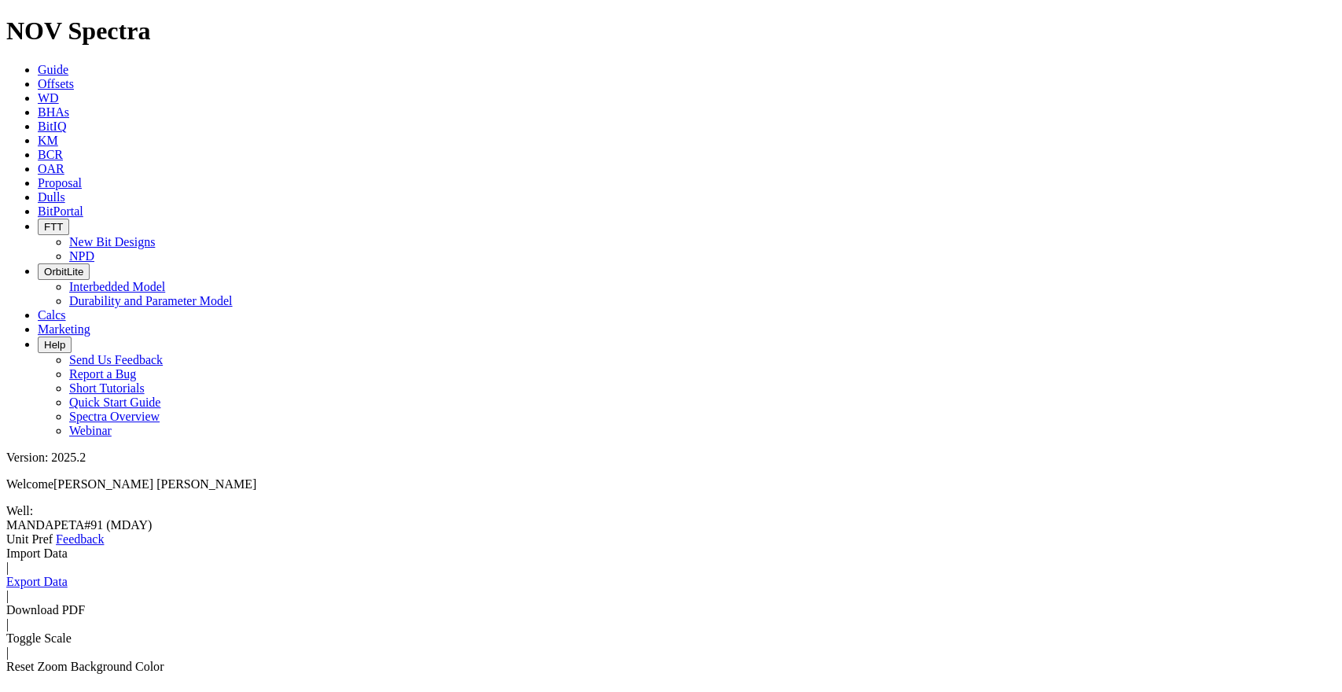
click at [6, 547] on icon at bounding box center [6, 547] width 0 height 0
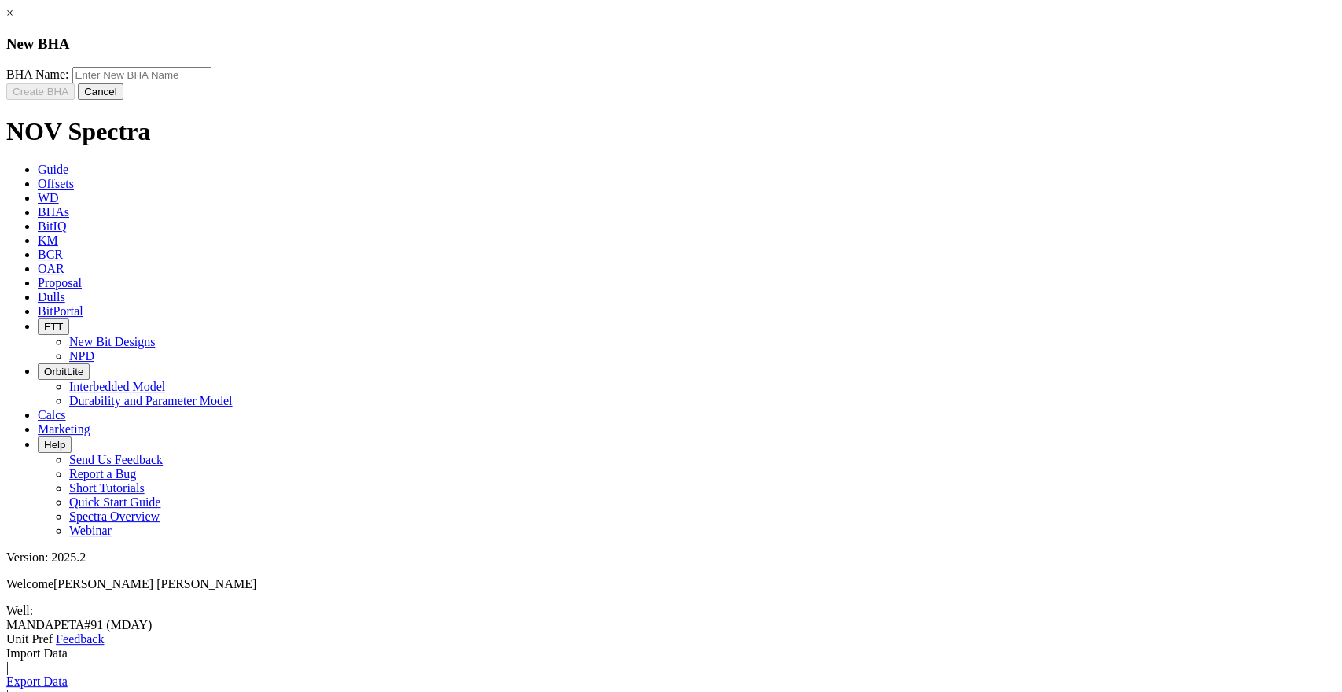
click at [123, 100] on button "Cancel" at bounding box center [101, 91] width 46 height 17
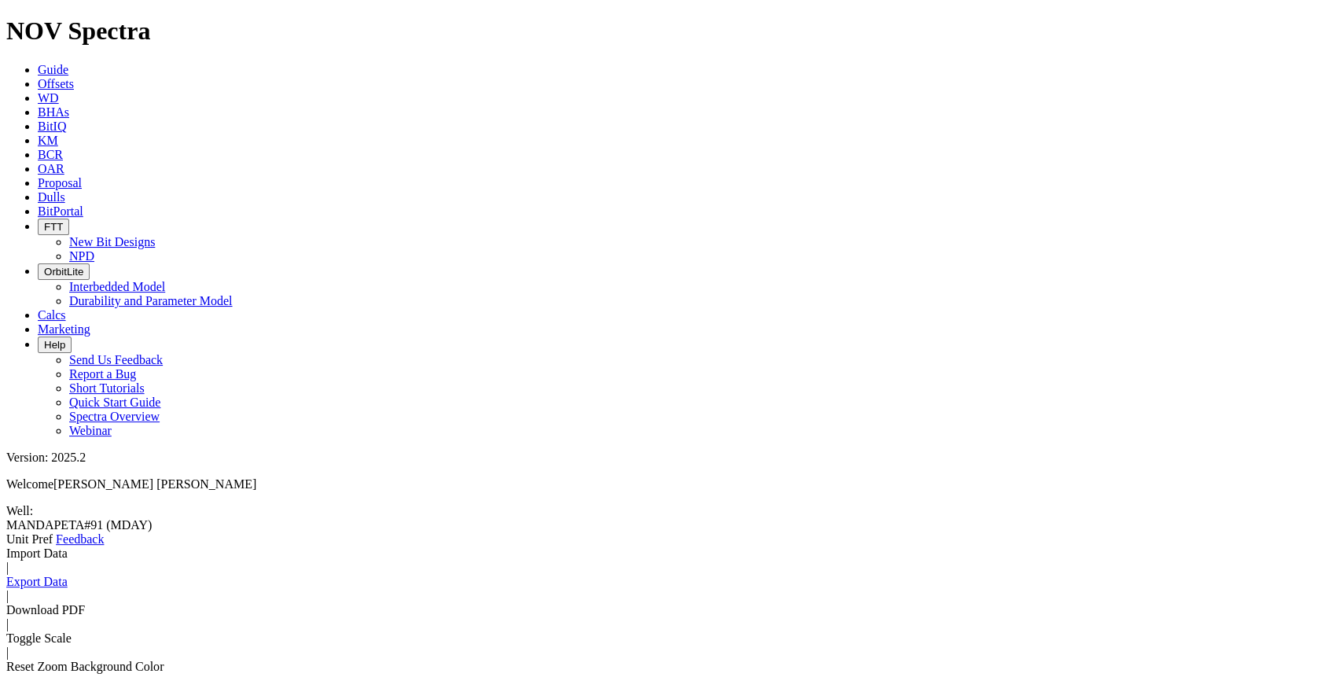
click at [6, 547] on link at bounding box center [6, 547] width 0 height 0
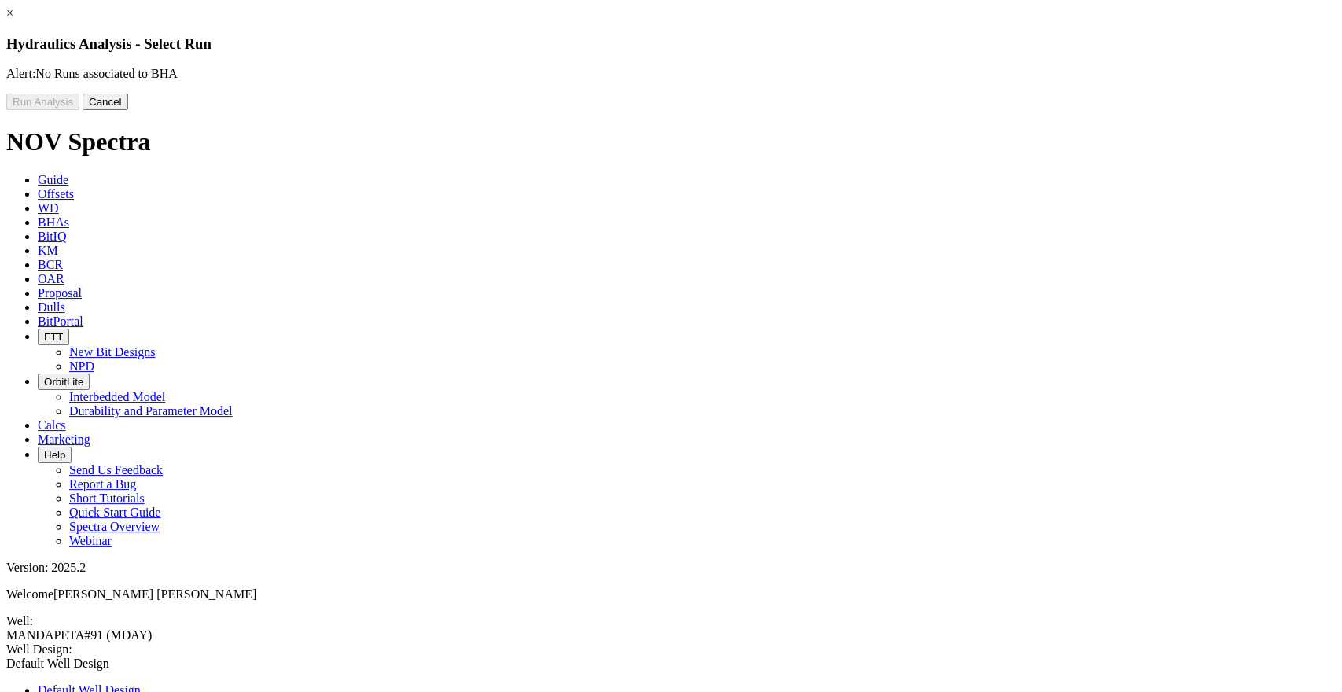
click at [13, 20] on link "×" at bounding box center [9, 12] width 7 height 13
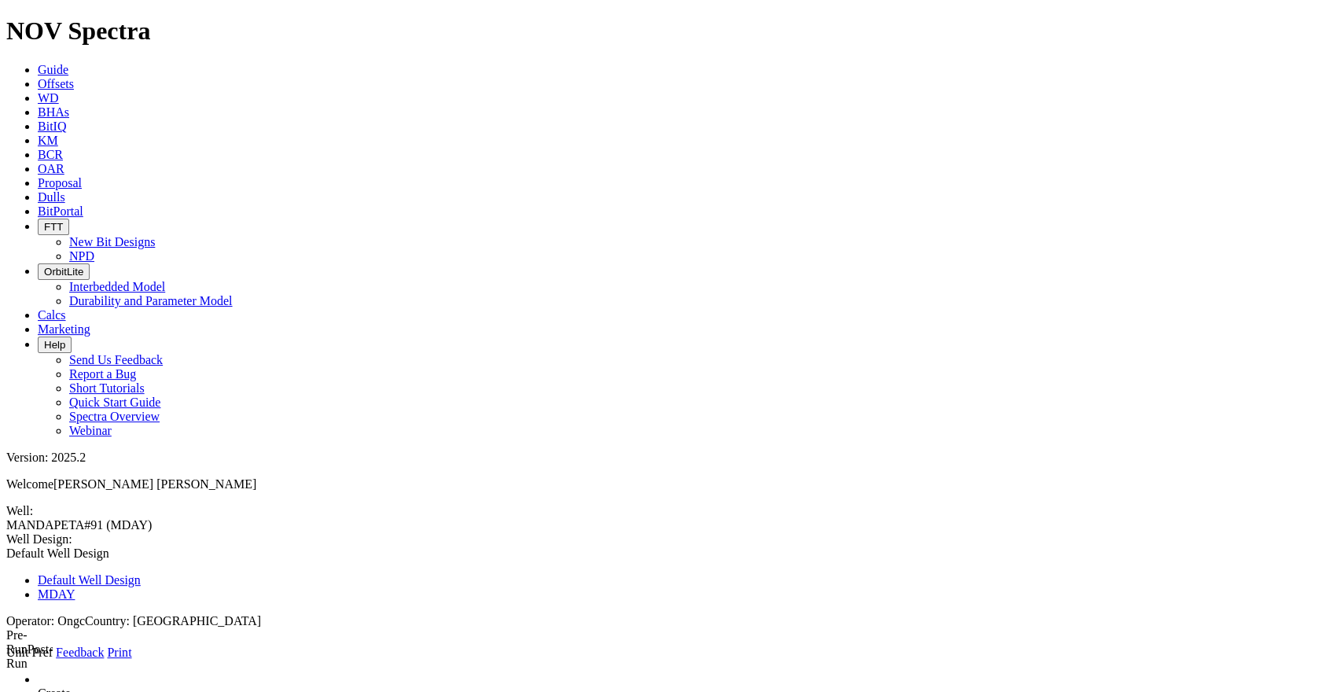
click at [6, 622] on span at bounding box center [6, 660] width 0 height 0
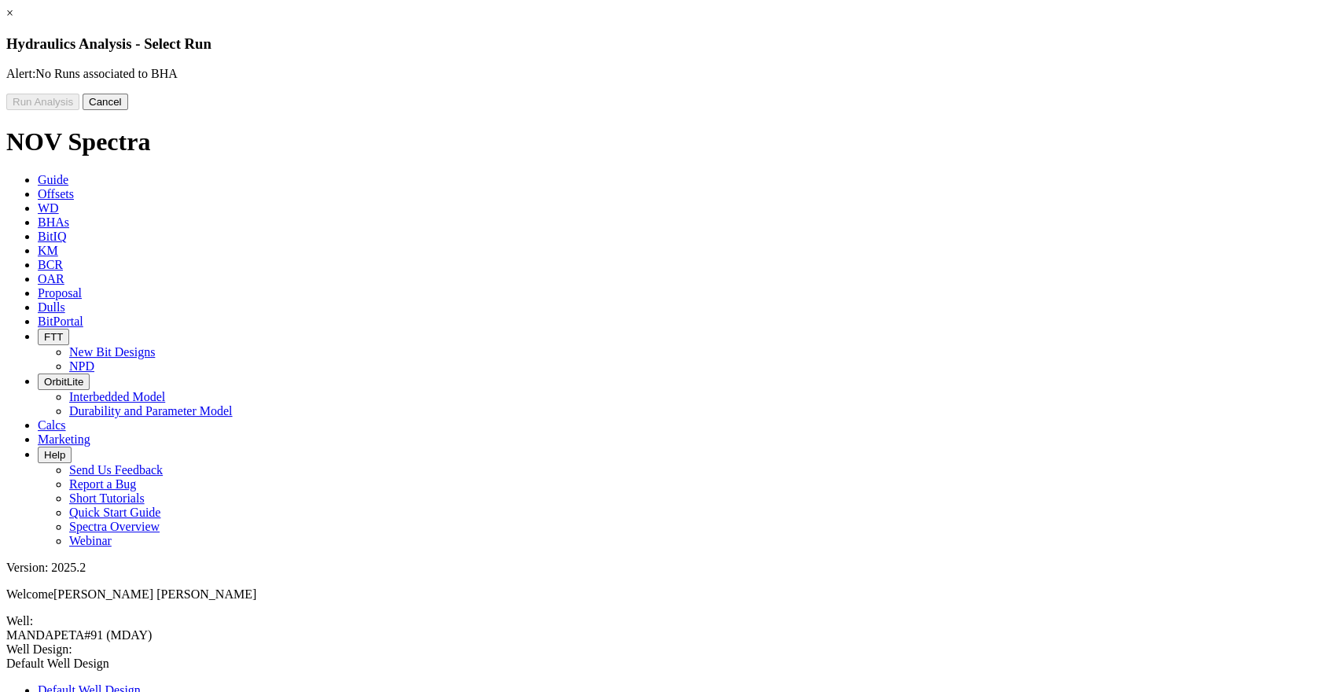
click at [128, 110] on button "Cancel" at bounding box center [106, 102] width 46 height 17
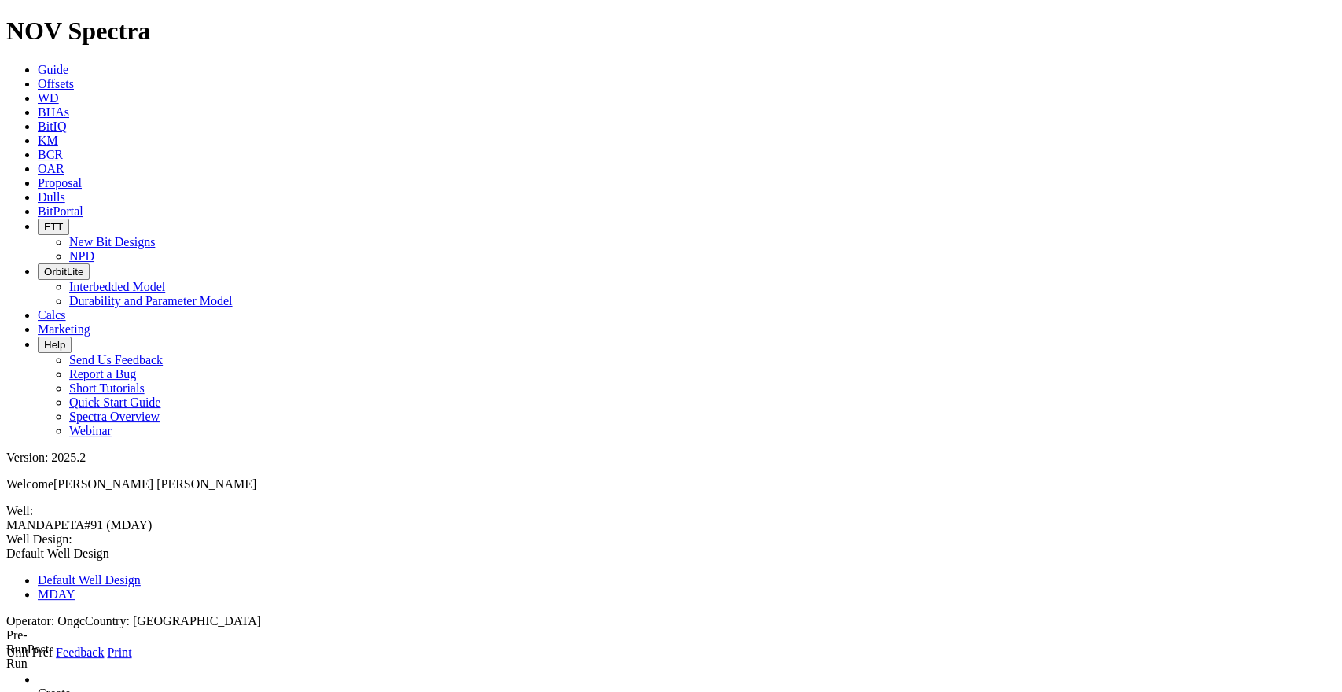
click at [69, 105] on span "BHAs" at bounding box center [53, 111] width 31 height 13
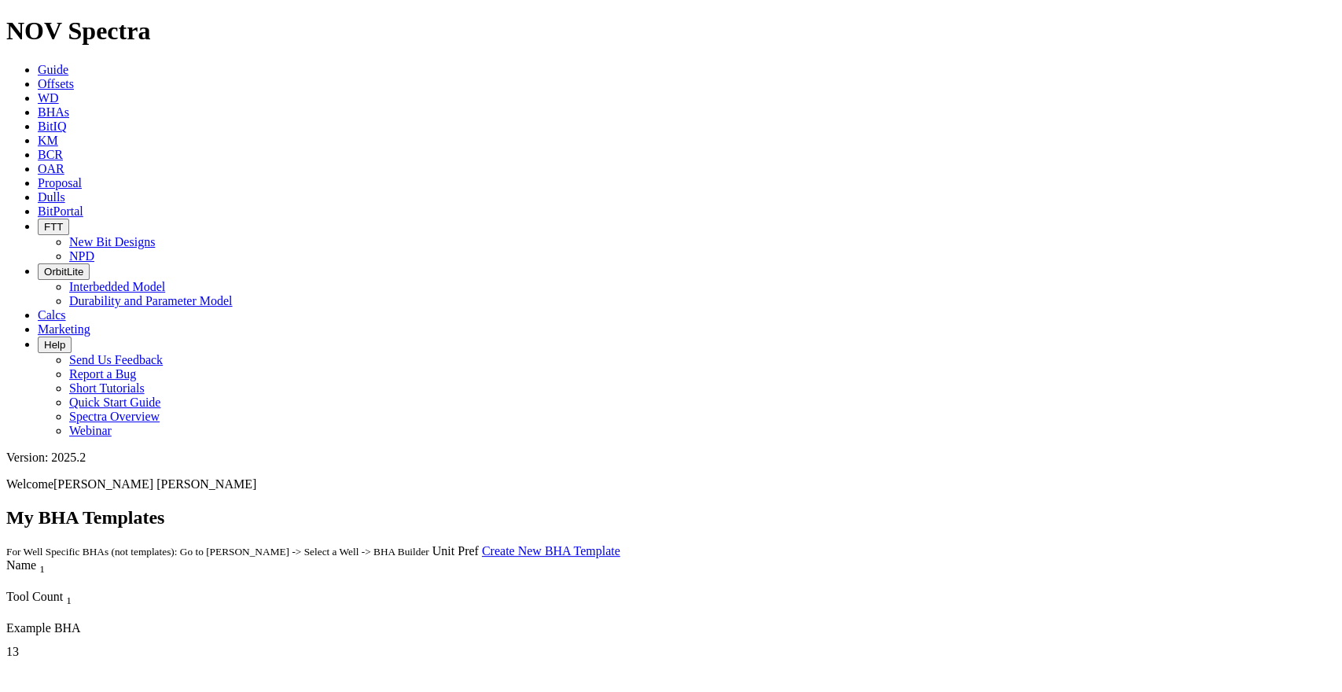
click at [66, 120] on span "BitIQ" at bounding box center [52, 126] width 28 height 13
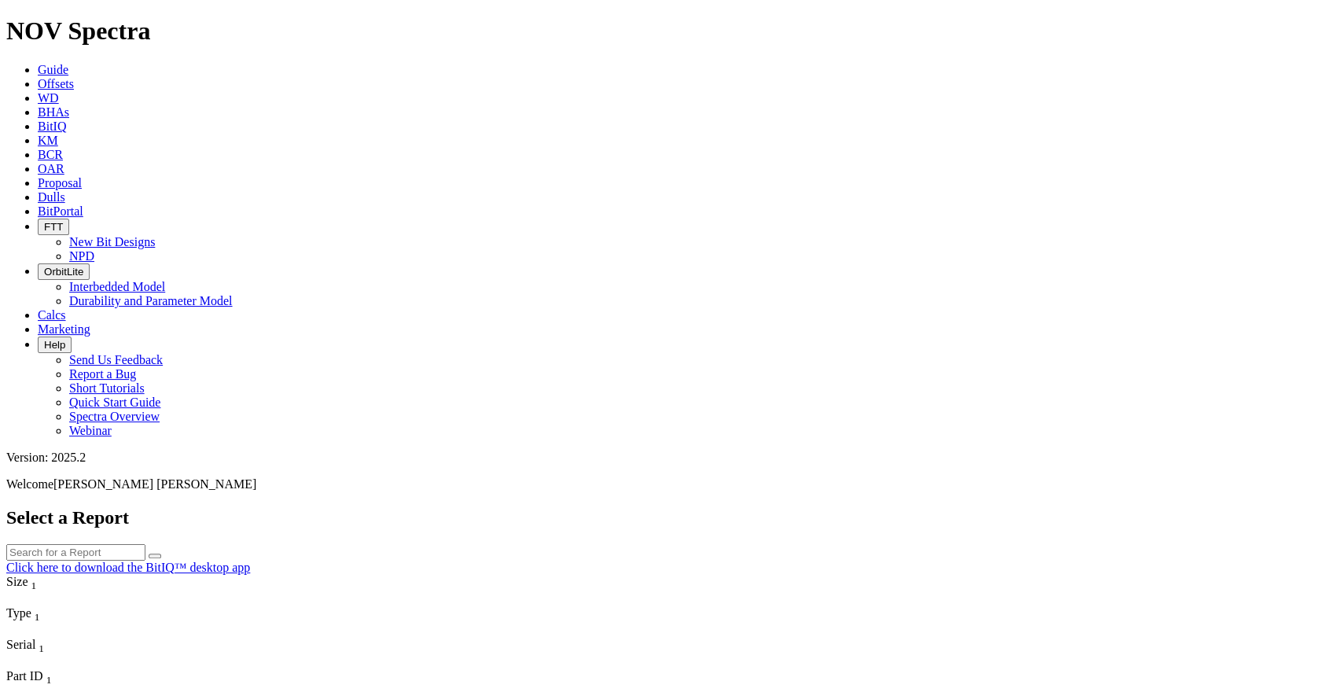
click at [69, 105] on span "BHAs" at bounding box center [53, 111] width 31 height 13
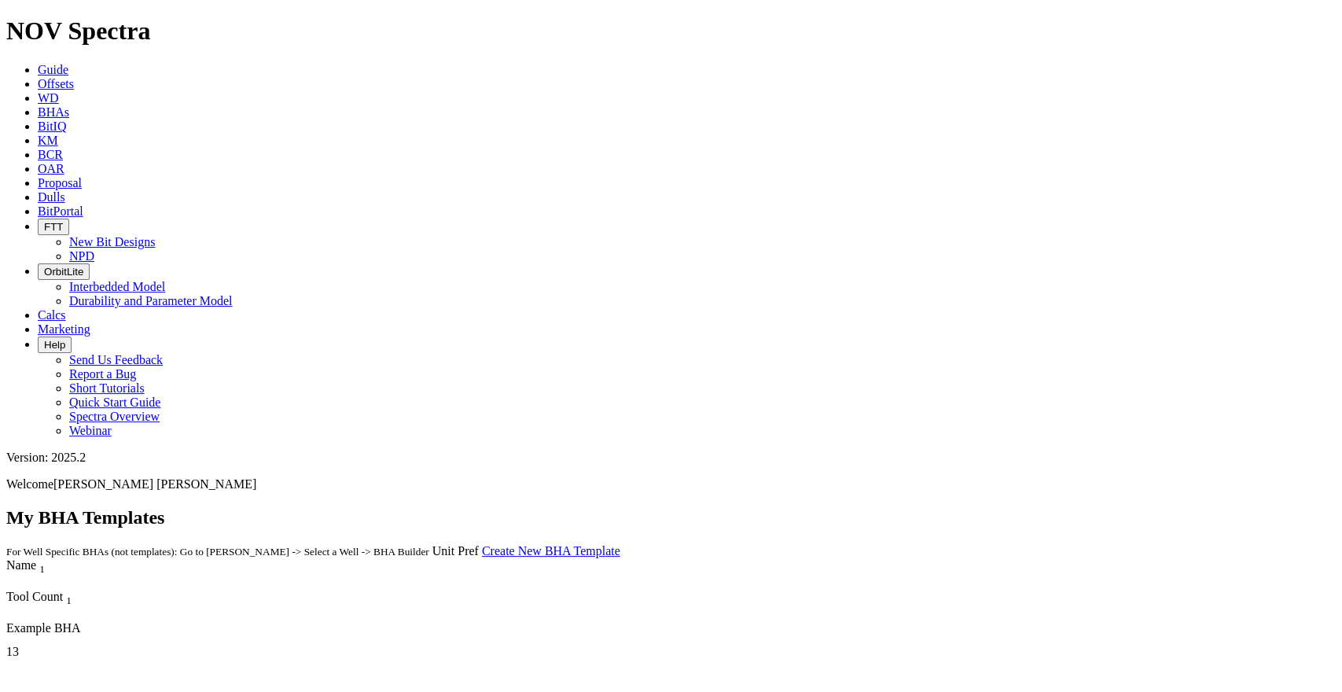
click at [59, 91] on span "WD" at bounding box center [48, 97] width 21 height 13
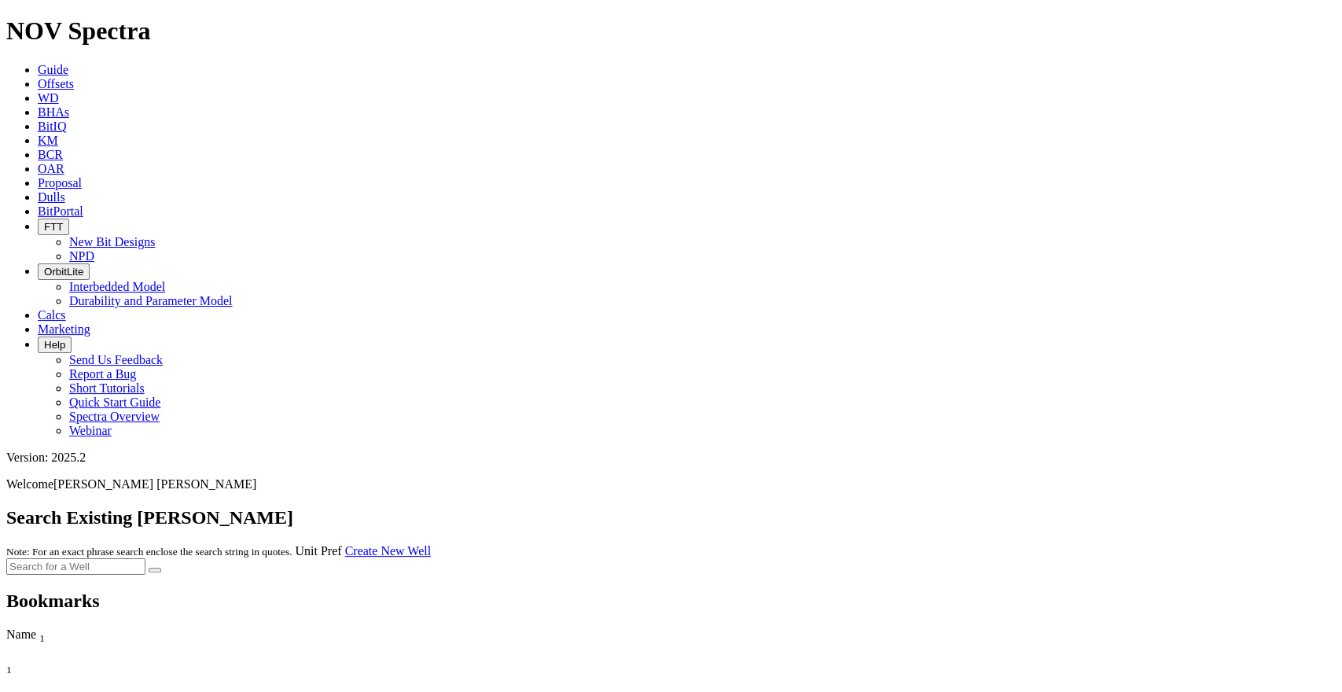
click at [145, 558] on input "text" at bounding box center [75, 566] width 139 height 17
click at [74, 77] on span "Offsets" at bounding box center [56, 83] width 36 height 13
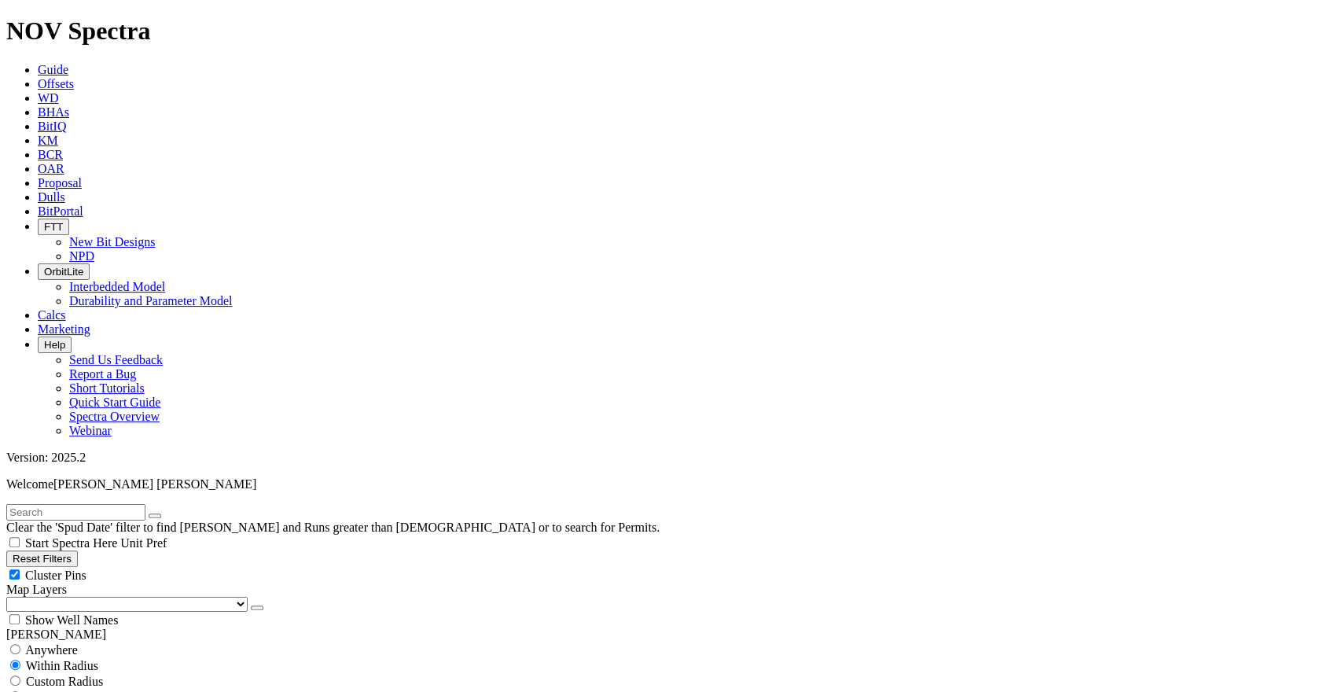
click at [68, 63] on link "Guide" at bounding box center [53, 69] width 31 height 13
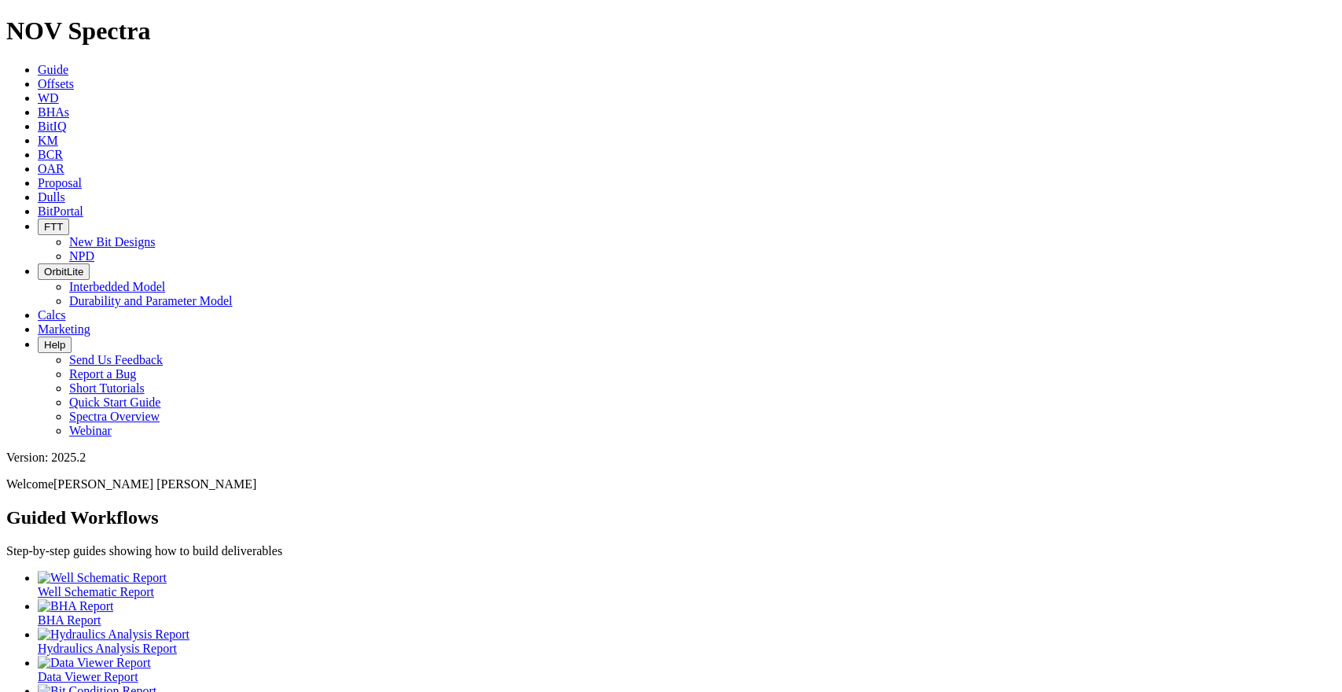
click at [242, 599] on div at bounding box center [687, 606] width 1298 height 14
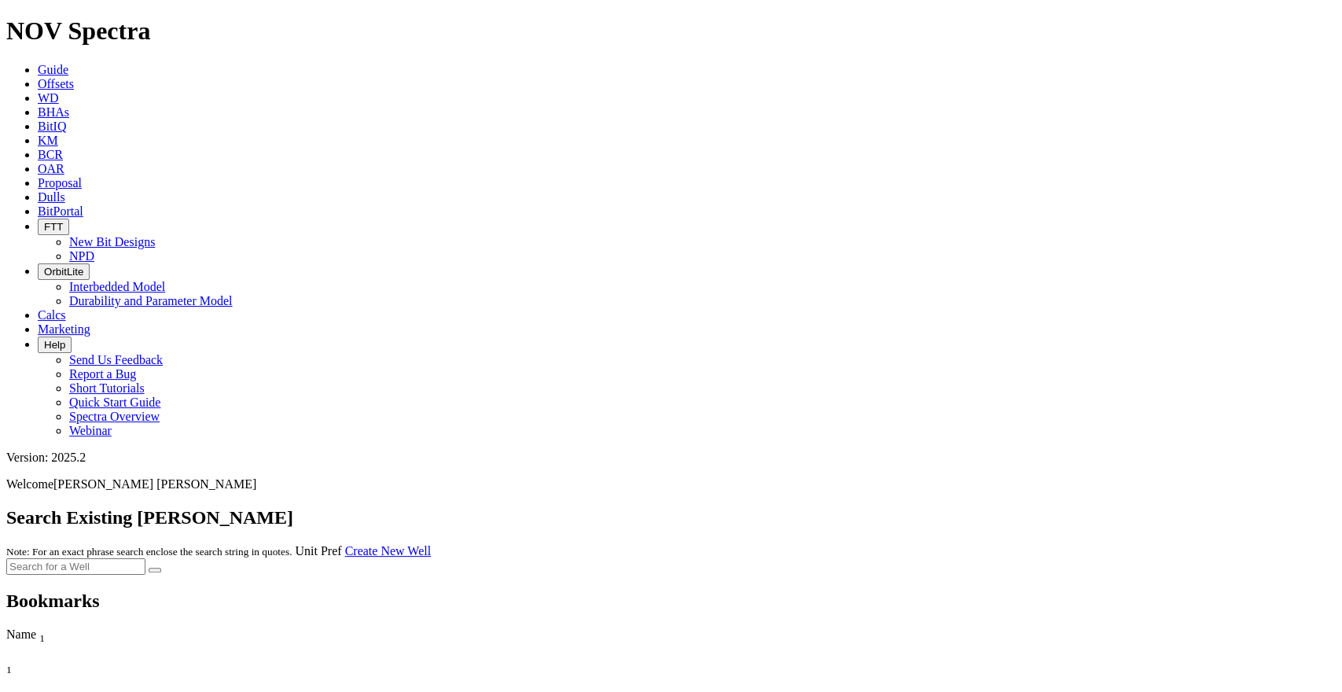
click at [145, 558] on input "text" at bounding box center [75, 566] width 139 height 17
type input "PNA A"
click at [149, 568] on button "submit" at bounding box center [155, 570] width 13 height 5
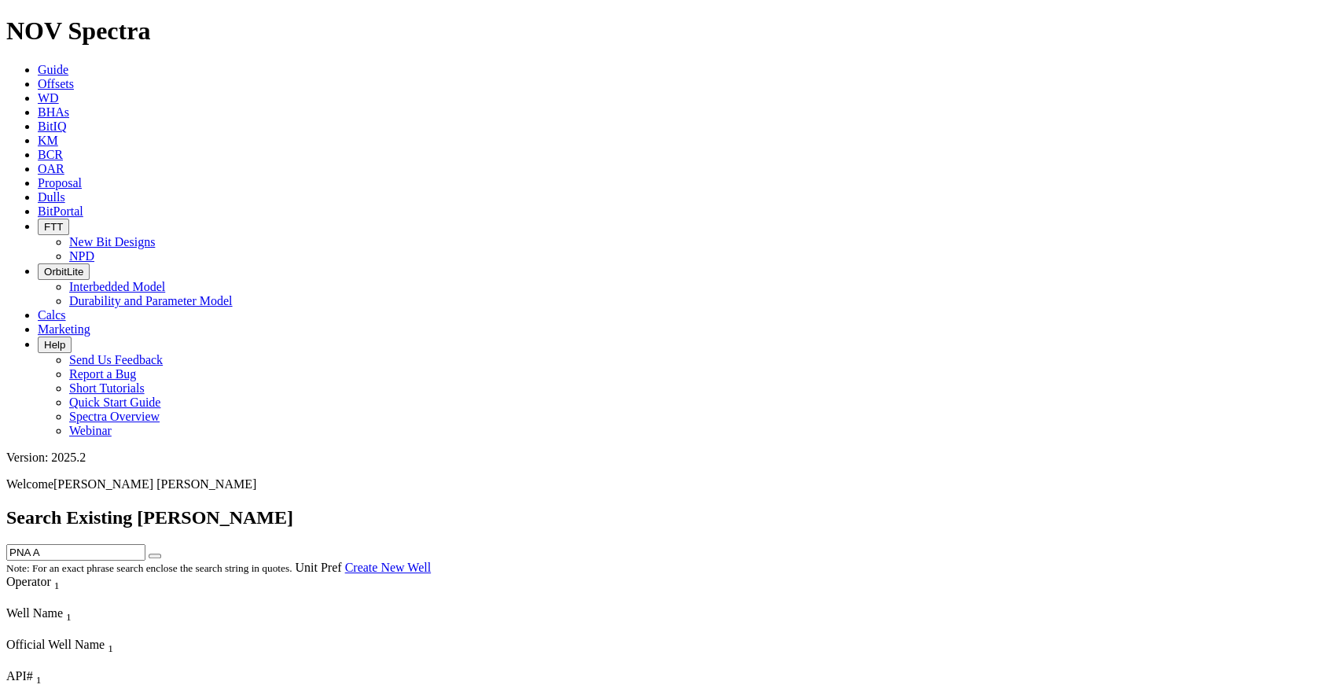
drag, startPoint x: 352, startPoint y: 68, endPoint x: 340, endPoint y: 67, distance: 12.6
click at [340, 507] on div "Search Existing [PERSON_NAME] PNA A Note: For an exact phrase search enclose th…" at bounding box center [671, 541] width 1330 height 68
click at [149, 554] on button "submit" at bounding box center [155, 556] width 13 height 5
drag, startPoint x: 383, startPoint y: 75, endPoint x: 365, endPoint y: 75, distance: 18.1
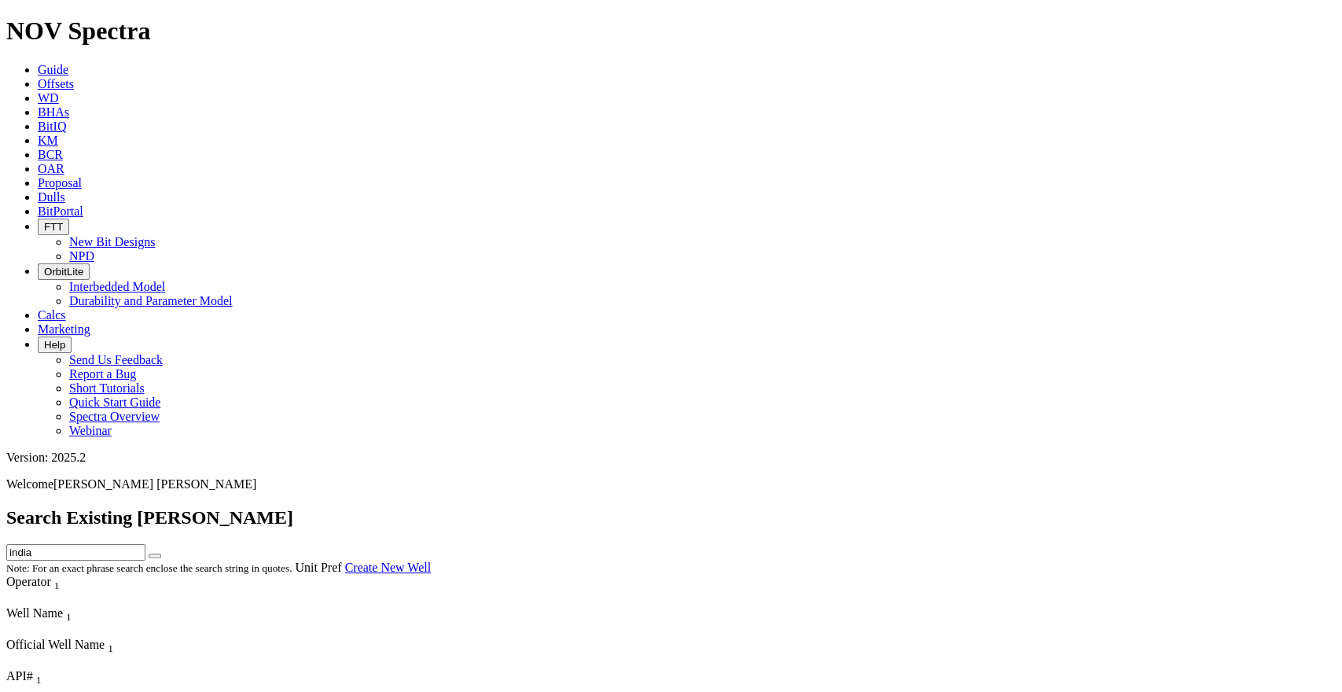
click at [366, 507] on div "Search Existing [PERSON_NAME] [GEOGRAPHIC_DATA] Note: For an exact phrase searc…" at bounding box center [671, 541] width 1330 height 68
type input "PNA-A"
click at [149, 554] on button "submit" at bounding box center [155, 556] width 13 height 5
click at [69, 105] on link "BHAs" at bounding box center [53, 111] width 31 height 13
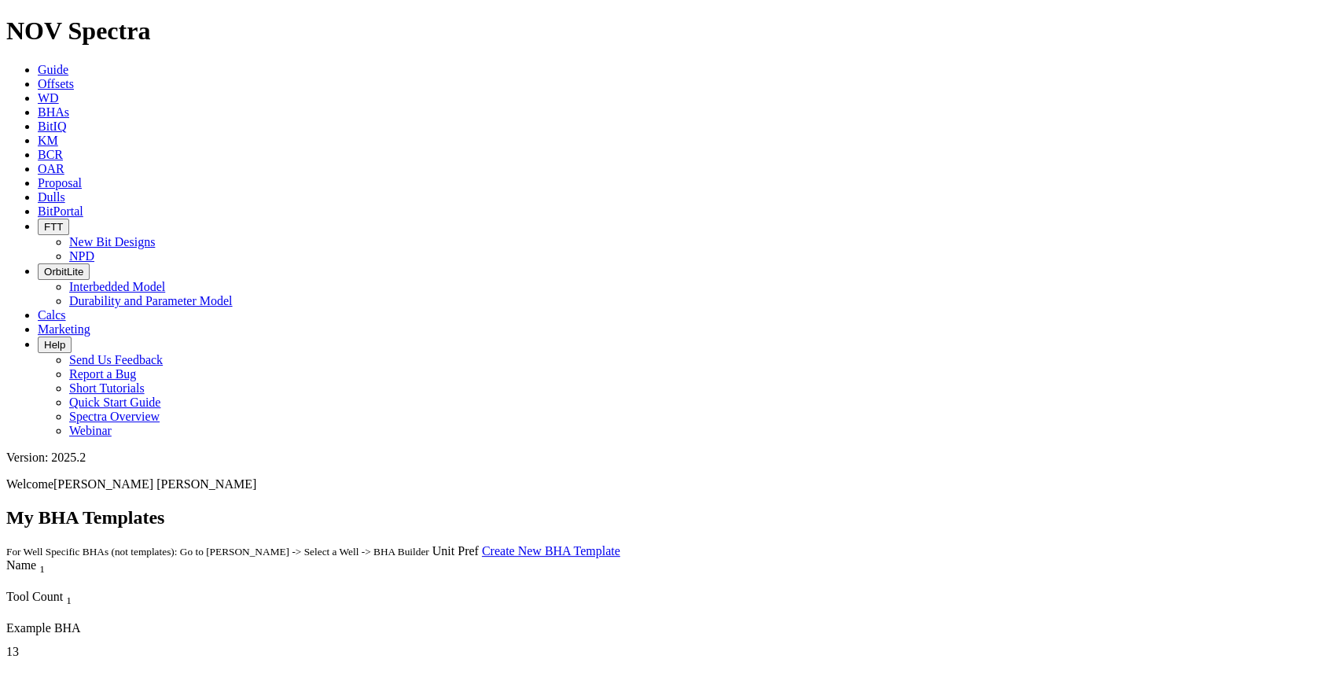
click at [59, 91] on link "WD" at bounding box center [48, 97] width 21 height 13
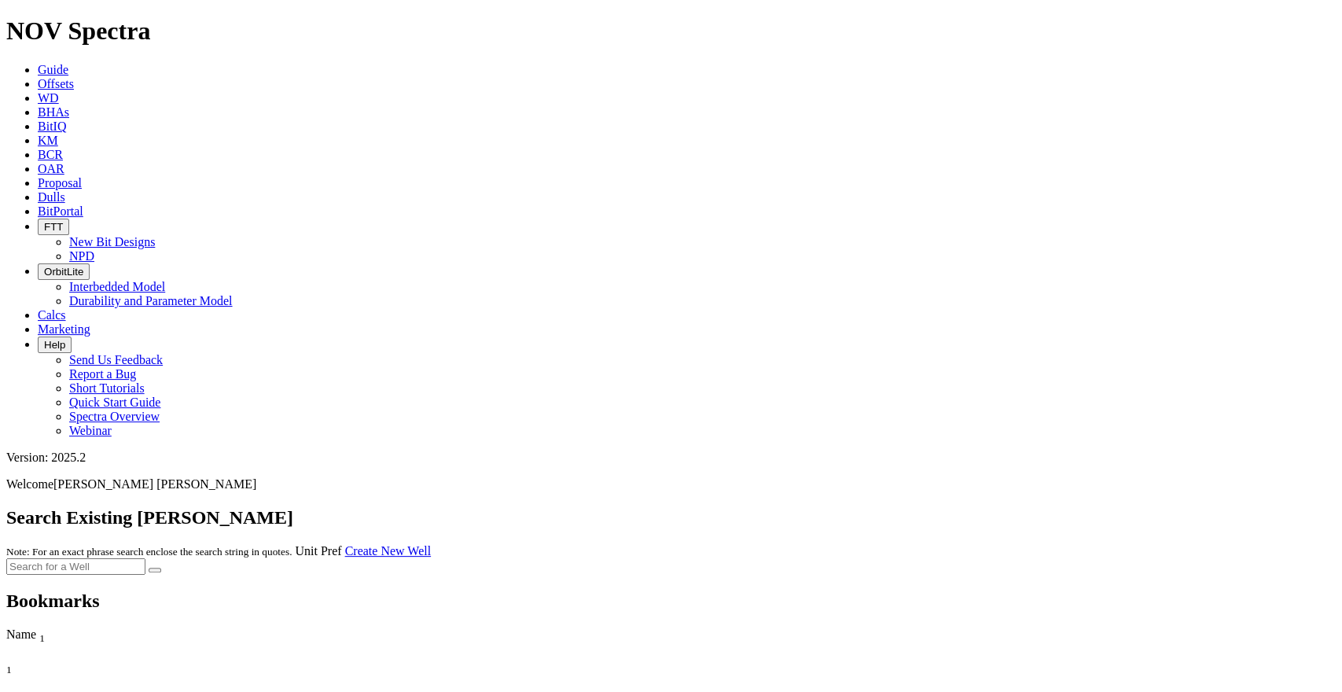
click at [145, 558] on input "text" at bounding box center [75, 566] width 139 height 17
click at [431, 544] on link "Create New Well" at bounding box center [388, 550] width 86 height 13
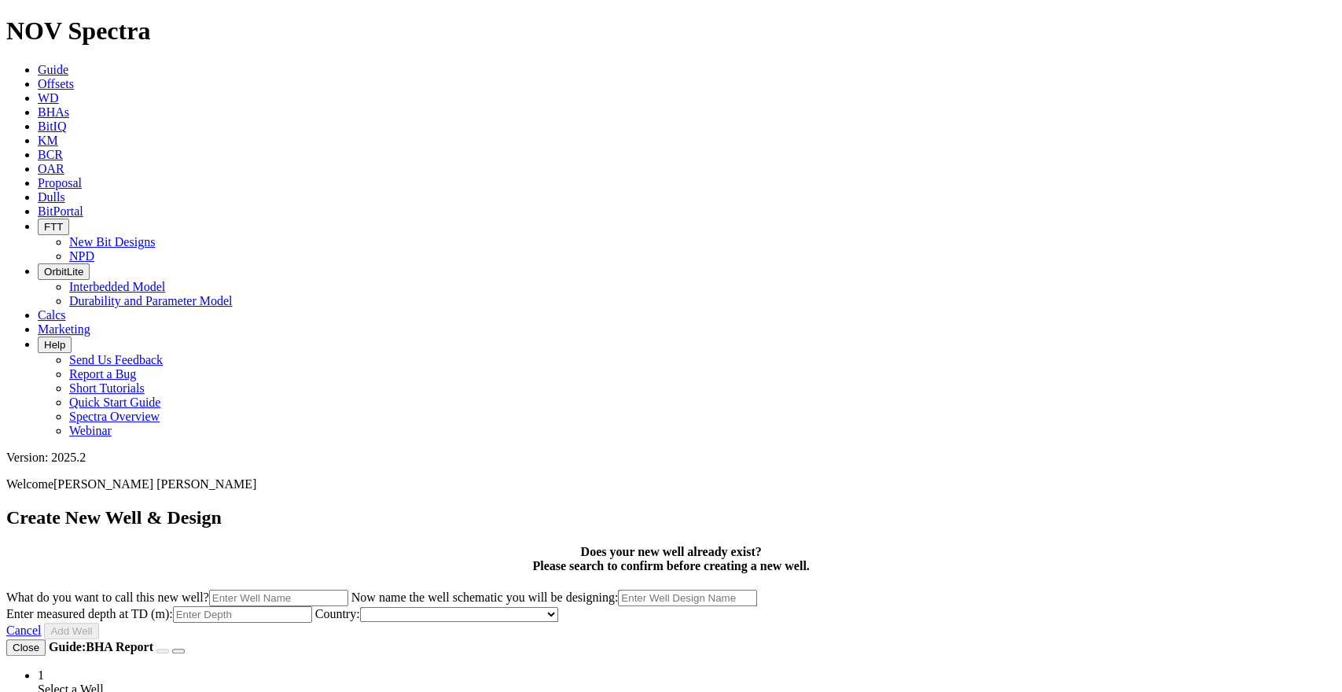
click at [348, 590] on input "What do you want to call this new well?" at bounding box center [278, 598] width 139 height 17
type input "PNA"
click at [757, 590] on input "PNA" at bounding box center [687, 598] width 139 height 17
click at [312, 606] on input "Enter measured depth at TD (m):" at bounding box center [242, 614] width 139 height 17
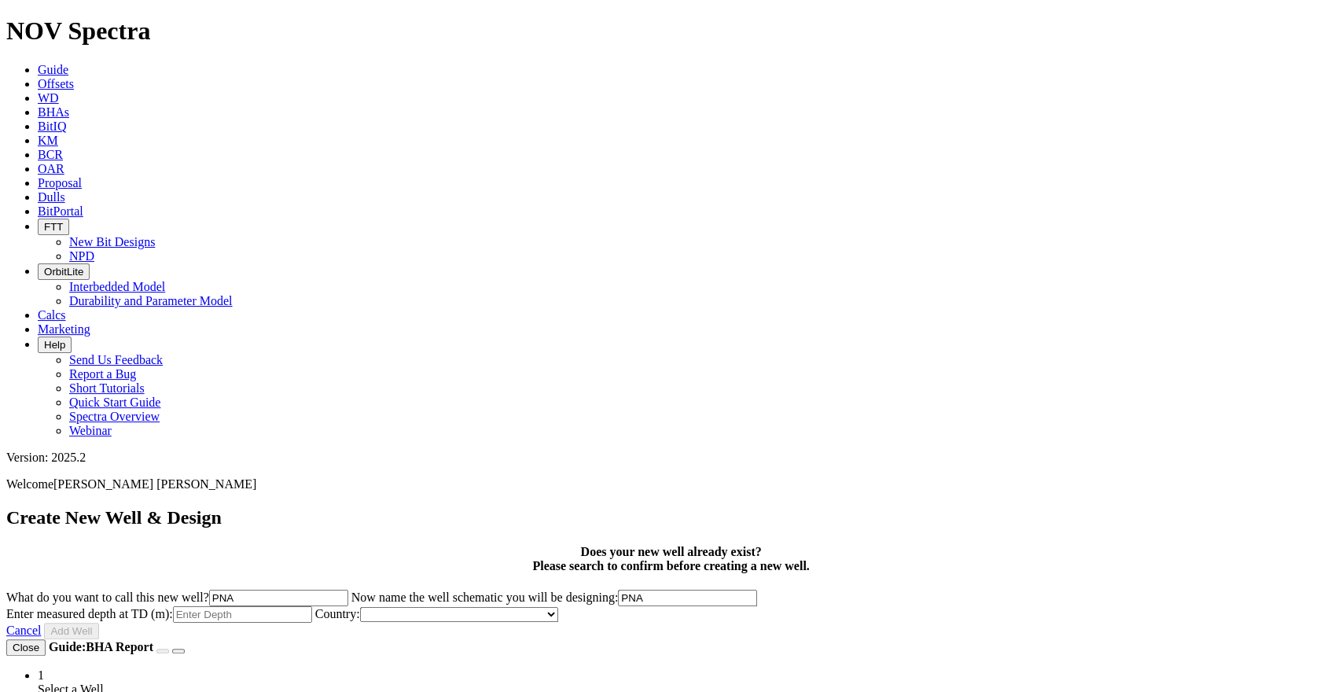
click at [312, 606] on input "Enter measured depth at TD (m):" at bounding box center [242, 614] width 139 height 17
type input "3300"
click at [558, 607] on select "[GEOGRAPHIC_DATA] [GEOGRAPHIC_DATA] [GEOGRAPHIC_DATA] [GEOGRAPHIC_DATA] [GEOGRA…" at bounding box center [459, 614] width 198 height 15
select select "object:9476"
click at [558, 607] on select "[GEOGRAPHIC_DATA] [GEOGRAPHIC_DATA] [GEOGRAPHIC_DATA] [GEOGRAPHIC_DATA] [GEOGRA…" at bounding box center [459, 614] width 198 height 15
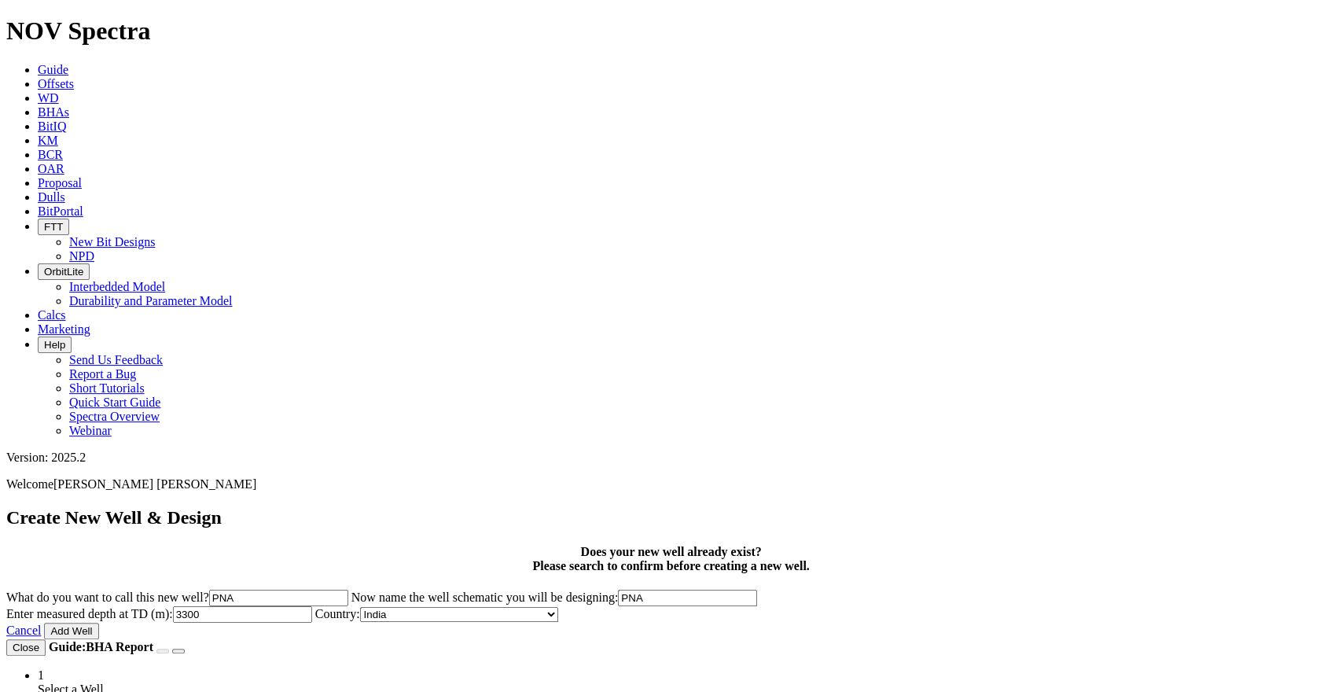
click at [850, 606] on section "Enter measured depth at TD (m): 3300 Country: [GEOGRAPHIC_DATA] [GEOGRAPHIC_DAT…" at bounding box center [671, 614] width 1330 height 17
click at [98, 622] on button "Add Well" at bounding box center [71, 631] width 54 height 17
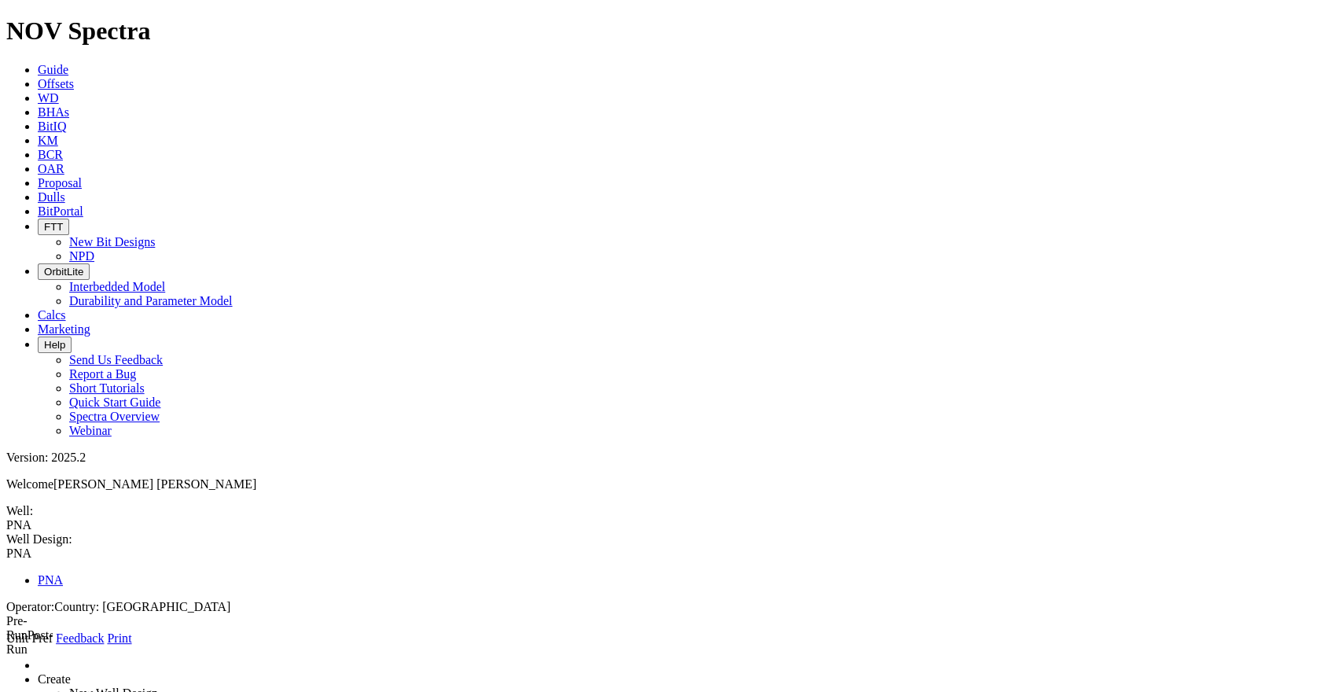
click at [6, 622] on span at bounding box center [6, 646] width 0 height 0
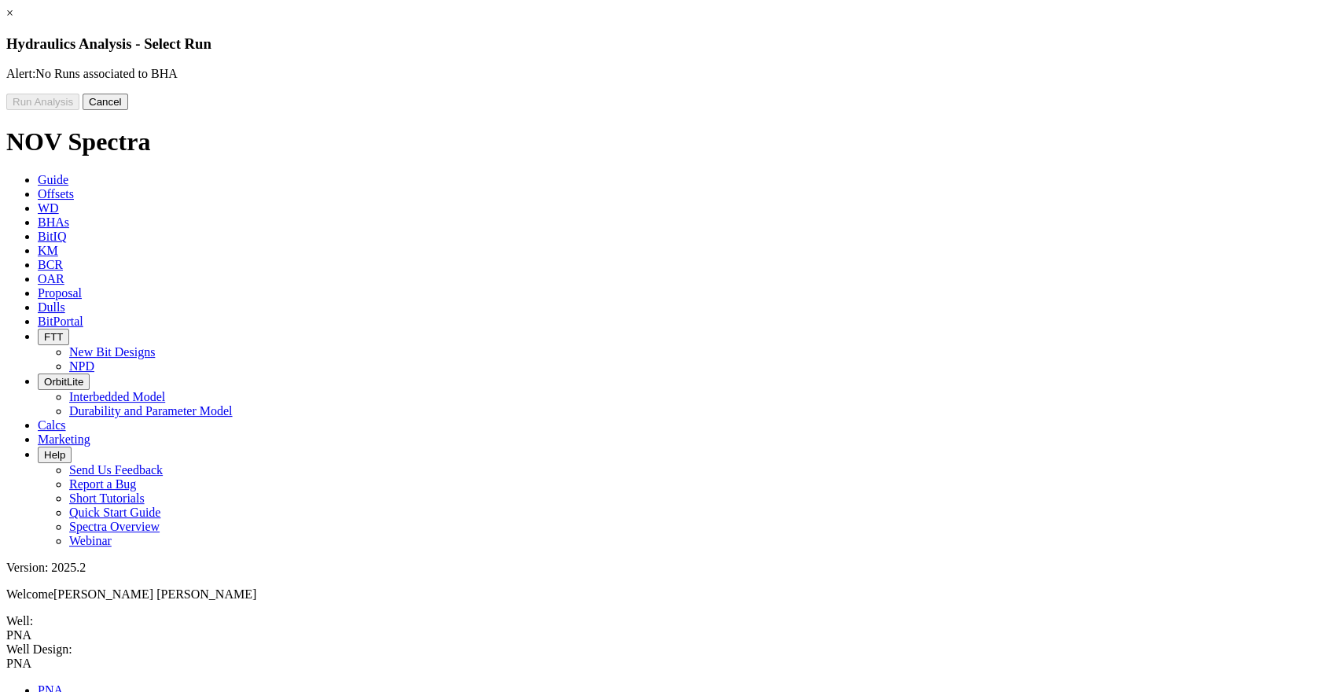
click at [13, 20] on link "×" at bounding box center [9, 12] width 7 height 13
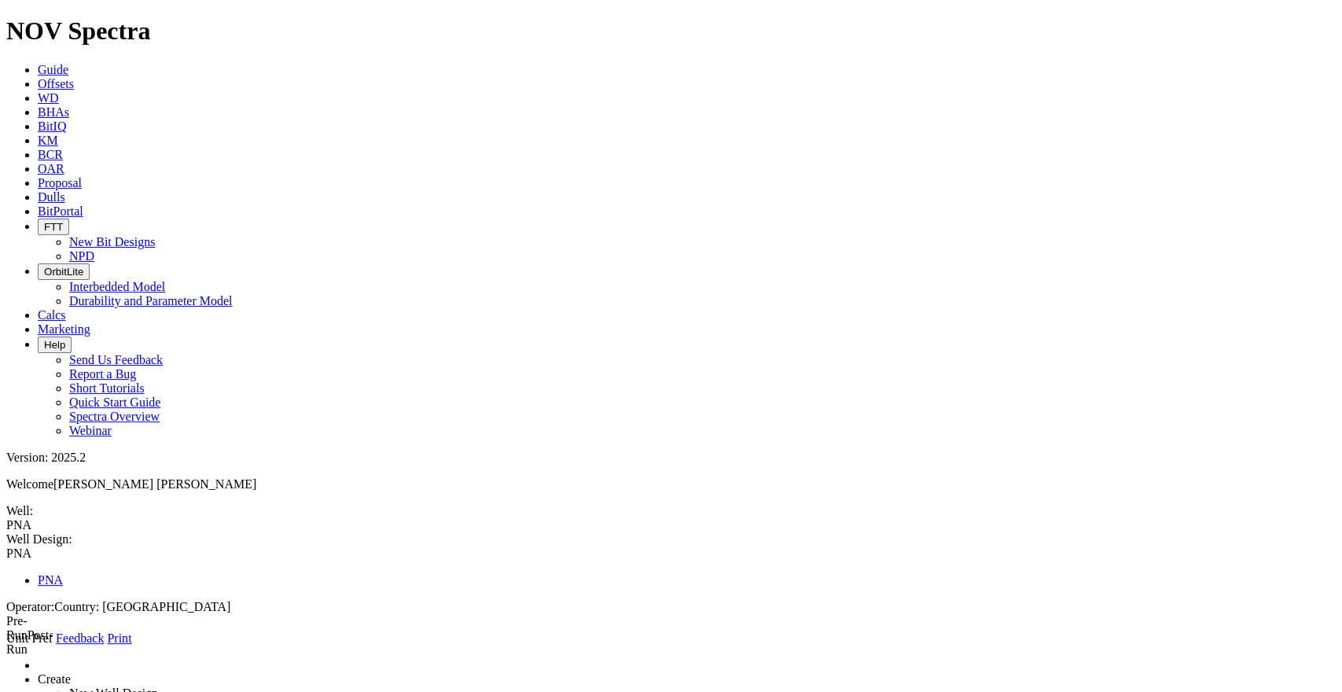
click at [6, 622] on icon at bounding box center [6, 646] width 0 height 0
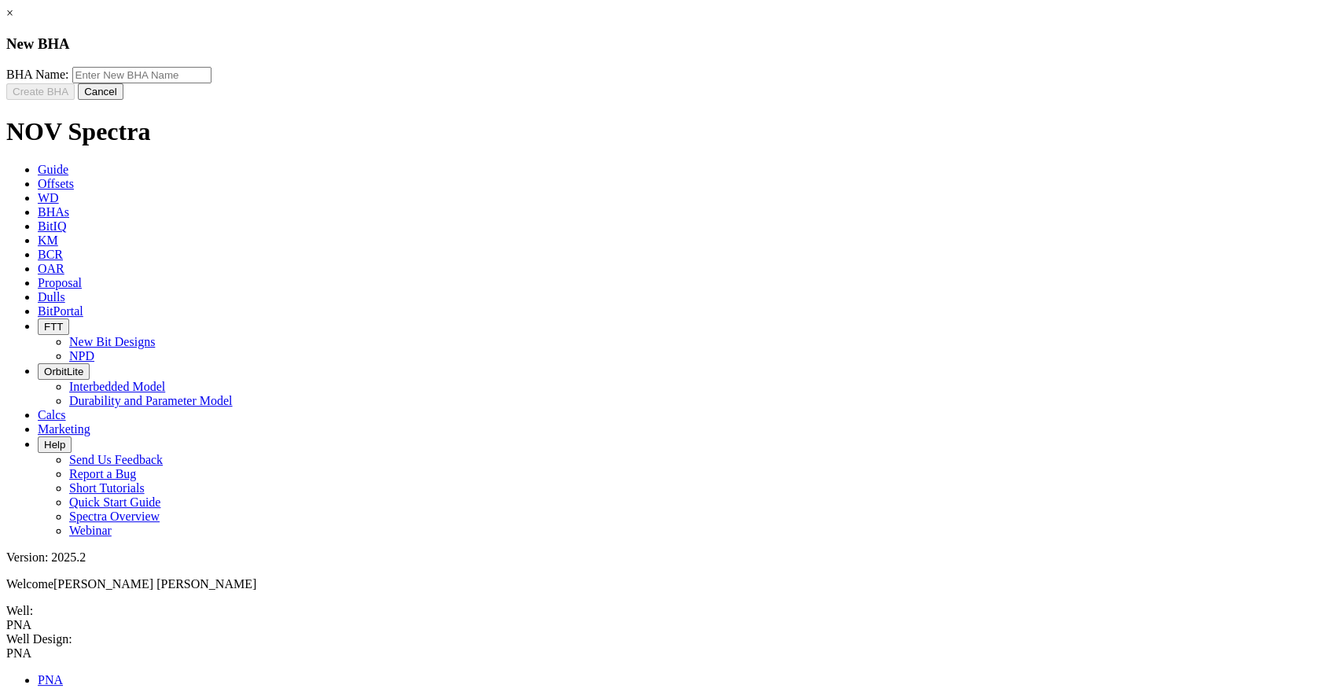
click at [212, 83] on input "text" at bounding box center [141, 75] width 139 height 17
type input "PNA-A"
click at [13, 20] on link "×" at bounding box center [9, 12] width 7 height 13
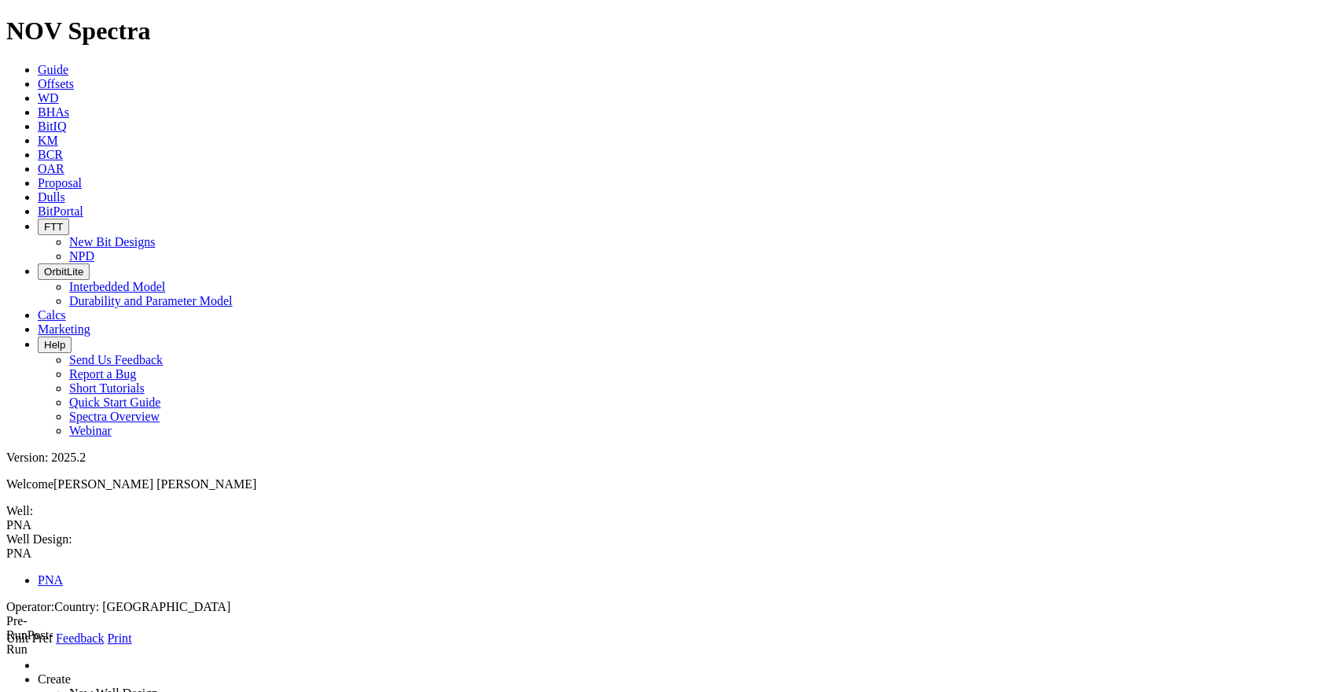
click at [6, 622] on icon at bounding box center [6, 646] width 0 height 0
type input "New Formation"
select select "object:576"
drag, startPoint x: 349, startPoint y: 344, endPoint x: 311, endPoint y: 349, distance: 38.0
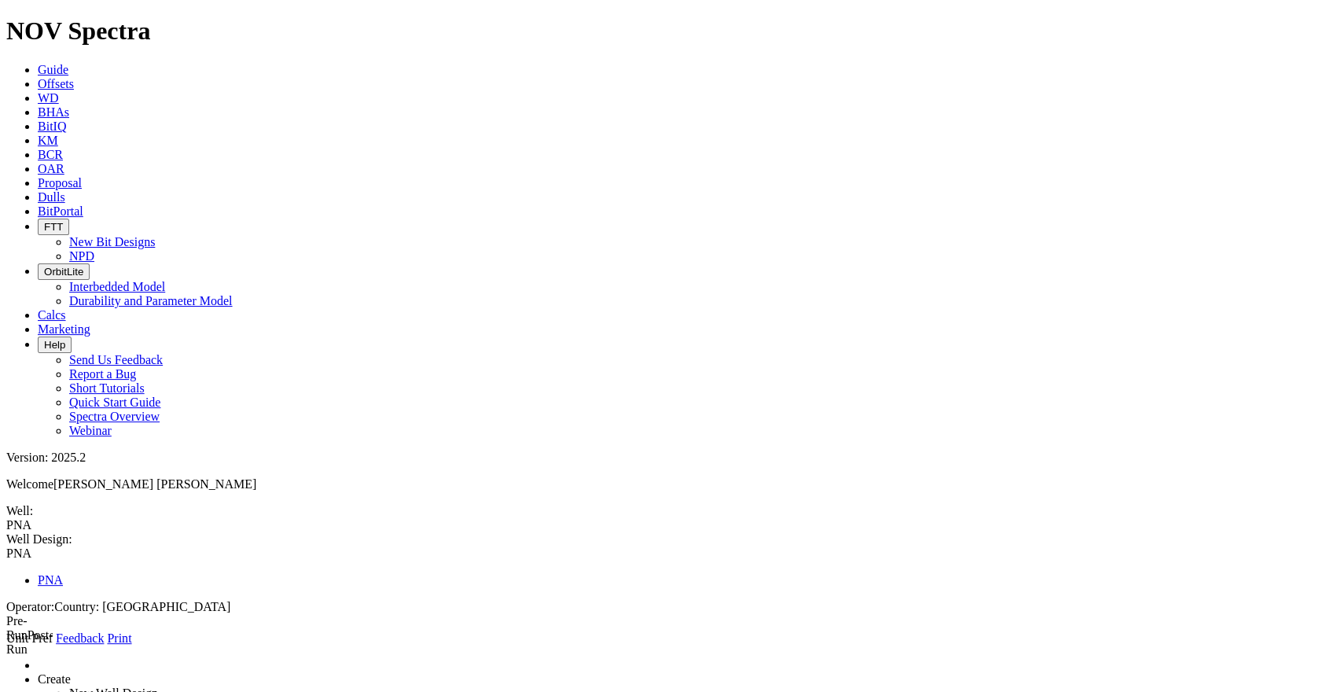
type input "500"
select select "object:568"
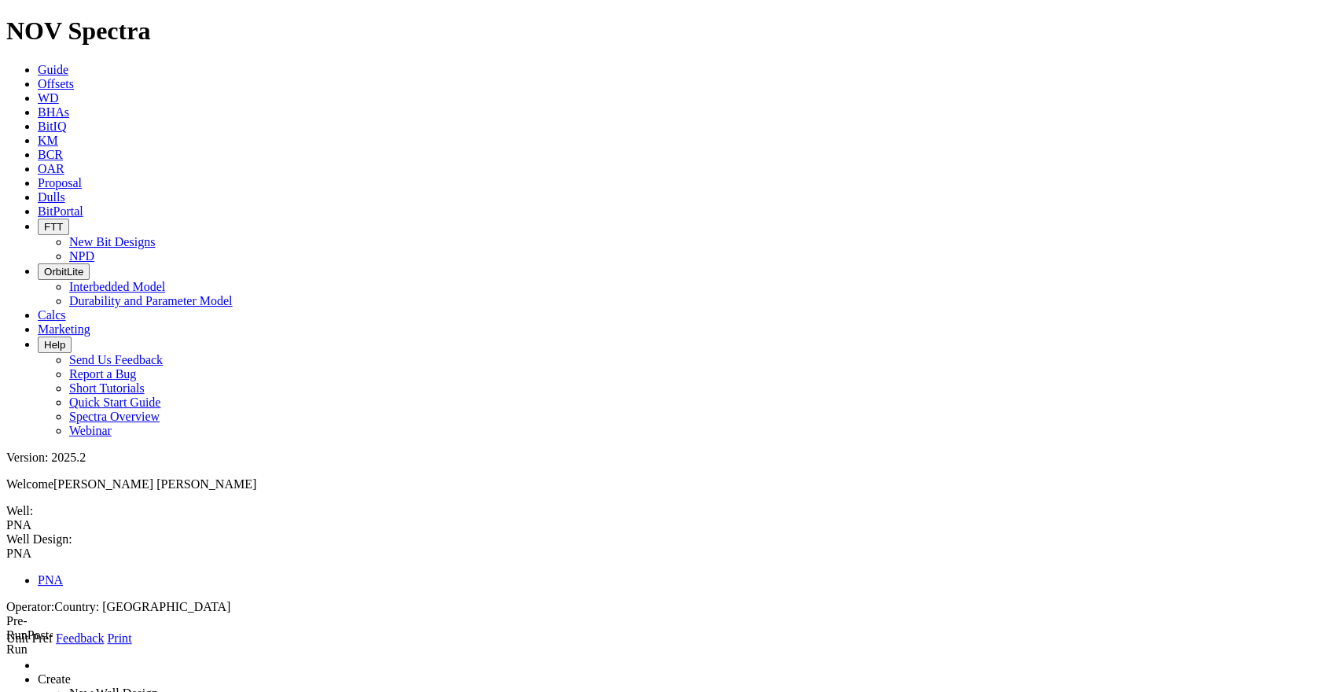
select select "?"
type input "New Formation"
select select "object:576"
type input "1900"
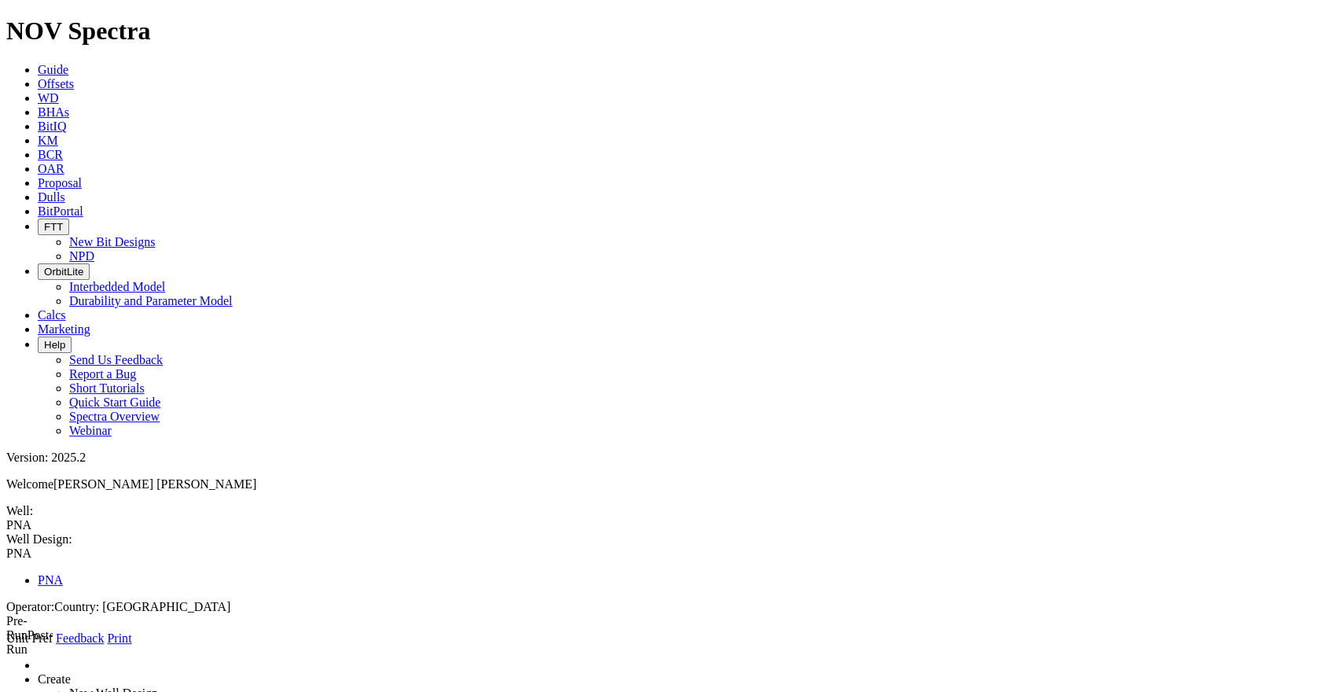
select select "object:562"
type input "New Formation"
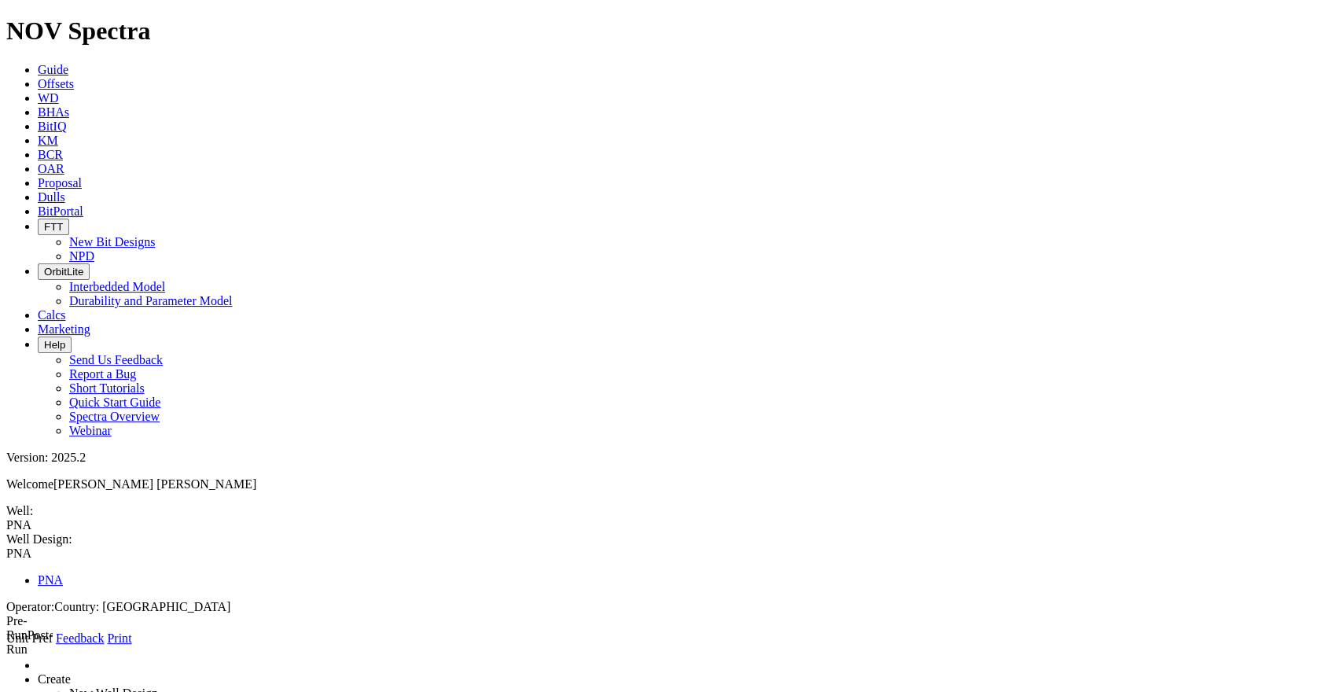
select select "object:576"
drag, startPoint x: 418, startPoint y: 356, endPoint x: 307, endPoint y: 363, distance: 111.9
type input "3300"
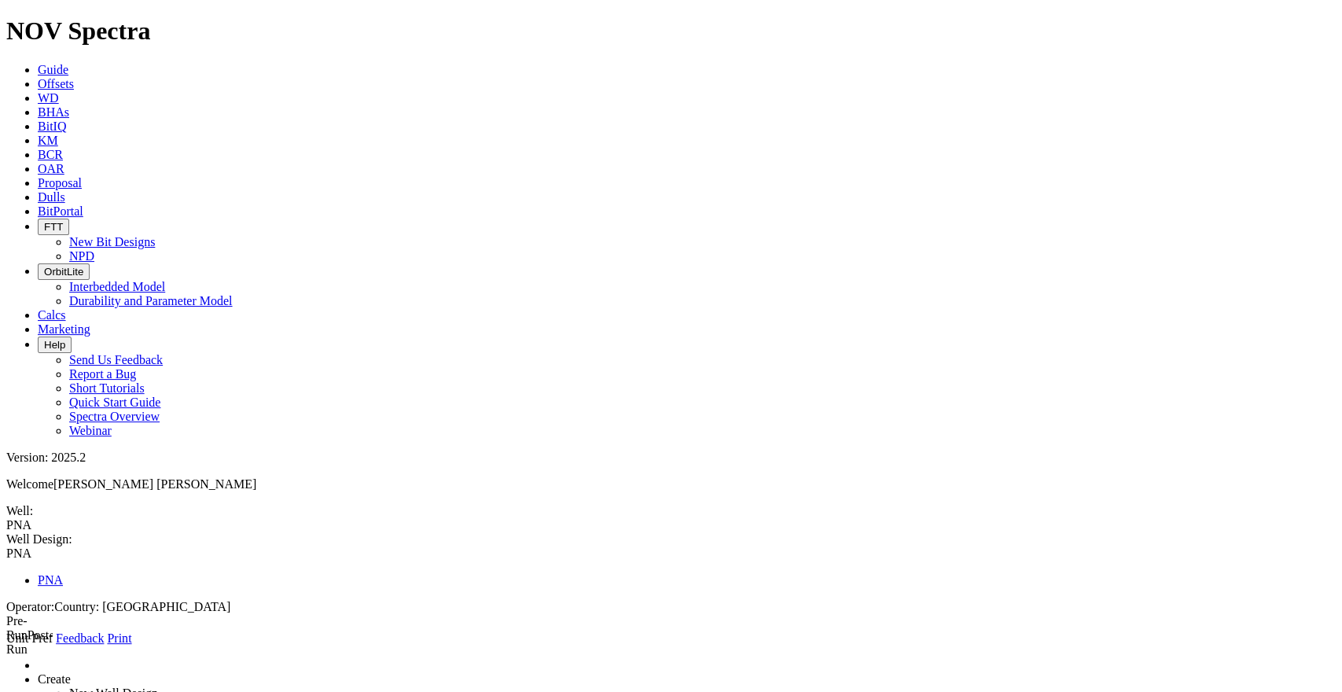
select select "object:577"
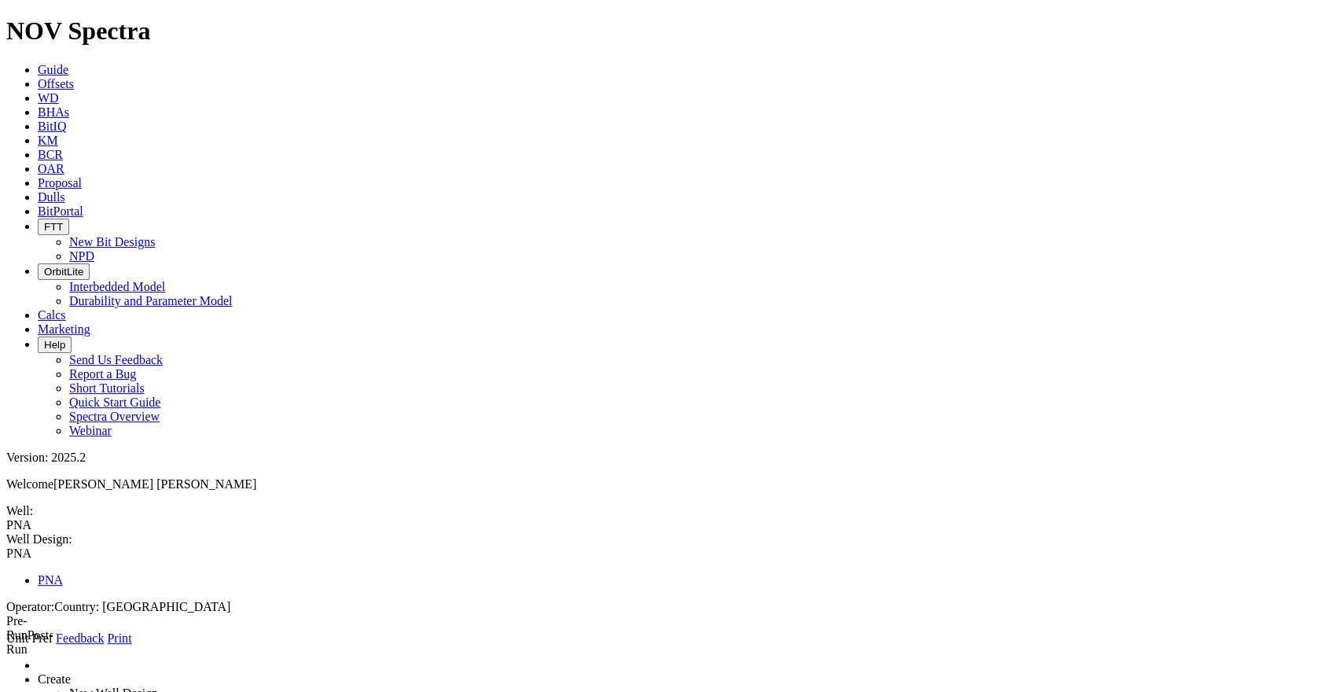
select select "number:3"
type input "0"
type input "421"
type input "0"
drag, startPoint x: 337, startPoint y: 324, endPoint x: 326, endPoint y: 324, distance: 11.0
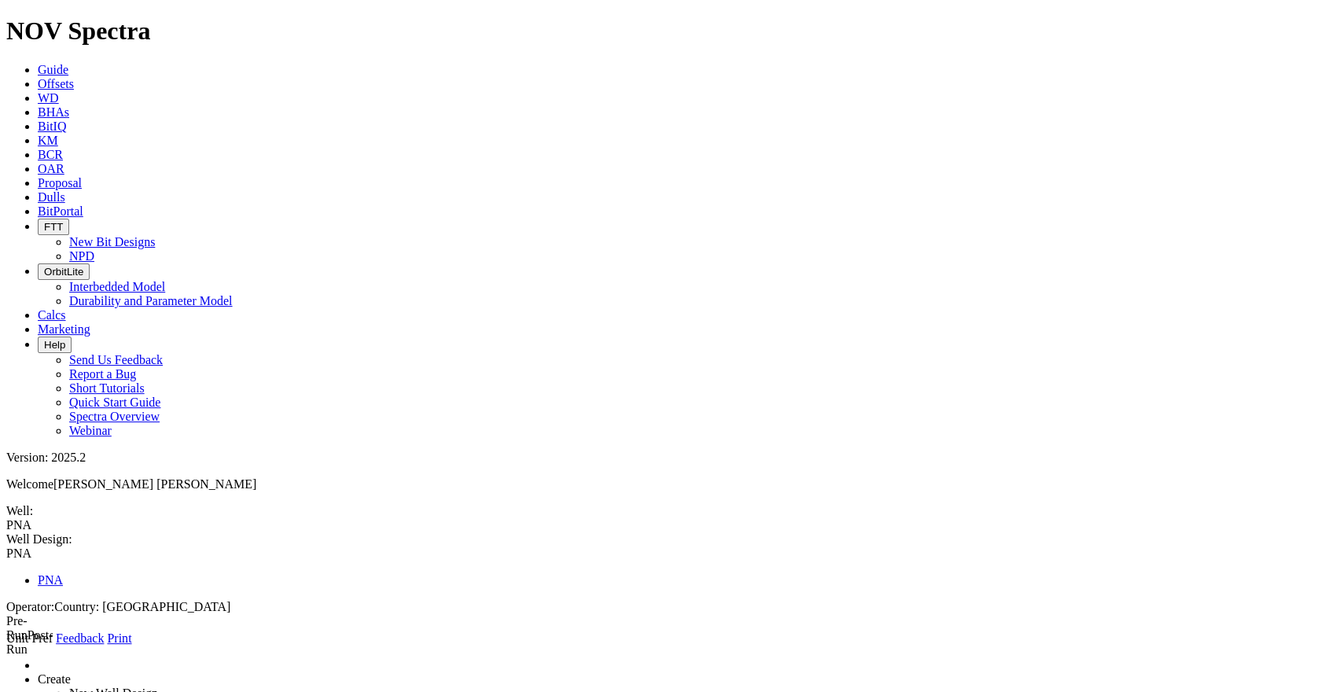
type input "500"
select select "number:13.375"
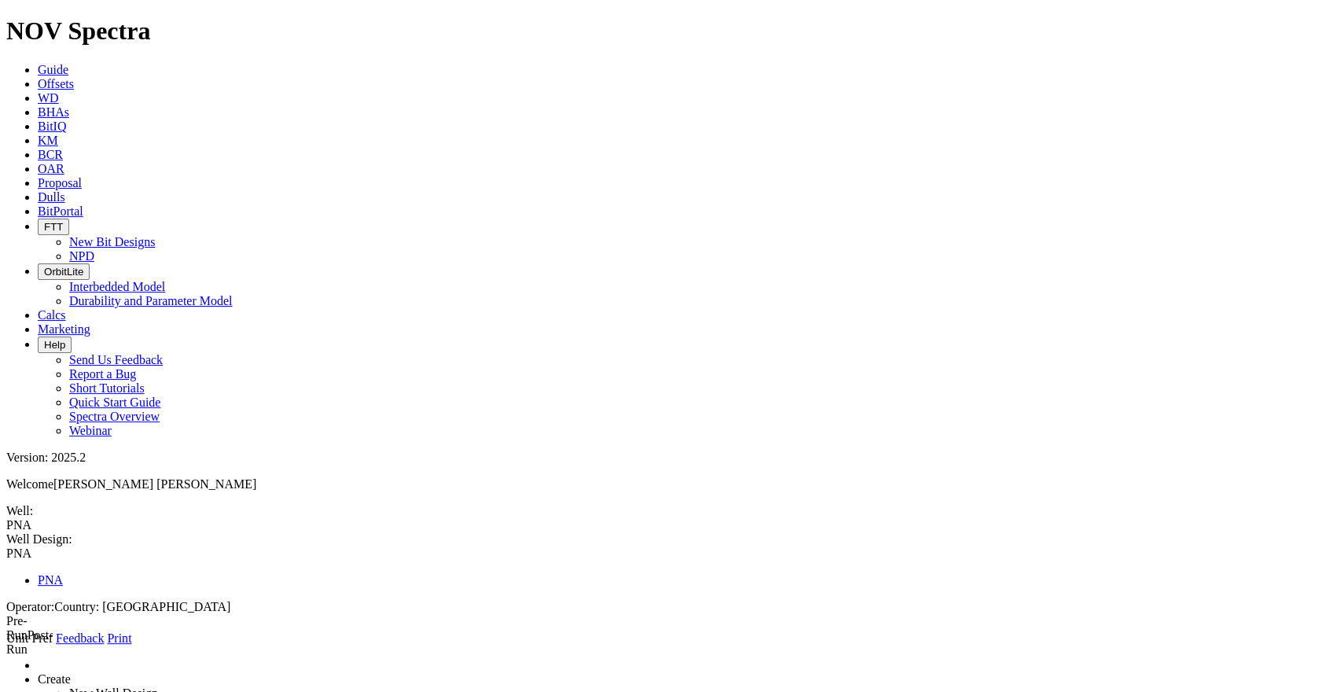
type input "12.55875"
select select "number:12.715"
type input "17.5"
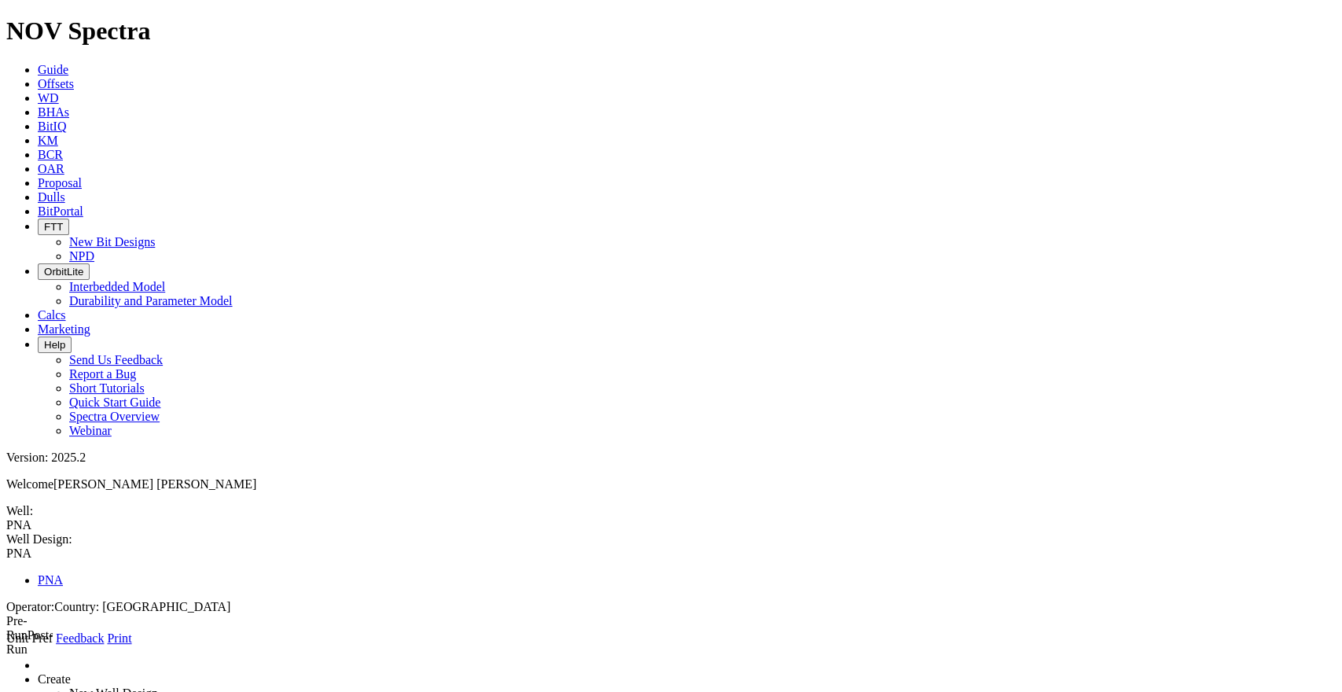
select select "number:3"
type input "0"
type input "1159"
type input "0"
drag, startPoint x: 406, startPoint y: 323, endPoint x: 308, endPoint y: 316, distance: 97.8
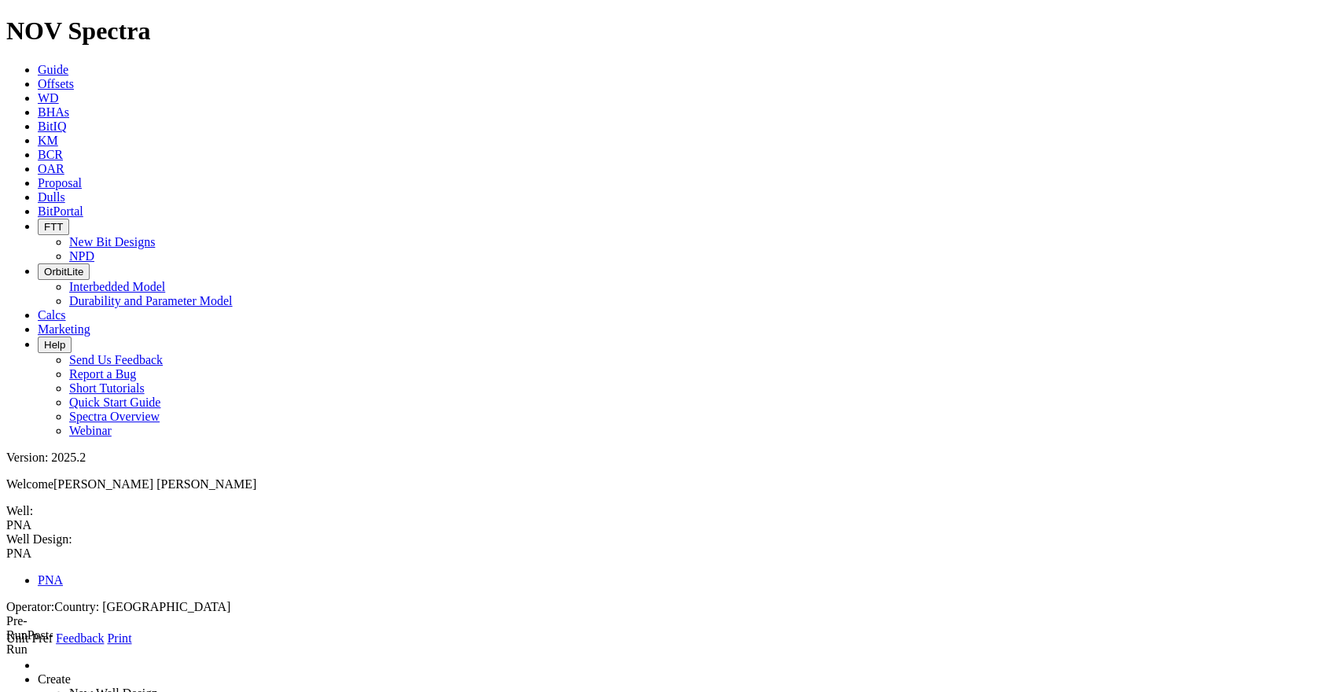
type input "1900"
select select "number:9.875"
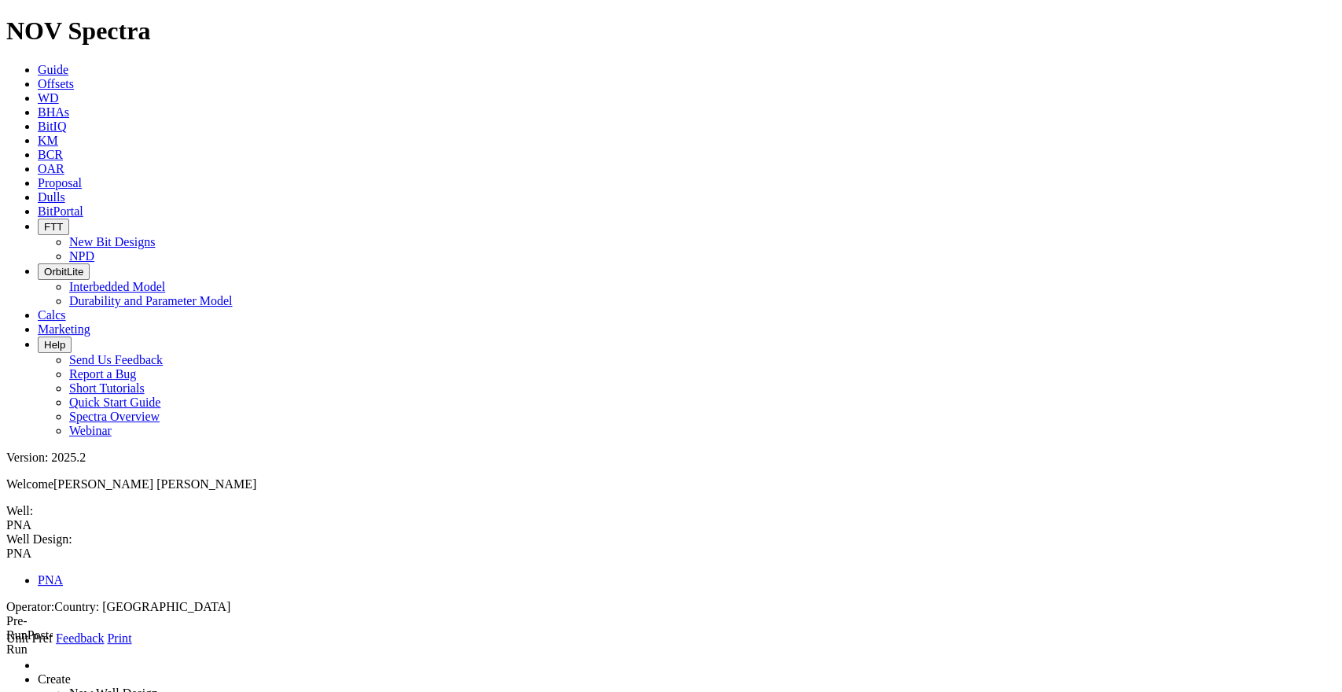
type input "8.5"
select select "number:8.685"
type input "12.25"
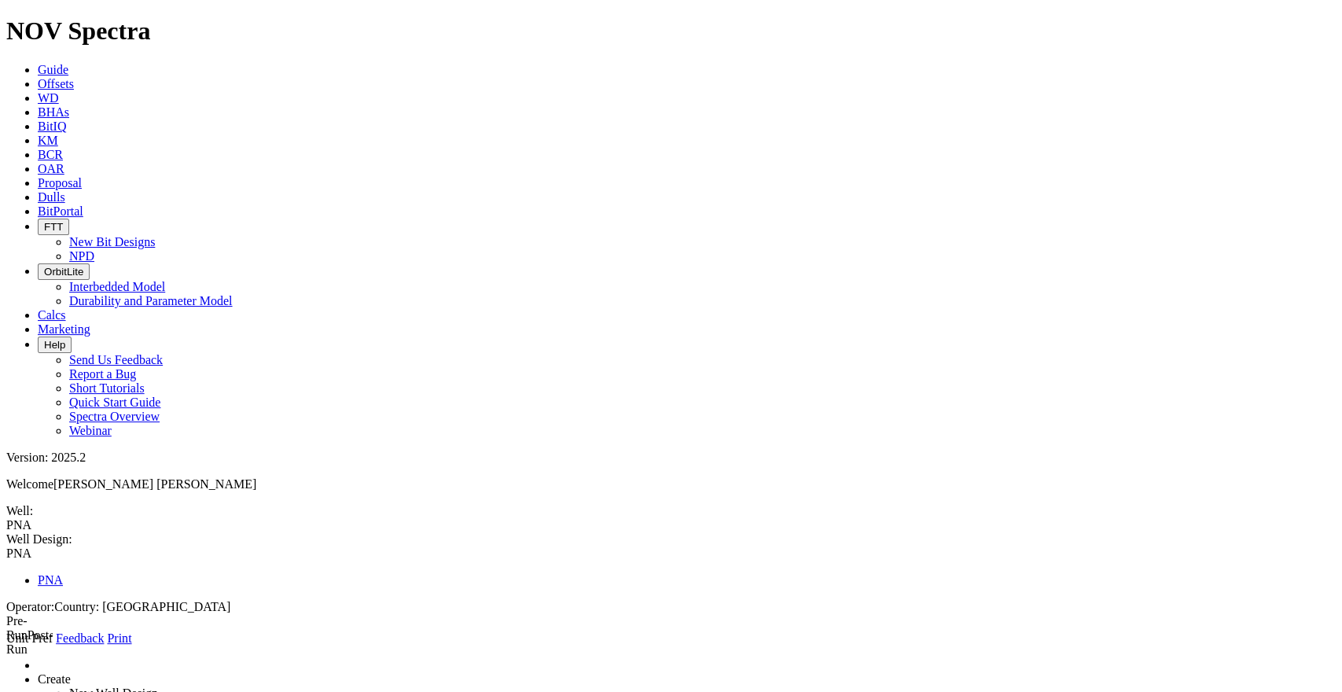
drag, startPoint x: 412, startPoint y: 330, endPoint x: 347, endPoint y: 322, distance: 65.7
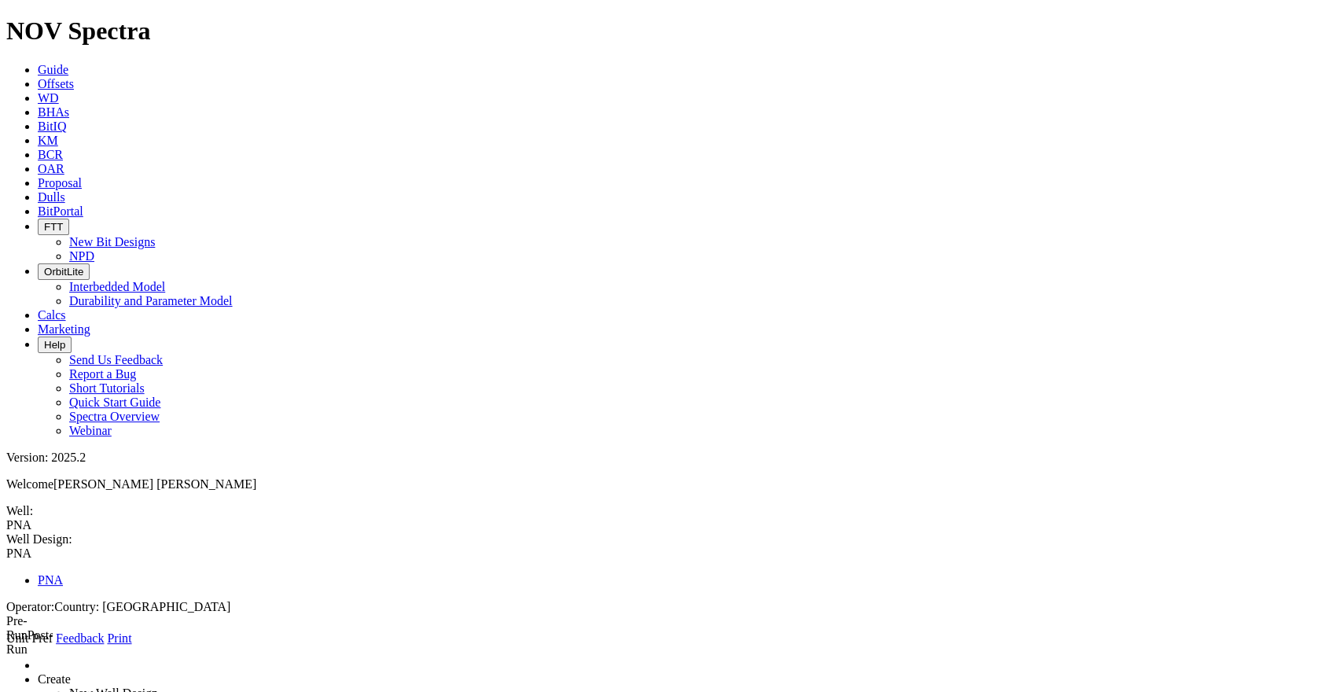
drag, startPoint x: 396, startPoint y: 266, endPoint x: 346, endPoint y: 266, distance: 50.3
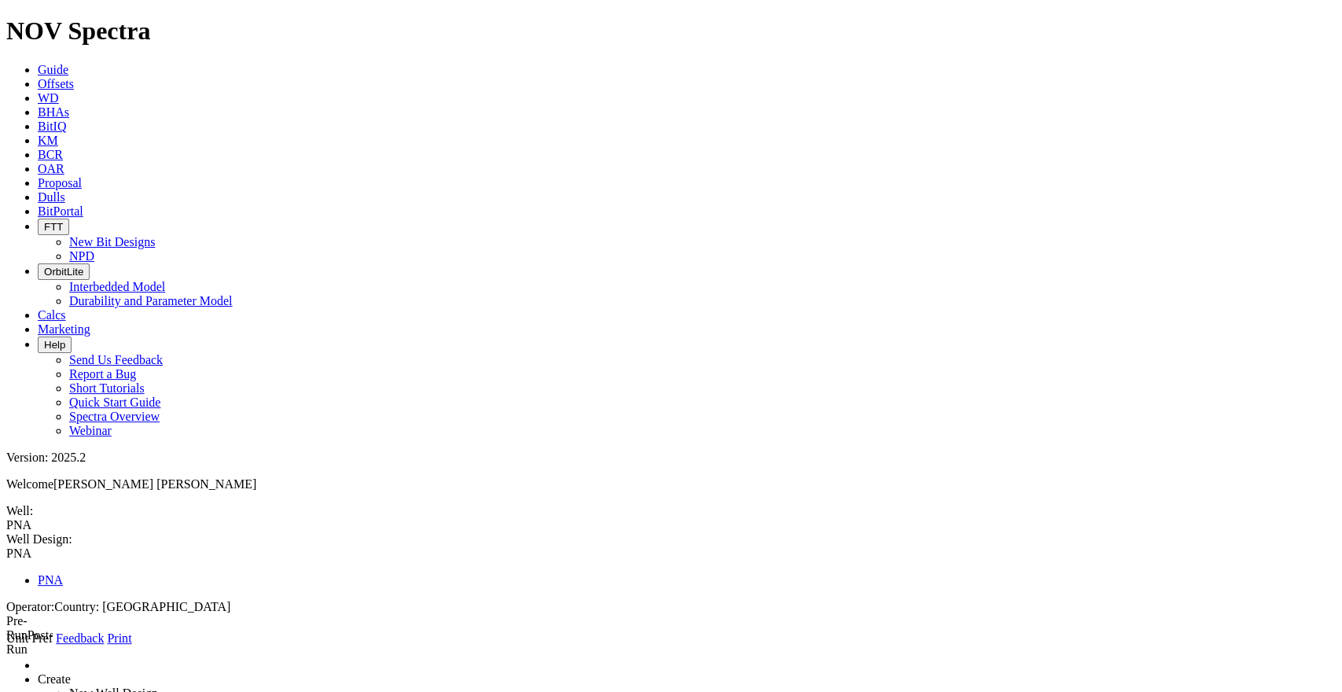
click at [6, 622] on icon at bounding box center [6, 646] width 0 height 0
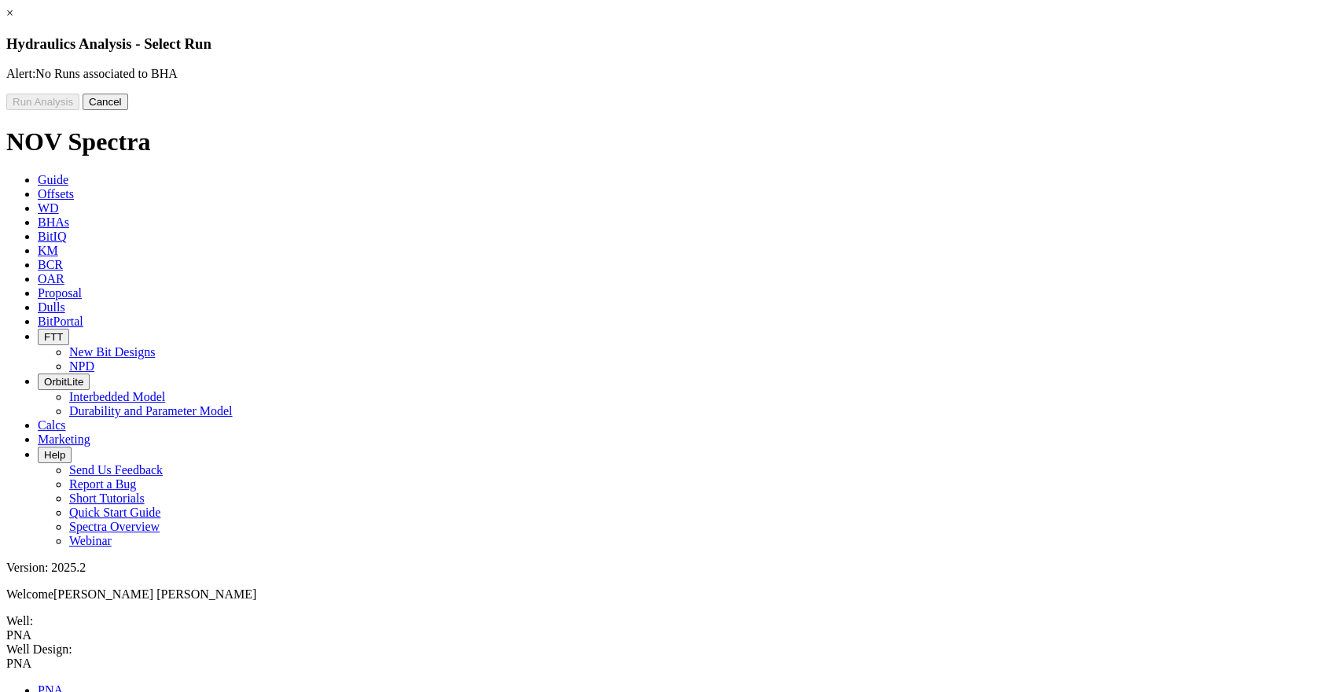
click at [128, 110] on button "Cancel" at bounding box center [106, 102] width 46 height 17
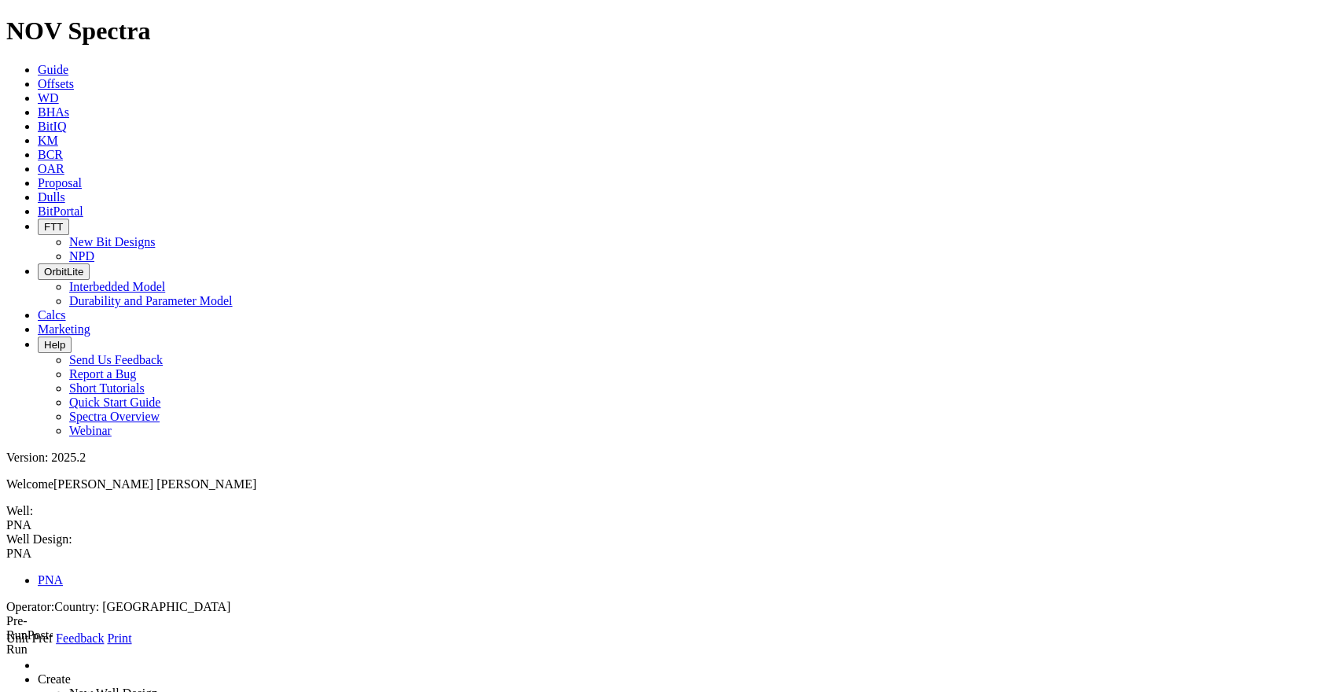
click at [6, 622] on link at bounding box center [6, 646] width 0 height 0
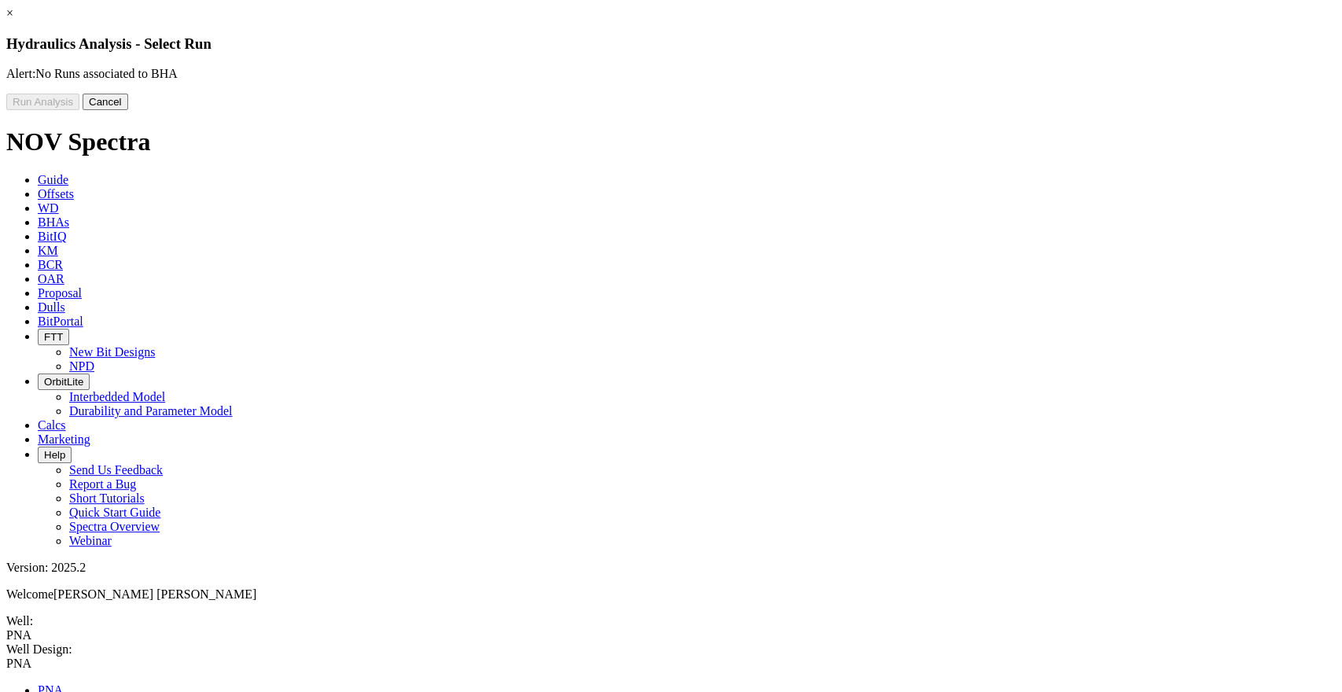
click at [13, 20] on link "×" at bounding box center [9, 12] width 7 height 13
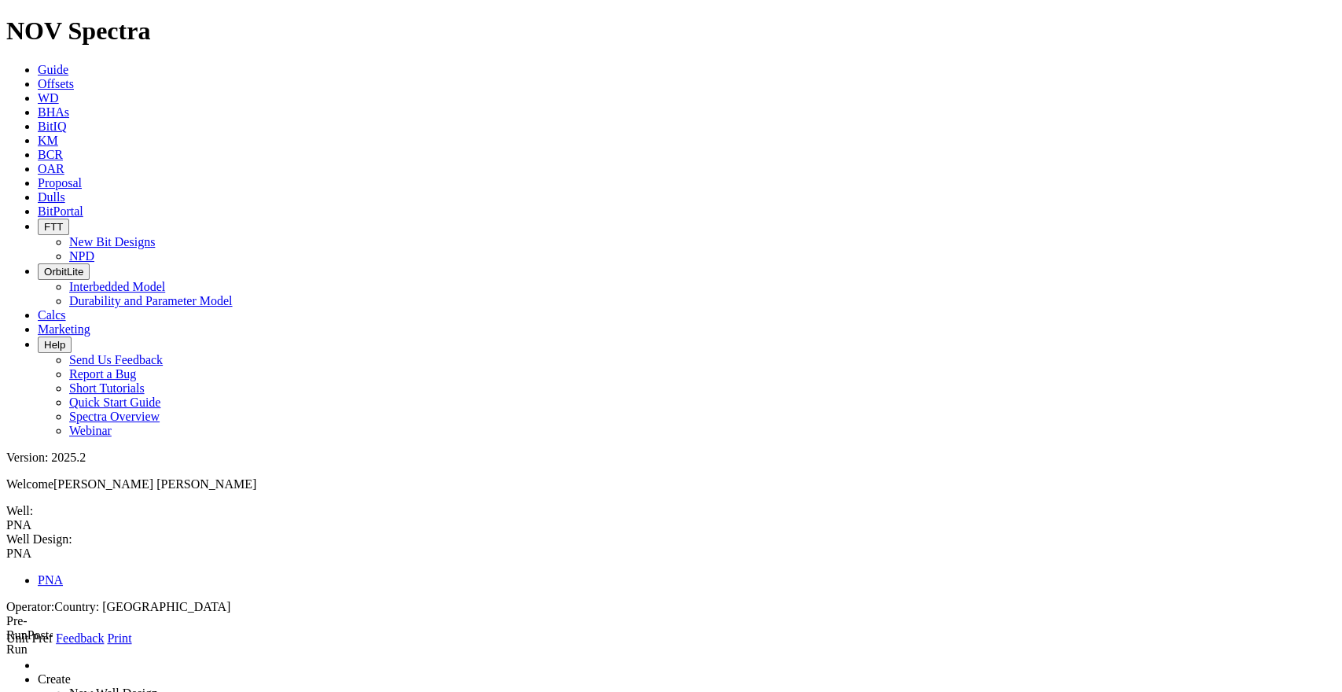
click at [6, 622] on icon at bounding box center [6, 646] width 0 height 0
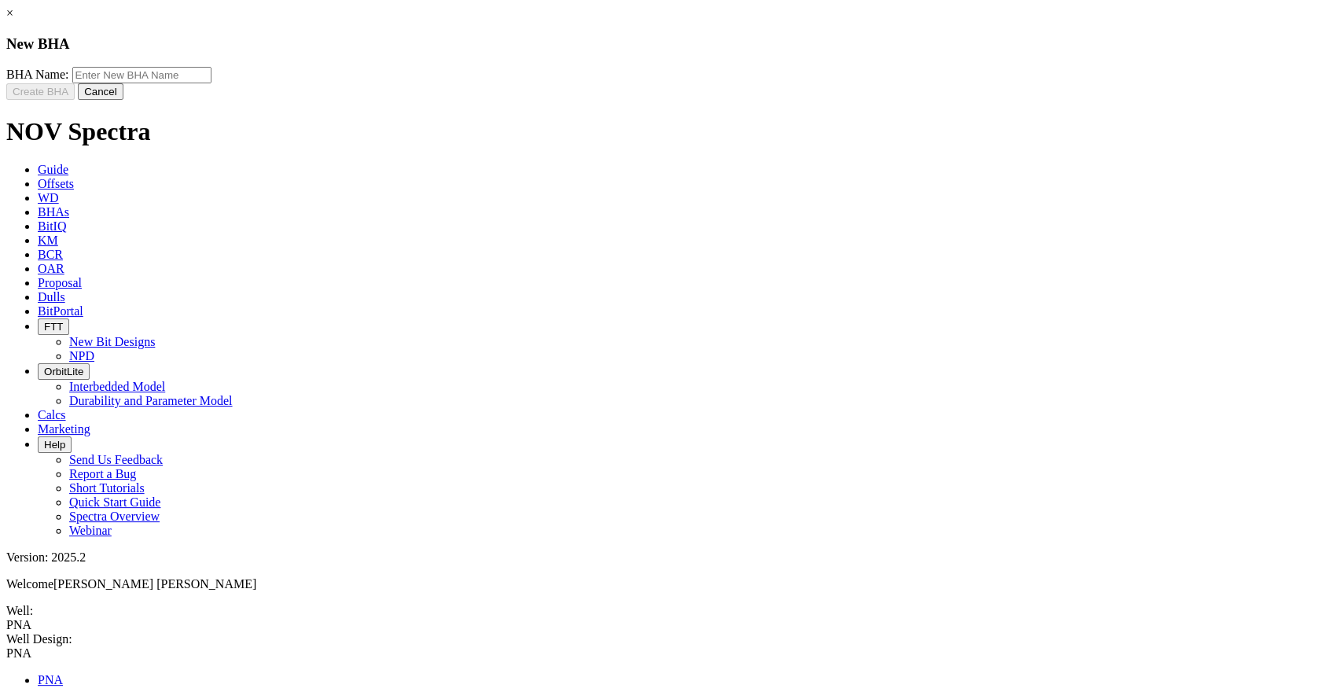
click at [13, 20] on link "×" at bounding box center [9, 12] width 7 height 13
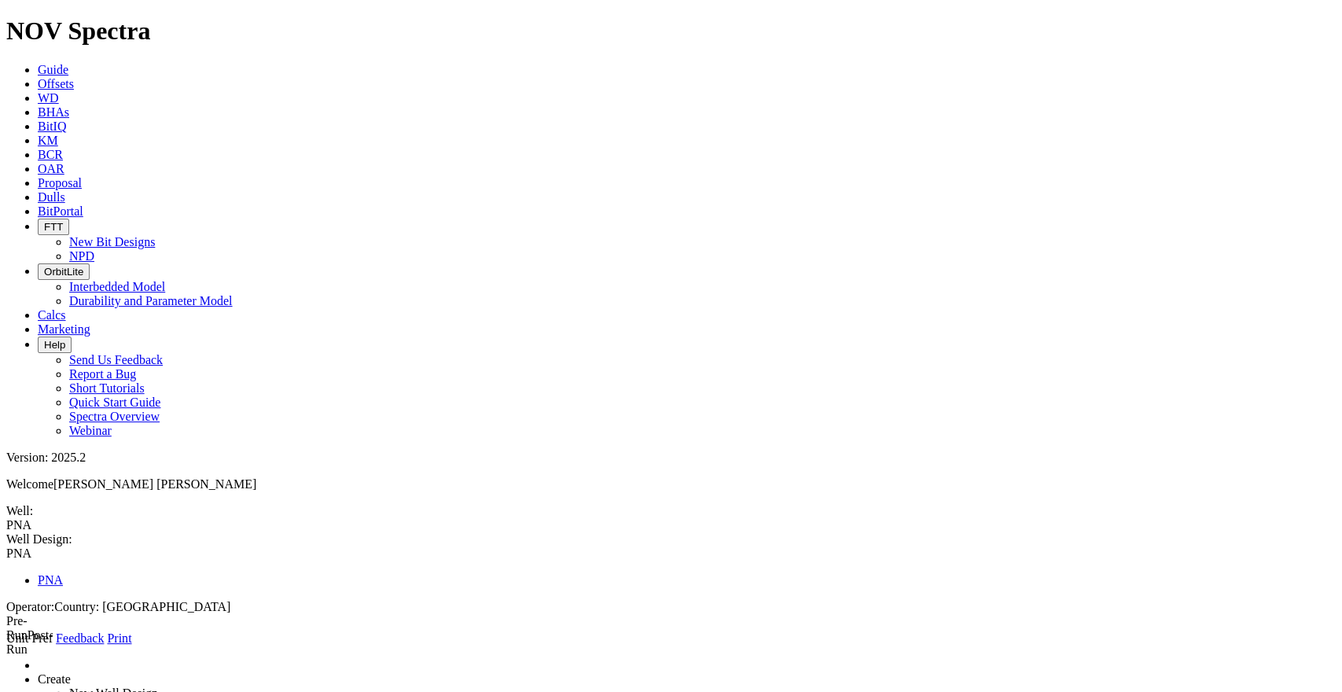
click at [6, 622] on icon at bounding box center [6, 646] width 0 height 0
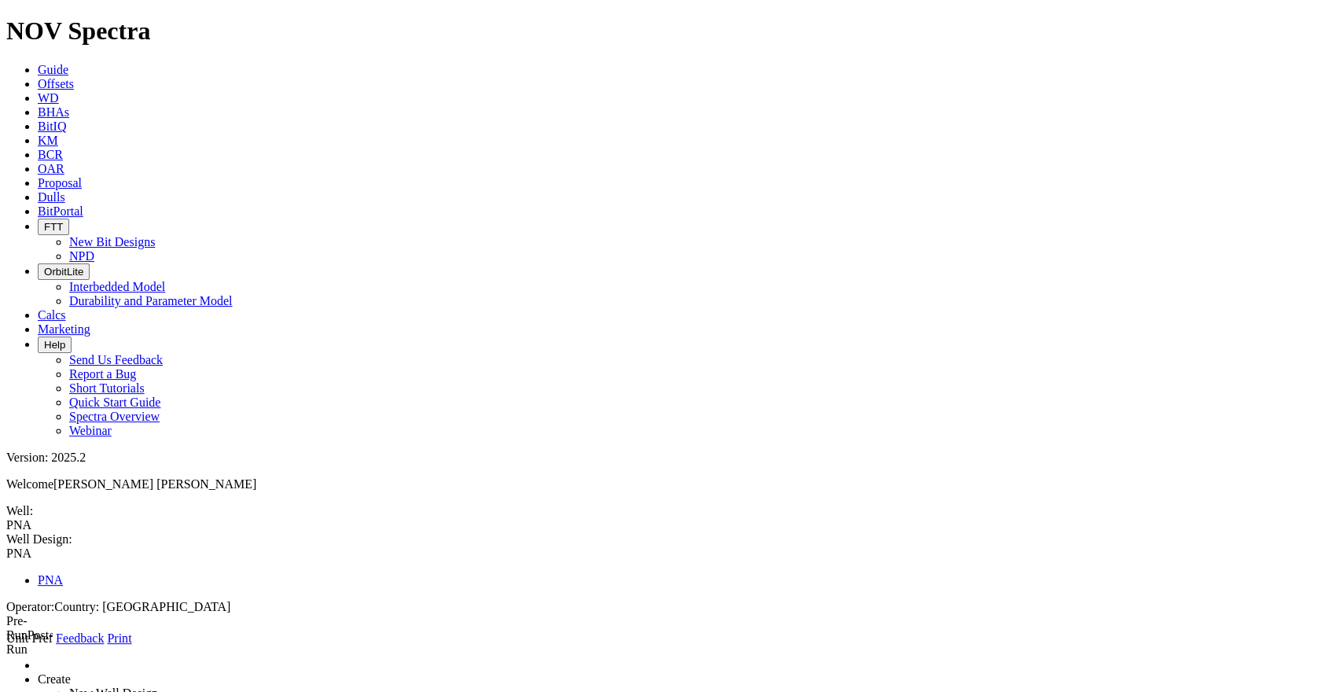
click at [6, 622] on span at bounding box center [6, 646] width 0 height 0
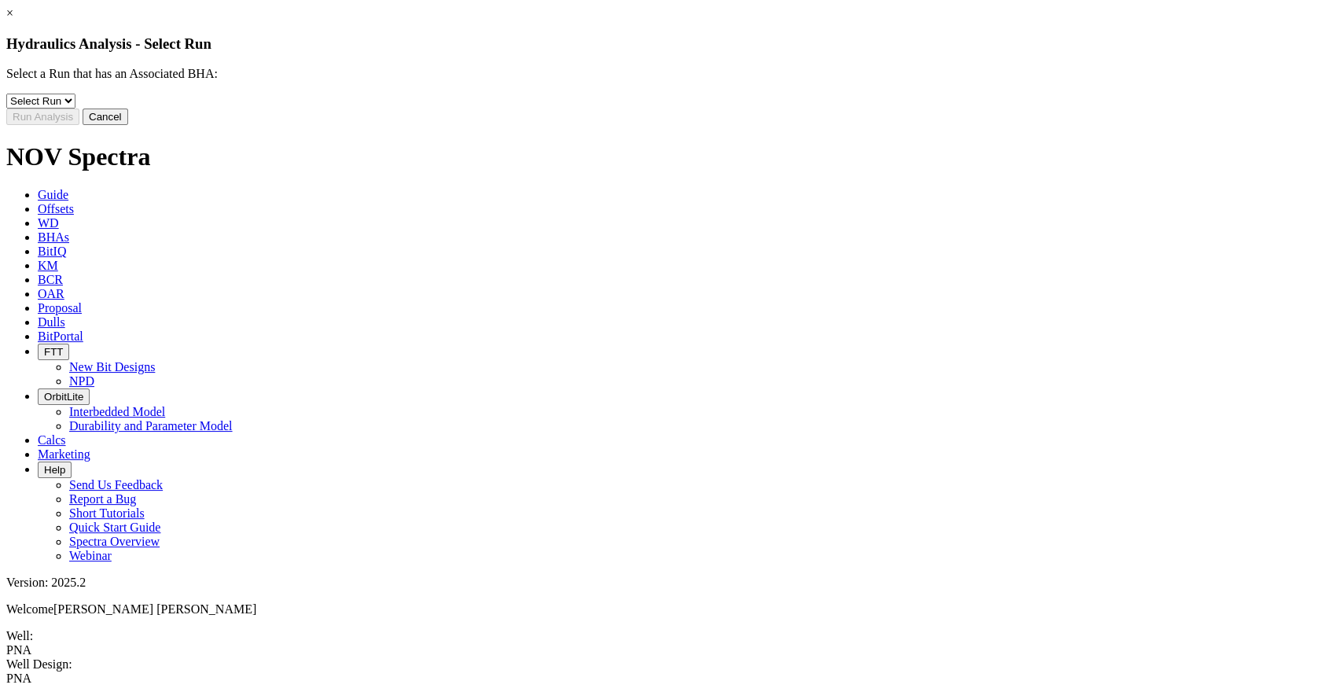
click at [75, 109] on select "Select Run 2" at bounding box center [40, 101] width 69 height 15
click at [75, 105] on select "Select Run 2" at bounding box center [40, 101] width 69 height 15
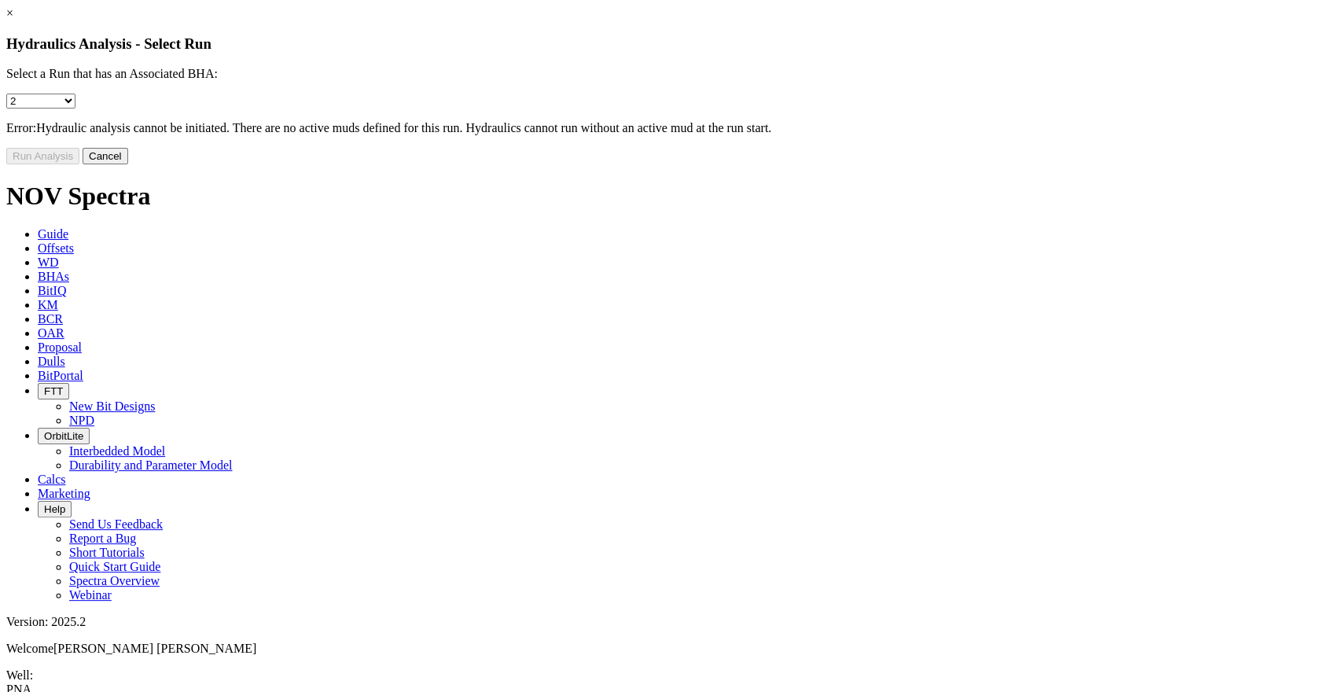
click at [128, 164] on button "Cancel" at bounding box center [106, 156] width 46 height 17
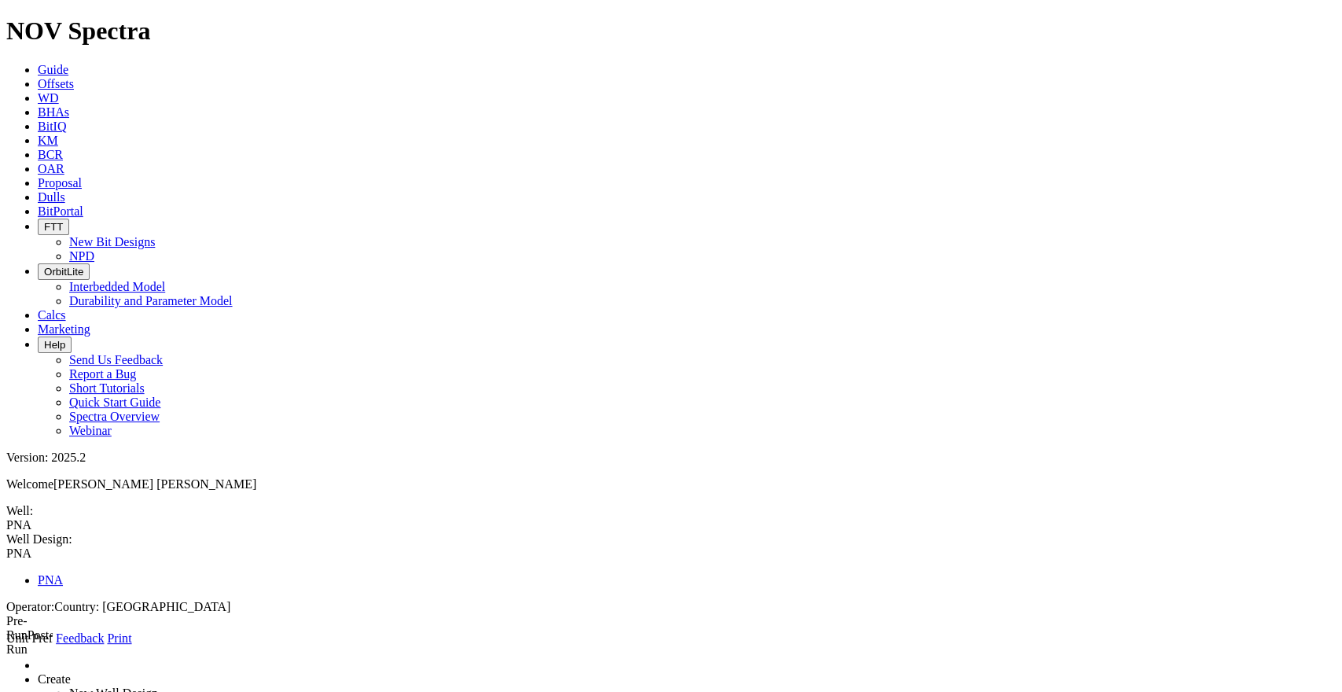
drag, startPoint x: 403, startPoint y: 223, endPoint x: 343, endPoint y: 223, distance: 59.8
click at [6, 622] on link at bounding box center [6, 646] width 0 height 0
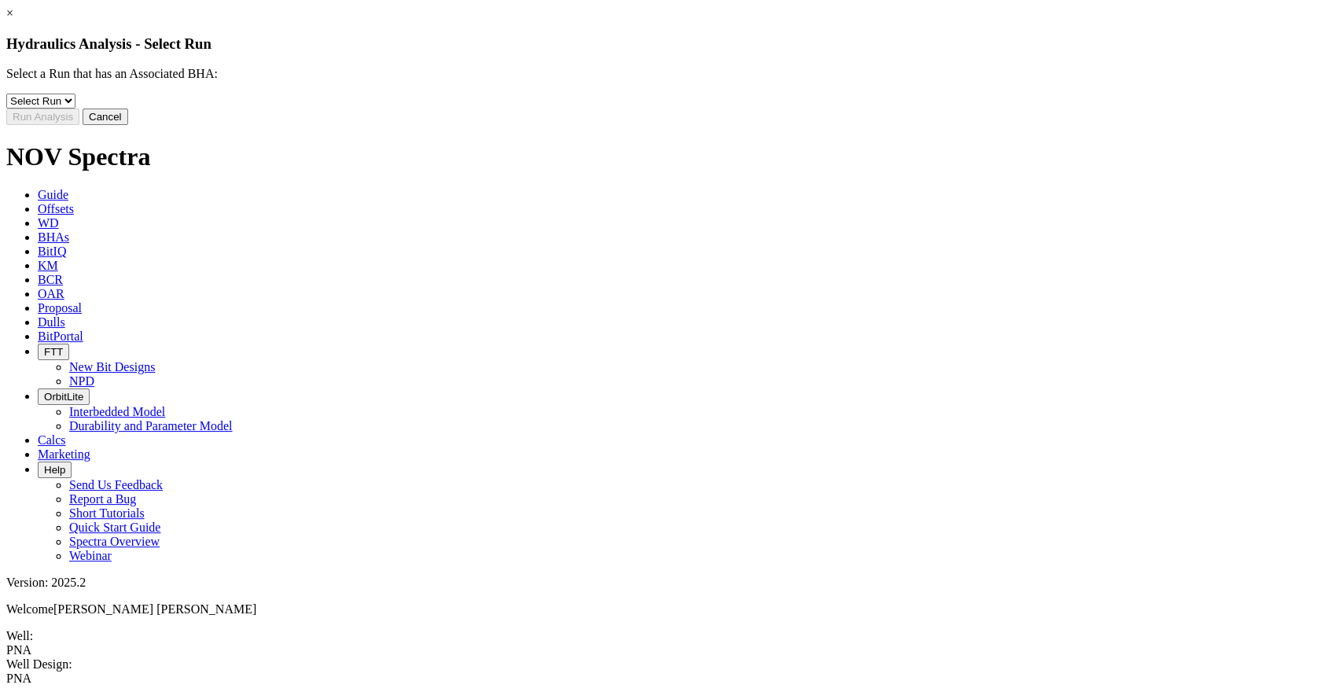
click at [75, 109] on select "Select Run 2" at bounding box center [40, 101] width 69 height 15
click at [75, 105] on select "Select Run 2" at bounding box center [40, 101] width 69 height 15
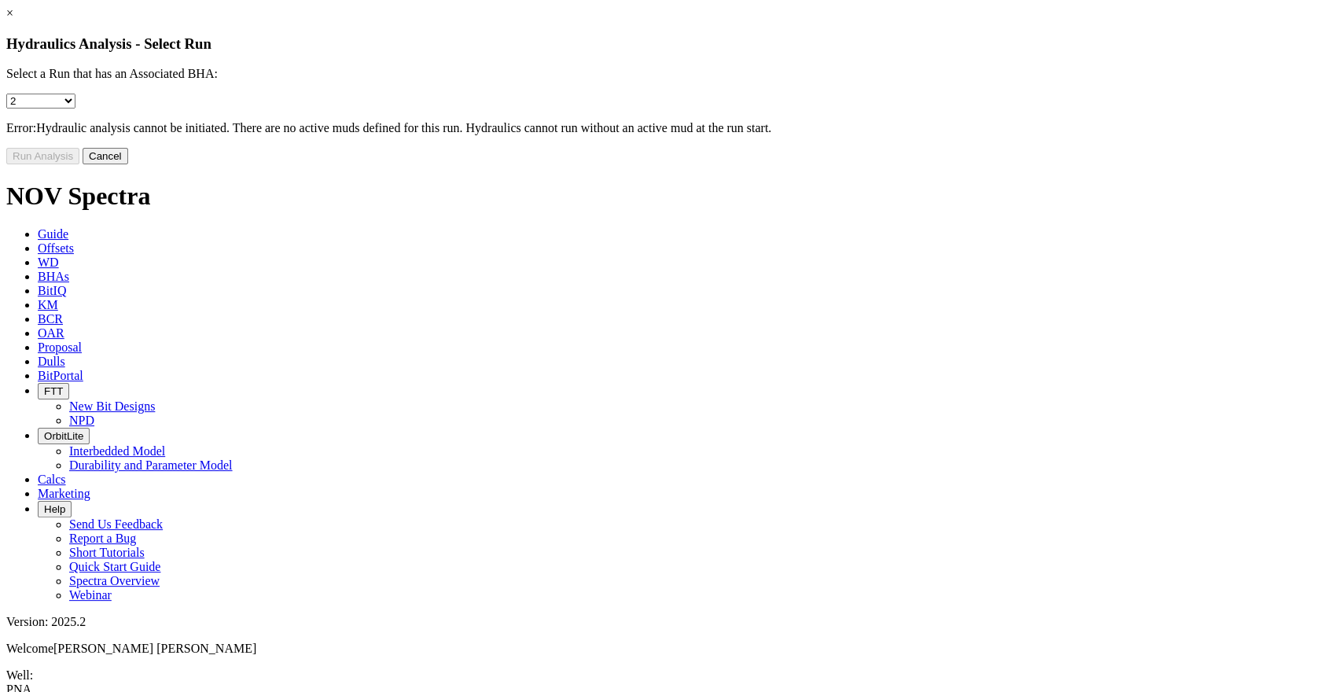
click at [13, 20] on link "×" at bounding box center [9, 12] width 7 height 13
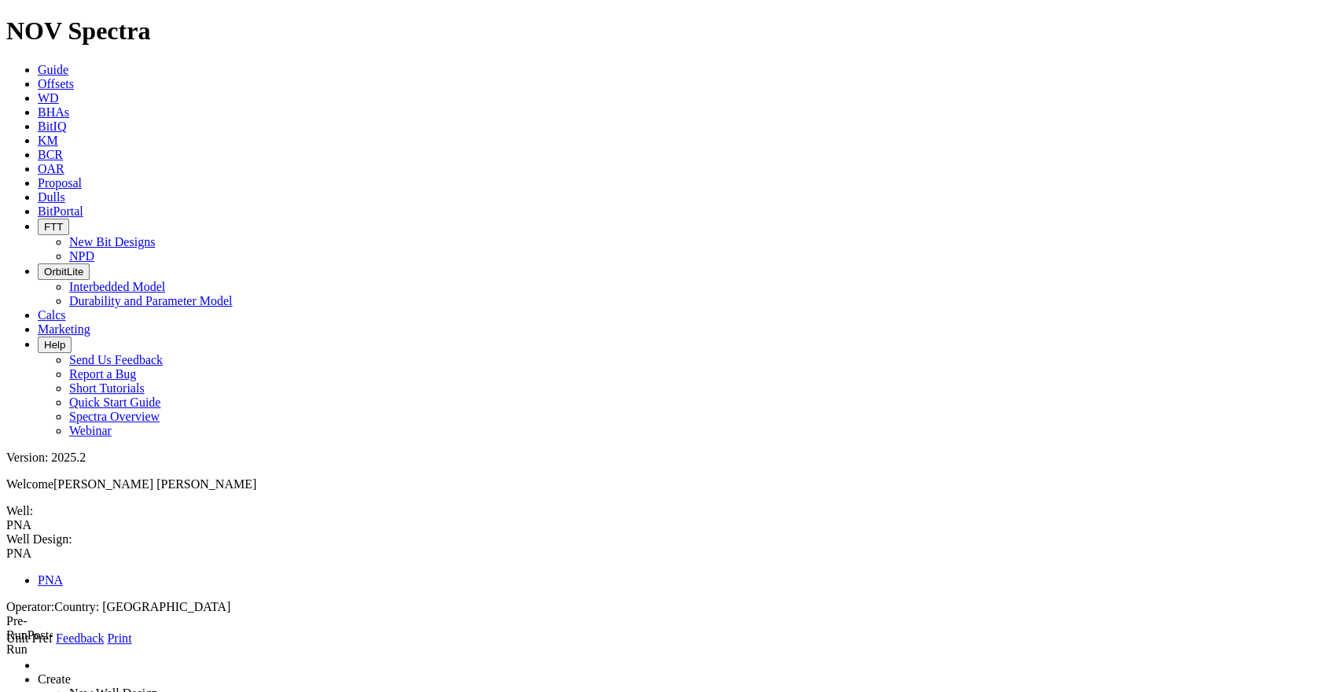
click at [6, 622] on link at bounding box center [6, 646] width 0 height 0
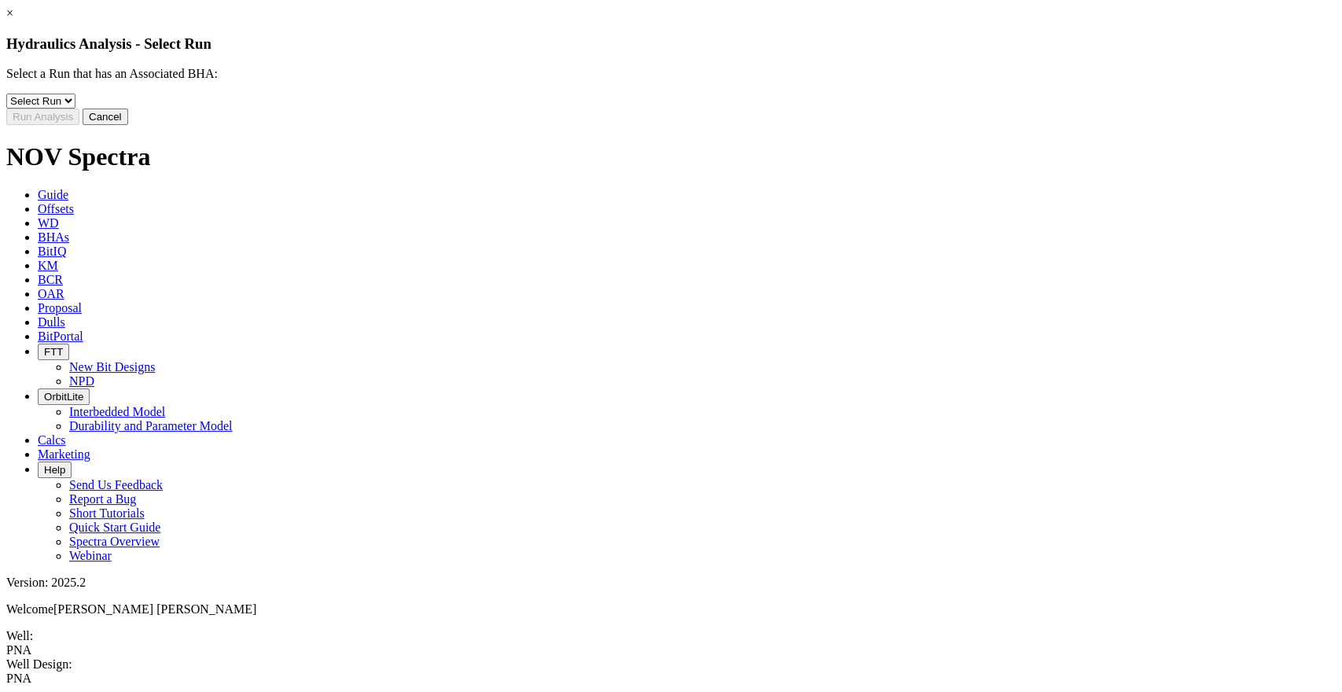
click at [75, 109] on select "Select Run 2" at bounding box center [40, 101] width 69 height 15
click at [75, 105] on select "Select Run 2" at bounding box center [40, 101] width 69 height 15
click at [79, 125] on button "Run Analysis" at bounding box center [42, 117] width 73 height 17
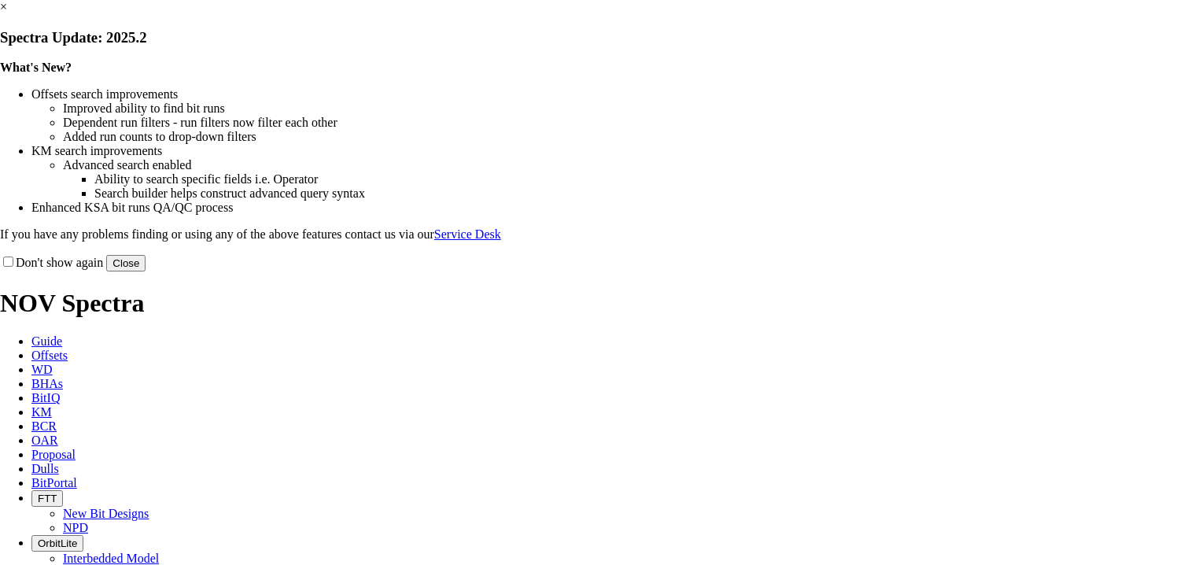
click at [7, 13] on link "×" at bounding box center [3, 6] width 7 height 13
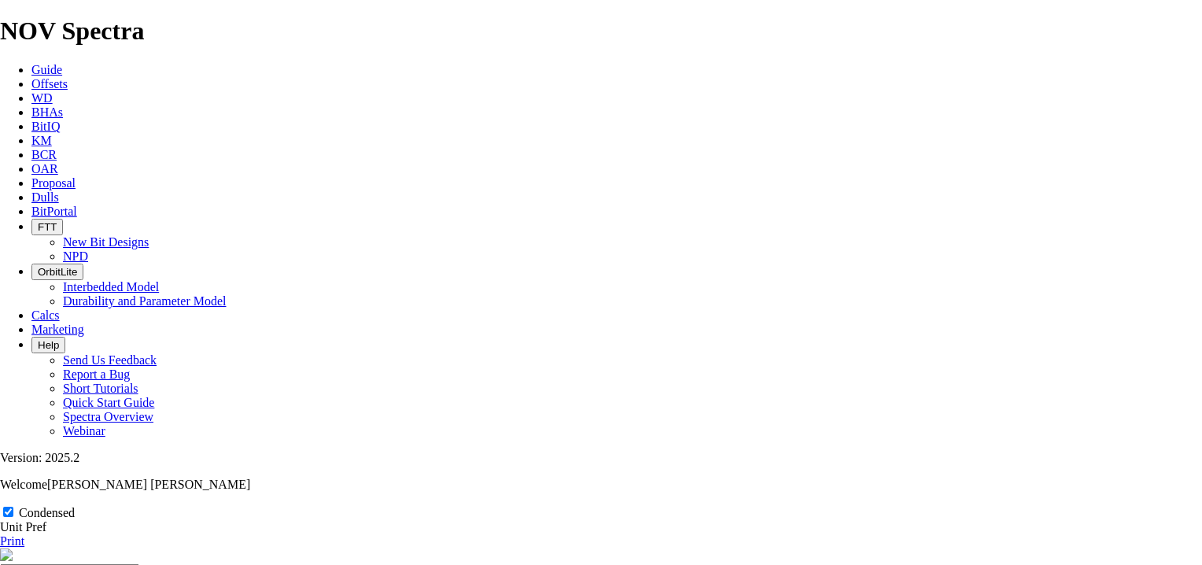
scroll to position [209, 0]
click at [24, 534] on link "Print" at bounding box center [12, 540] width 24 height 13
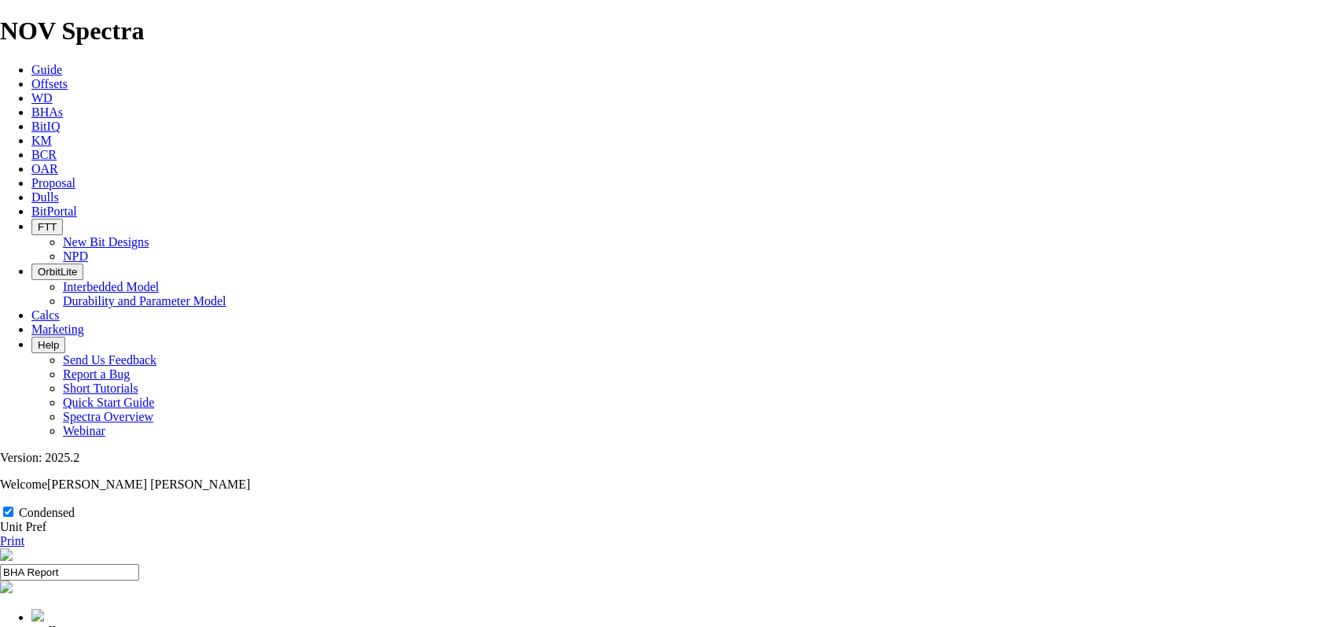
scroll to position [698, 0]
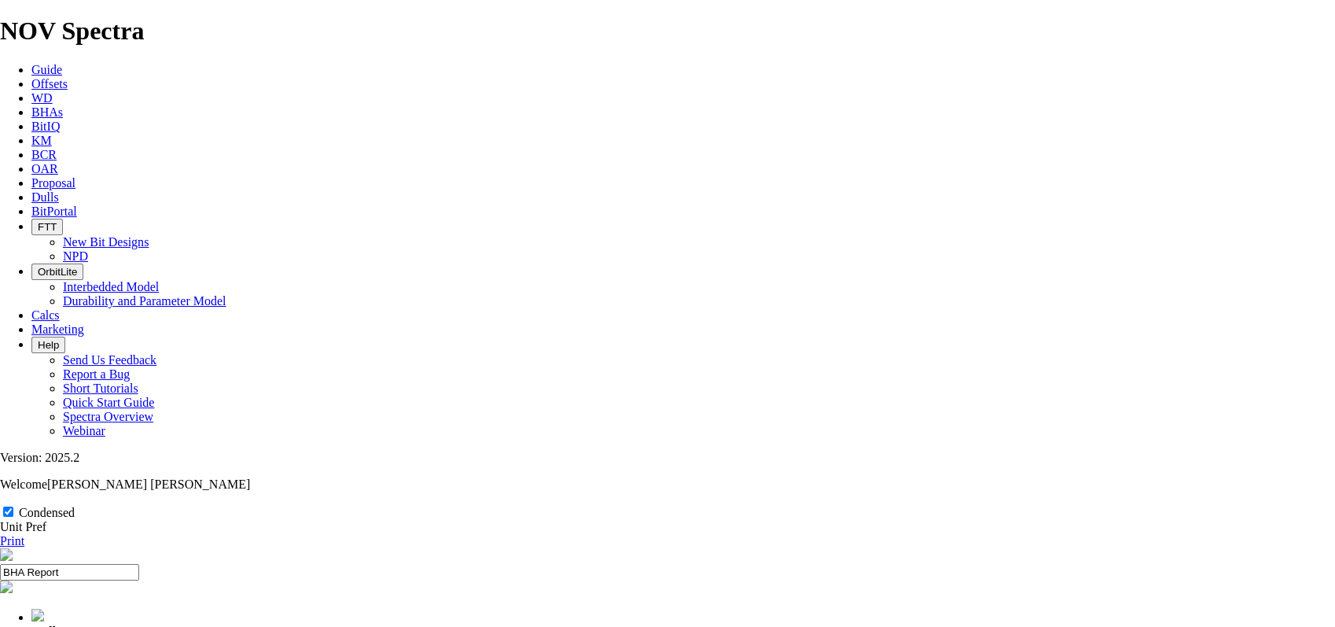
click at [53, 91] on link "WD" at bounding box center [41, 97] width 21 height 13
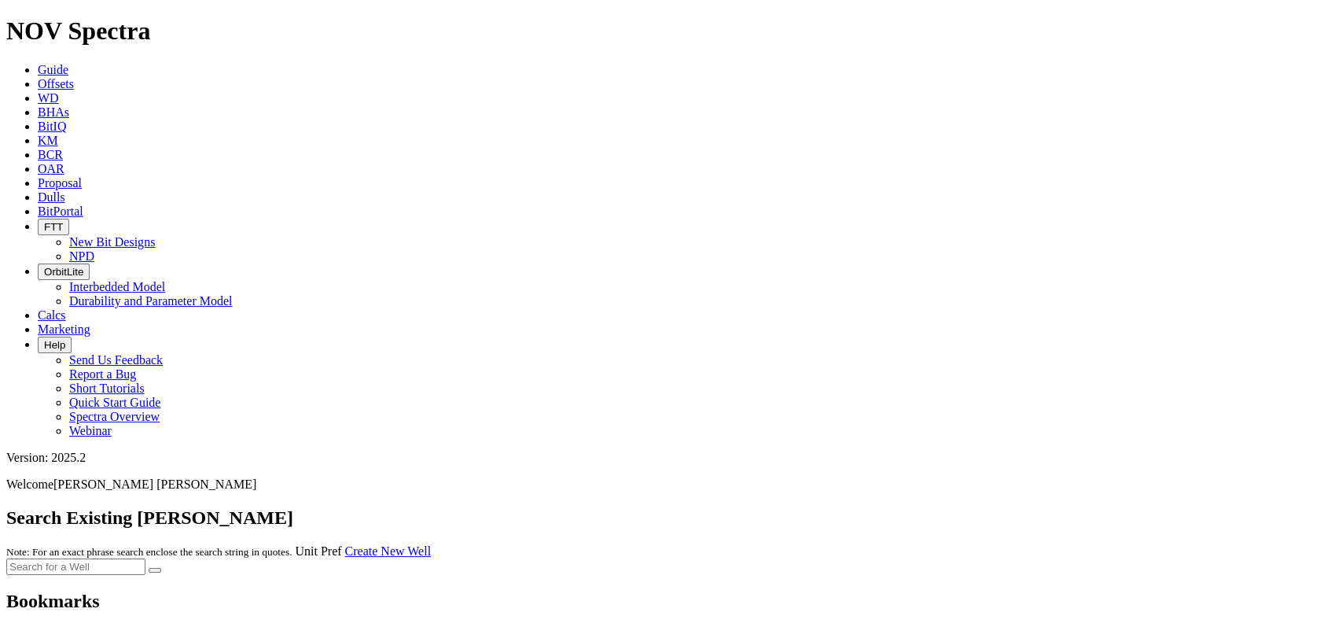
click at [145, 558] on input "text" at bounding box center [75, 566] width 139 height 17
type input "pna-a"
click at [149, 564] on button "submit" at bounding box center [155, 570] width 13 height 5
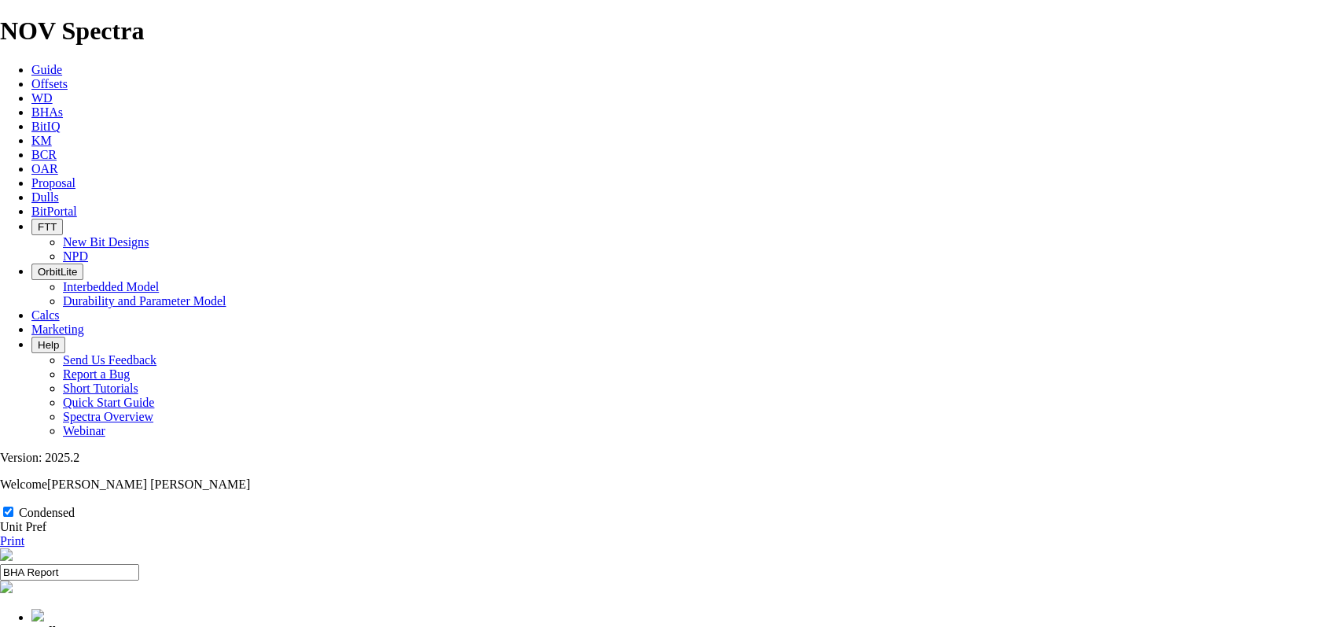
click at [139, 564] on input "BHA Report" at bounding box center [69, 572] width 139 height 17
